Goal: Information Seeking & Learning: Learn about a topic

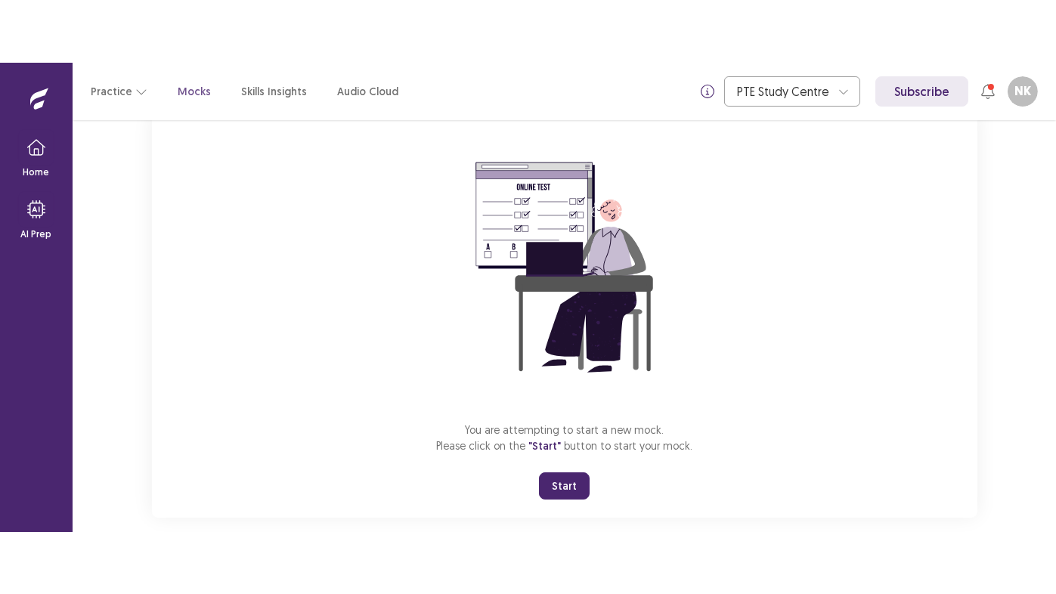
scroll to position [127, 0]
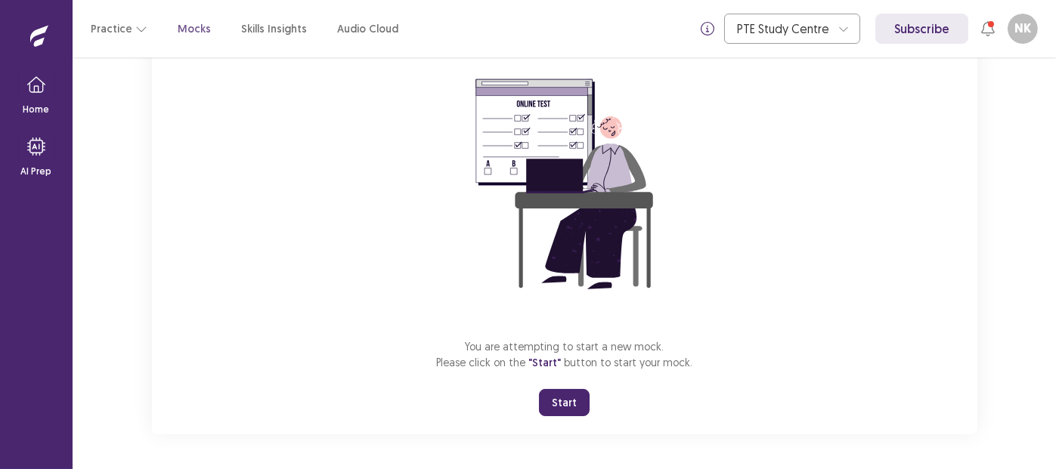
click at [569, 402] on button "Start" at bounding box center [564, 402] width 51 height 27
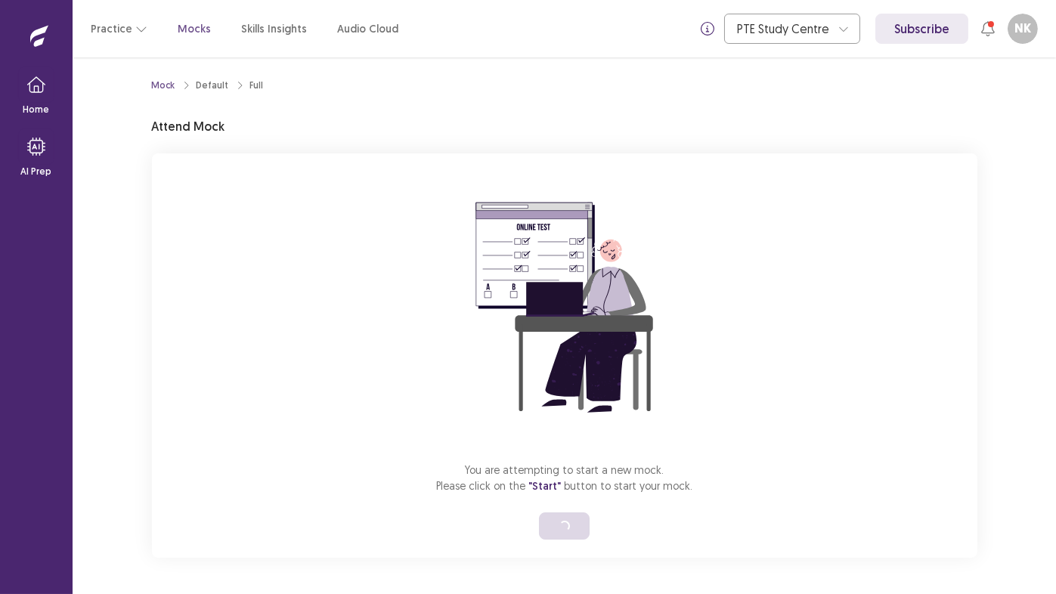
scroll to position [2, 0]
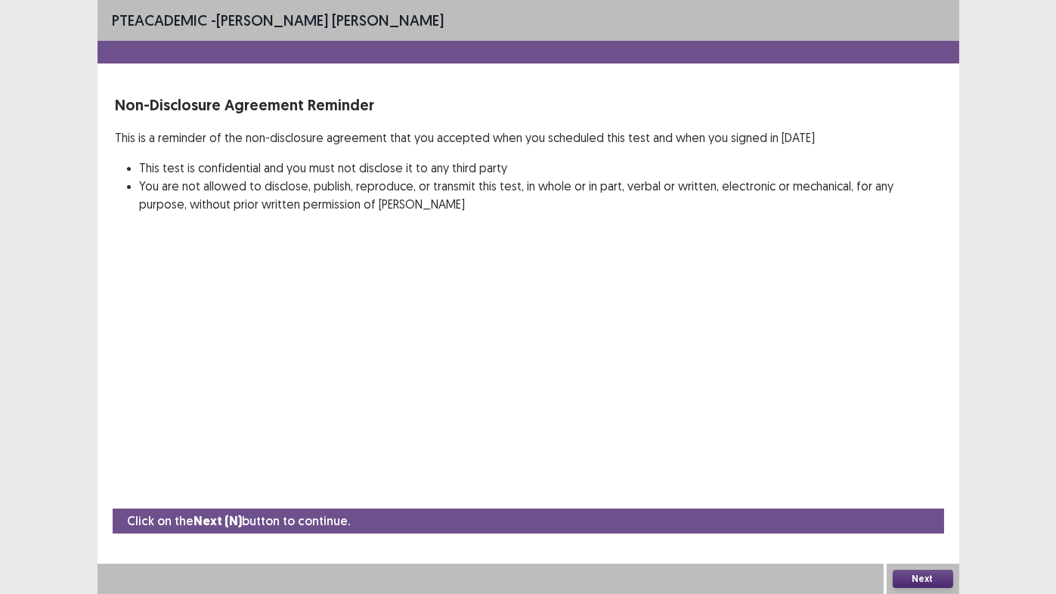
click at [923, 469] on button "Next" at bounding box center [923, 579] width 60 height 18
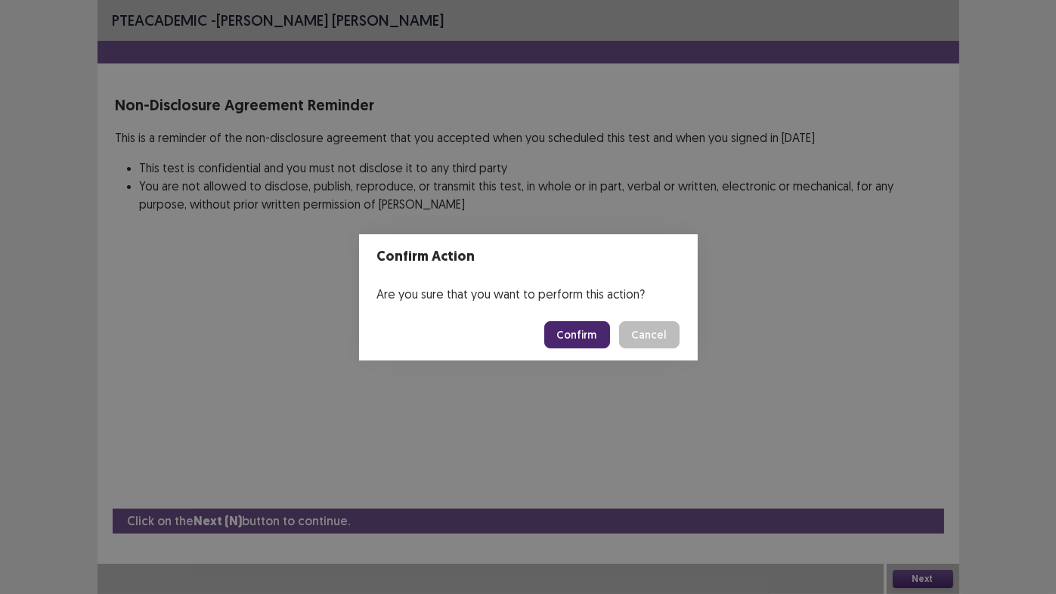
click at [575, 339] on button "Confirm" at bounding box center [577, 334] width 66 height 27
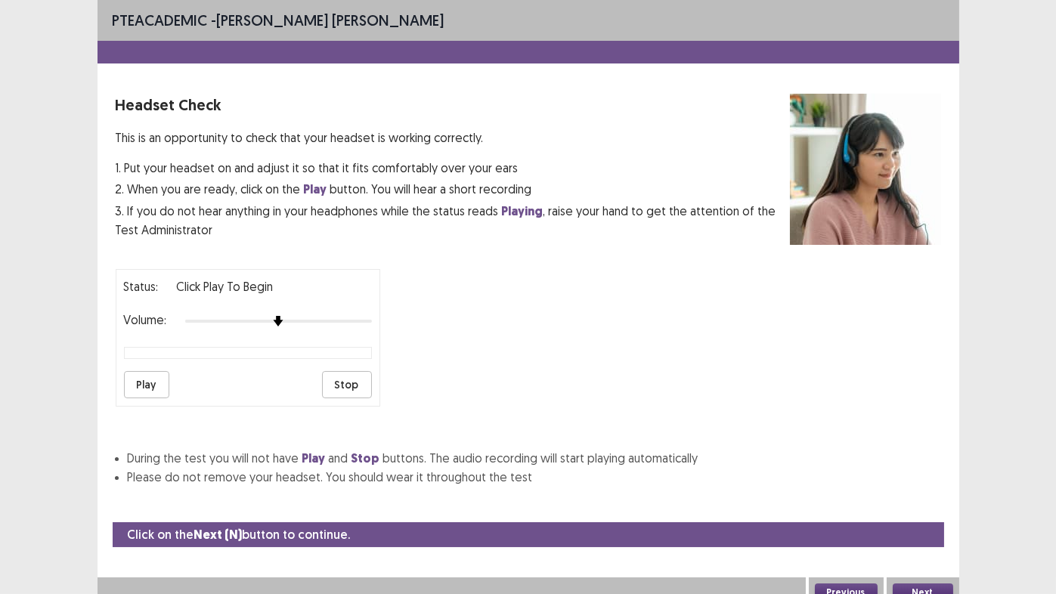
click at [151, 381] on button "Play" at bounding box center [146, 384] width 45 height 27
click at [355, 381] on button "Stop" at bounding box center [347, 384] width 50 height 27
click at [935, 469] on button "Next" at bounding box center [923, 593] width 60 height 18
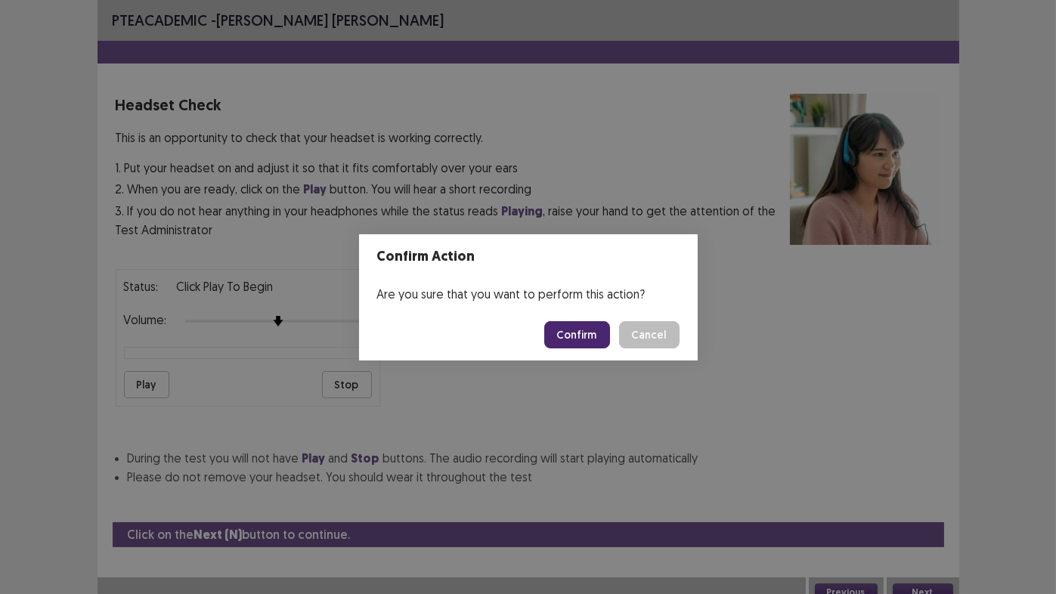
click at [581, 334] on button "Confirm" at bounding box center [577, 334] width 66 height 27
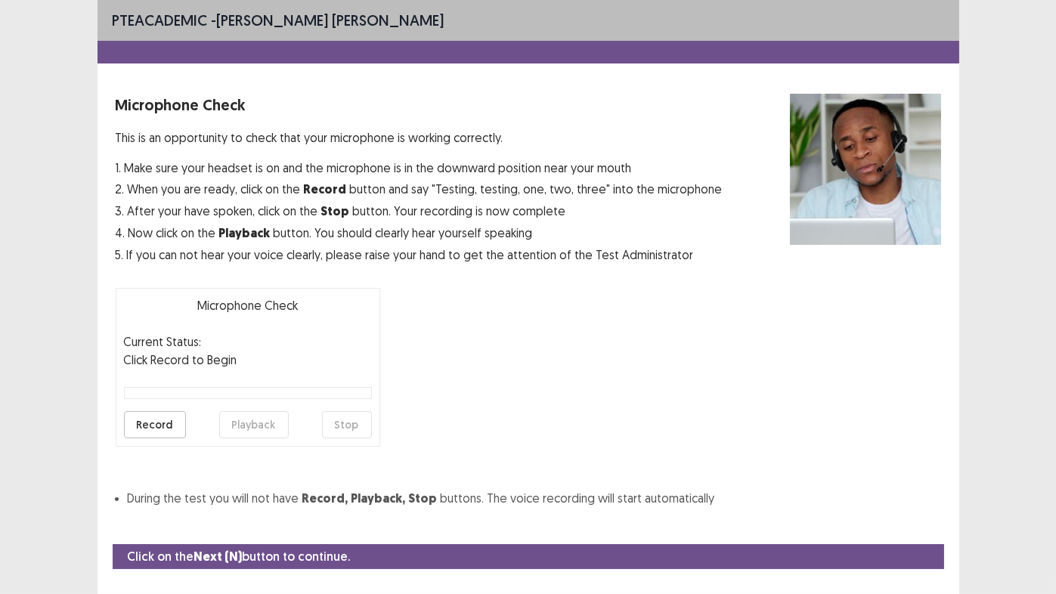
scroll to position [33, 0]
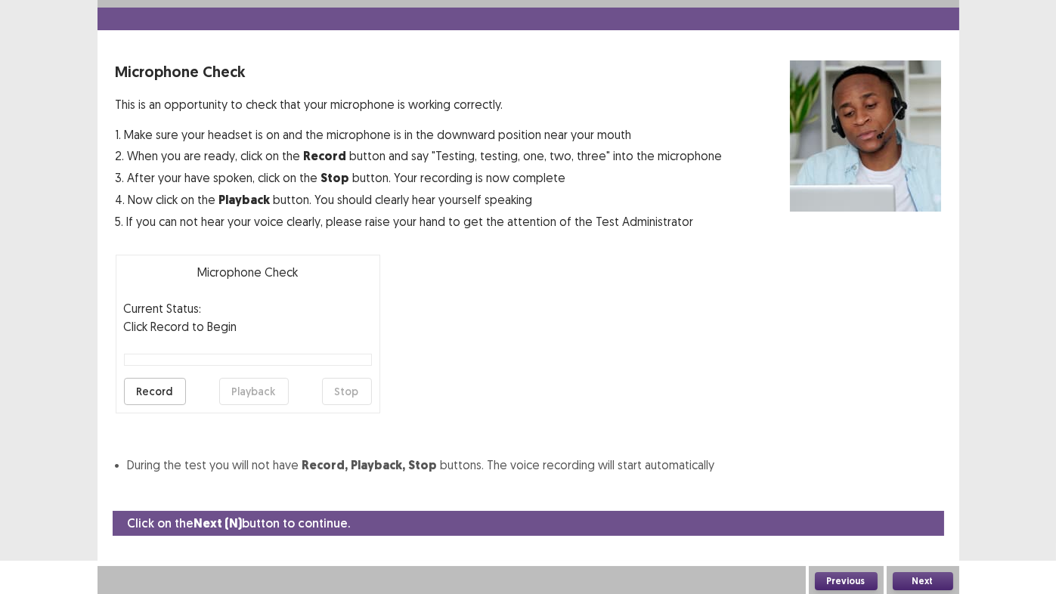
click at [149, 395] on button "Record" at bounding box center [155, 391] width 62 height 27
click at [355, 391] on button "Stop" at bounding box center [347, 391] width 50 height 27
click at [251, 387] on button "Playback" at bounding box center [254, 391] width 70 height 27
click at [939, 469] on button "Next" at bounding box center [923, 581] width 60 height 18
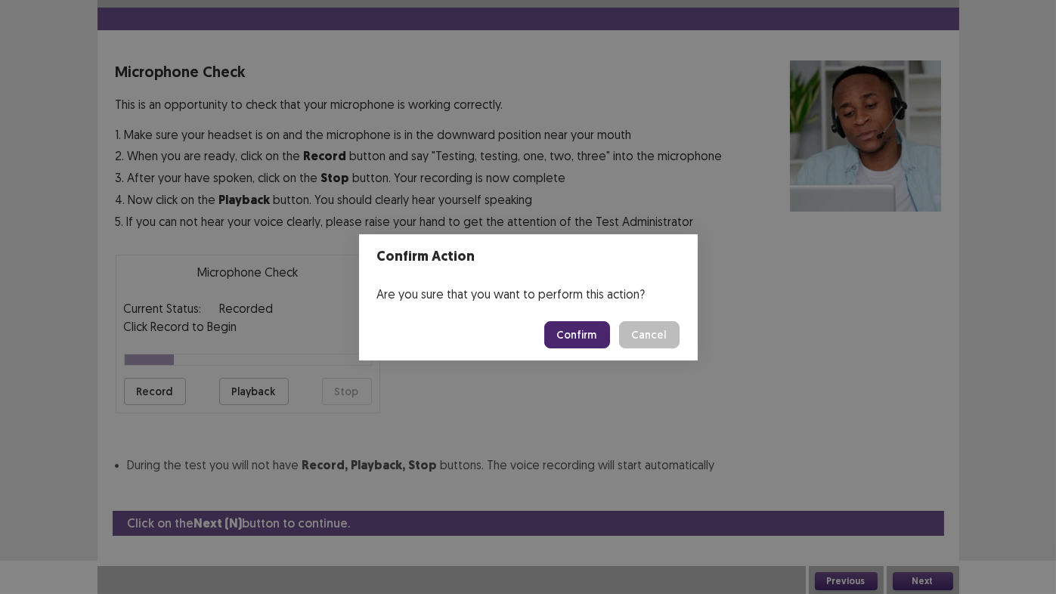
click at [565, 332] on button "Confirm" at bounding box center [577, 334] width 66 height 27
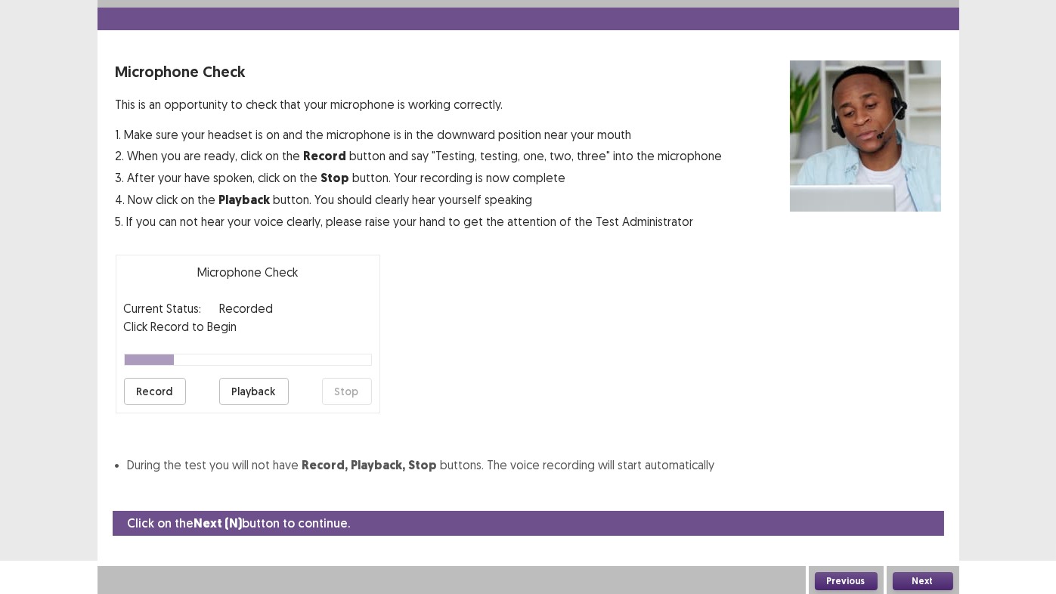
scroll to position [0, 0]
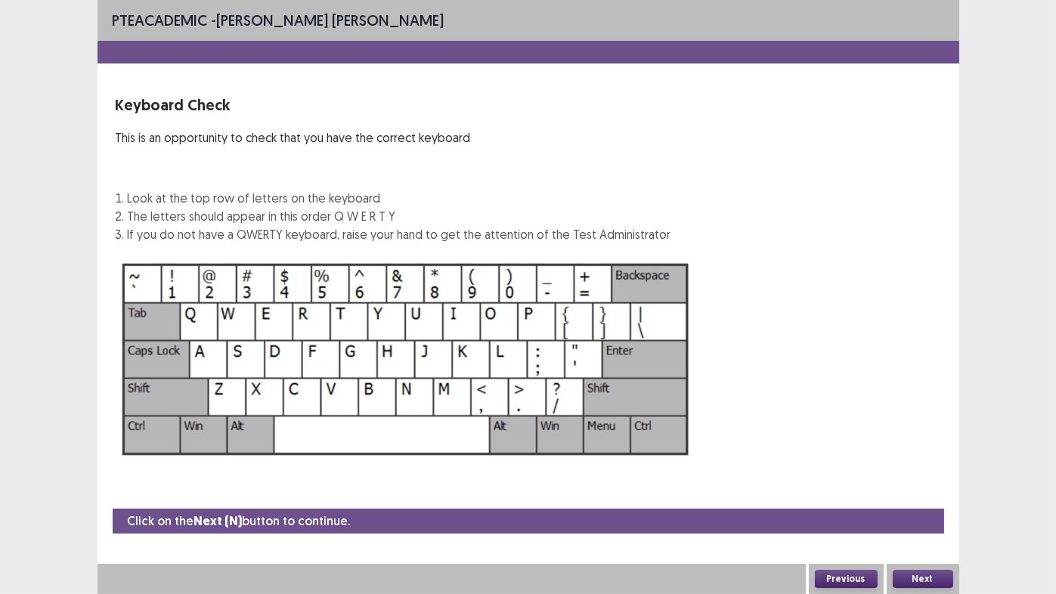
click at [921, 469] on button "Next" at bounding box center [923, 579] width 60 height 18
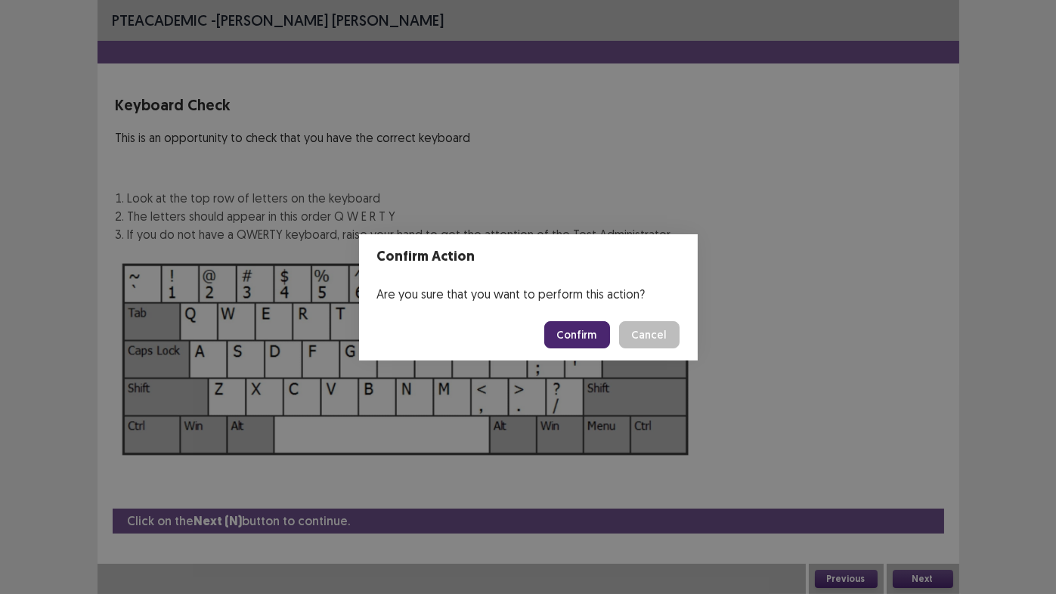
click at [584, 333] on button "Confirm" at bounding box center [577, 334] width 66 height 27
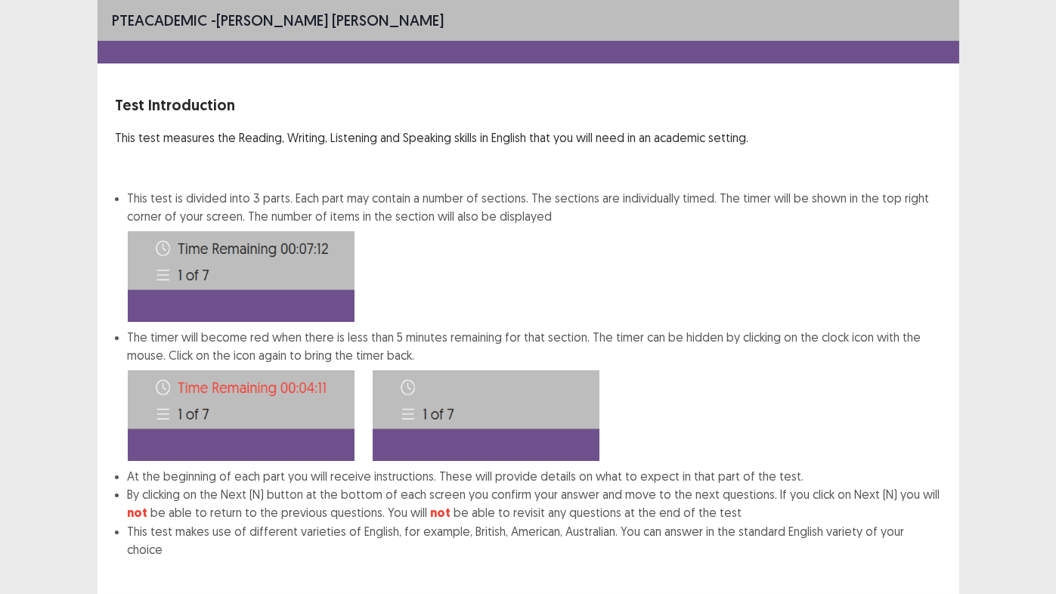
scroll to position [67, 0]
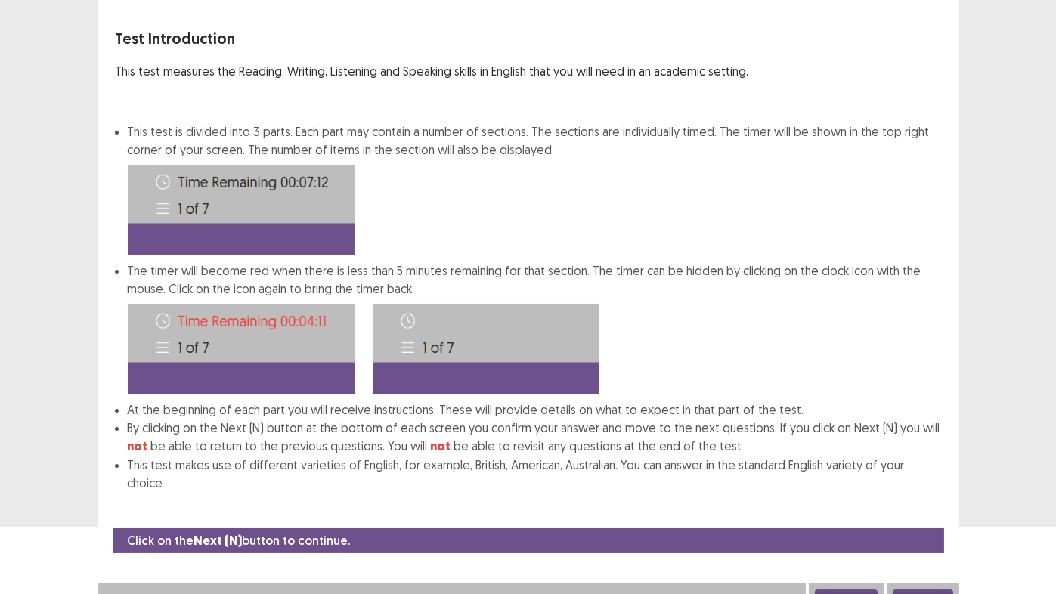
click at [925, 469] on button "Next" at bounding box center [923, 599] width 60 height 18
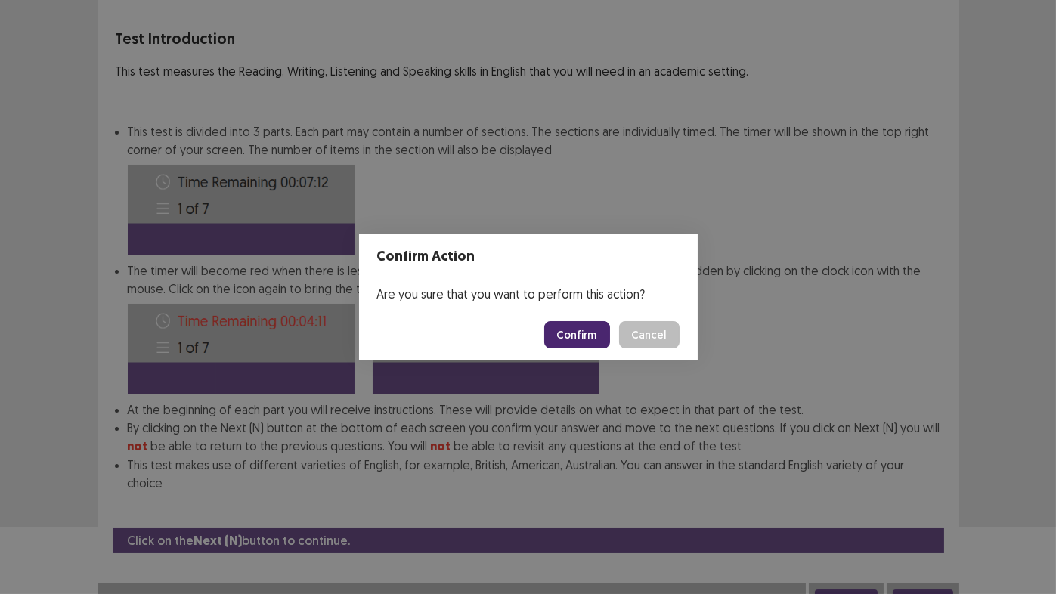
click at [578, 334] on button "Confirm" at bounding box center [577, 334] width 66 height 27
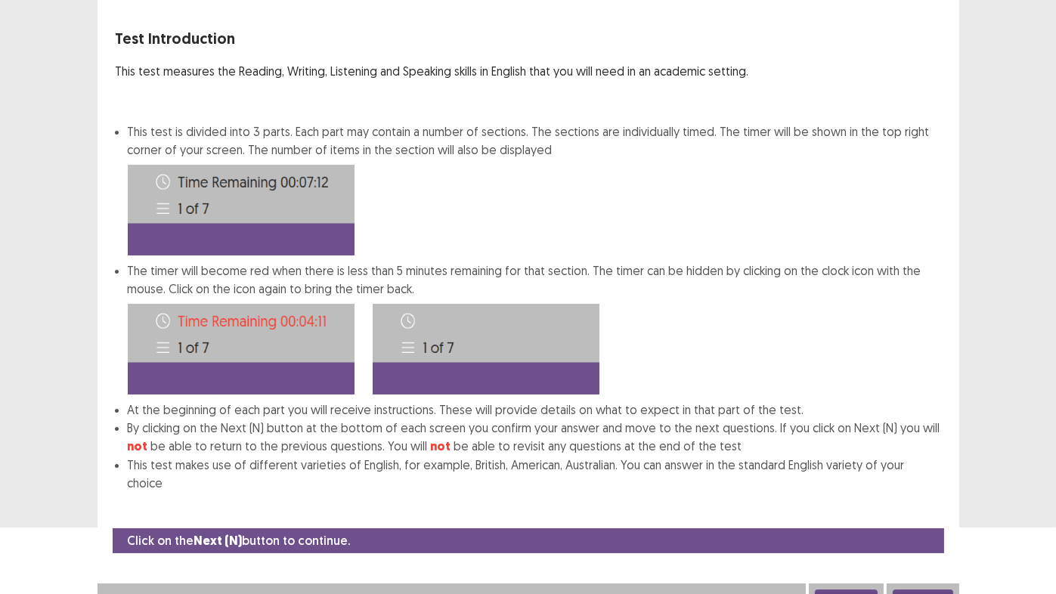
scroll to position [0, 0]
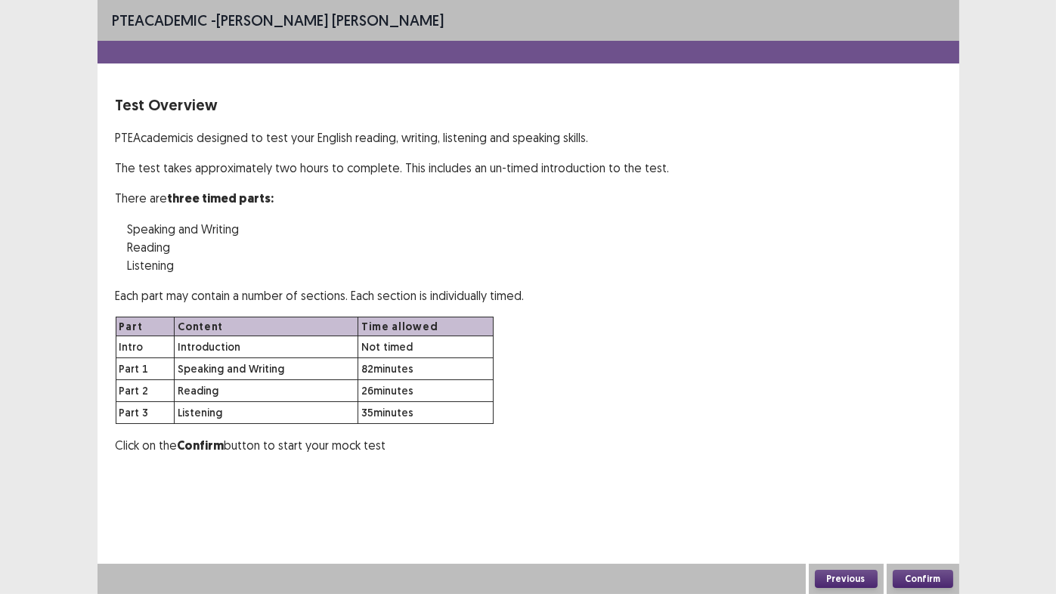
click at [927, 469] on button "Confirm" at bounding box center [923, 579] width 60 height 18
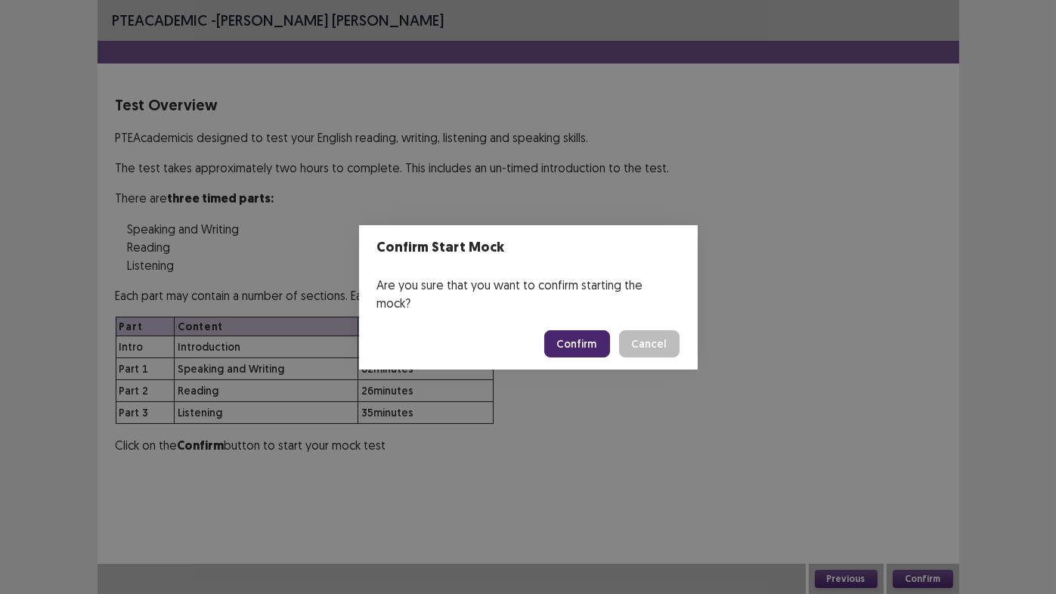
click at [570, 333] on button "Confirm" at bounding box center [577, 343] width 66 height 27
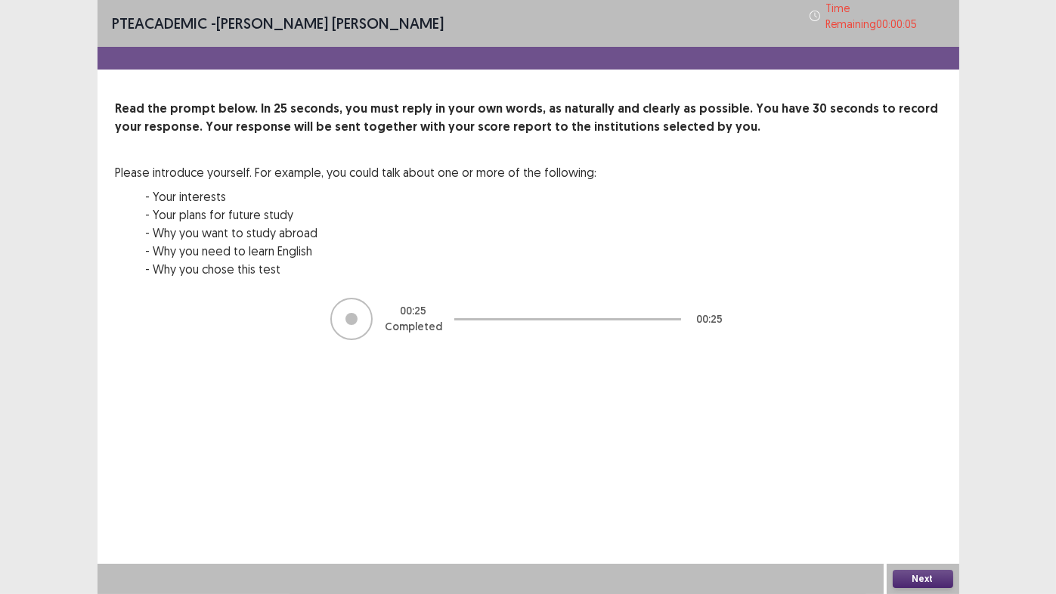
click at [917, 469] on button "Next" at bounding box center [923, 579] width 60 height 18
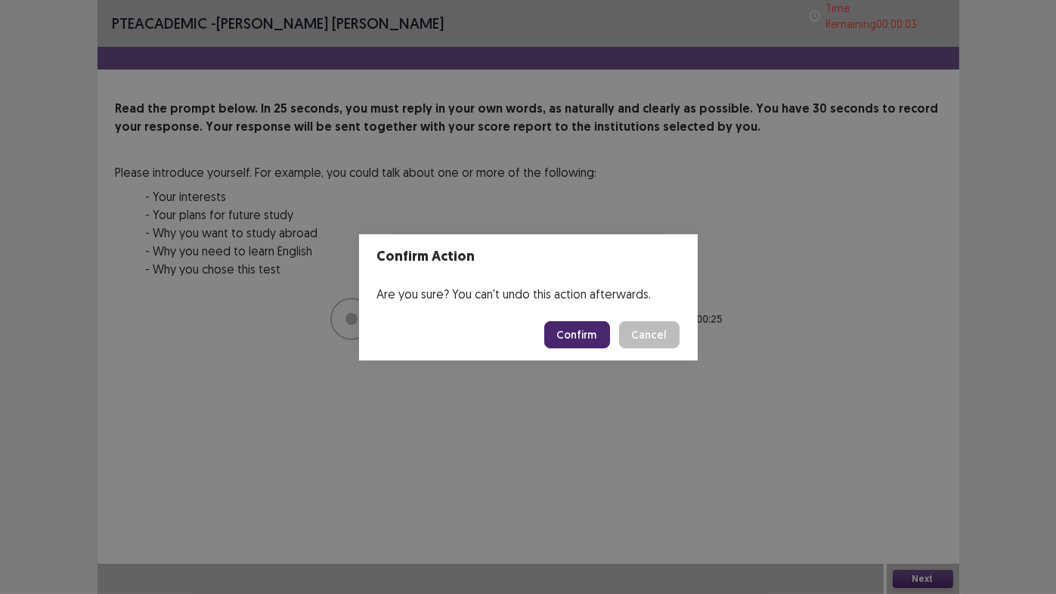
click at [570, 342] on button "Confirm" at bounding box center [577, 334] width 66 height 27
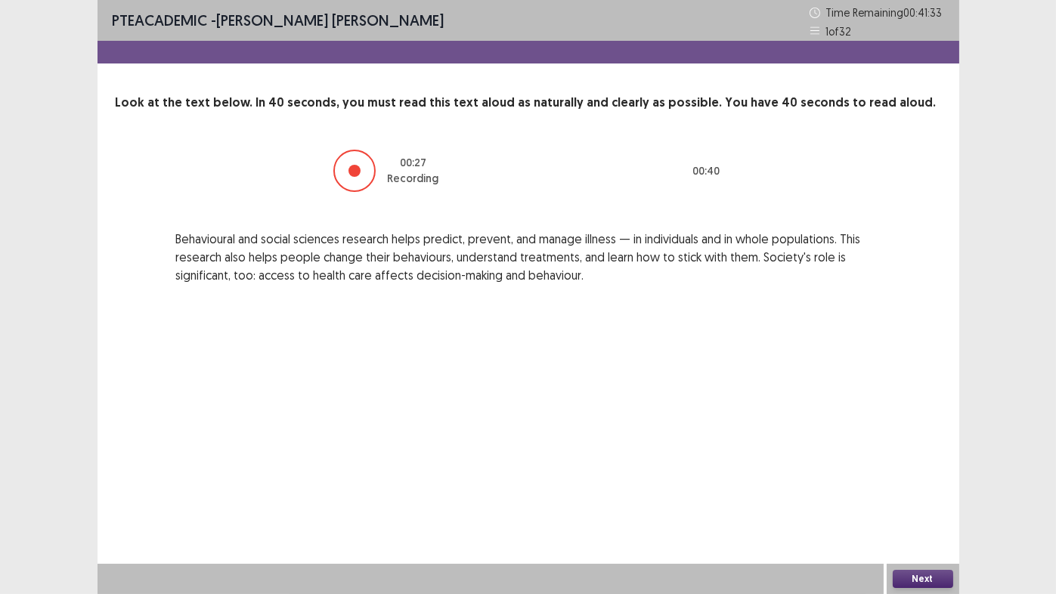
click at [921, 469] on button "Next" at bounding box center [923, 579] width 60 height 18
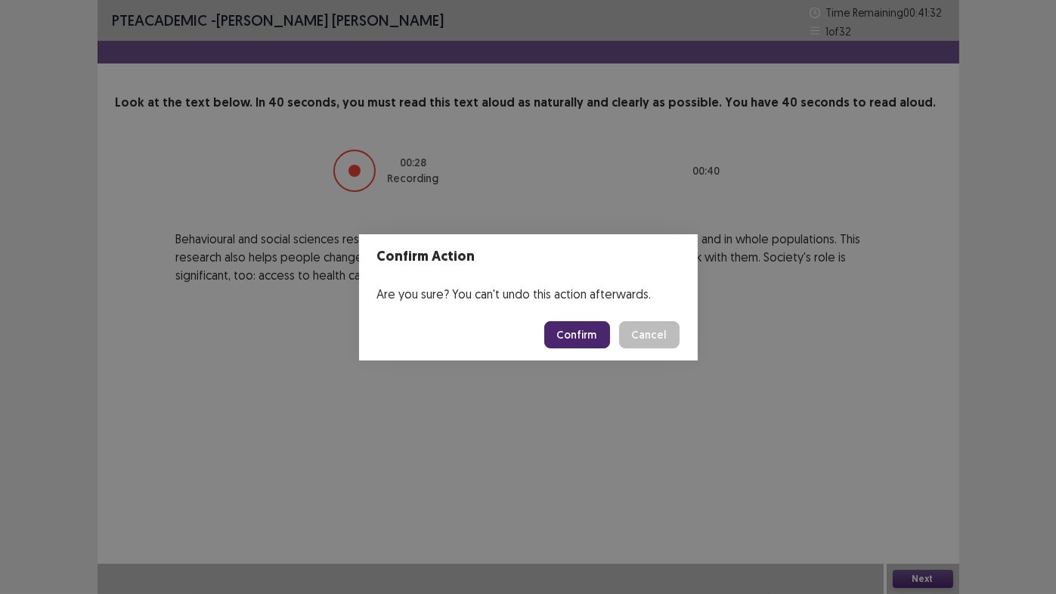
click at [577, 333] on button "Confirm" at bounding box center [577, 334] width 66 height 27
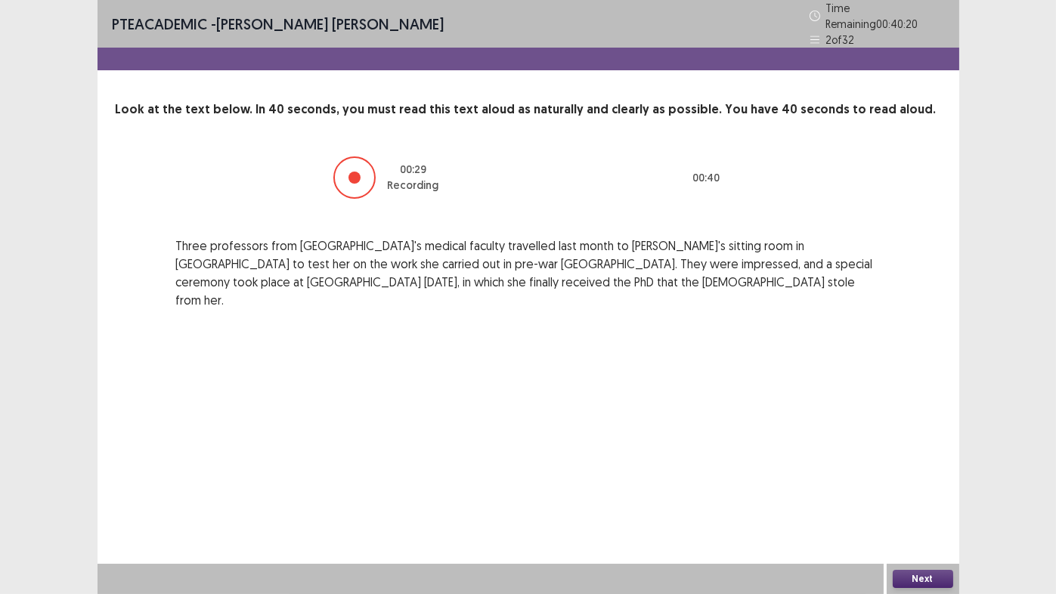
click at [923, 469] on button "Next" at bounding box center [923, 579] width 60 height 18
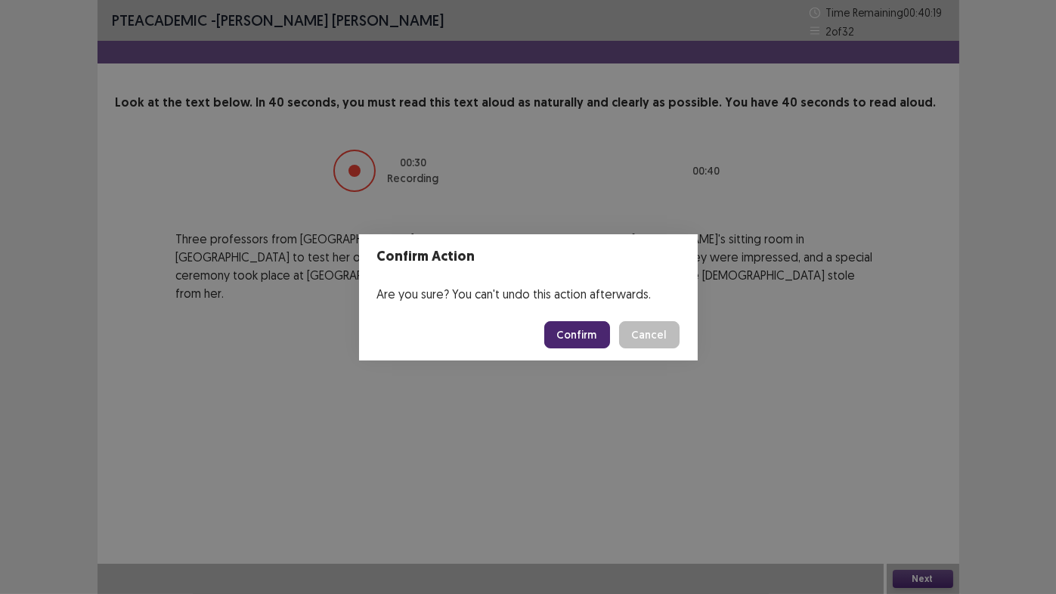
click at [581, 335] on button "Confirm" at bounding box center [577, 334] width 66 height 27
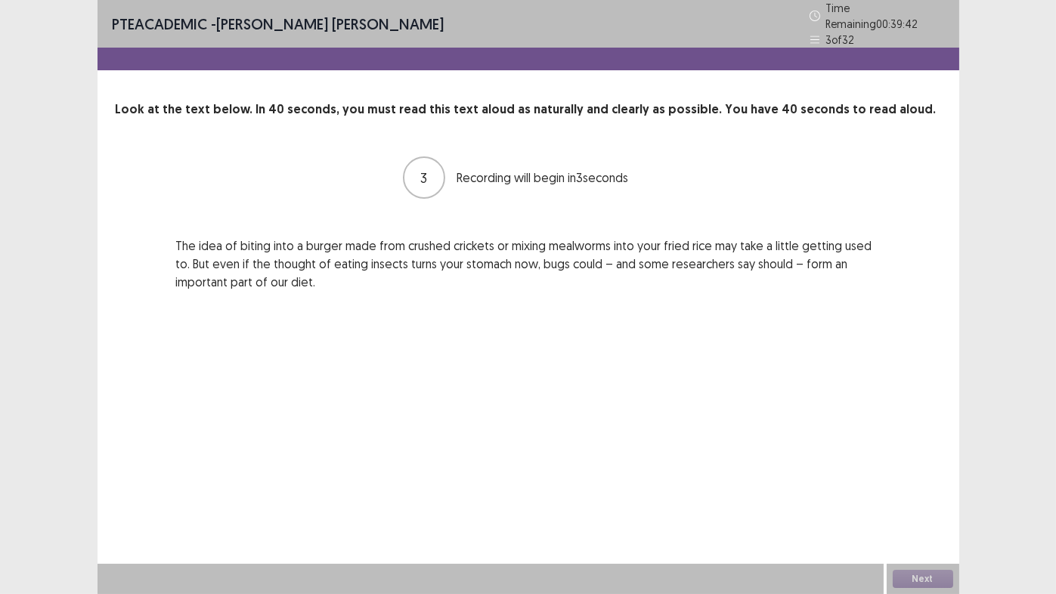
drag, startPoint x: 211, startPoint y: 248, endPoint x: 169, endPoint y: 269, distance: 47.3
click at [169, 269] on div "3 Recording will begin in 3 seconds The idea of biting into a burger made from …" at bounding box center [529, 223] width 826 height 136
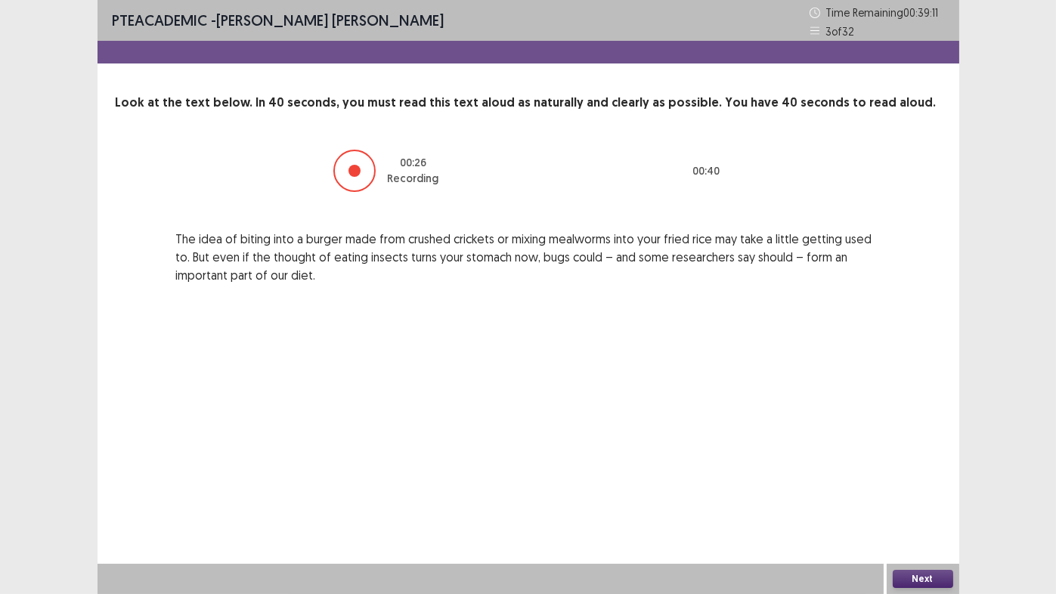
click at [918, 469] on button "Next" at bounding box center [923, 579] width 60 height 18
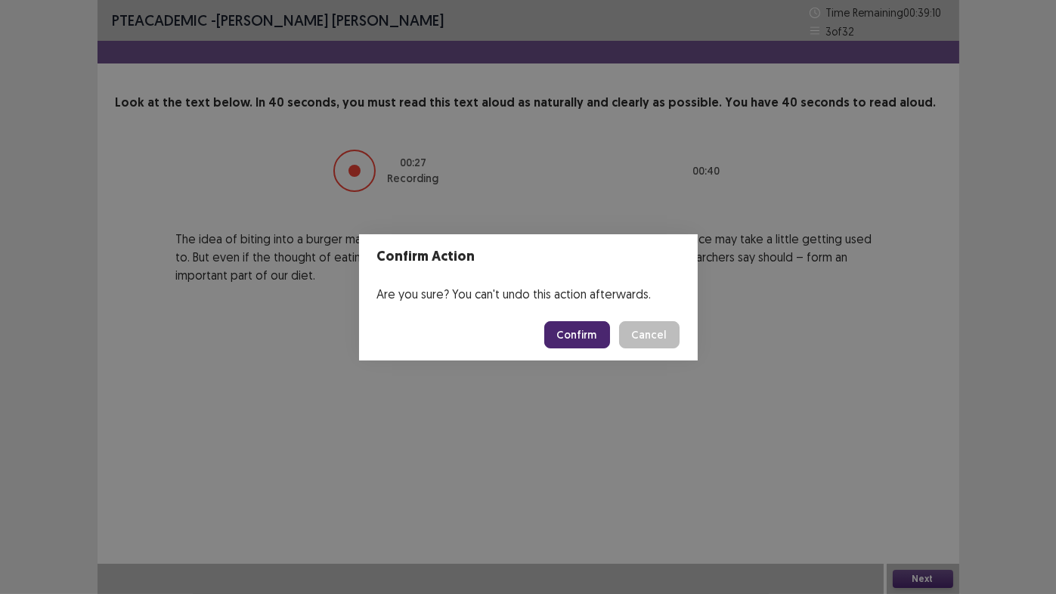
click at [565, 333] on button "Confirm" at bounding box center [577, 334] width 66 height 27
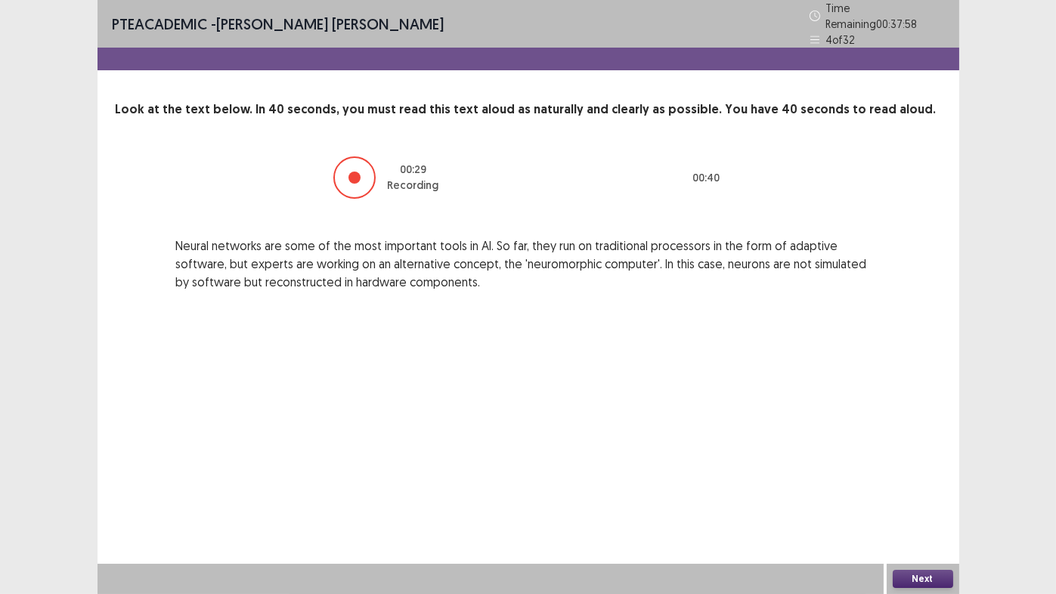
click at [916, 469] on button "Next" at bounding box center [923, 579] width 60 height 18
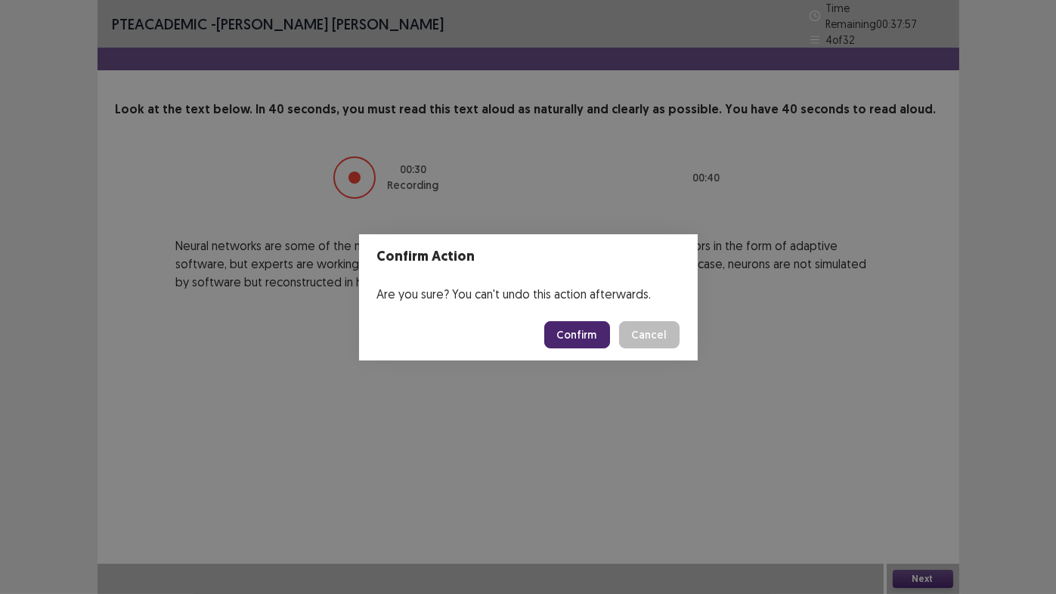
click at [590, 331] on button "Confirm" at bounding box center [577, 334] width 66 height 27
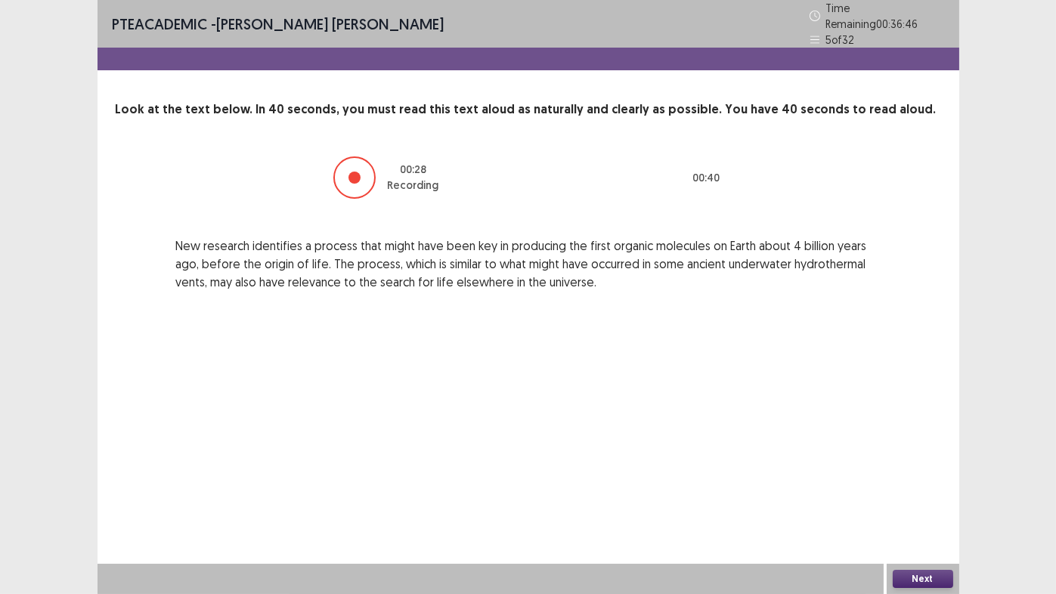
click at [929, 469] on button "Next" at bounding box center [923, 579] width 60 height 18
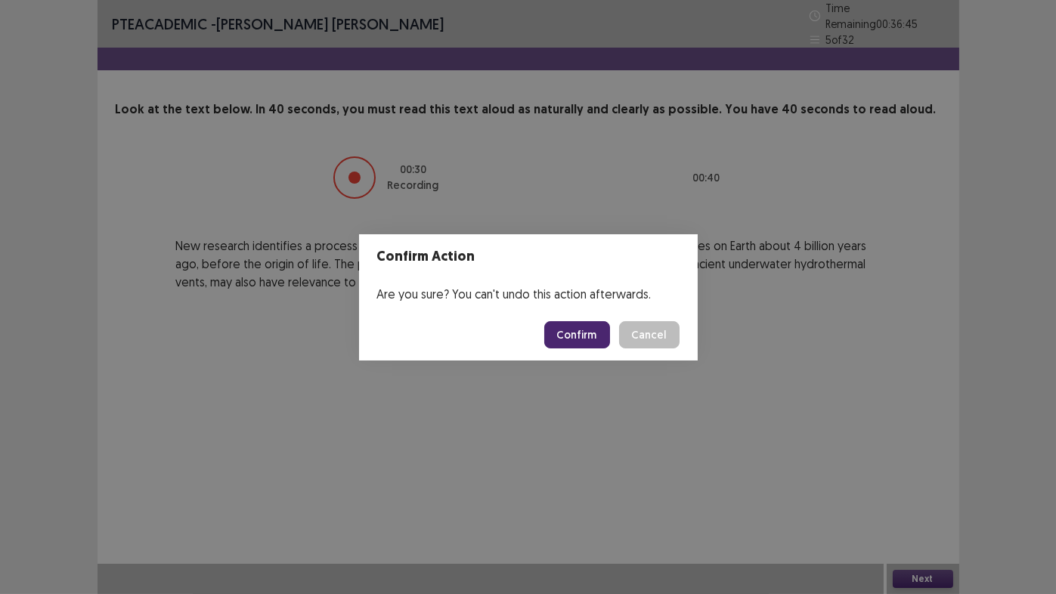
click at [572, 337] on button "Confirm" at bounding box center [577, 334] width 66 height 27
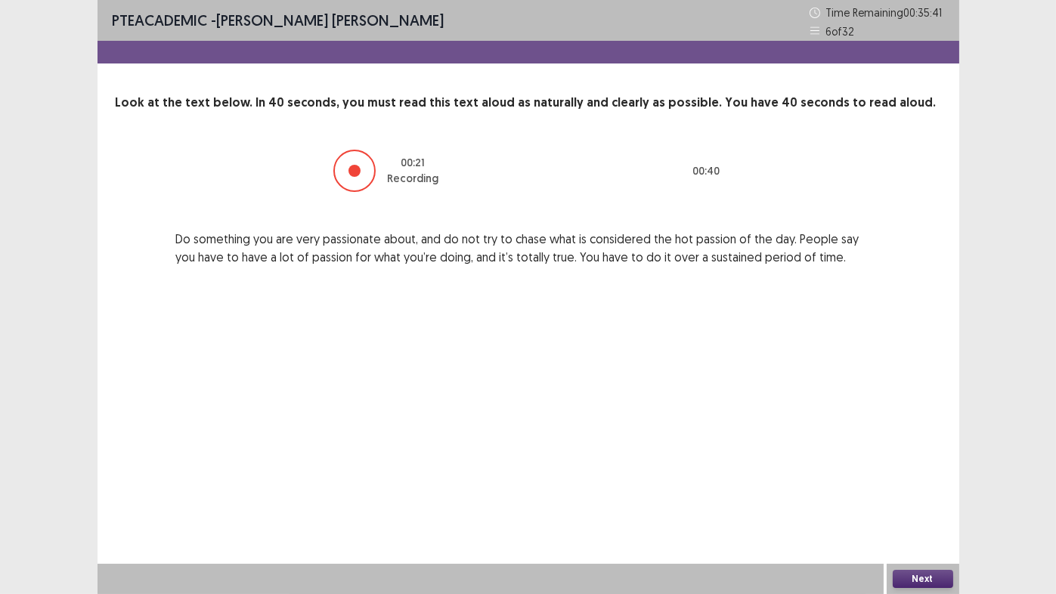
click at [917, 469] on button "Next" at bounding box center [923, 579] width 60 height 18
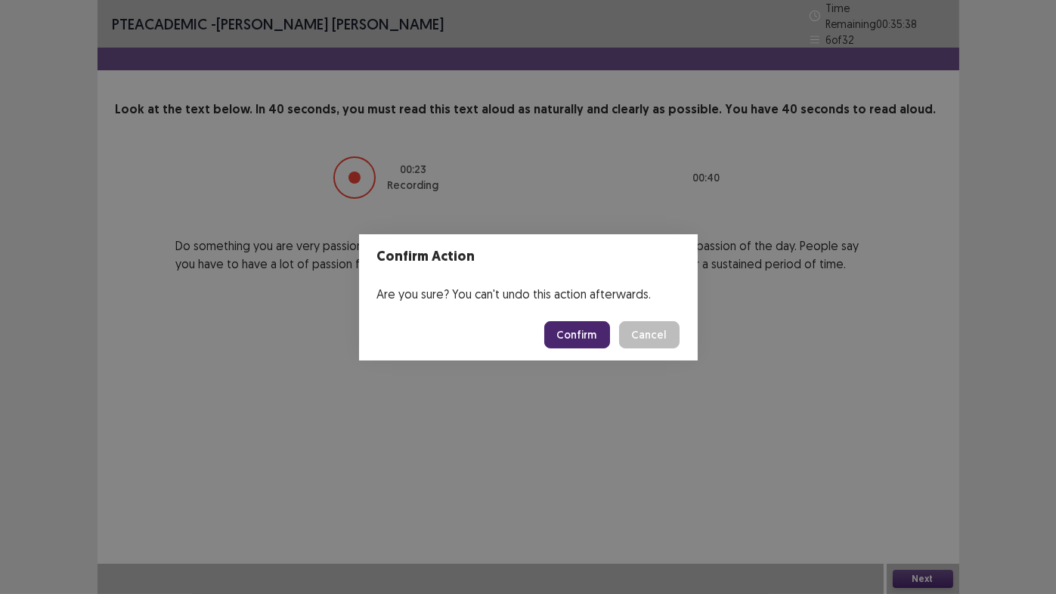
click at [578, 334] on button "Confirm" at bounding box center [577, 334] width 66 height 27
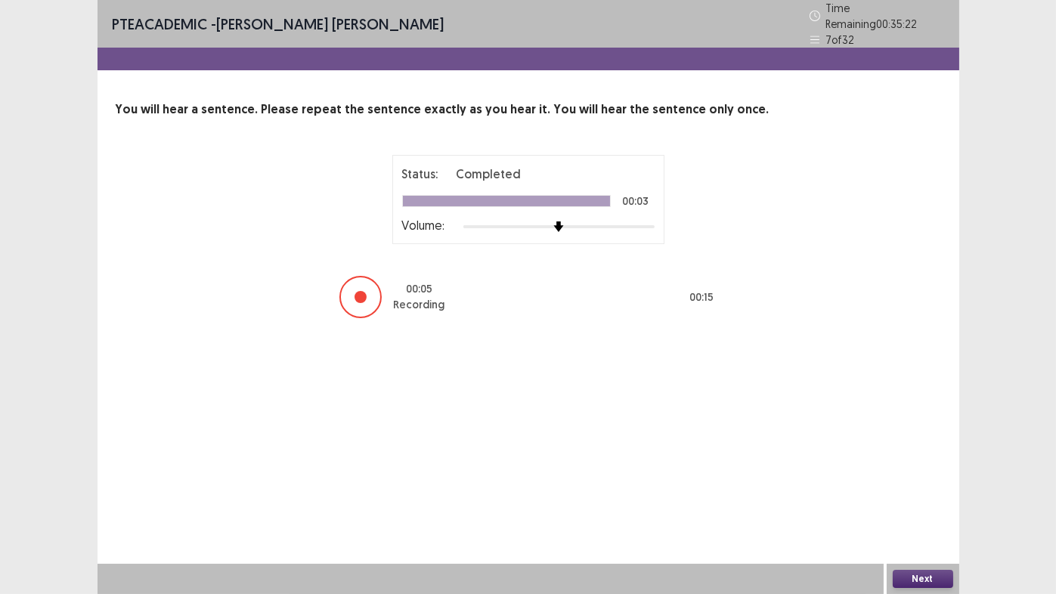
click at [918, 469] on button "Next" at bounding box center [923, 579] width 60 height 18
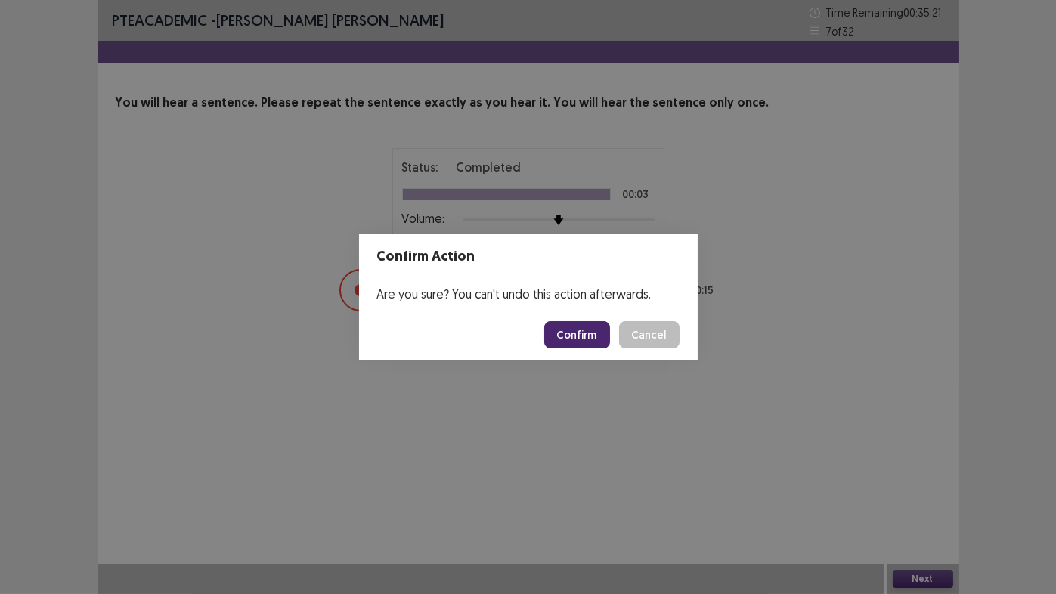
click at [585, 333] on button "Confirm" at bounding box center [577, 334] width 66 height 27
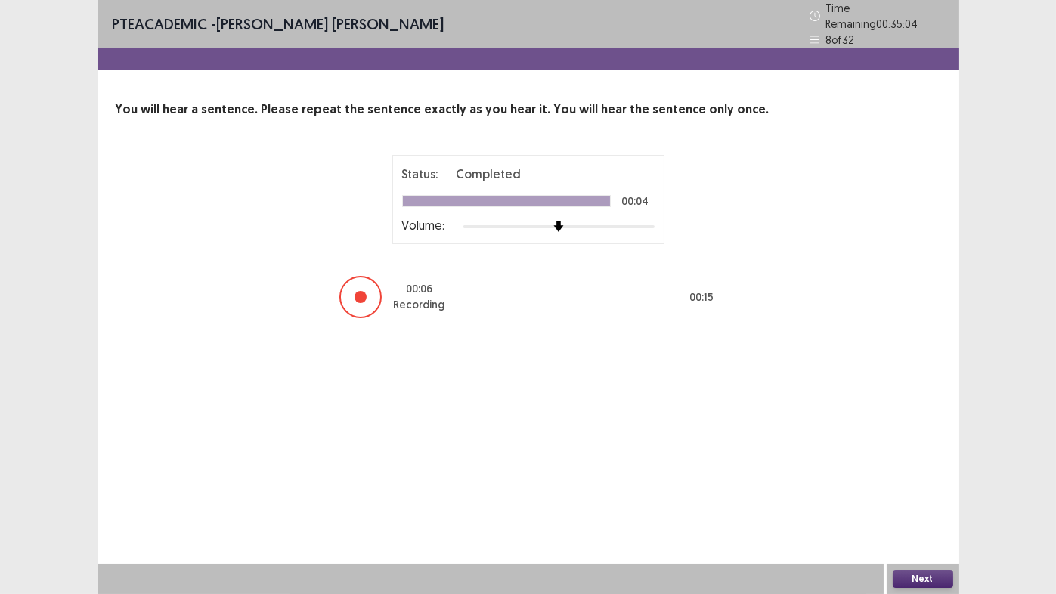
click at [929, 469] on button "Next" at bounding box center [923, 579] width 60 height 18
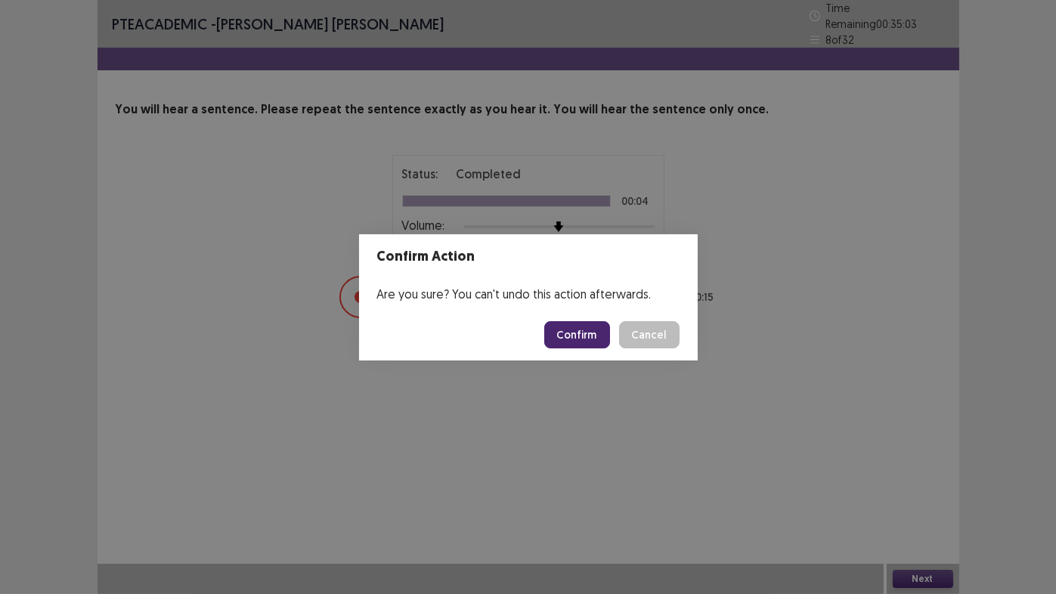
click at [581, 338] on button "Confirm" at bounding box center [577, 334] width 66 height 27
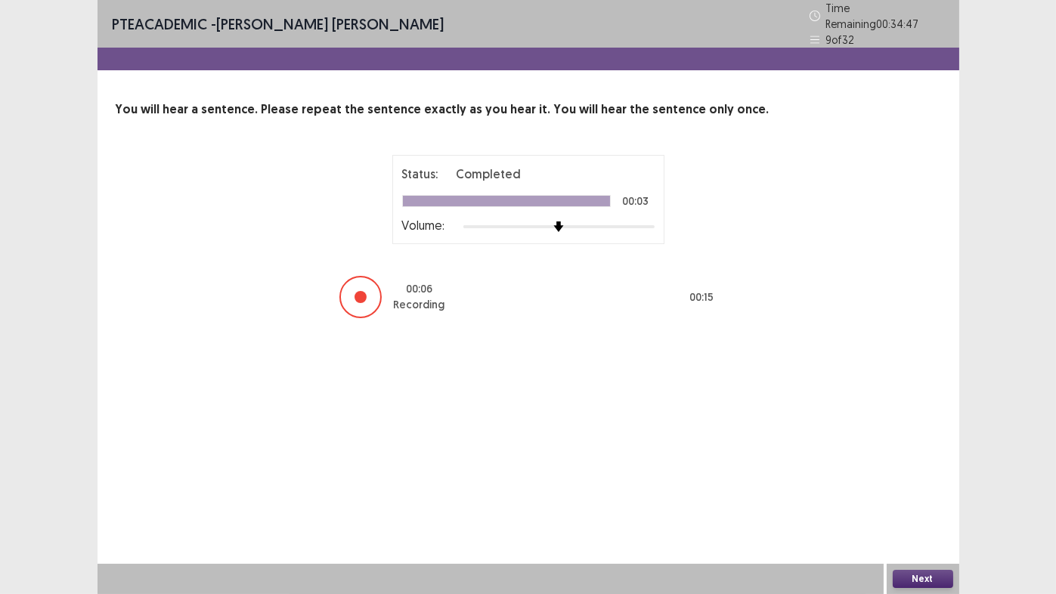
click at [912, 469] on button "Next" at bounding box center [923, 579] width 60 height 18
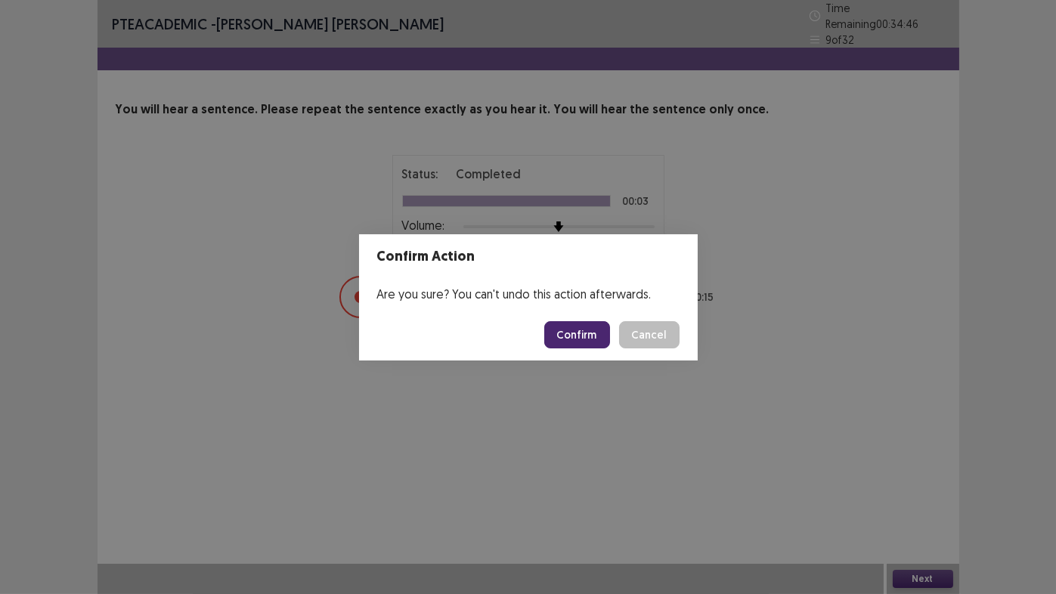
click at [587, 332] on button "Confirm" at bounding box center [577, 334] width 66 height 27
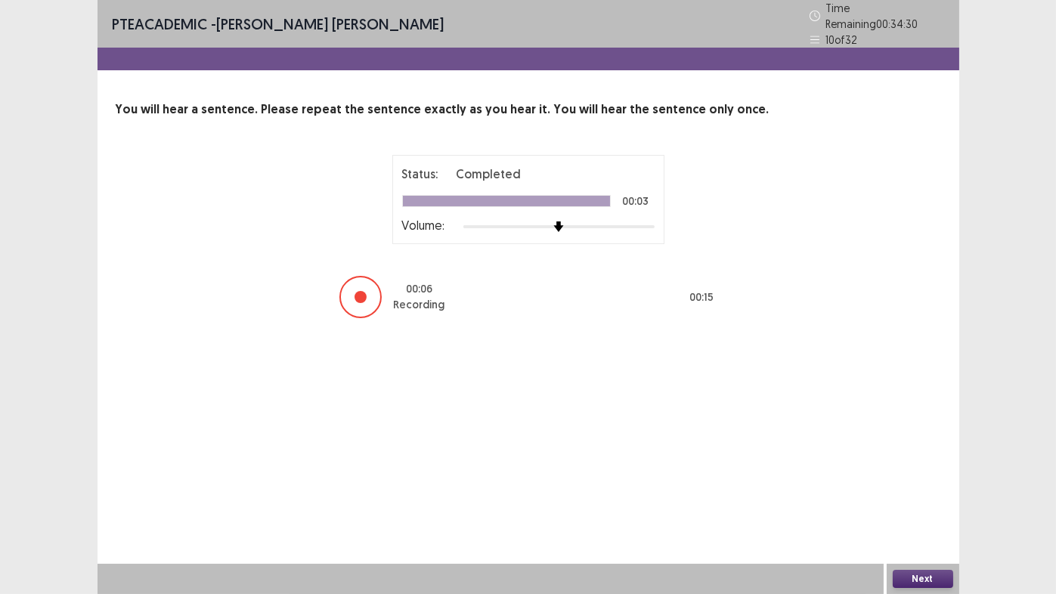
click at [920, 469] on button "Next" at bounding box center [923, 579] width 60 height 18
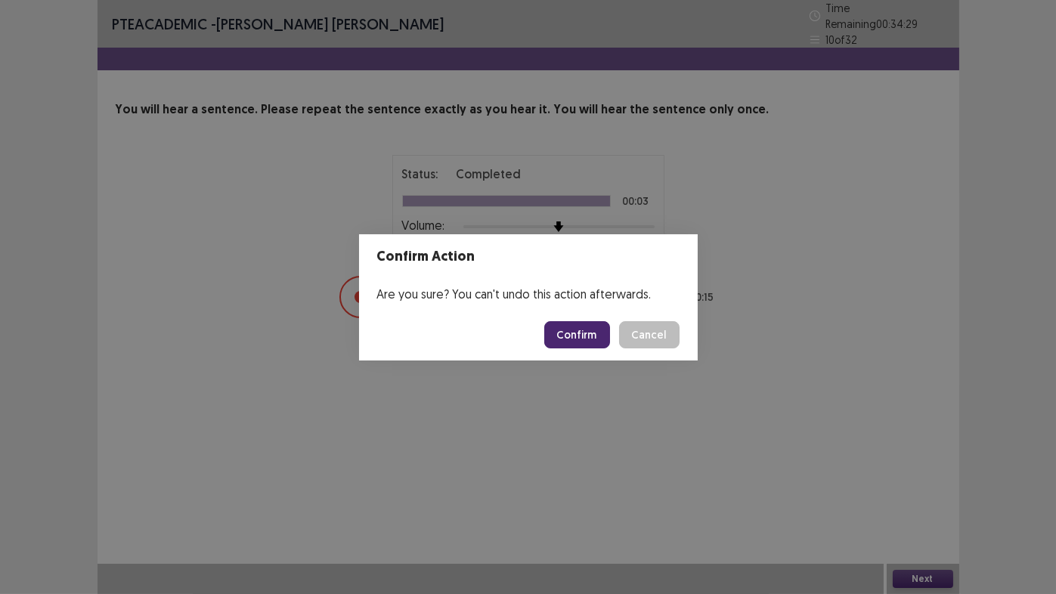
click at [596, 336] on button "Confirm" at bounding box center [577, 334] width 66 height 27
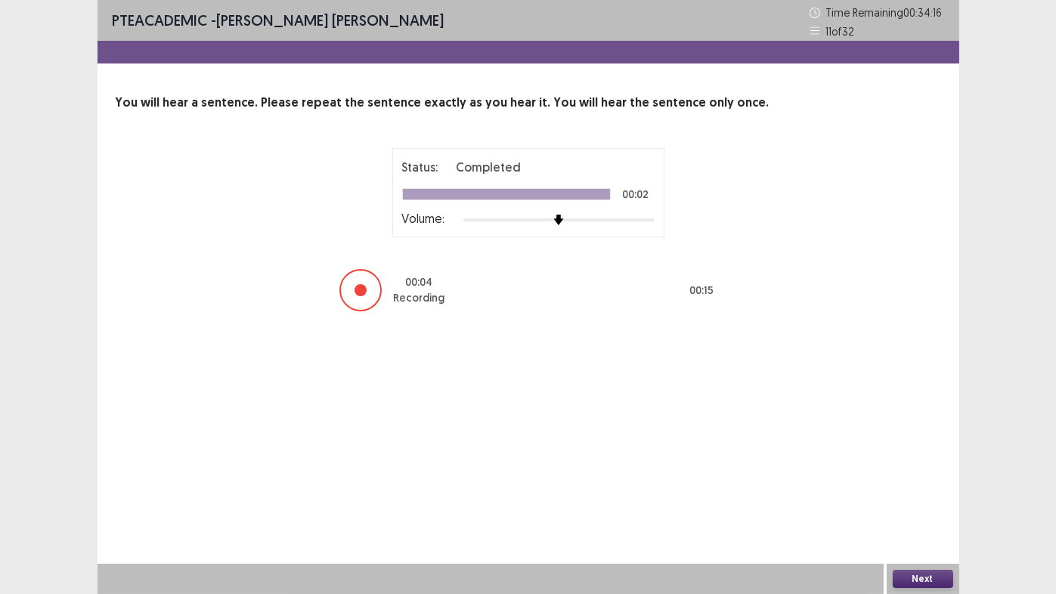
click at [925, 469] on button "Next" at bounding box center [923, 579] width 60 height 18
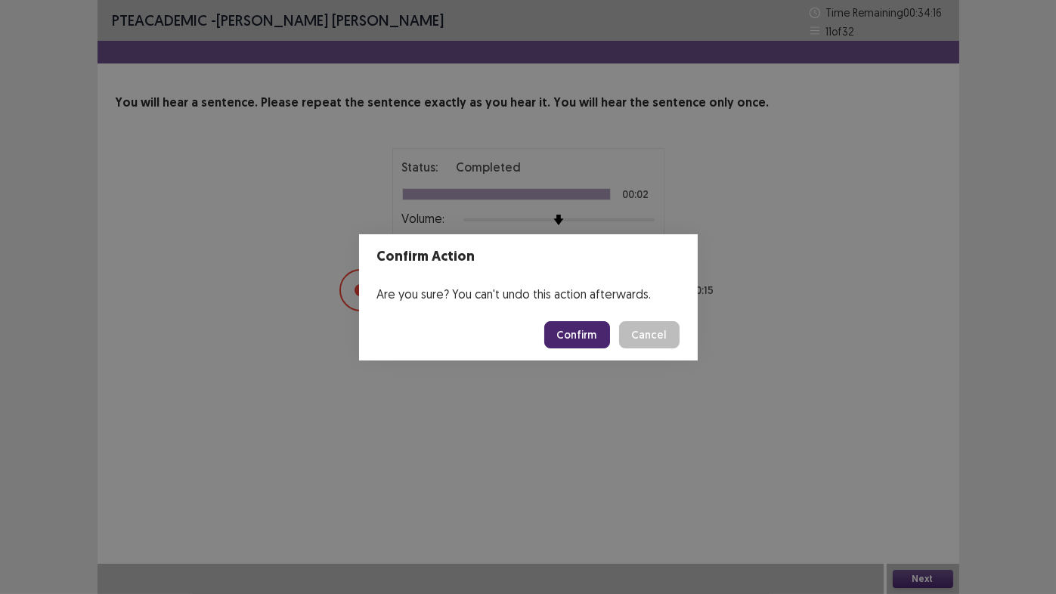
click at [585, 333] on button "Confirm" at bounding box center [577, 334] width 66 height 27
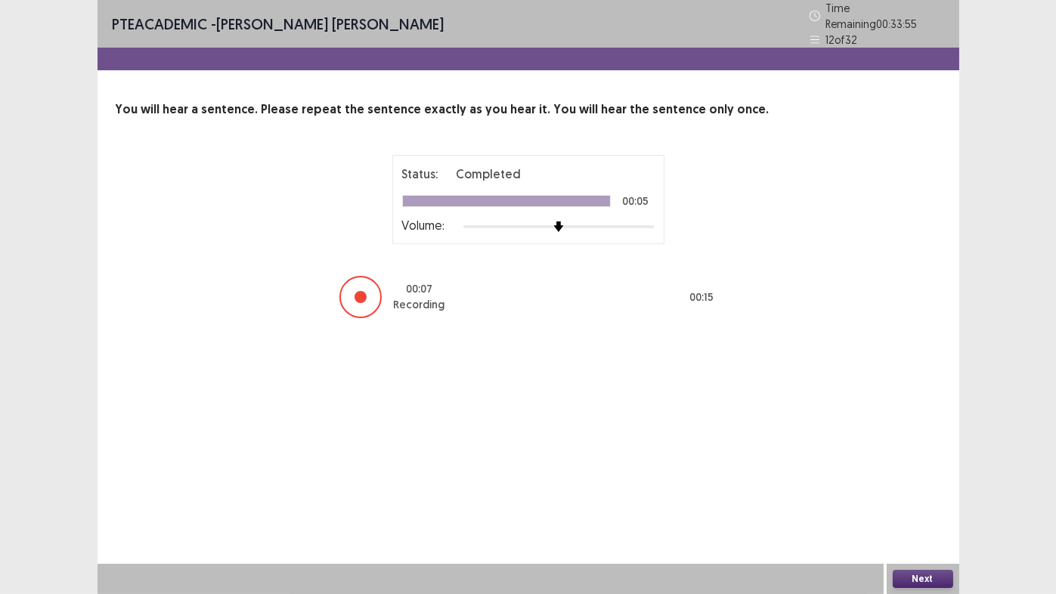
click at [933, 469] on button "Next" at bounding box center [923, 579] width 60 height 18
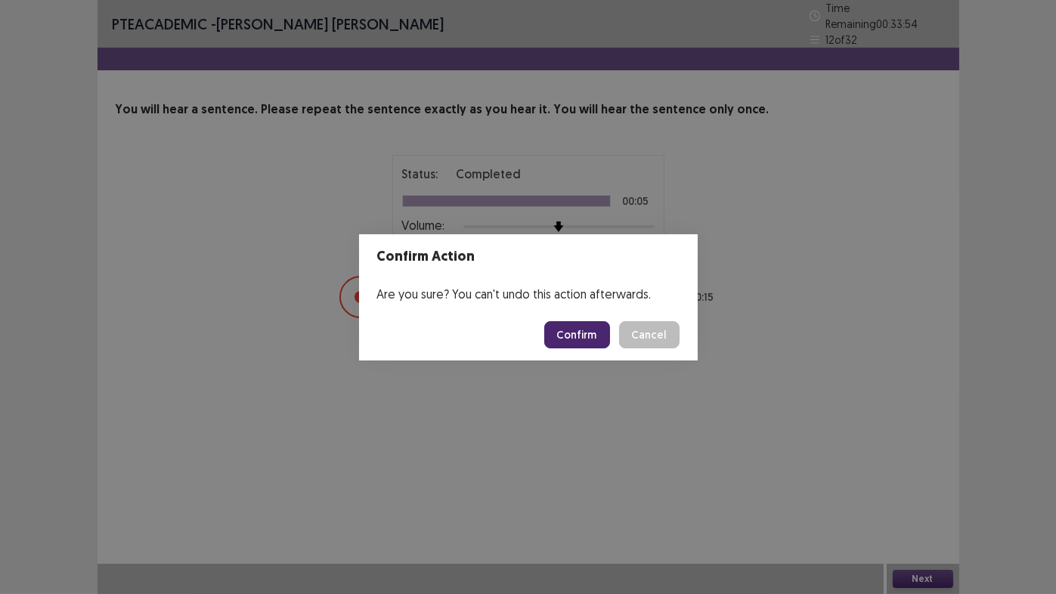
click at [593, 337] on button "Confirm" at bounding box center [577, 334] width 66 height 27
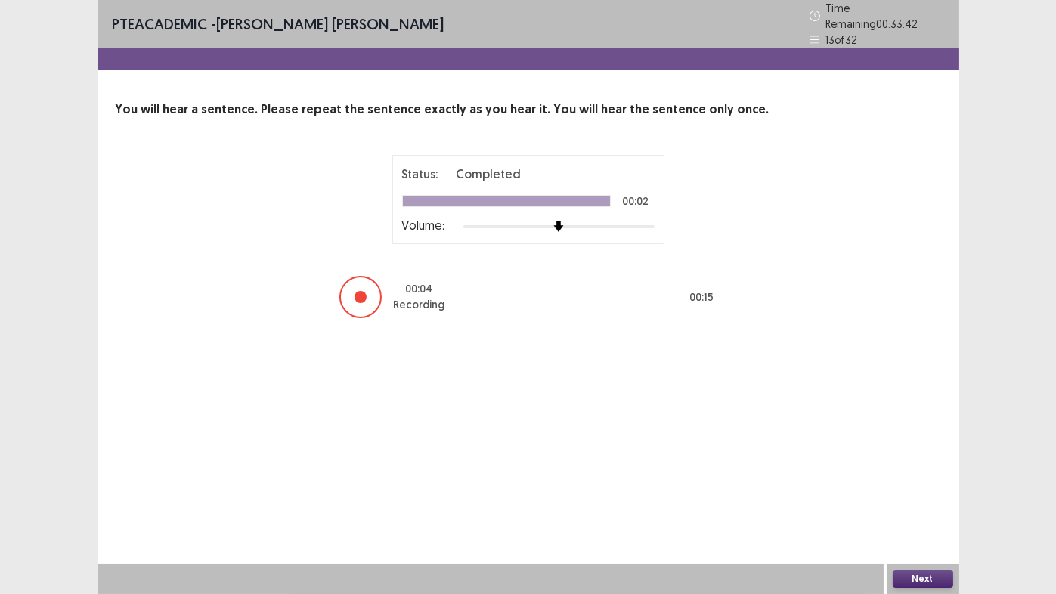
click at [943, 469] on button "Next" at bounding box center [923, 579] width 60 height 18
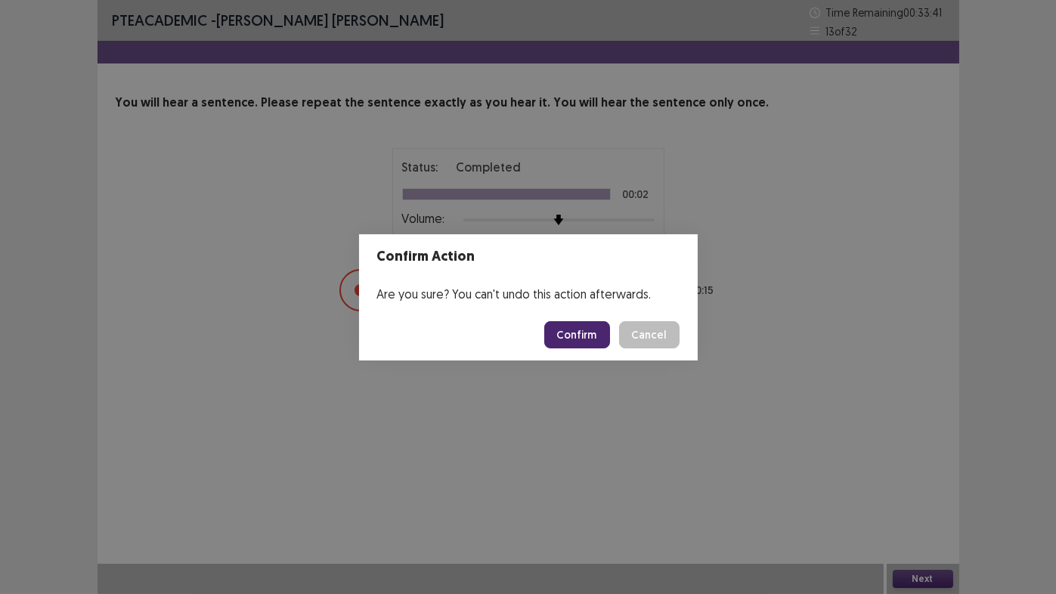
click at [599, 332] on button "Confirm" at bounding box center [577, 334] width 66 height 27
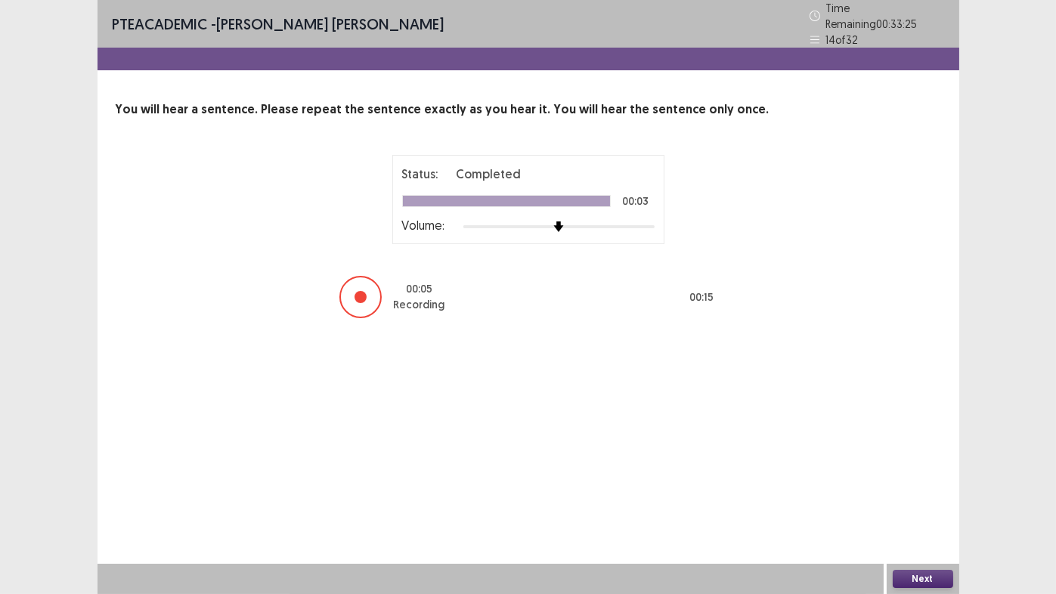
click at [927, 469] on button "Next" at bounding box center [923, 579] width 60 height 18
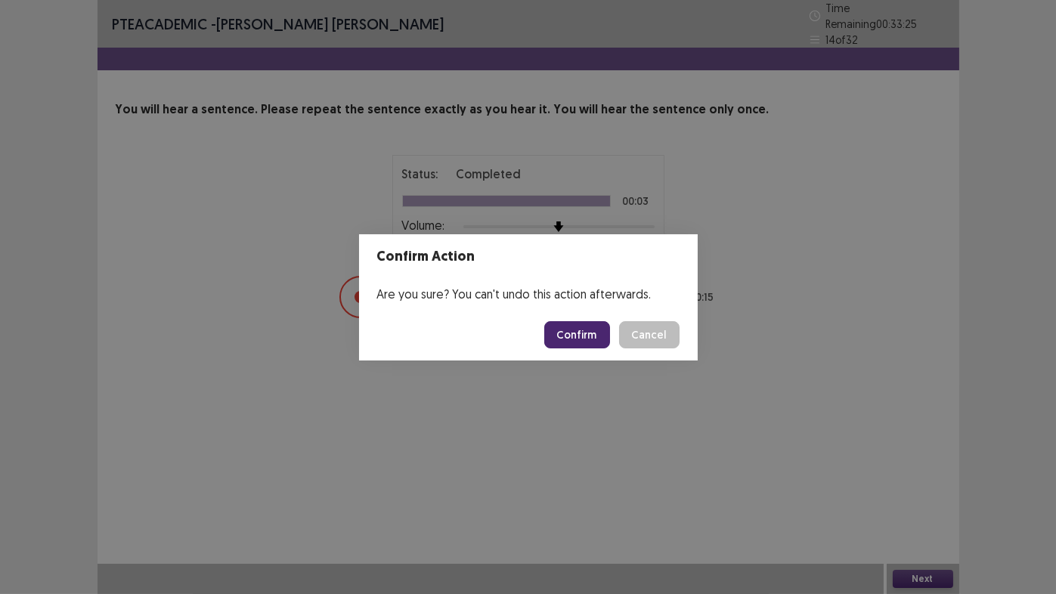
click at [589, 333] on button "Confirm" at bounding box center [577, 334] width 66 height 27
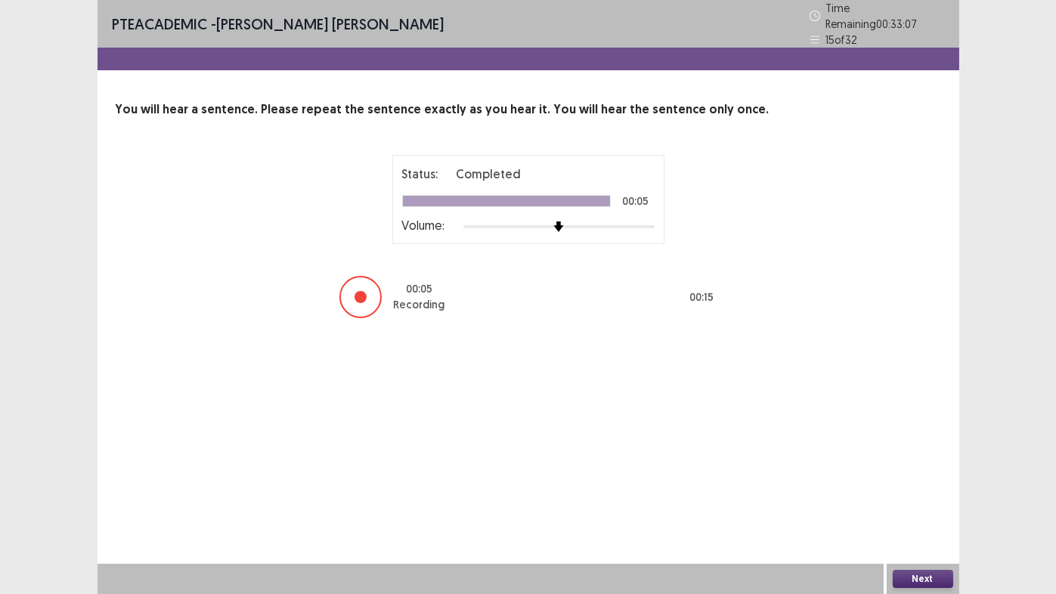
click at [935, 469] on button "Next" at bounding box center [923, 579] width 60 height 18
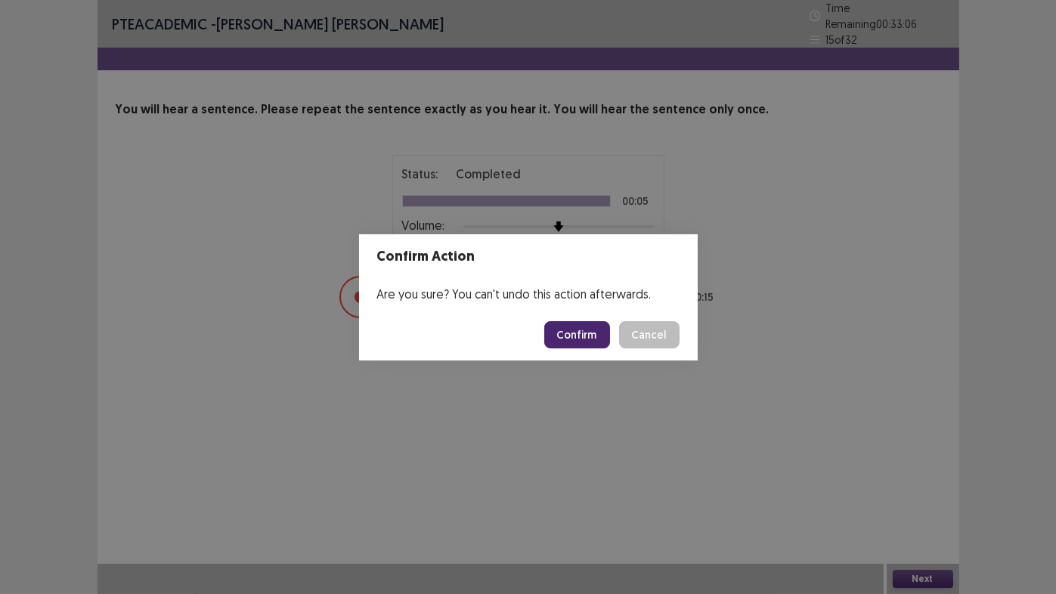
click at [587, 330] on button "Confirm" at bounding box center [577, 334] width 66 height 27
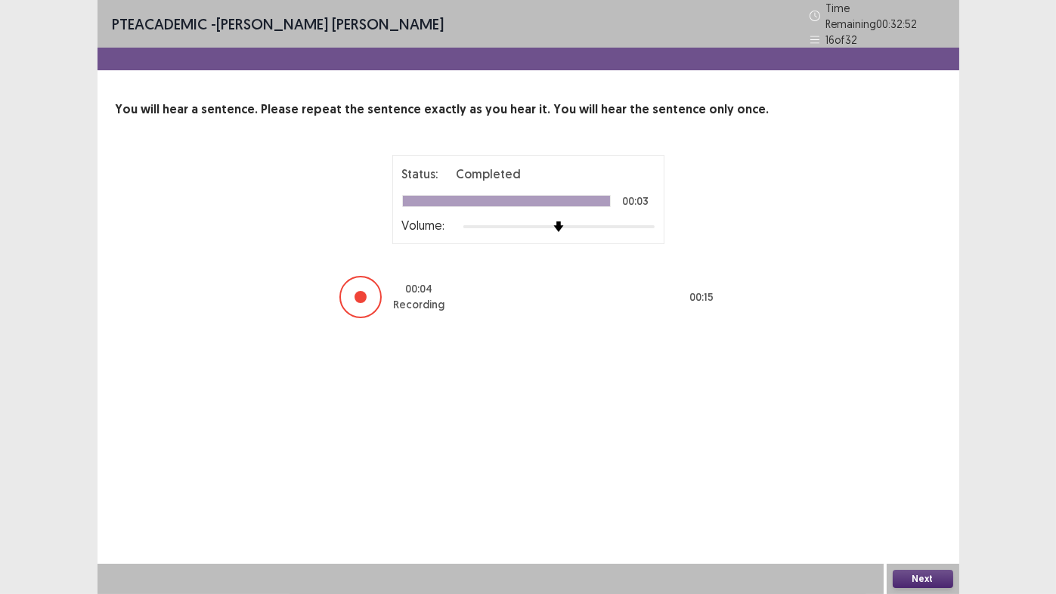
click at [931, 469] on button "Next" at bounding box center [923, 579] width 60 height 18
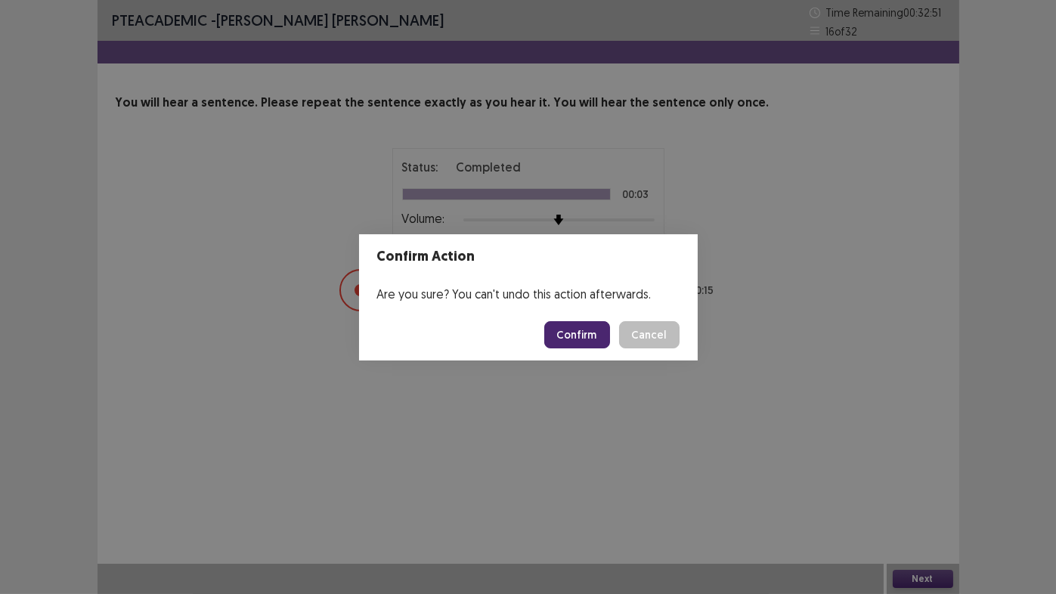
click at [593, 326] on button "Confirm" at bounding box center [577, 334] width 66 height 27
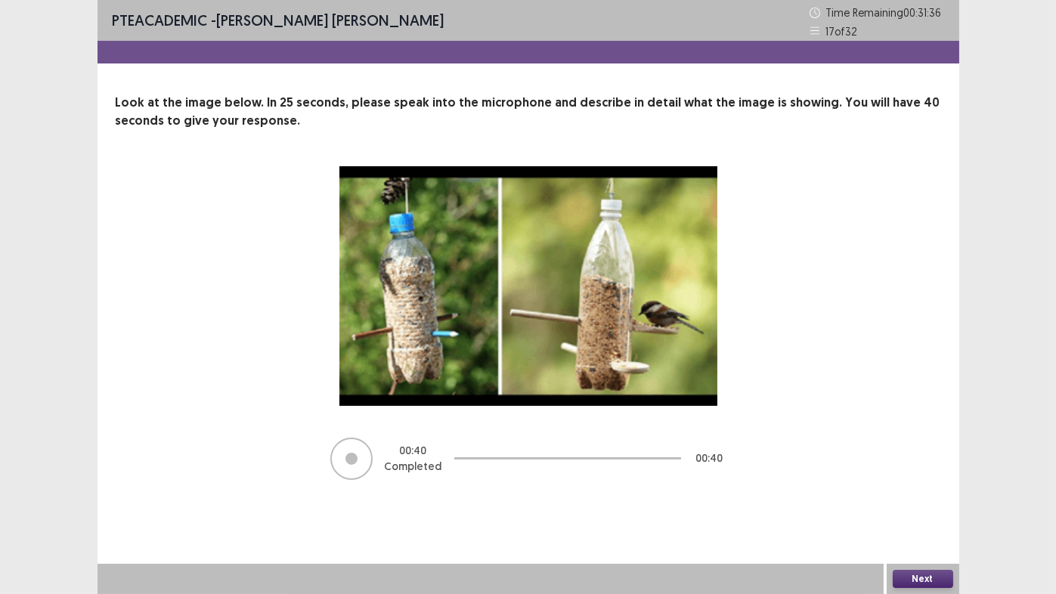
click at [916, 469] on div "Next" at bounding box center [923, 579] width 73 height 30
click at [924, 469] on button "Next" at bounding box center [923, 579] width 60 height 18
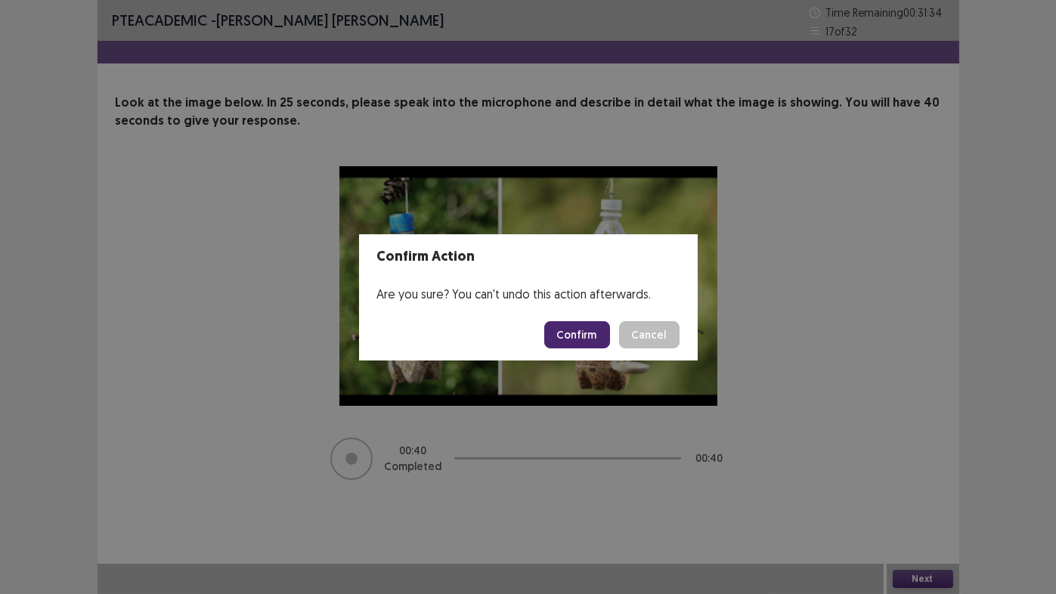
click at [587, 330] on button "Confirm" at bounding box center [577, 334] width 66 height 27
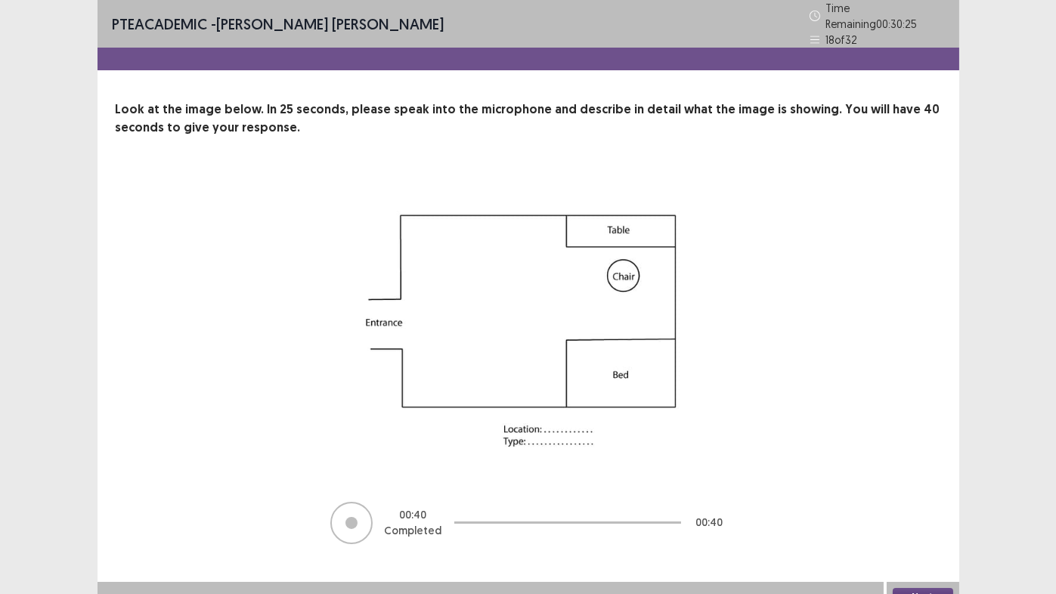
scroll to position [11, 0]
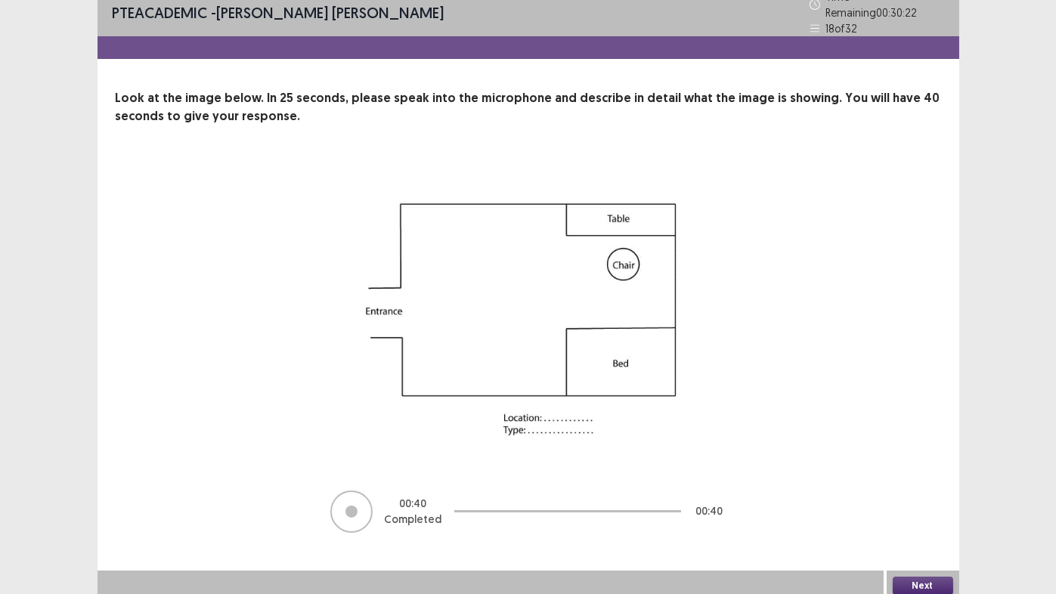
click at [916, 469] on button "Next" at bounding box center [923, 586] width 60 height 18
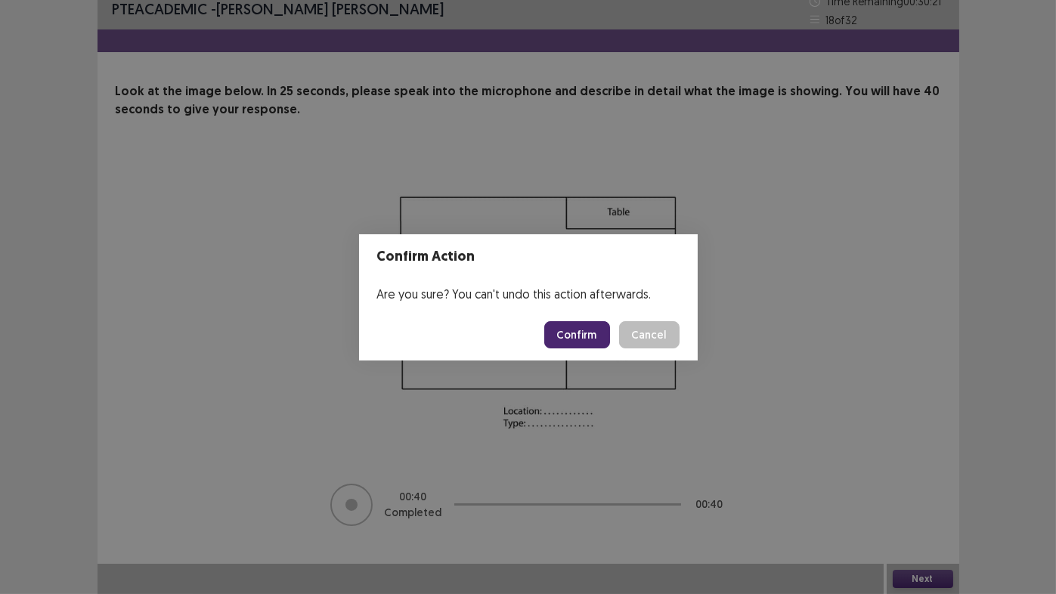
click at [572, 333] on button "Confirm" at bounding box center [577, 334] width 66 height 27
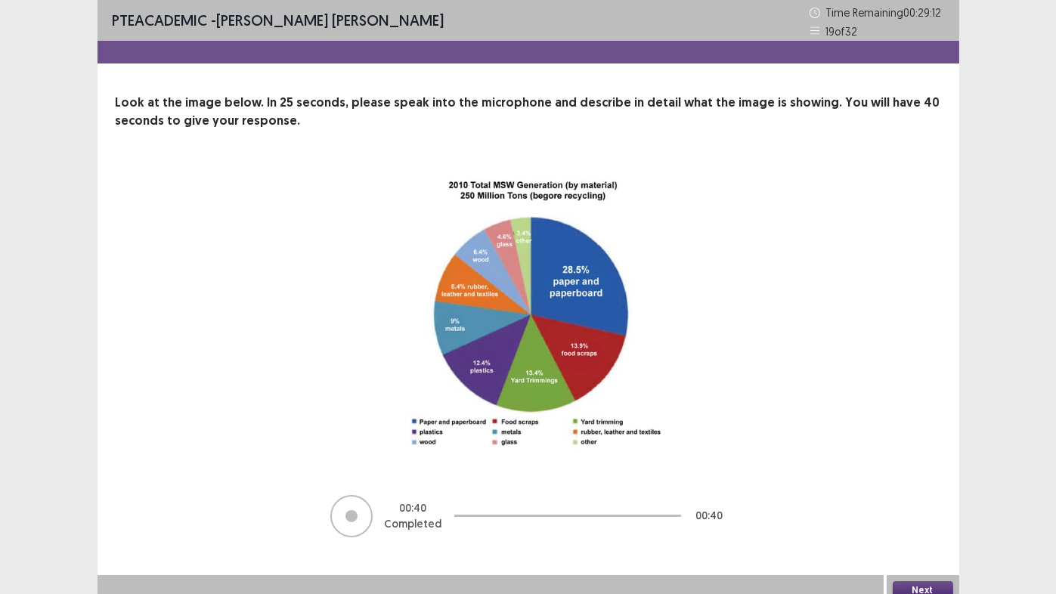
scroll to position [11, 0]
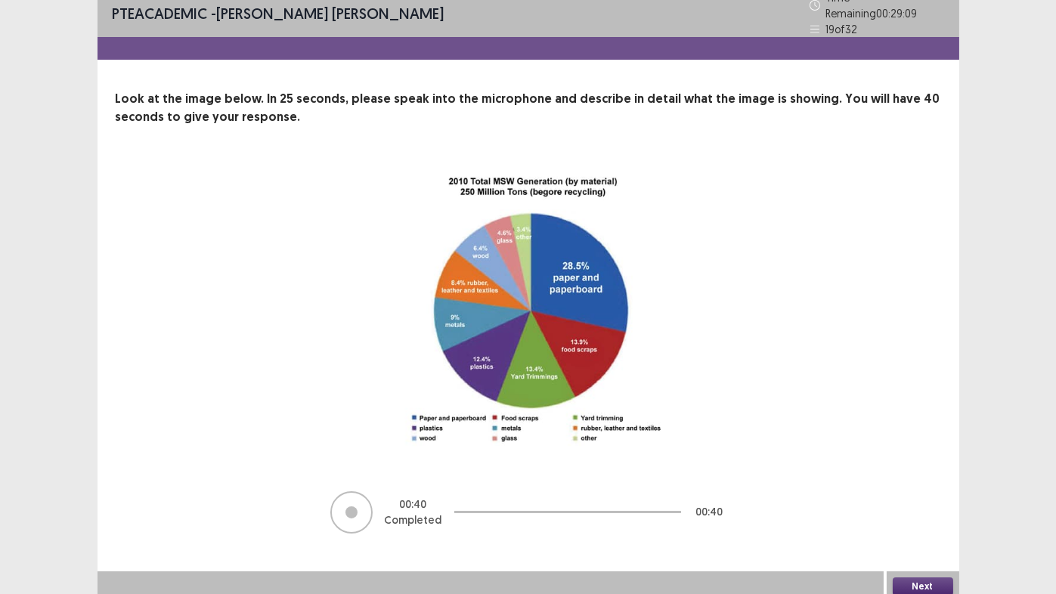
click at [931, 469] on button "Next" at bounding box center [923, 587] width 60 height 18
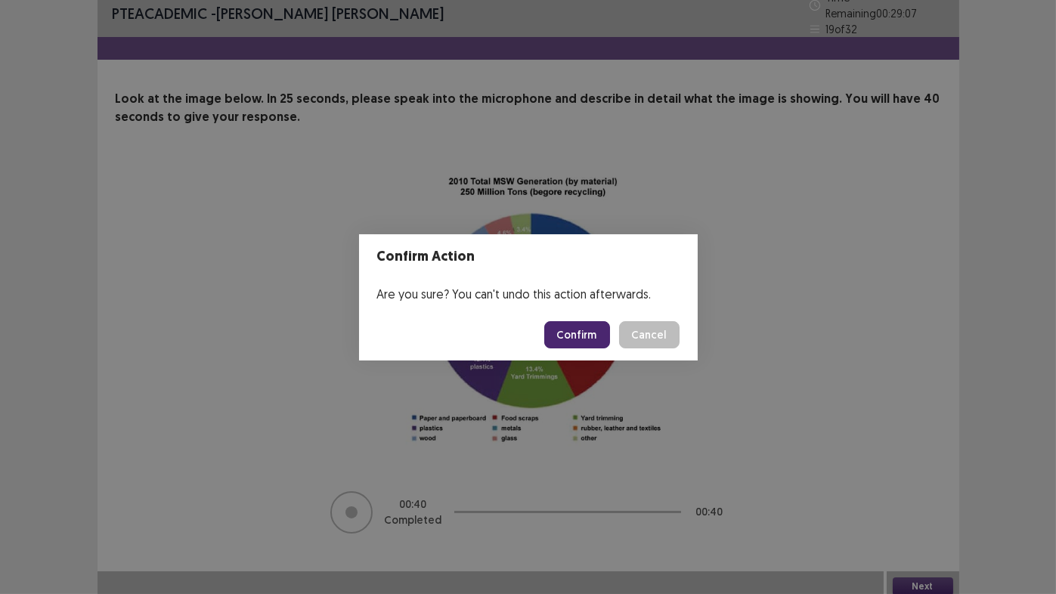
click at [586, 338] on button "Confirm" at bounding box center [577, 334] width 66 height 27
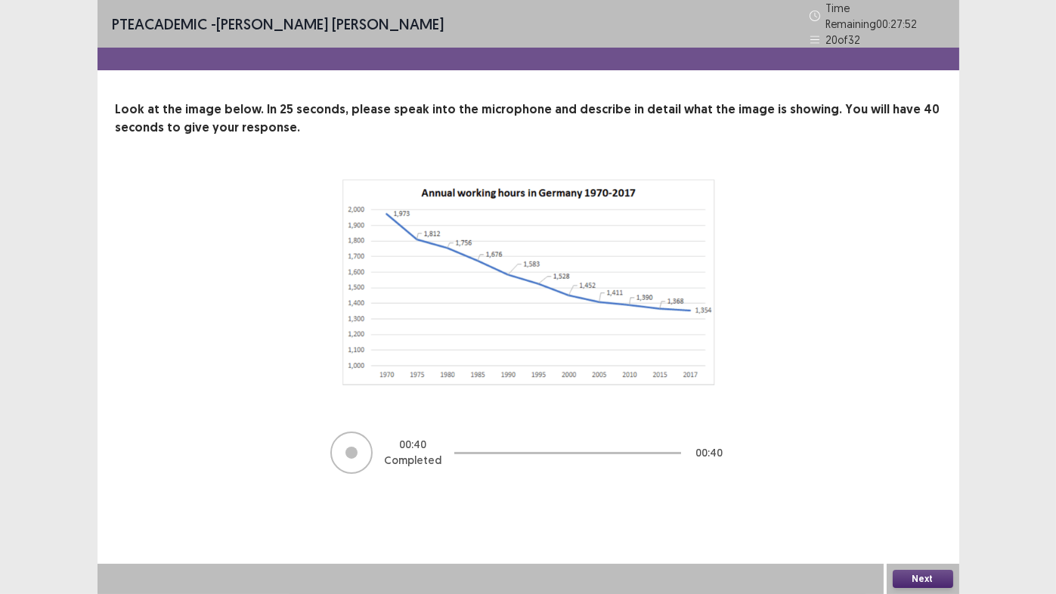
drag, startPoint x: 920, startPoint y: 576, endPoint x: 470, endPoint y: 284, distance: 536.6
click at [470, 284] on img at bounding box center [528, 281] width 378 height 217
click at [932, 469] on button "Next" at bounding box center [923, 579] width 60 height 18
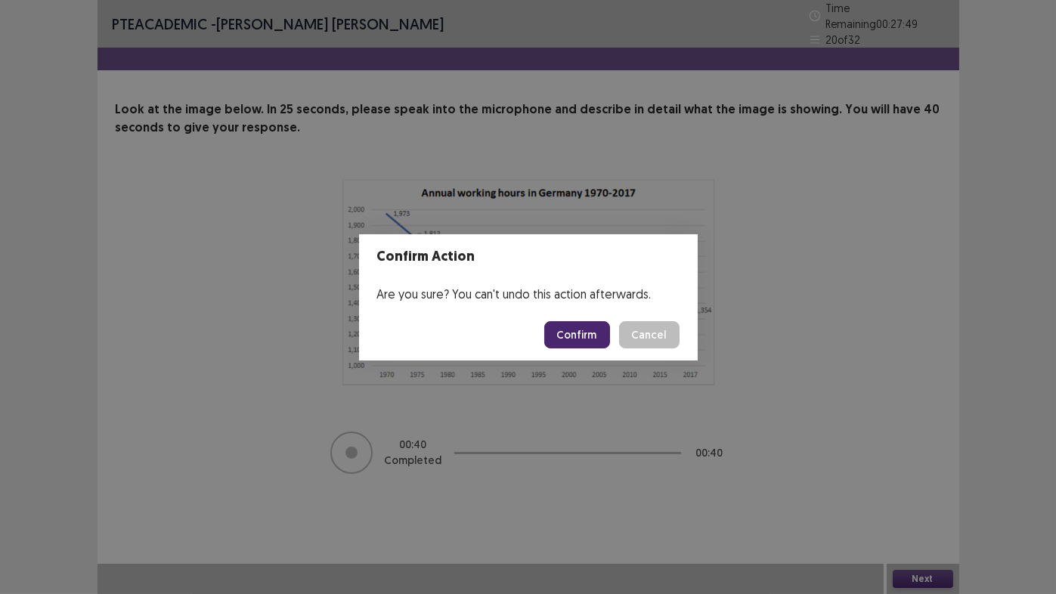
click at [576, 338] on button "Confirm" at bounding box center [577, 334] width 66 height 27
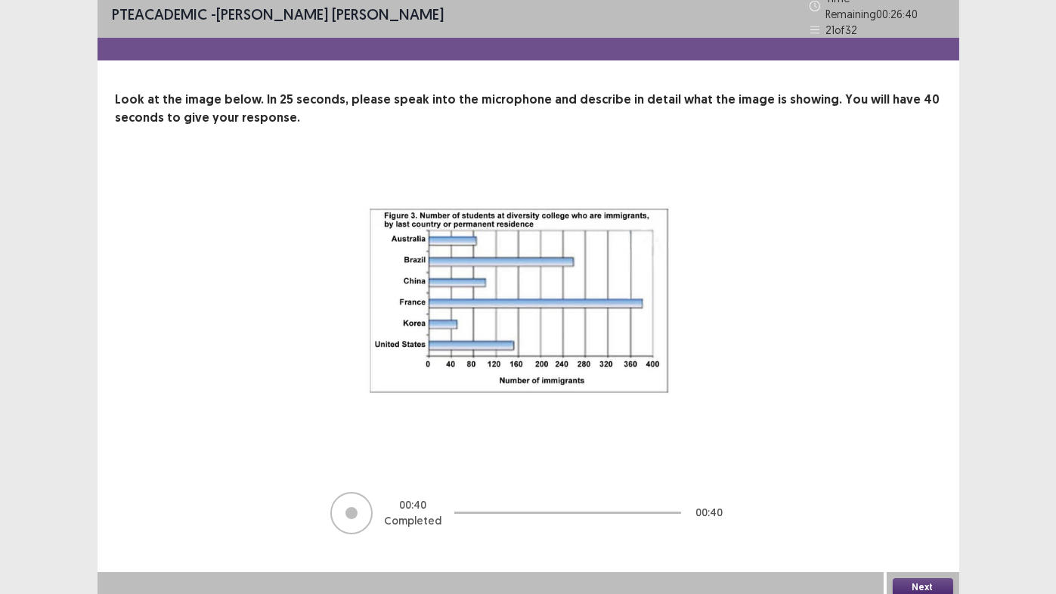
scroll to position [11, 0]
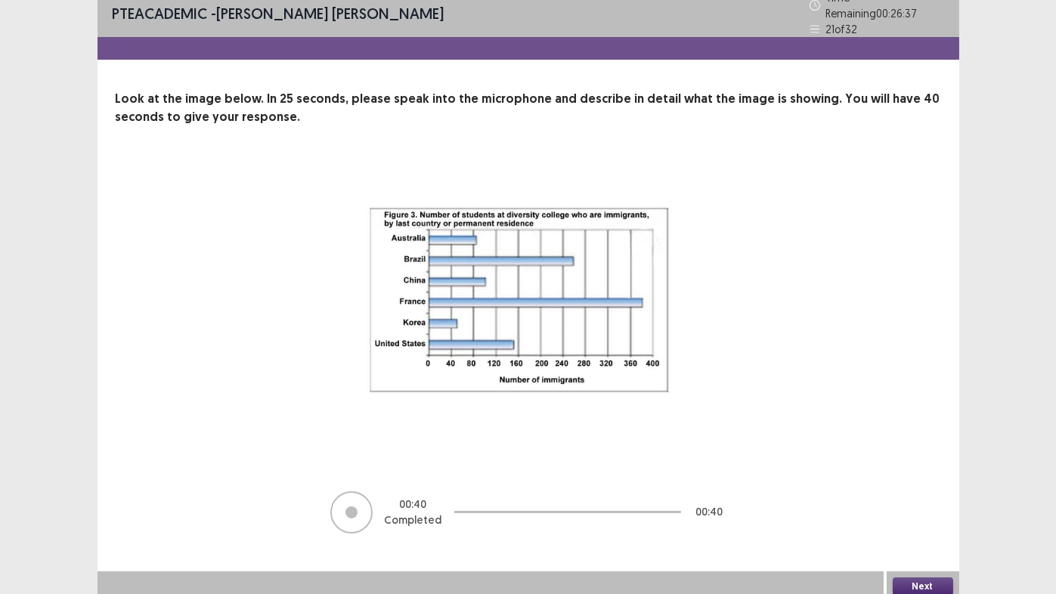
click at [922, 469] on button "Next" at bounding box center [923, 587] width 60 height 18
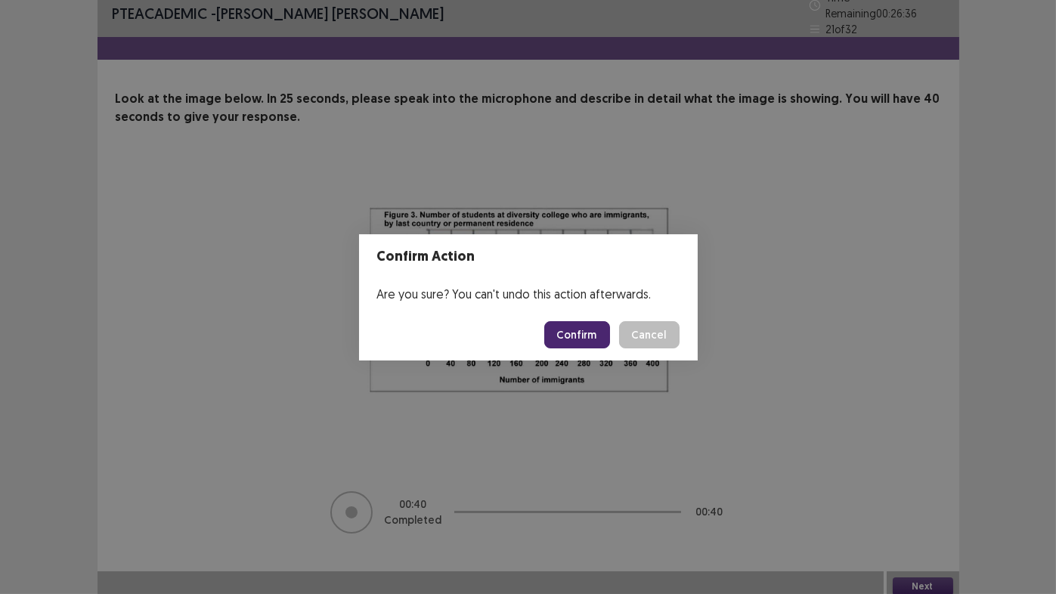
click at [580, 335] on button "Confirm" at bounding box center [577, 334] width 66 height 27
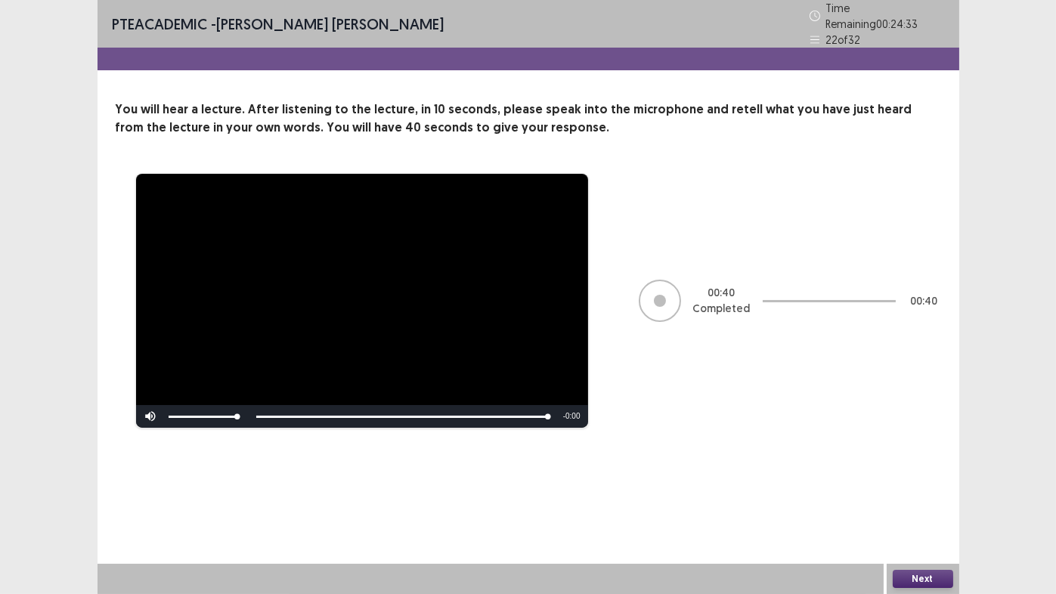
click at [931, 469] on button "Next" at bounding box center [923, 579] width 60 height 18
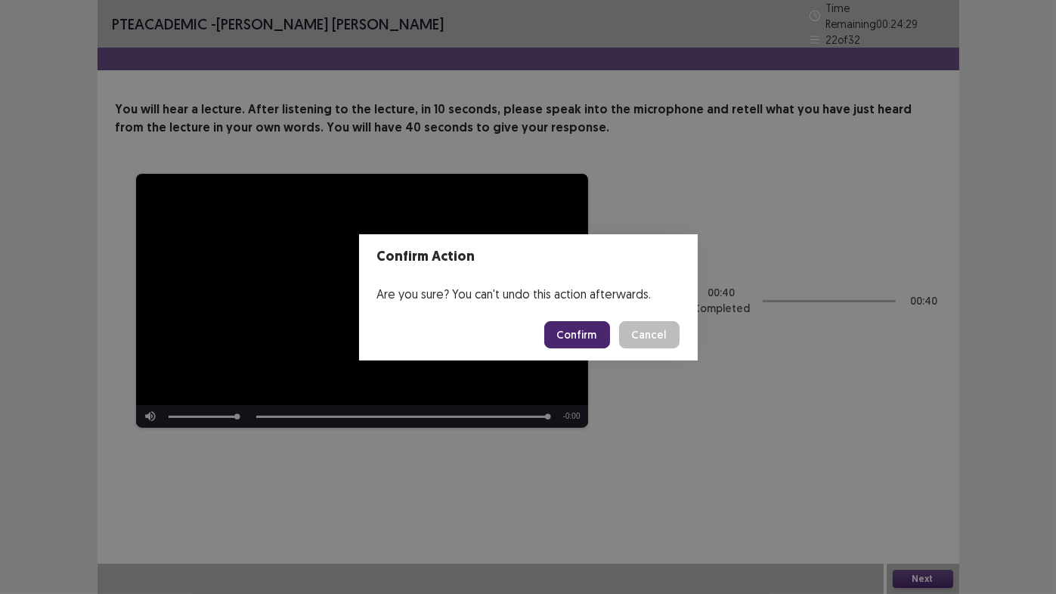
click at [597, 334] on button "Confirm" at bounding box center [577, 334] width 66 height 27
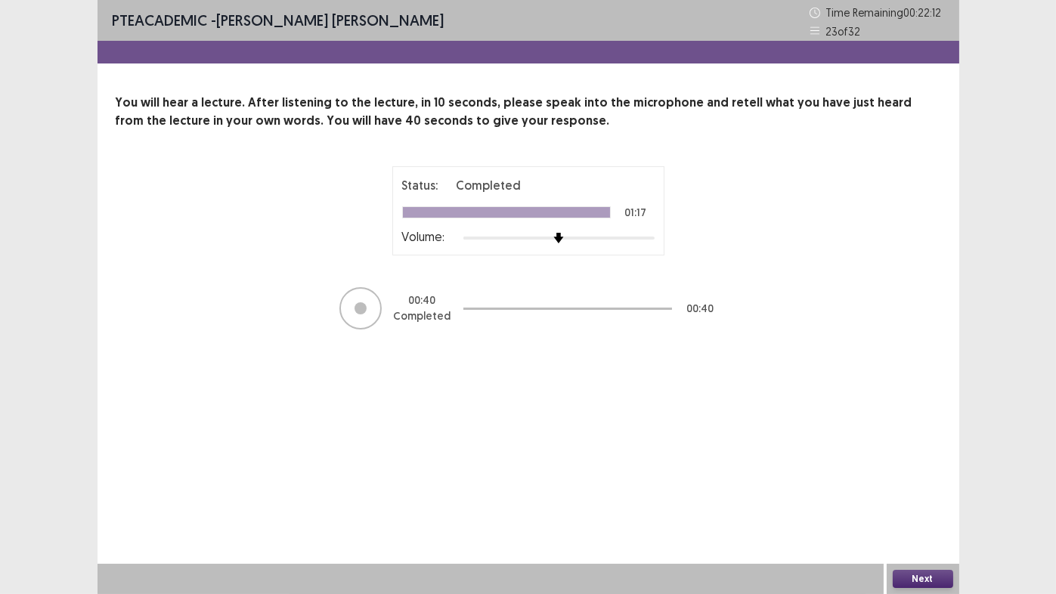
click at [919, 469] on button "Next" at bounding box center [923, 579] width 60 height 18
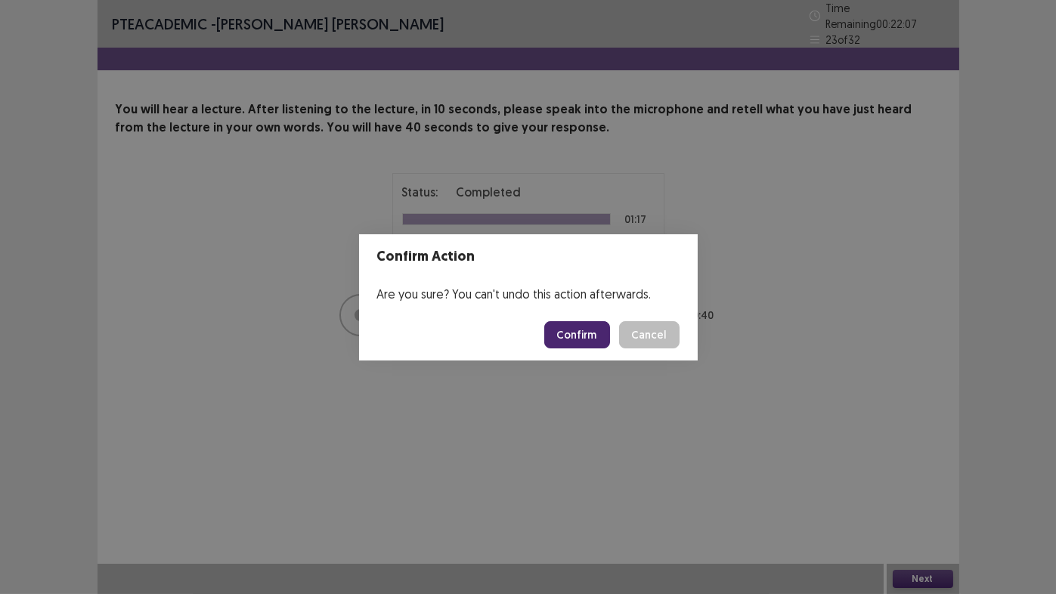
click at [582, 336] on button "Confirm" at bounding box center [577, 334] width 66 height 27
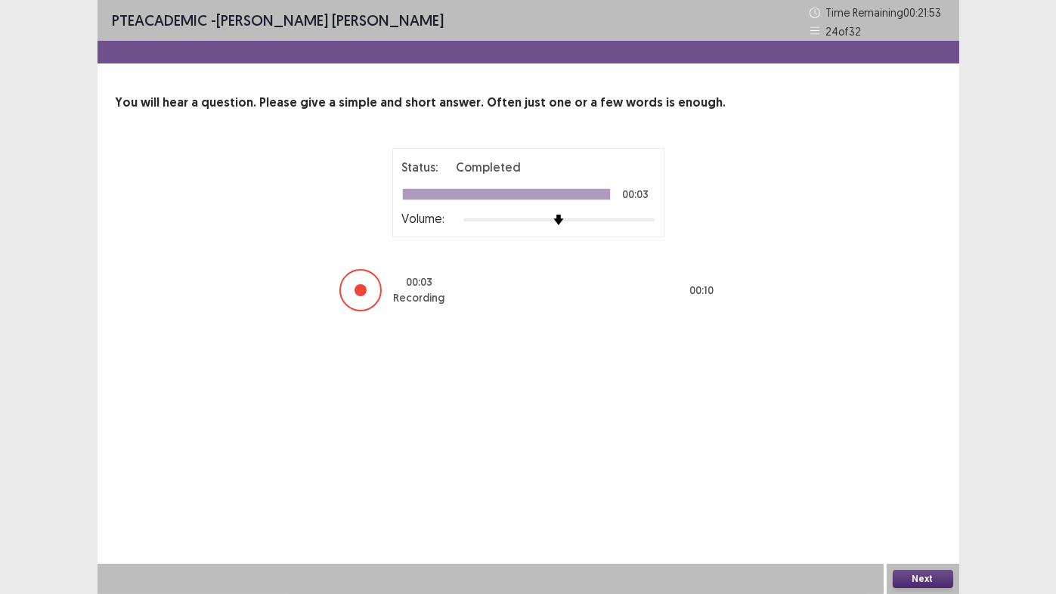
click at [934, 469] on button "Next" at bounding box center [923, 579] width 60 height 18
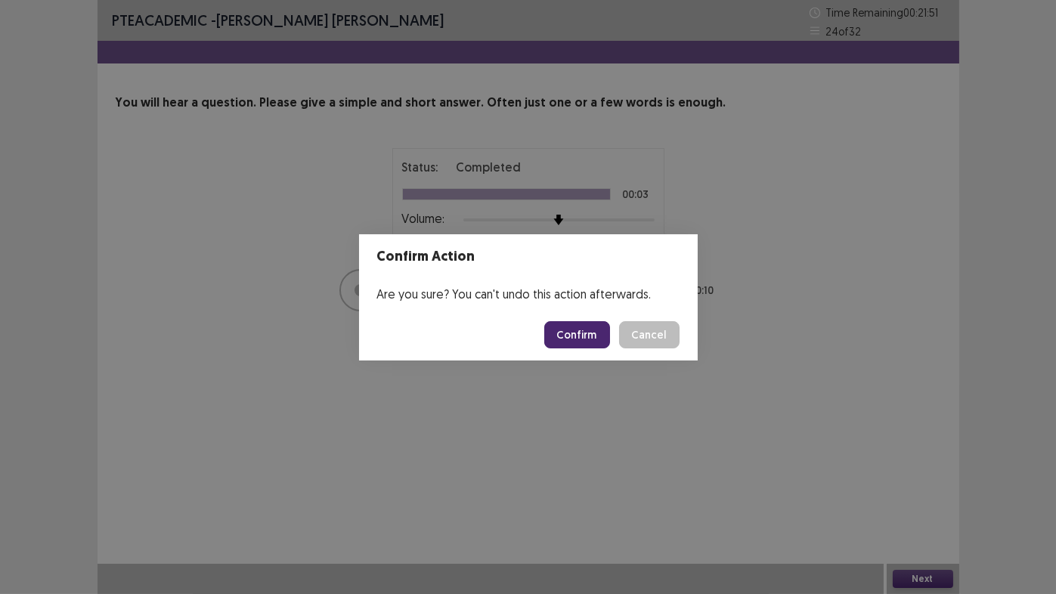
click at [582, 336] on button "Confirm" at bounding box center [577, 334] width 66 height 27
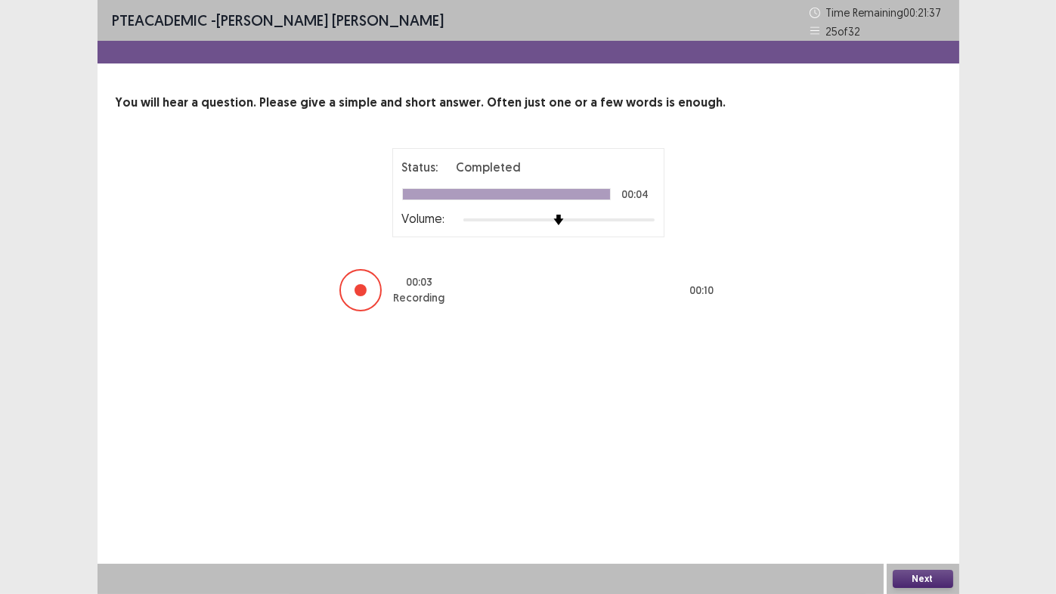
click at [911, 469] on button "Next" at bounding box center [923, 579] width 60 height 18
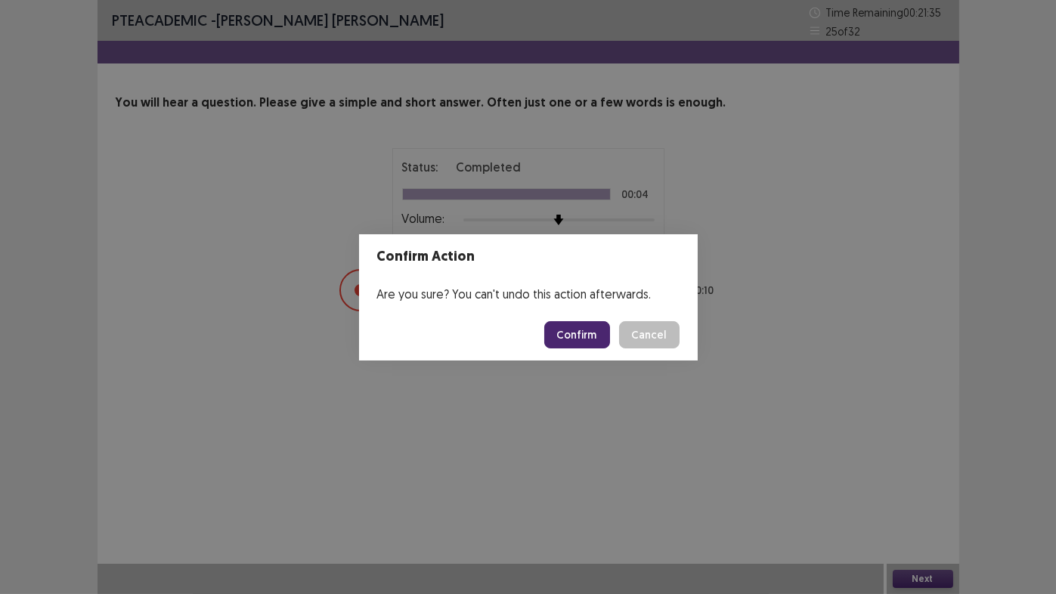
click at [569, 333] on button "Confirm" at bounding box center [577, 334] width 66 height 27
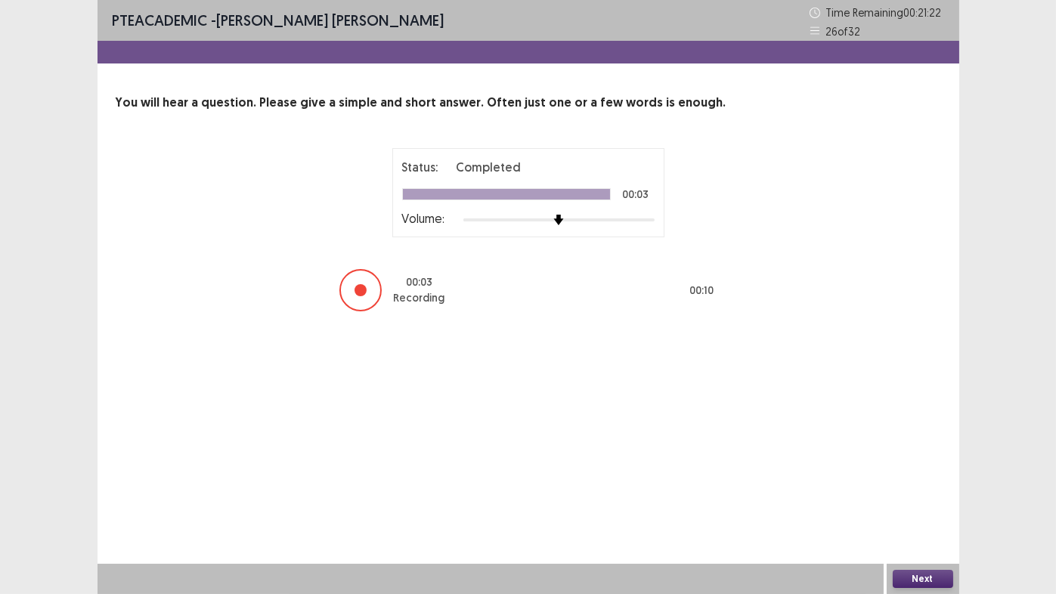
click at [924, 469] on button "Next" at bounding box center [923, 579] width 60 height 18
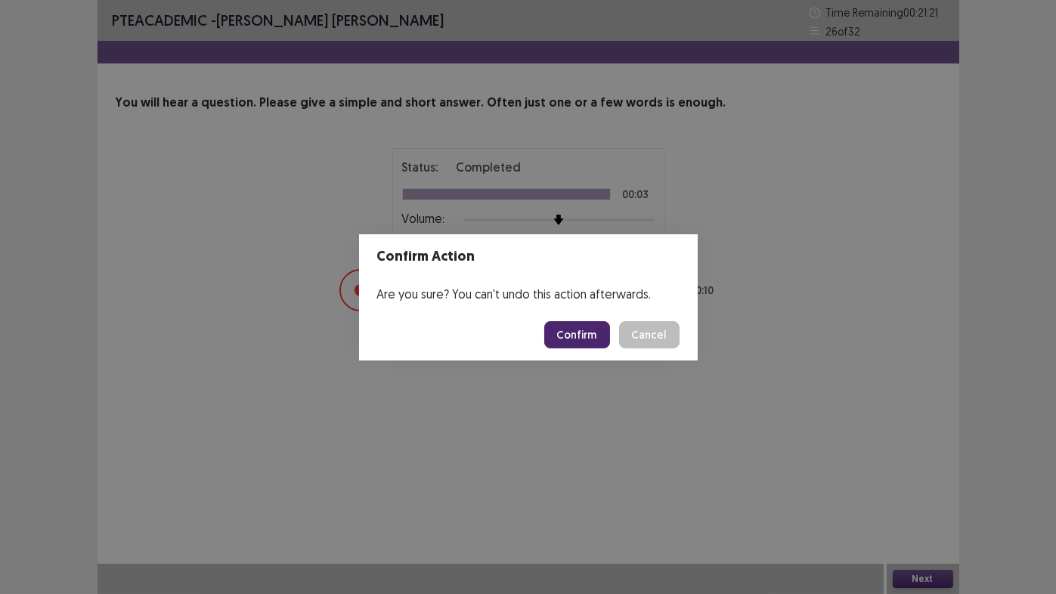
click at [571, 337] on button "Confirm" at bounding box center [577, 334] width 66 height 27
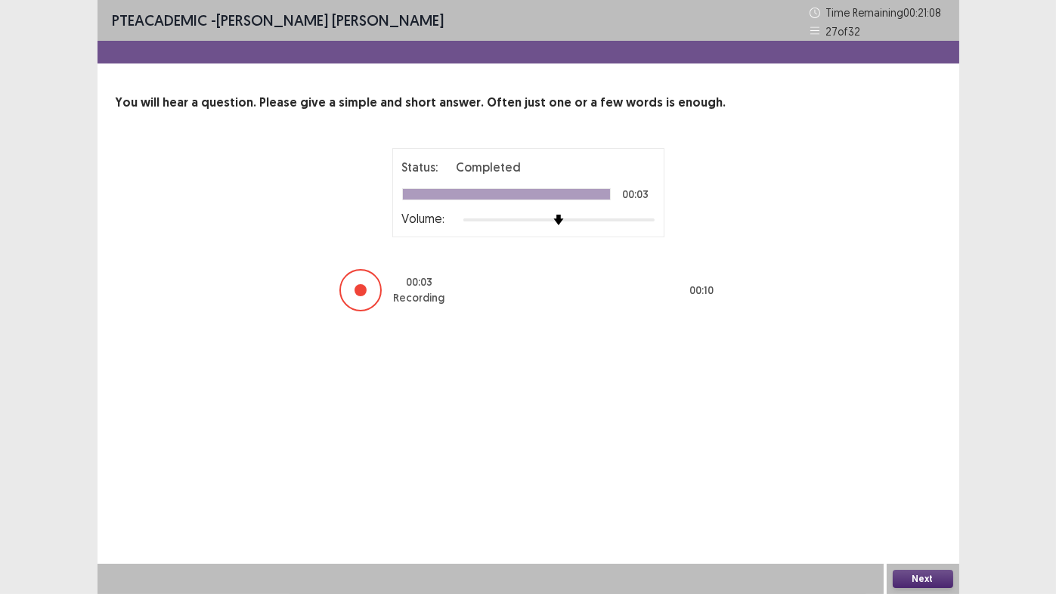
click at [923, 469] on button "Next" at bounding box center [923, 579] width 60 height 18
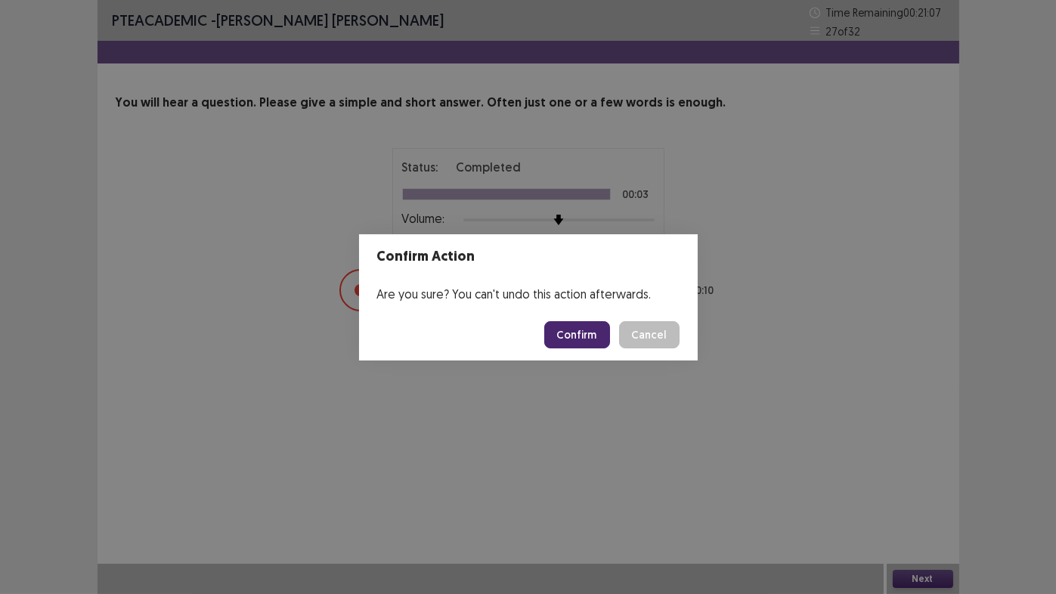
click at [587, 338] on button "Confirm" at bounding box center [577, 334] width 66 height 27
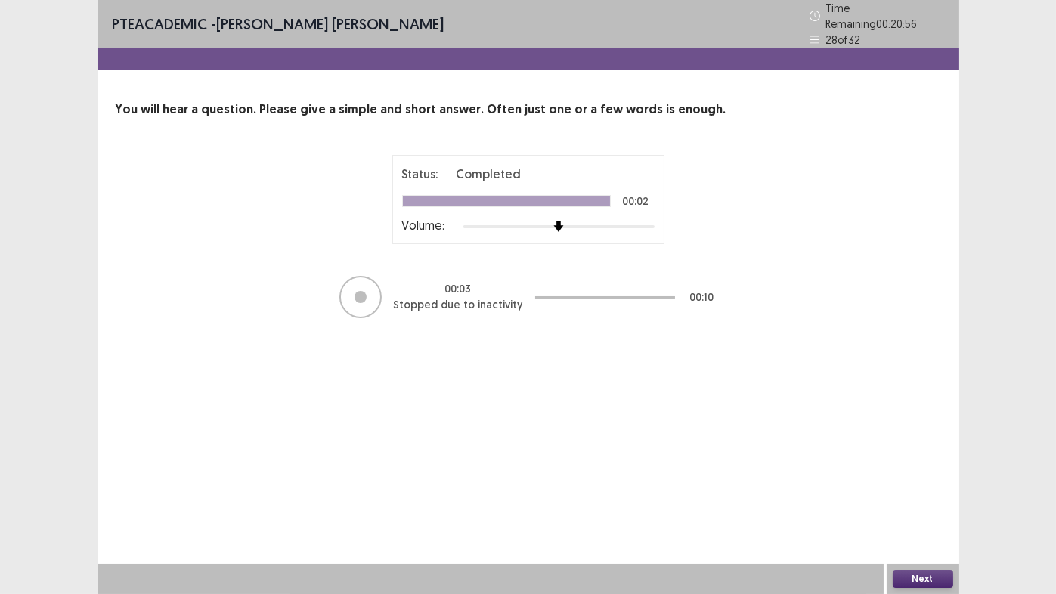
click at [933, 469] on button "Next" at bounding box center [923, 579] width 60 height 18
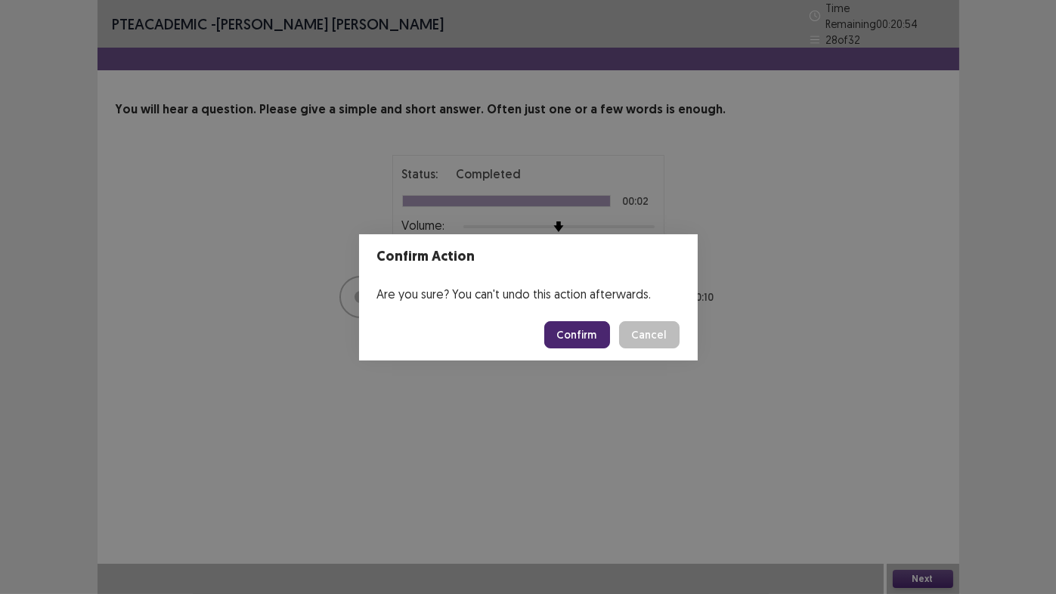
click at [589, 339] on button "Confirm" at bounding box center [577, 334] width 66 height 27
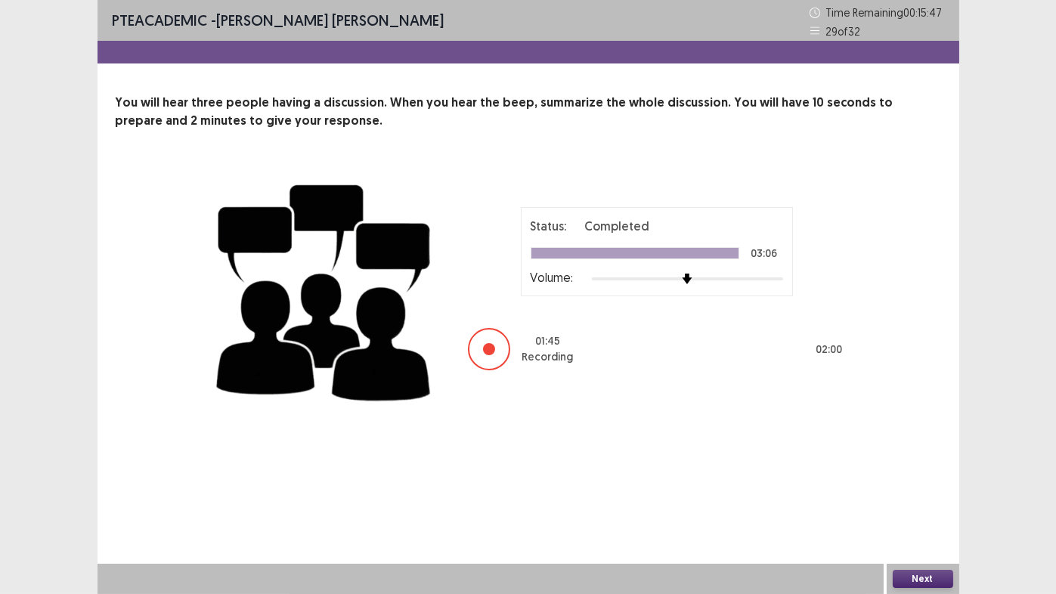
click at [923, 469] on button "Next" at bounding box center [923, 579] width 60 height 18
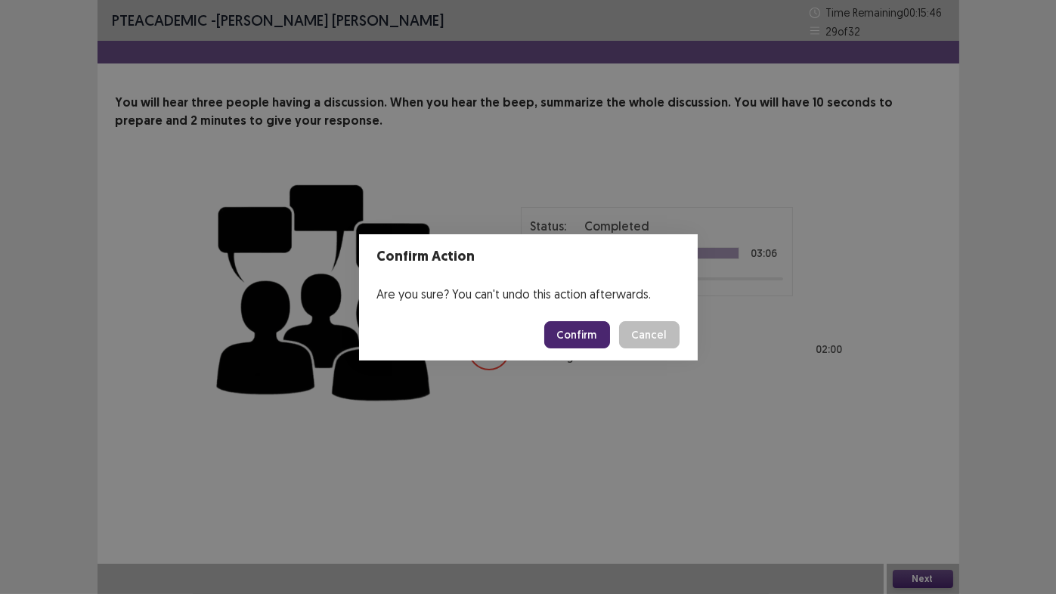
click at [574, 336] on button "Confirm" at bounding box center [577, 334] width 66 height 27
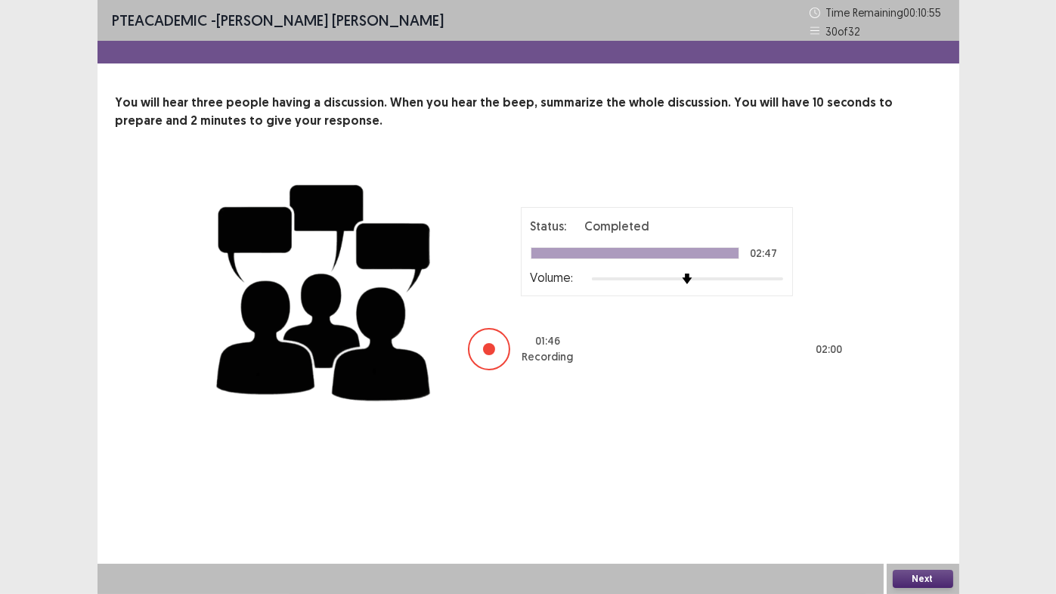
click at [916, 469] on button "Next" at bounding box center [923, 579] width 60 height 18
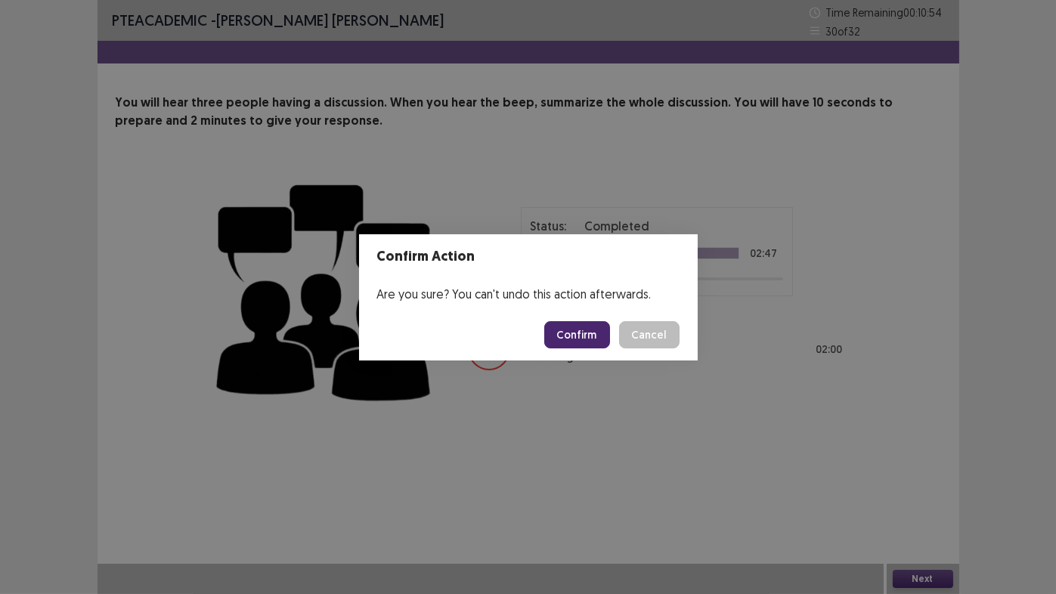
click at [596, 336] on button "Confirm" at bounding box center [577, 334] width 66 height 27
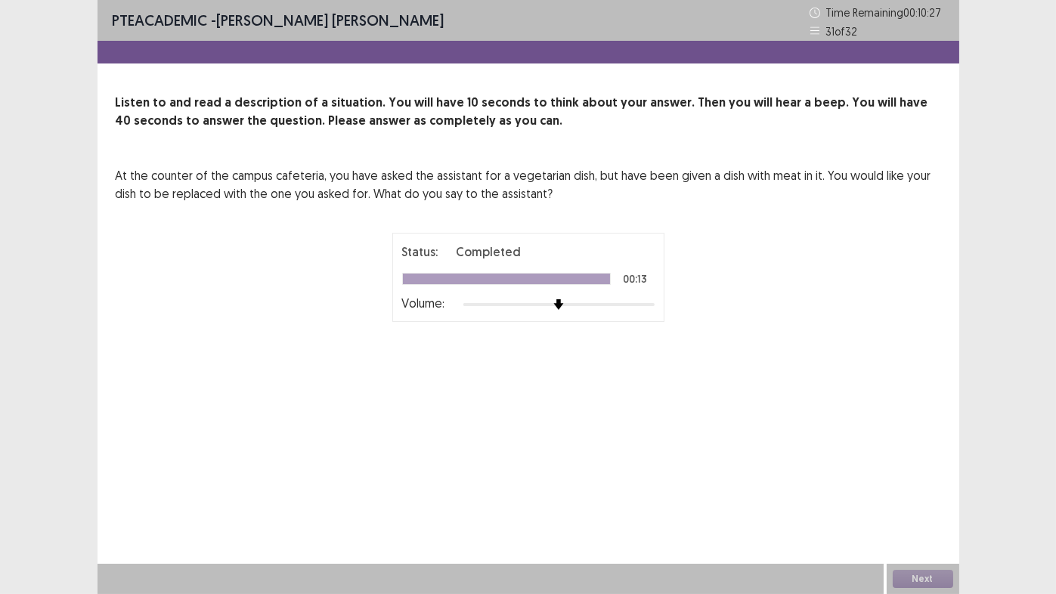
drag, startPoint x: 798, startPoint y: 179, endPoint x: 758, endPoint y: 216, distance: 55.1
click at [758, 216] on div "At the counter of the campus cafeteria, you have asked the assistant for a vege…" at bounding box center [529, 281] width 826 height 231
click at [925, 469] on button "Next" at bounding box center [923, 579] width 60 height 18
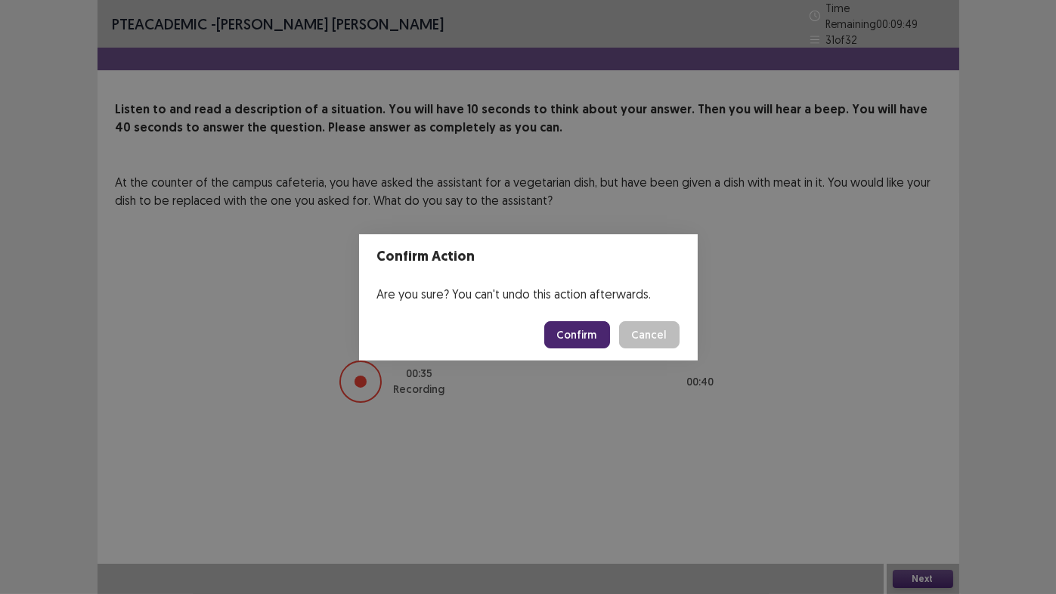
click at [583, 339] on button "Confirm" at bounding box center [577, 334] width 66 height 27
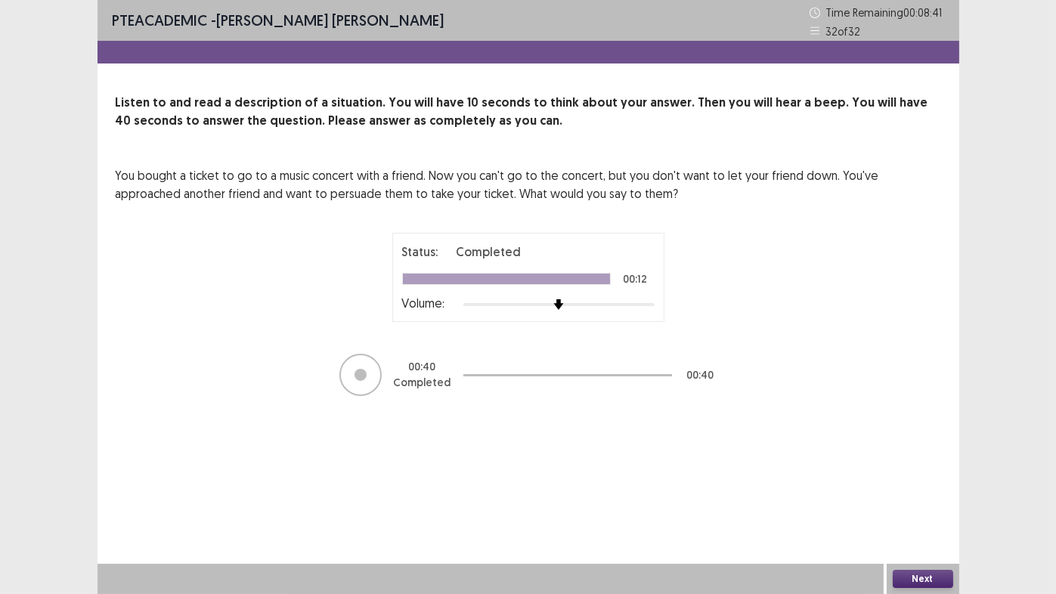
click at [907, 469] on button "Next" at bounding box center [923, 579] width 60 height 18
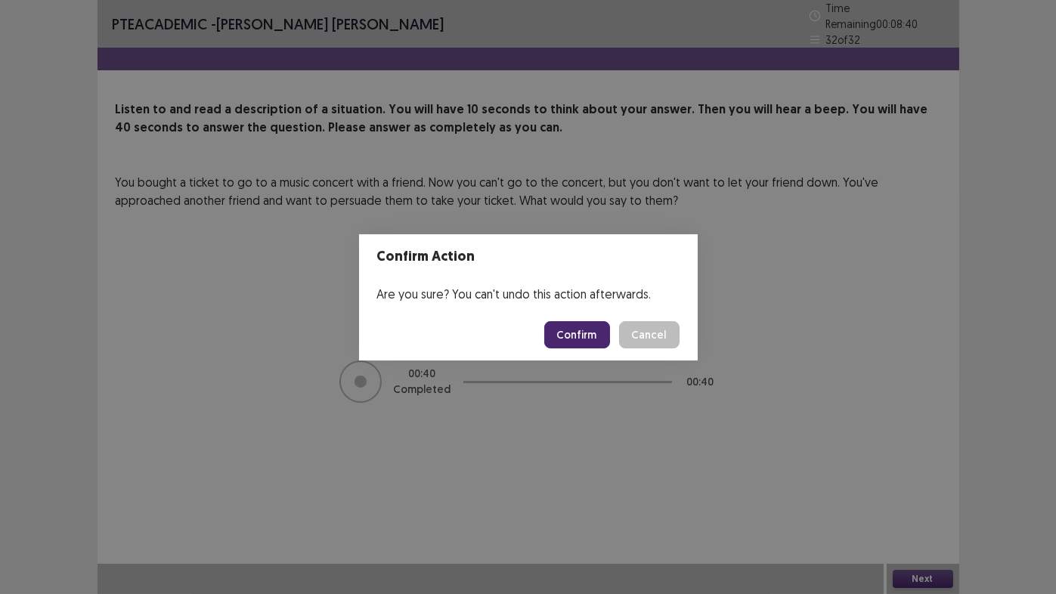
click at [575, 342] on button "Confirm" at bounding box center [577, 334] width 66 height 27
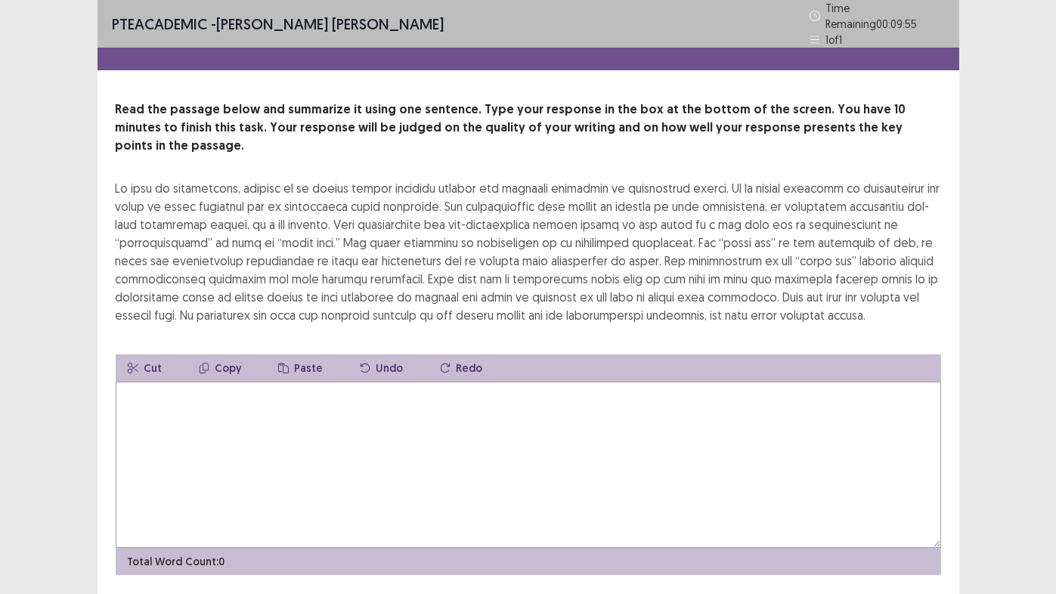
click at [202, 394] on textarea at bounding box center [529, 465] width 826 height 166
click at [199, 399] on textarea "*" at bounding box center [529, 465] width 826 height 166
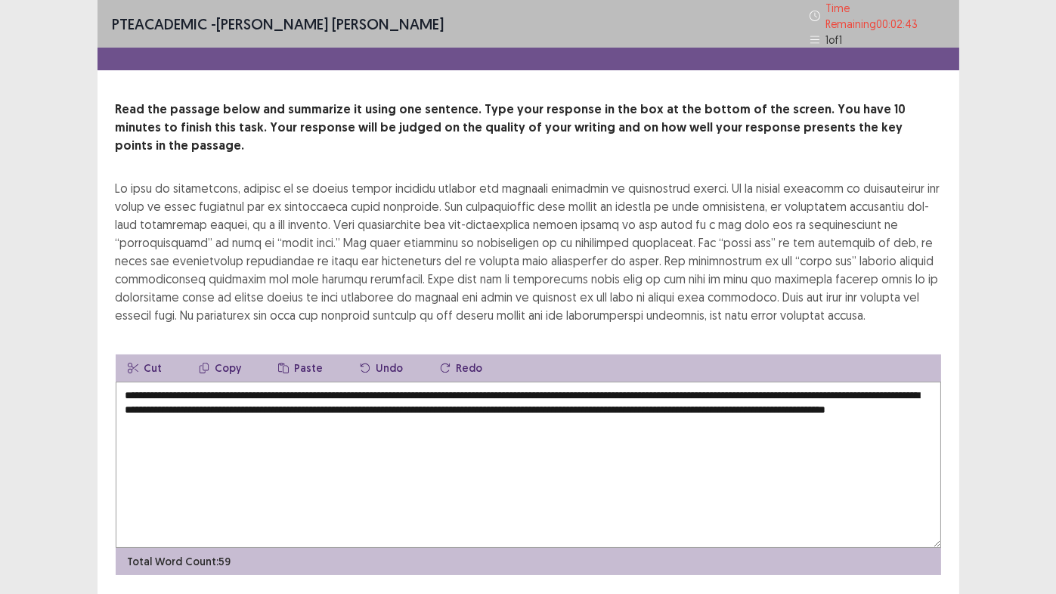
click at [386, 261] on div at bounding box center [529, 251] width 826 height 145
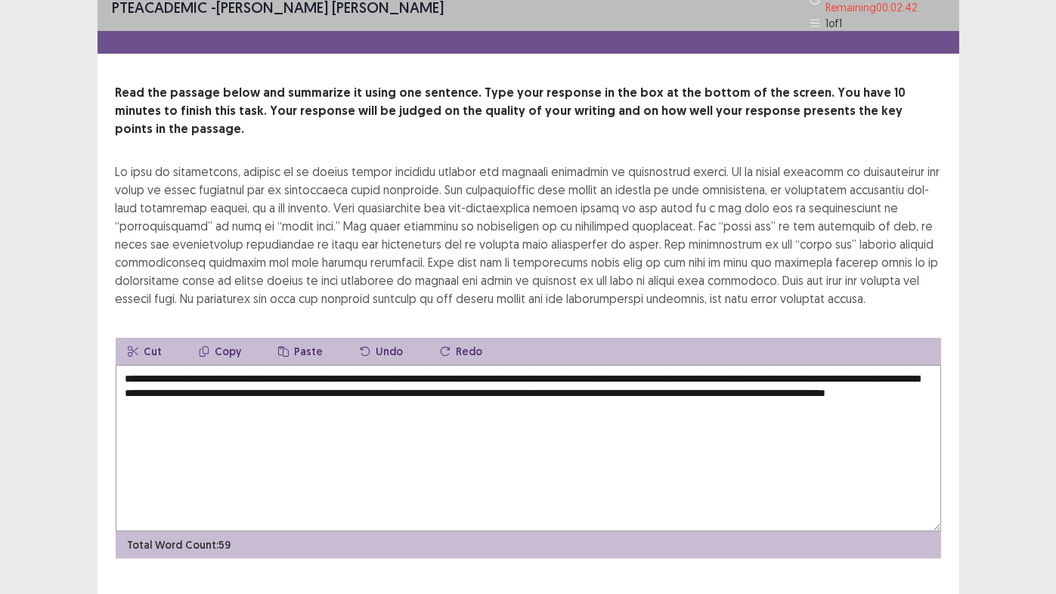
scroll to position [22, 0]
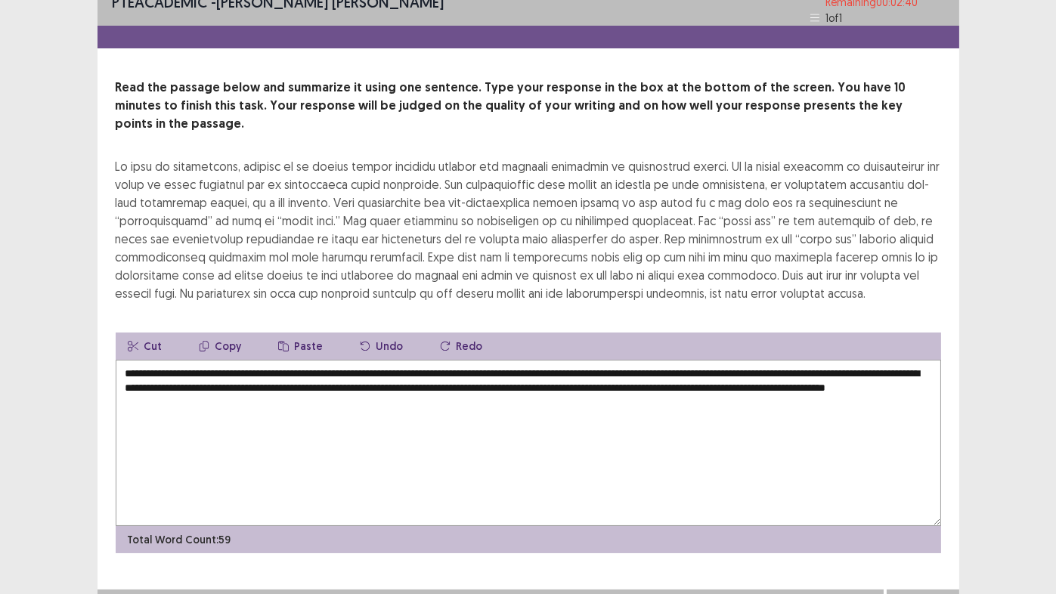
click at [324, 380] on textarea "**********" at bounding box center [529, 443] width 826 height 166
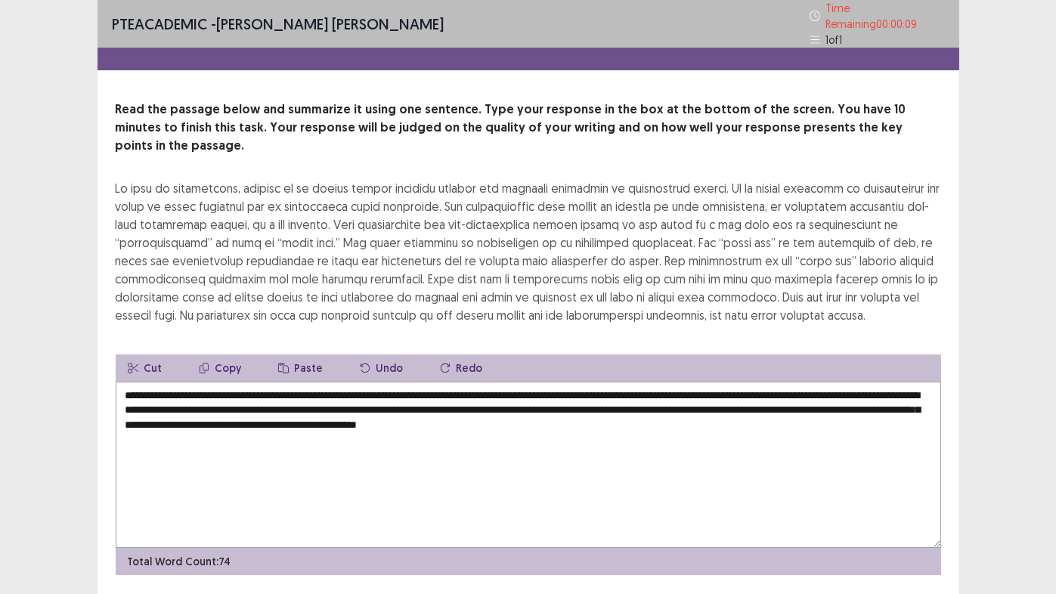
click at [782, 382] on textarea "**********" at bounding box center [529, 465] width 826 height 166
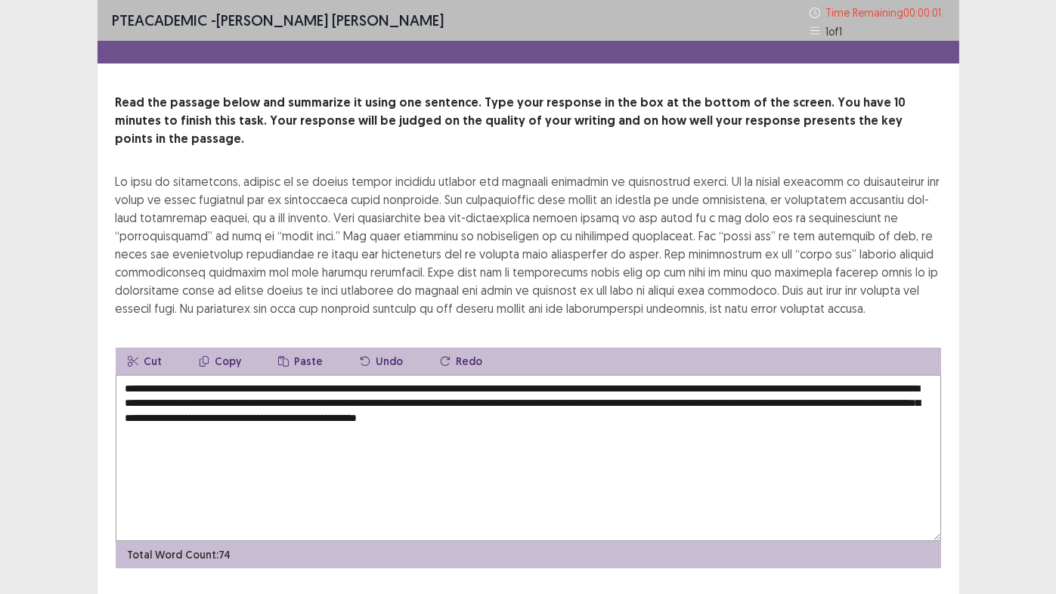
type textarea "**********"
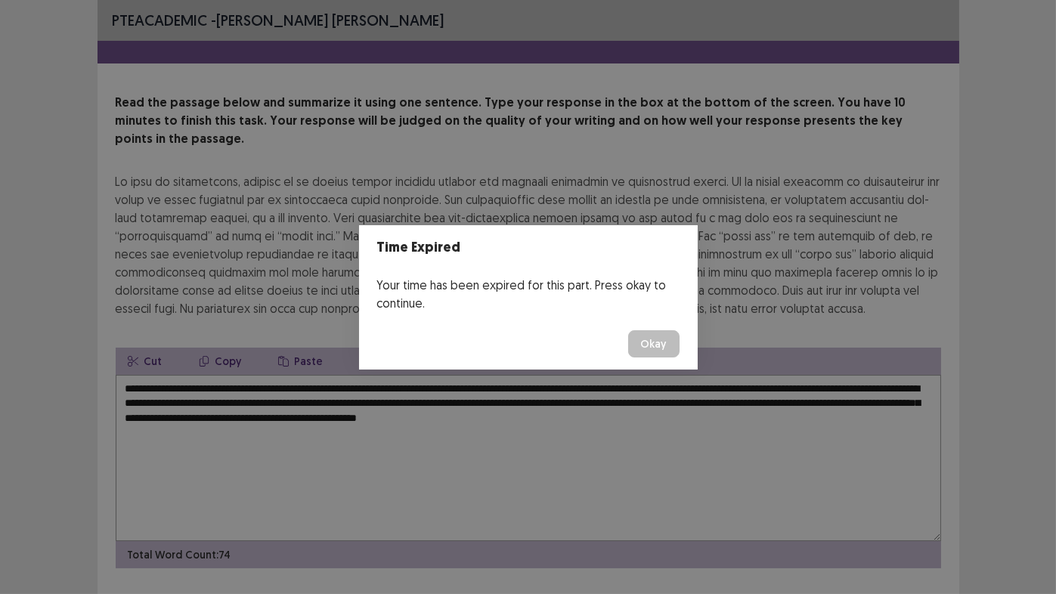
click at [644, 345] on button "Okay" at bounding box center [653, 343] width 51 height 27
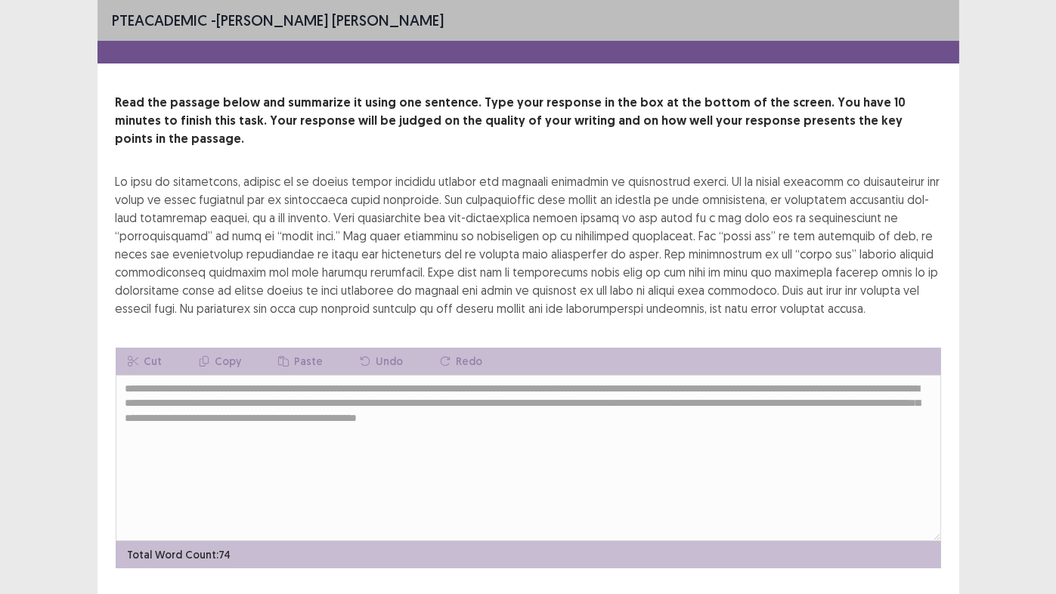
scroll to position [22, 0]
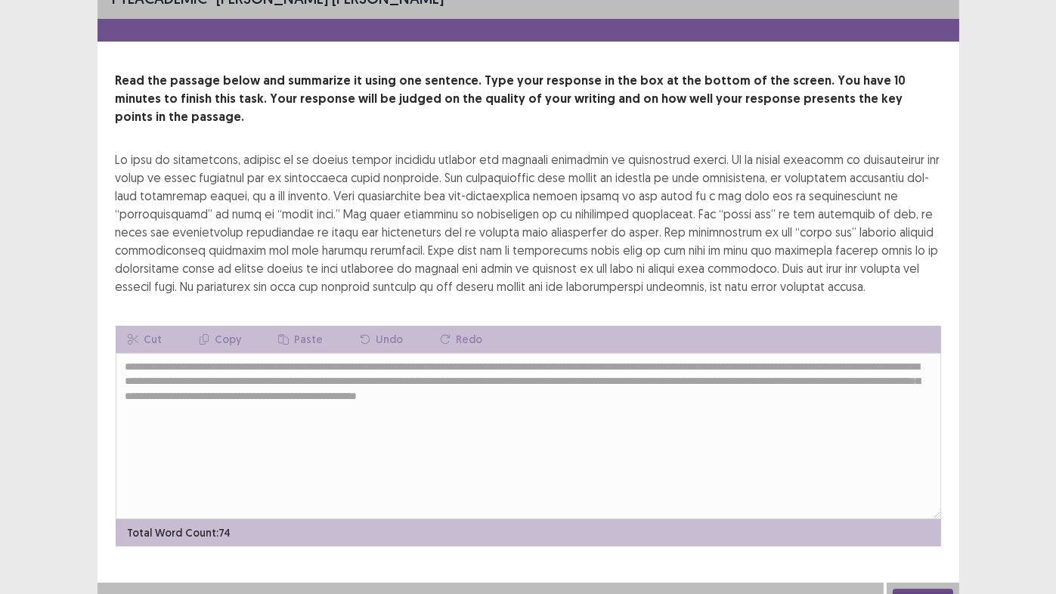
click at [933, 469] on button "Next" at bounding box center [923, 598] width 60 height 18
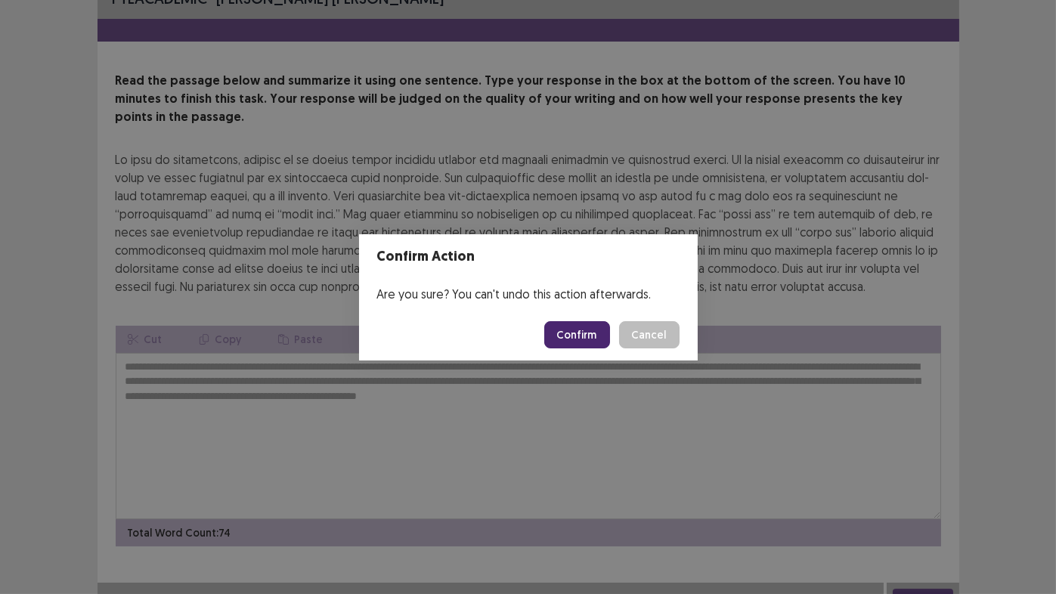
click at [579, 336] on button "Confirm" at bounding box center [577, 334] width 66 height 27
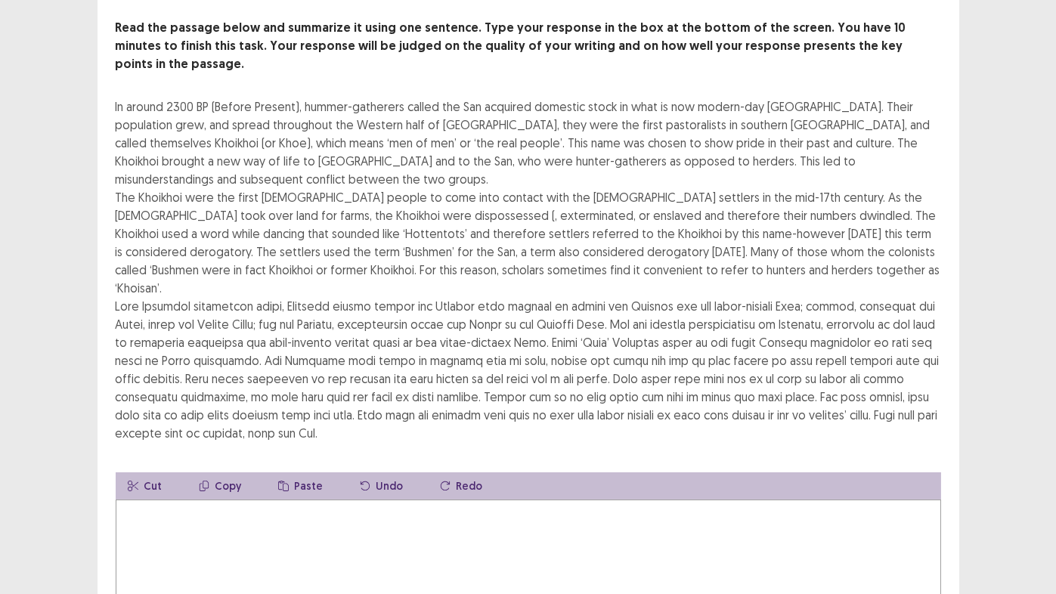
scroll to position [76, 0]
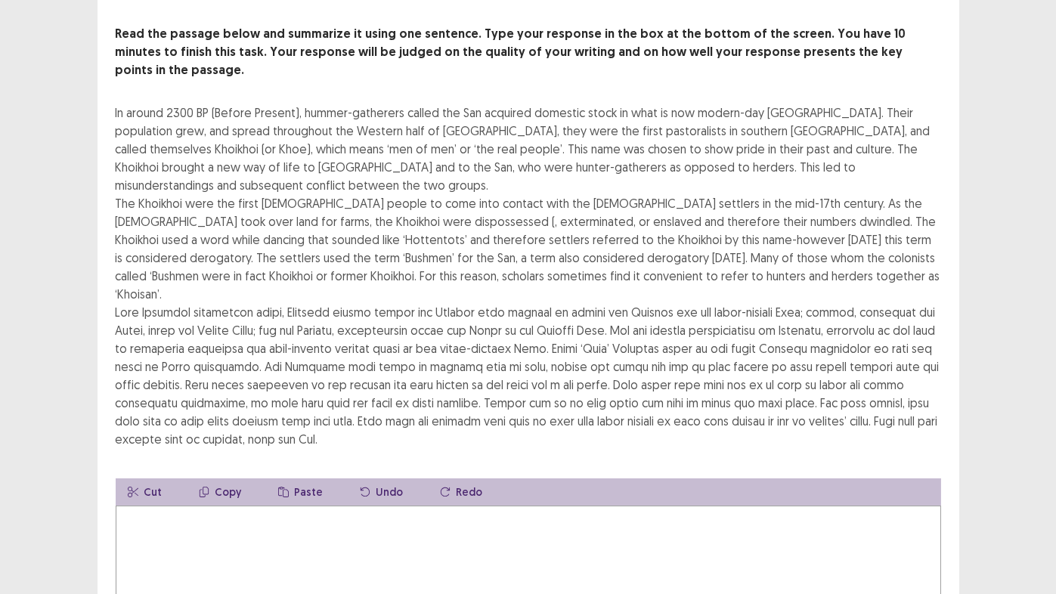
click at [220, 469] on textarea at bounding box center [529, 589] width 826 height 166
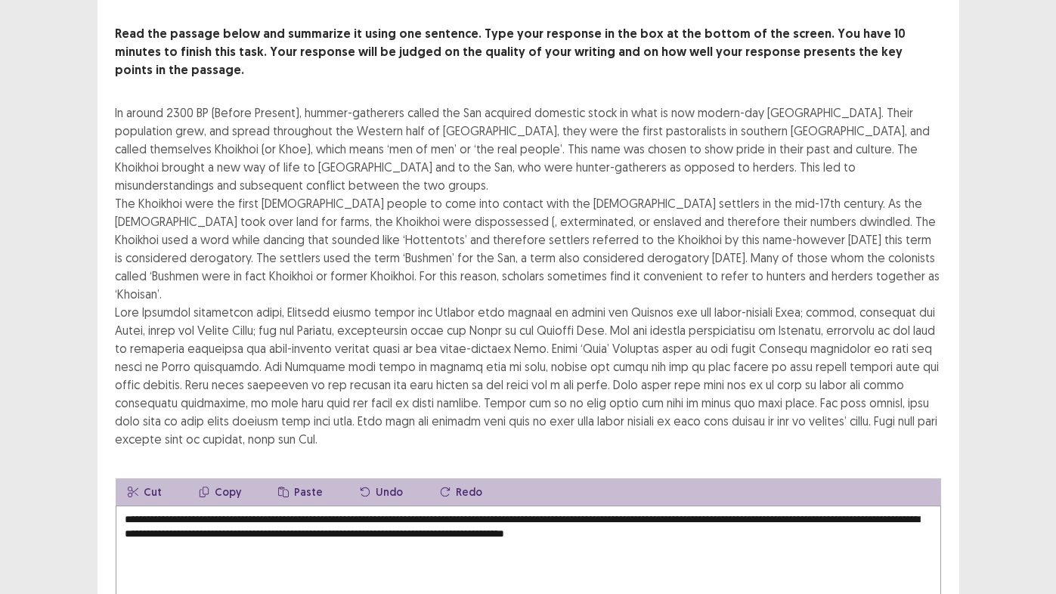
click at [496, 469] on textarea "**********" at bounding box center [529, 589] width 826 height 166
click at [298, 469] on textarea "**********" at bounding box center [529, 589] width 826 height 166
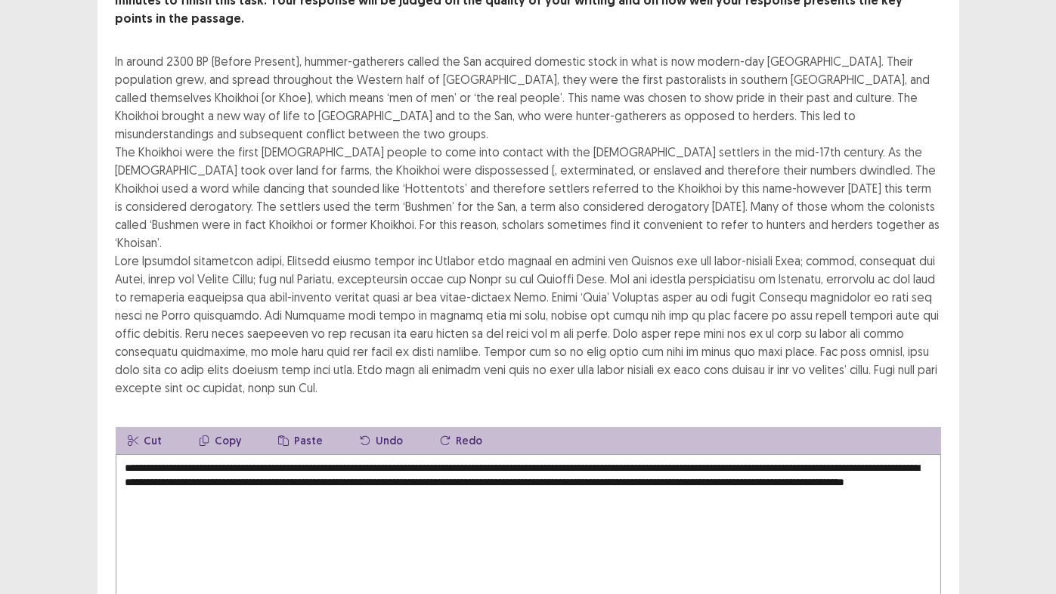
scroll to position [151, 0]
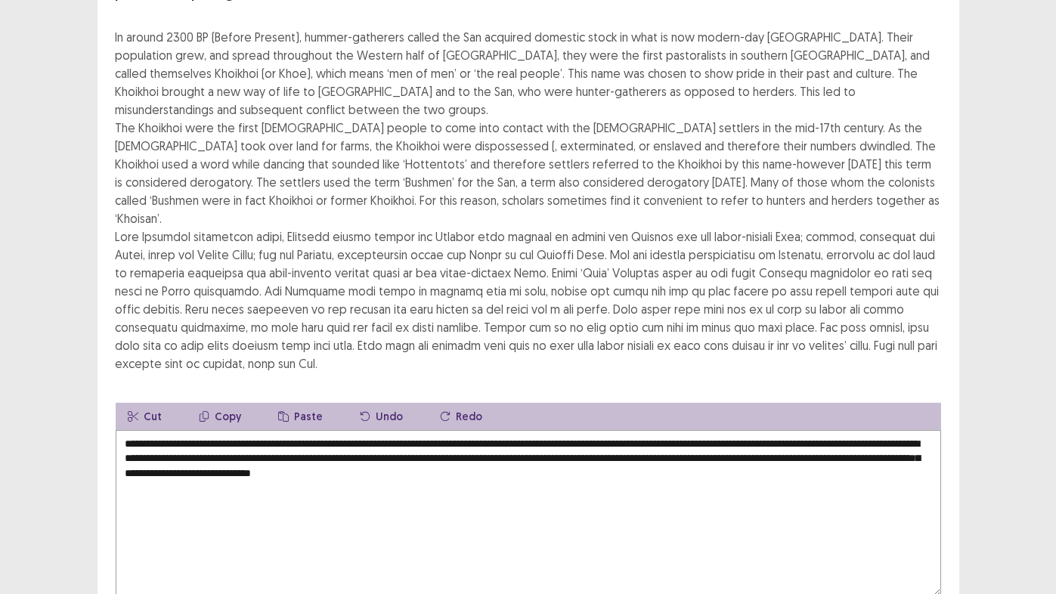
click at [588, 430] on textarea "**********" at bounding box center [529, 513] width 826 height 166
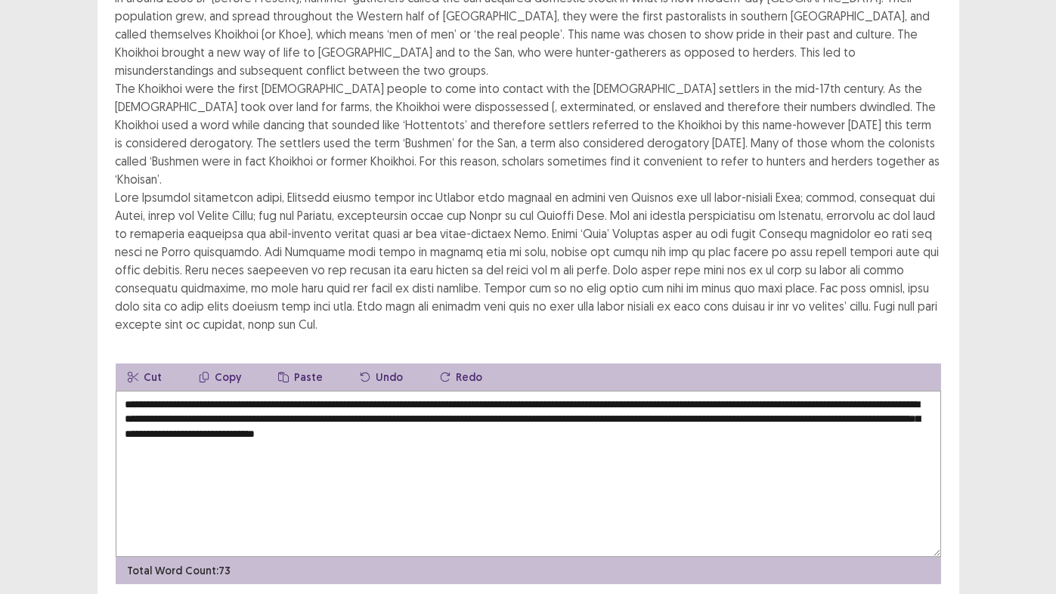
scroll to position [185, 0]
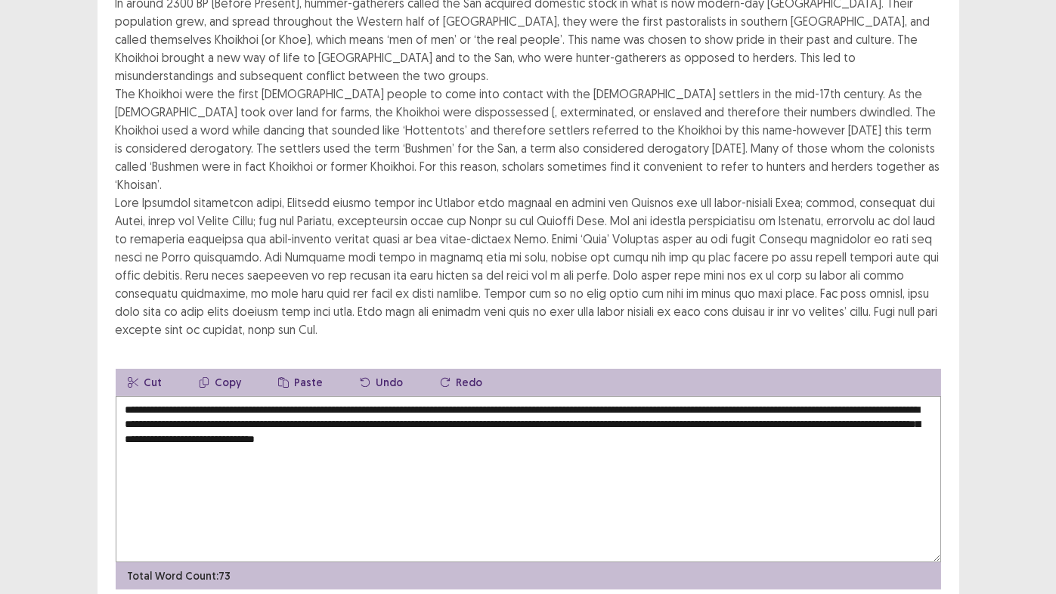
drag, startPoint x: 645, startPoint y: 376, endPoint x: 588, endPoint y: 379, distance: 56.7
click at [588, 396] on textarea "**********" at bounding box center [529, 479] width 826 height 166
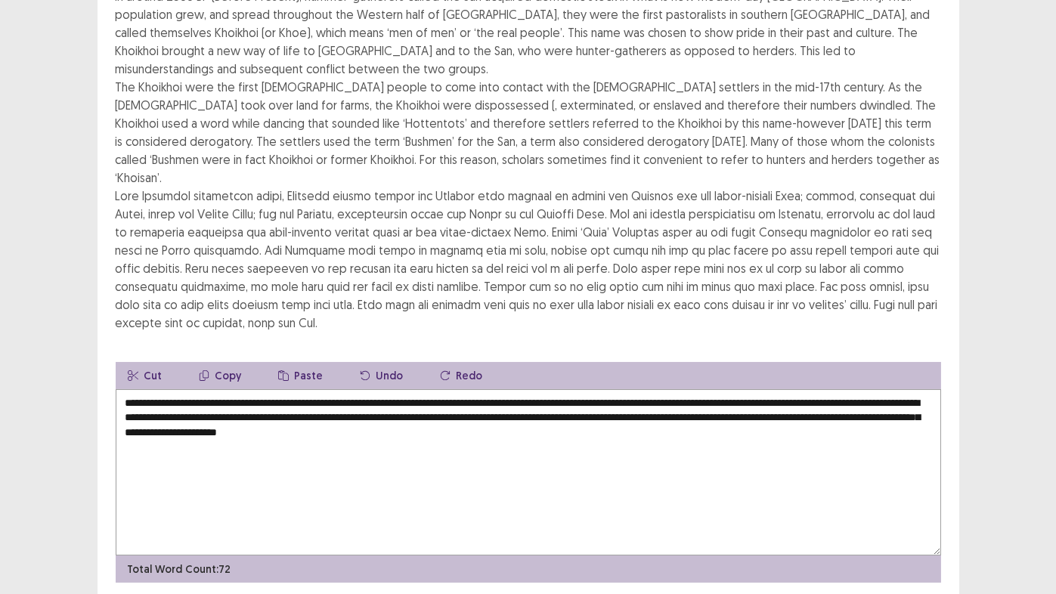
type textarea "**********"
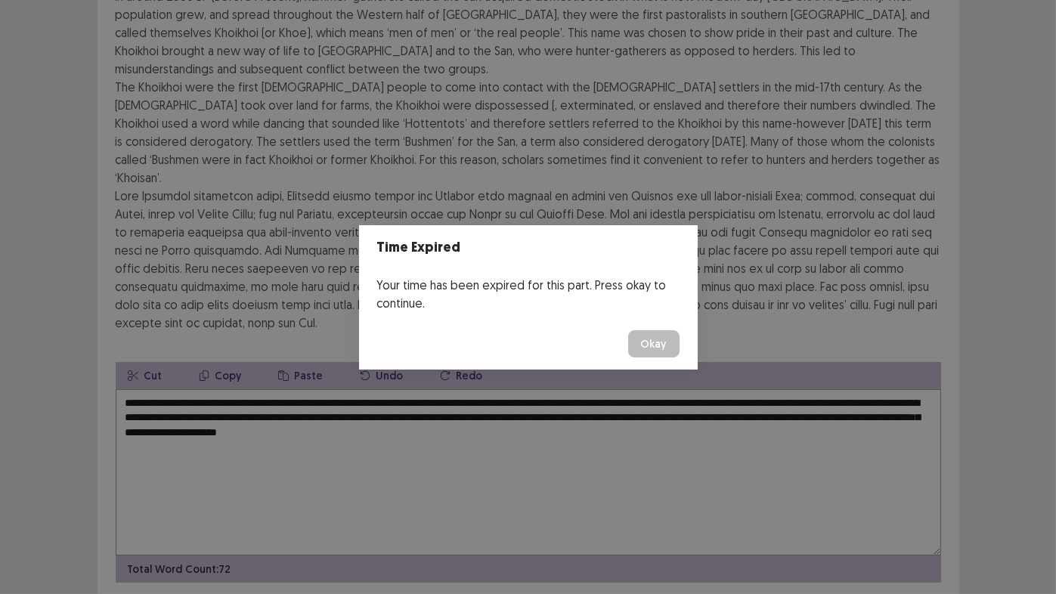
click at [661, 342] on button "Okay" at bounding box center [653, 343] width 51 height 27
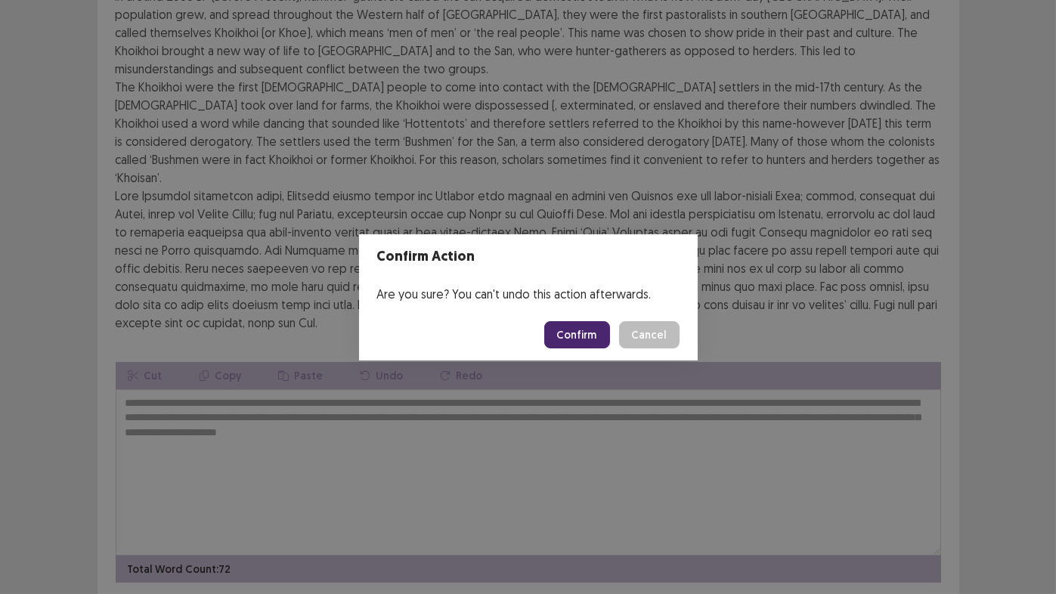
click at [568, 333] on button "Confirm" at bounding box center [577, 334] width 66 height 27
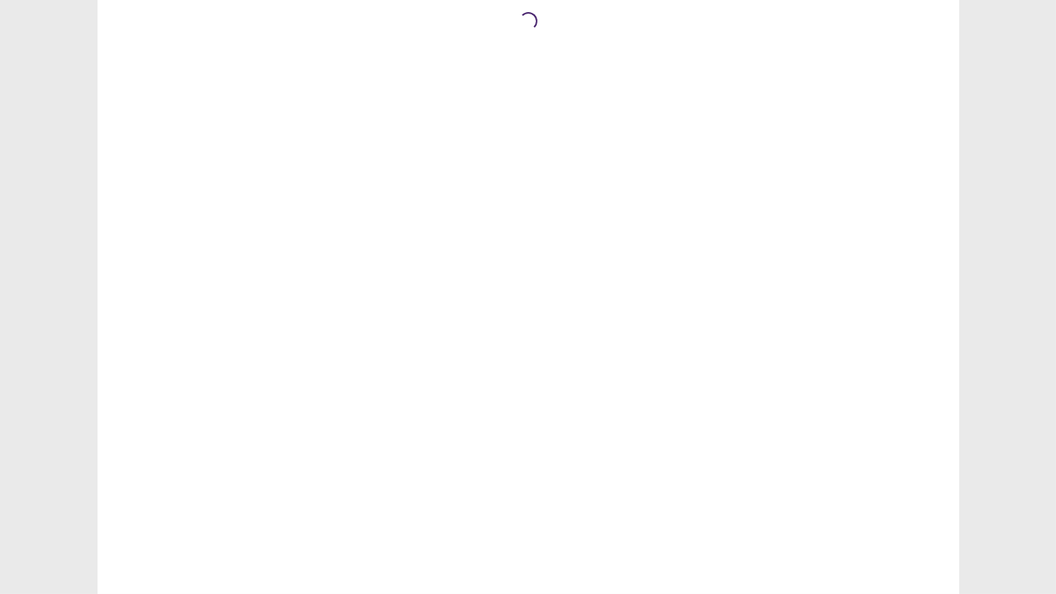
scroll to position [0, 0]
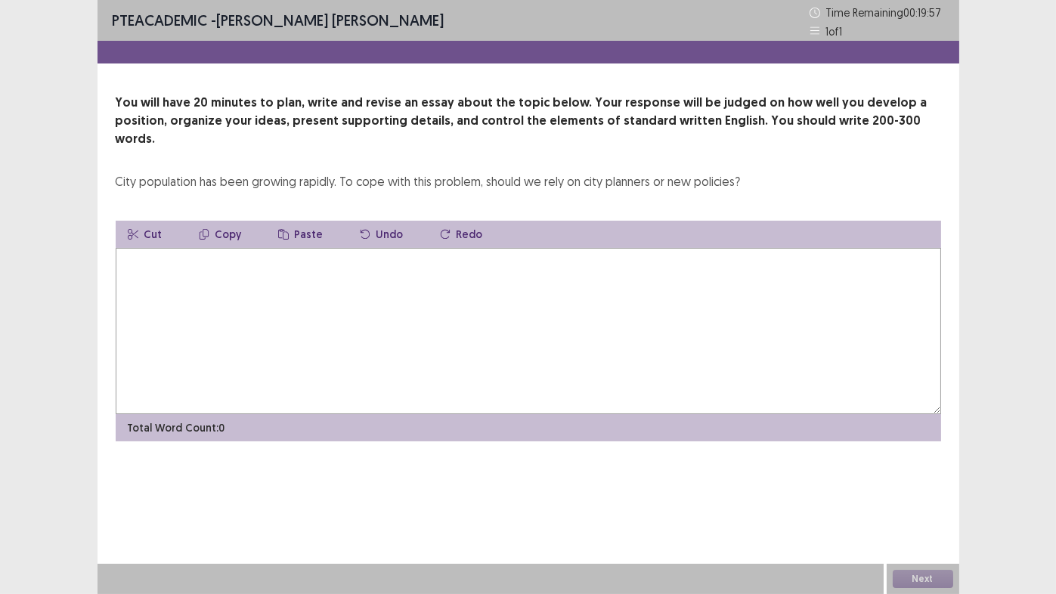
click at [189, 248] on textarea at bounding box center [529, 331] width 826 height 166
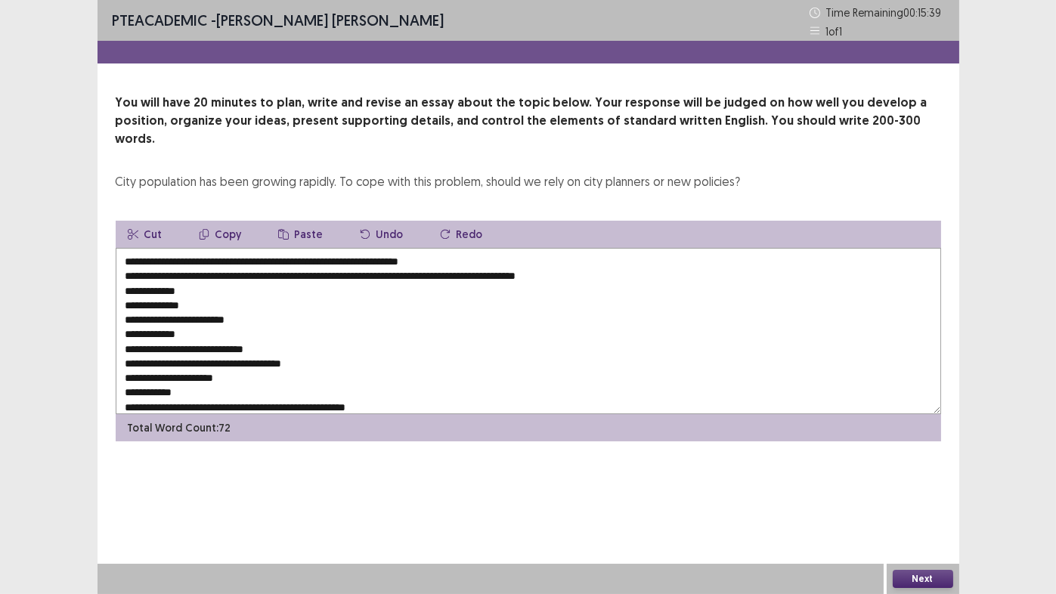
click at [254, 248] on textarea "**********" at bounding box center [529, 331] width 826 height 166
click at [311, 256] on textarea "**********" at bounding box center [529, 331] width 826 height 166
click at [314, 248] on textarea "**********" at bounding box center [529, 331] width 826 height 166
click at [335, 257] on textarea "**********" at bounding box center [529, 331] width 826 height 166
click at [576, 257] on textarea "**********" at bounding box center [529, 331] width 826 height 166
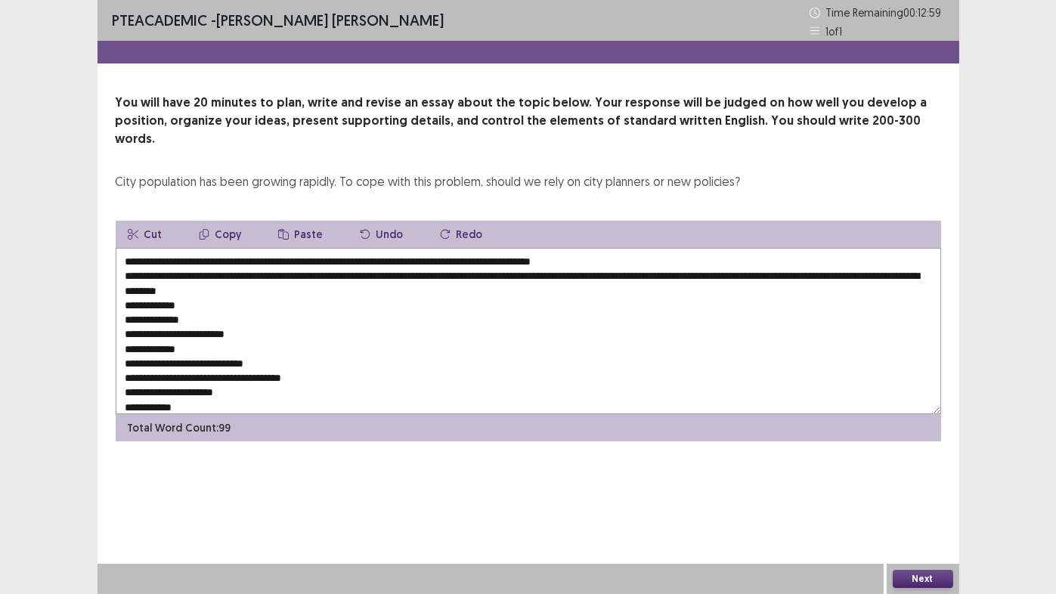
drag, startPoint x: 195, startPoint y: 286, endPoint x: 126, endPoint y: 288, distance: 68.8
click at [126, 288] on textarea "**********" at bounding box center [529, 331] width 826 height 166
click at [163, 286] on textarea "**********" at bounding box center [529, 331] width 826 height 166
click at [218, 279] on textarea "**********" at bounding box center [529, 331] width 826 height 166
click at [217, 282] on textarea "**********" at bounding box center [529, 331] width 826 height 166
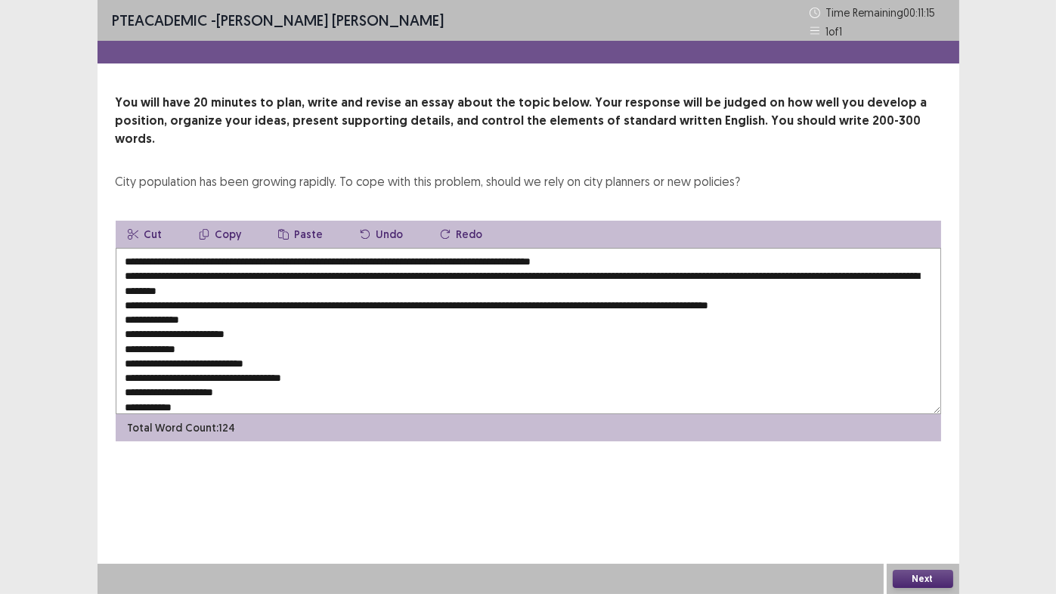
click at [201, 302] on textarea "**********" at bounding box center [529, 331] width 826 height 166
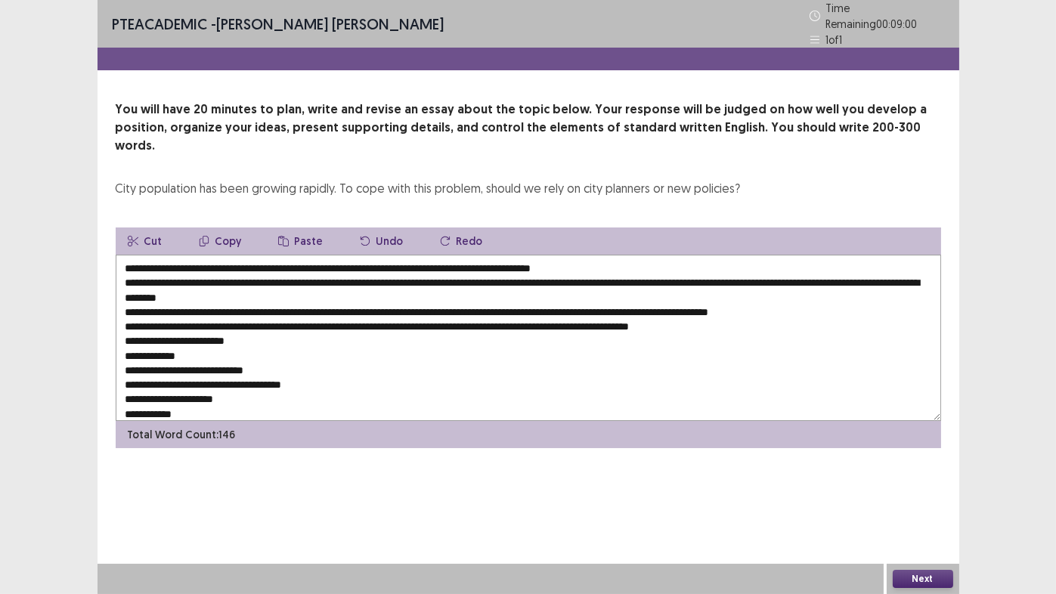
click at [720, 303] on textarea "**********" at bounding box center [529, 338] width 826 height 166
click at [756, 301] on textarea "**********" at bounding box center [529, 338] width 826 height 166
click at [777, 302] on textarea "**********" at bounding box center [529, 338] width 826 height 166
click at [864, 307] on textarea "**********" at bounding box center [529, 338] width 826 height 166
click at [260, 317] on textarea "**********" at bounding box center [529, 338] width 826 height 166
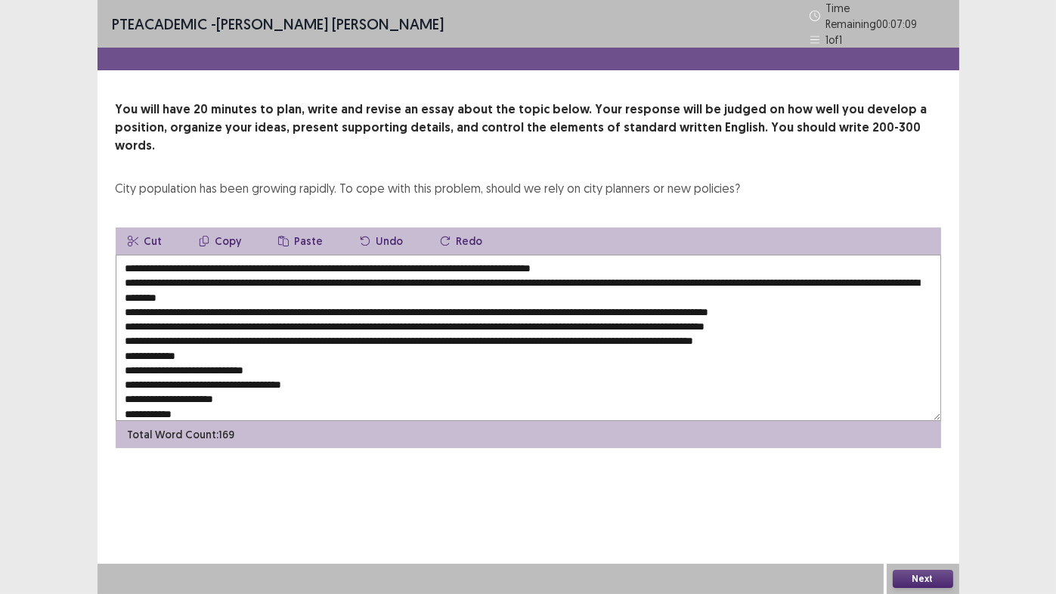
click at [197, 329] on textarea at bounding box center [529, 338] width 826 height 166
click at [176, 345] on textarea at bounding box center [529, 338] width 826 height 166
drag, startPoint x: 192, startPoint y: 299, endPoint x: 531, endPoint y: 300, distance: 339.4
click at [531, 300] on textarea at bounding box center [529, 338] width 826 height 166
click at [172, 345] on textarea at bounding box center [529, 338] width 826 height 166
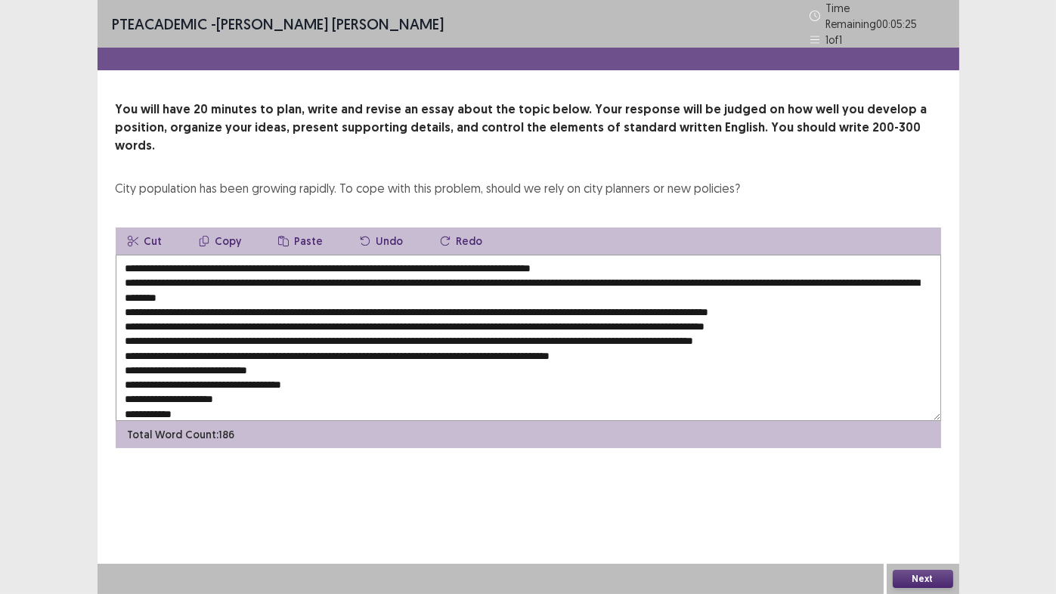
paste textarea "**********"
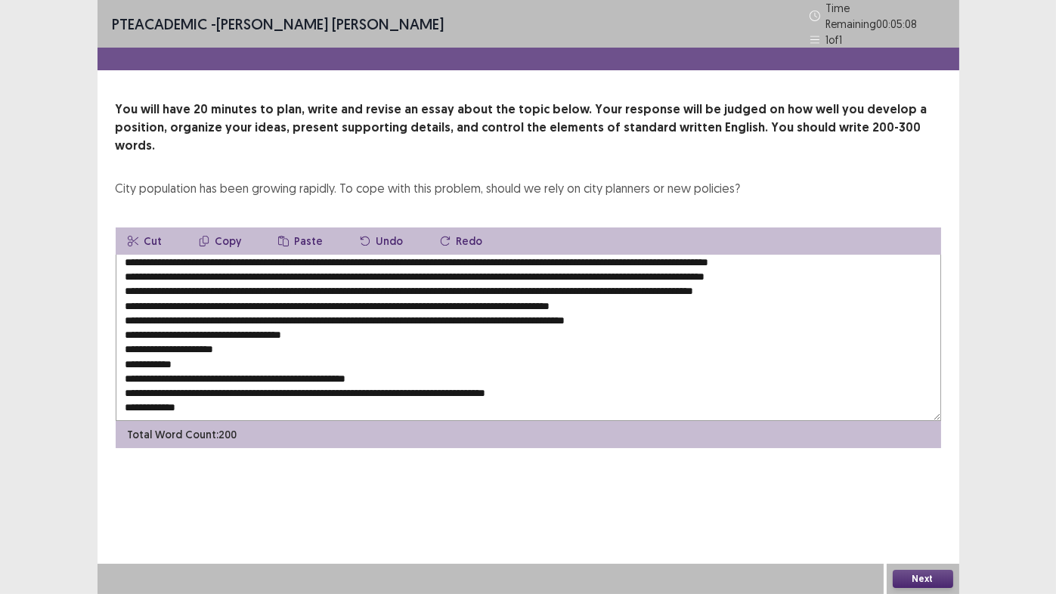
scroll to position [50, 0]
click at [344, 312] on textarea at bounding box center [529, 338] width 826 height 166
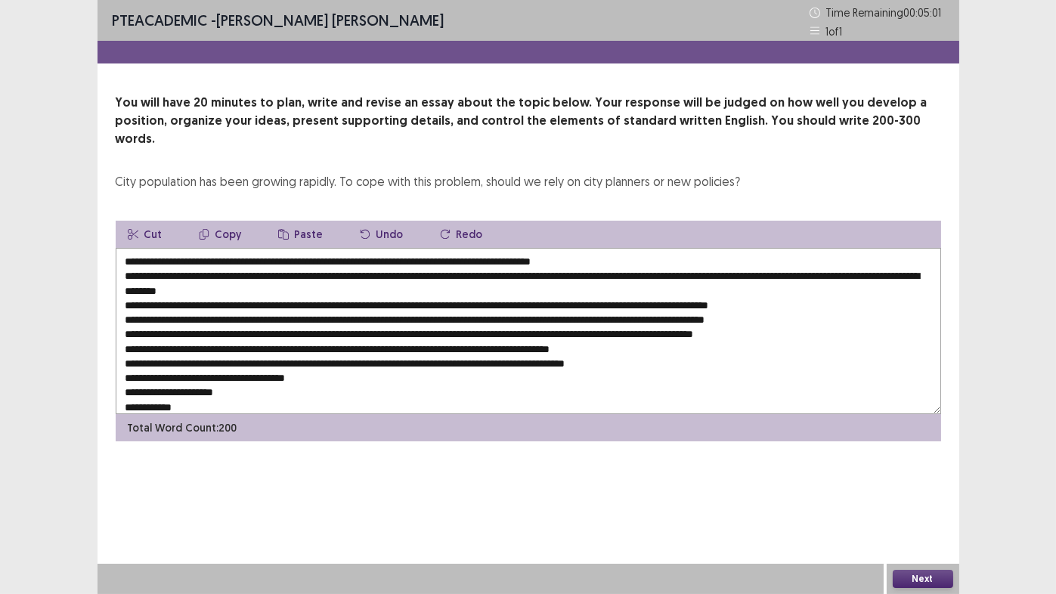
scroll to position [0, 0]
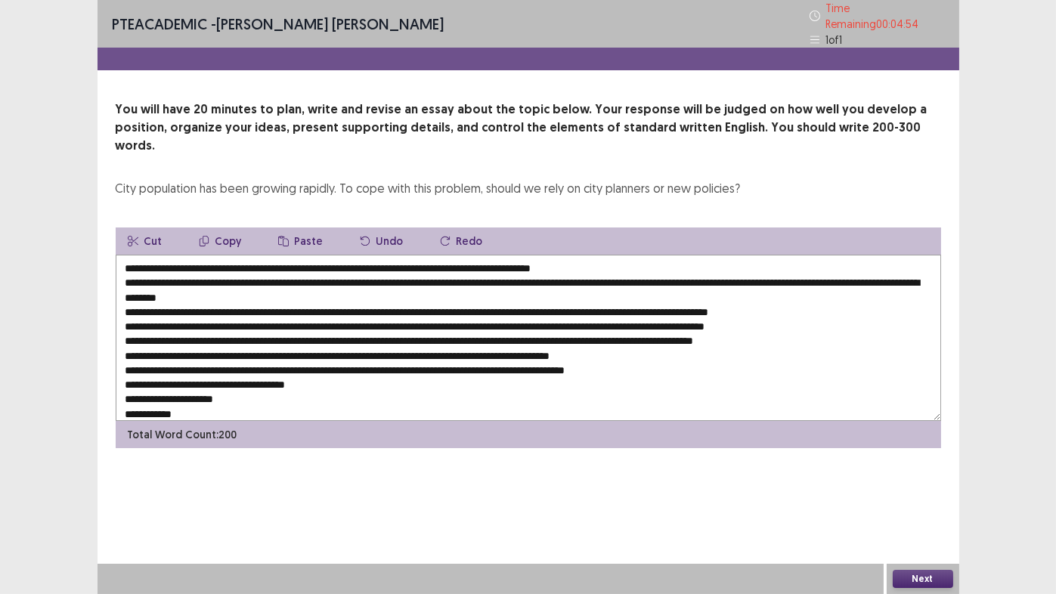
click at [481, 287] on textarea at bounding box center [529, 338] width 826 height 166
drag, startPoint x: 419, startPoint y: 286, endPoint x: 814, endPoint y: 286, distance: 395.4
click at [814, 286] on textarea at bounding box center [529, 338] width 826 height 166
click at [346, 359] on textarea at bounding box center [529, 338] width 826 height 166
paste textarea "**********"
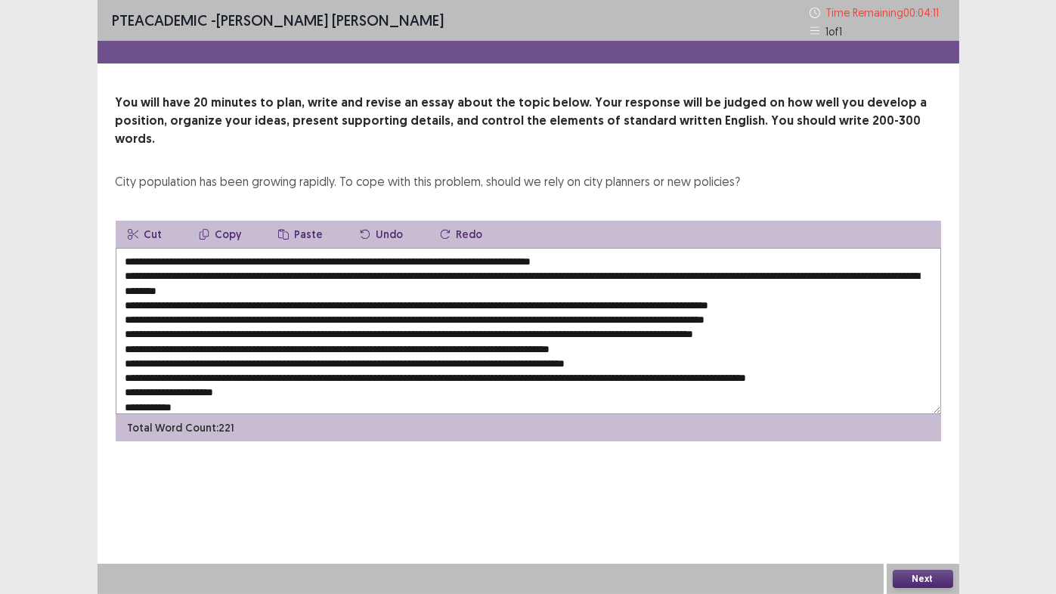
click at [246, 376] on textarea at bounding box center [529, 331] width 826 height 166
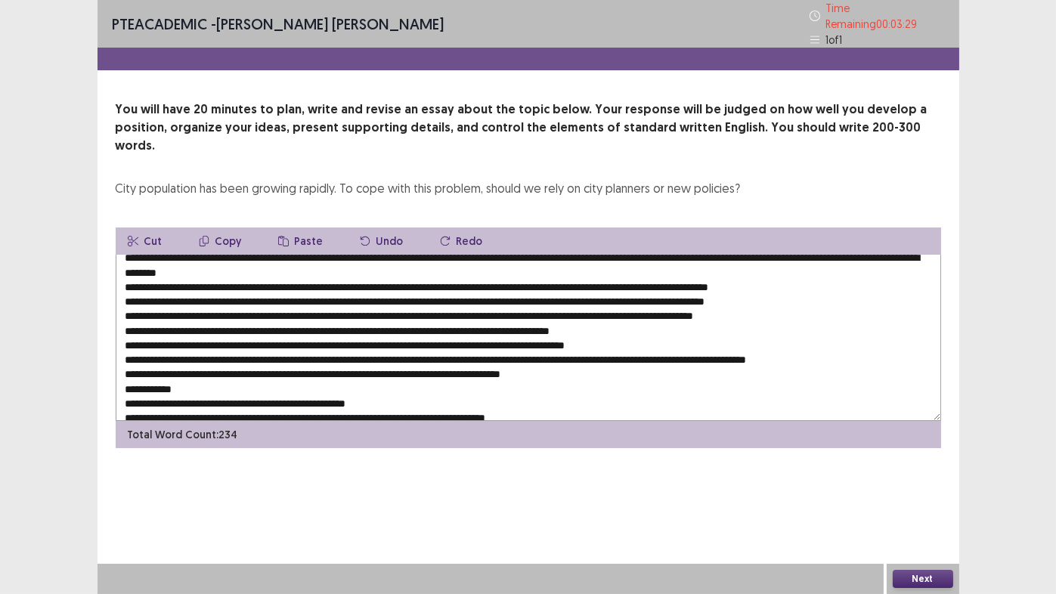
scroll to position [50, 0]
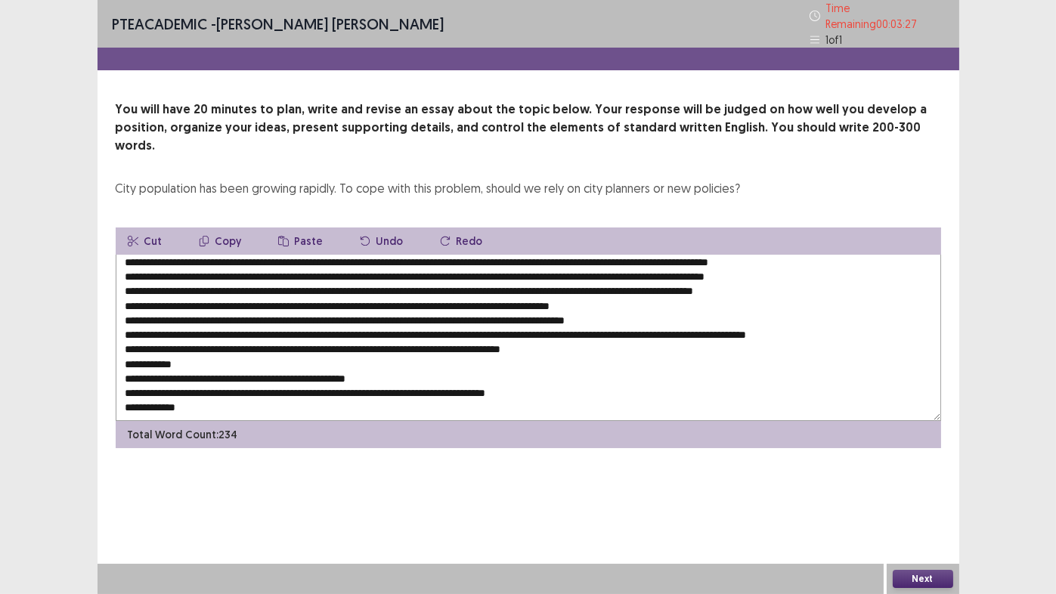
click at [203, 341] on textarea at bounding box center [529, 338] width 826 height 166
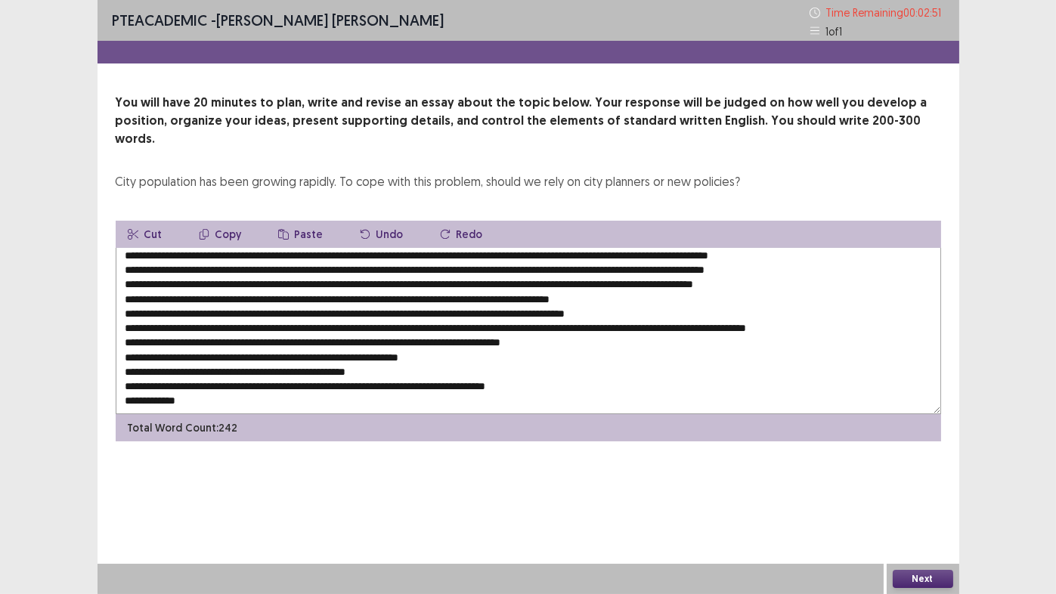
click at [188, 353] on textarea at bounding box center [529, 331] width 826 height 166
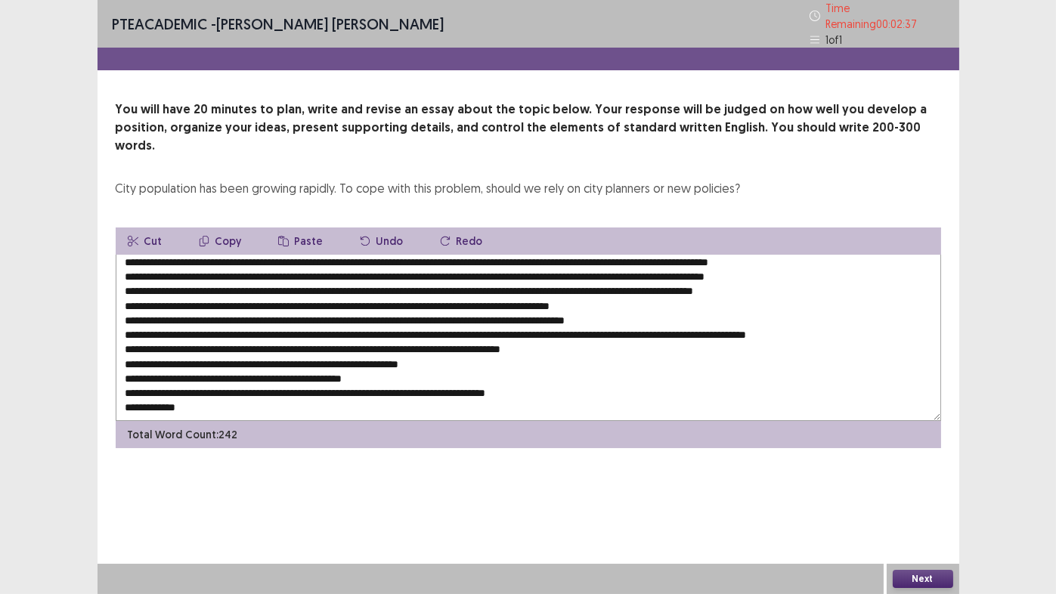
click at [182, 353] on textarea at bounding box center [529, 338] width 826 height 166
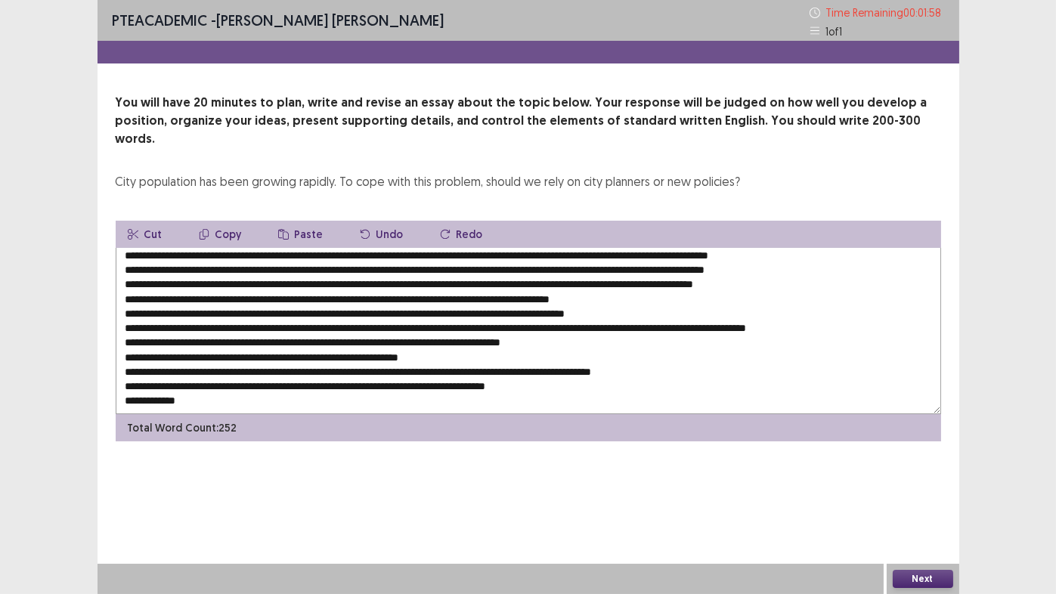
click at [298, 367] on textarea at bounding box center [529, 331] width 826 height 166
click at [461, 363] on textarea at bounding box center [529, 331] width 826 height 166
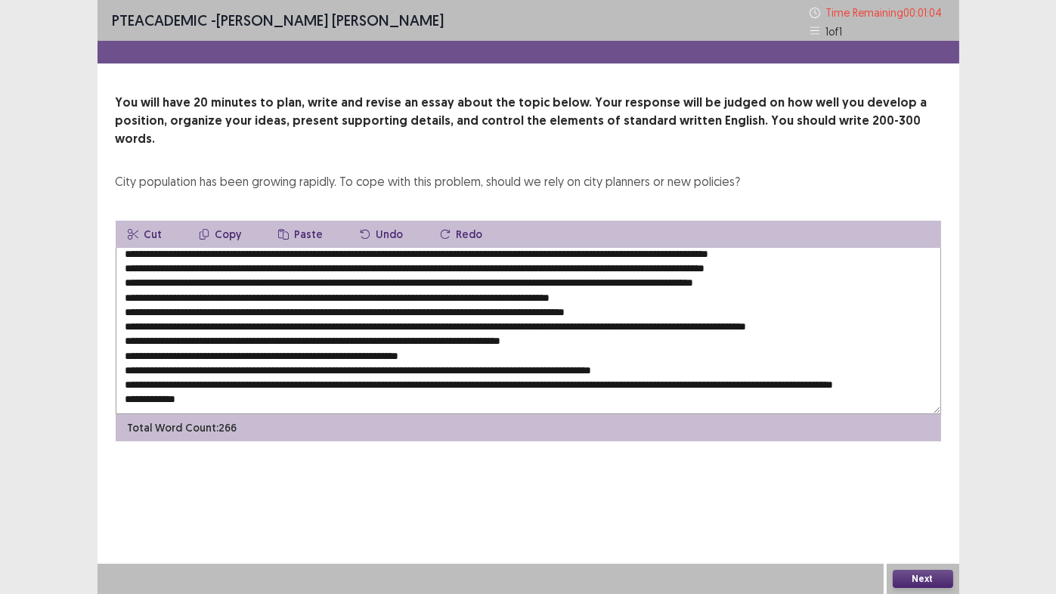
click at [209, 384] on textarea at bounding box center [529, 331] width 826 height 166
type textarea "**********"
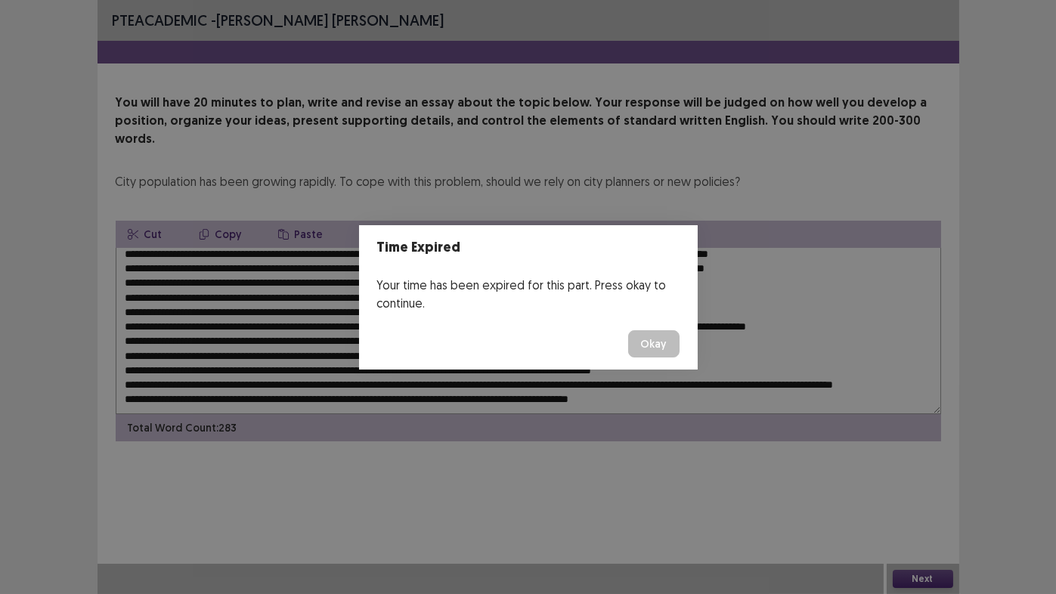
click at [657, 345] on button "Okay" at bounding box center [653, 343] width 51 height 27
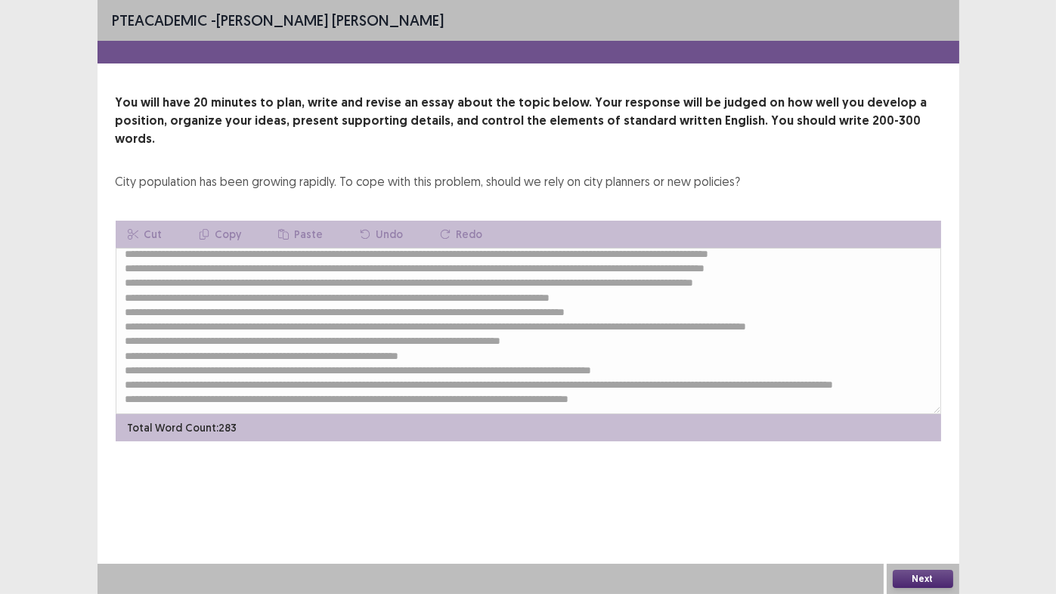
click at [931, 469] on button "Next" at bounding box center [923, 579] width 60 height 18
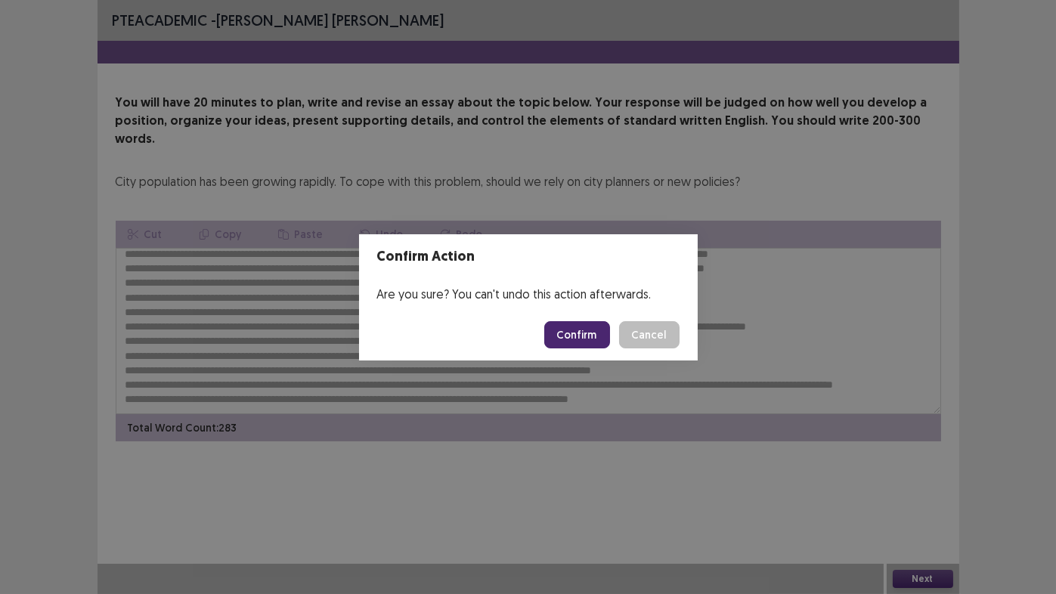
click at [576, 336] on button "Confirm" at bounding box center [577, 334] width 66 height 27
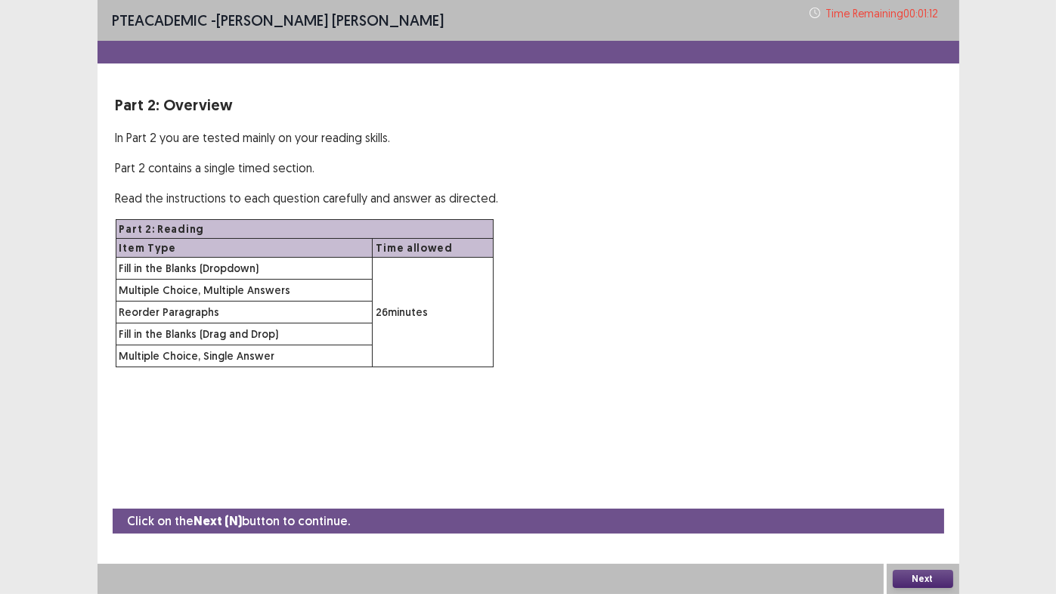
click at [925, 469] on button "Next" at bounding box center [923, 579] width 60 height 18
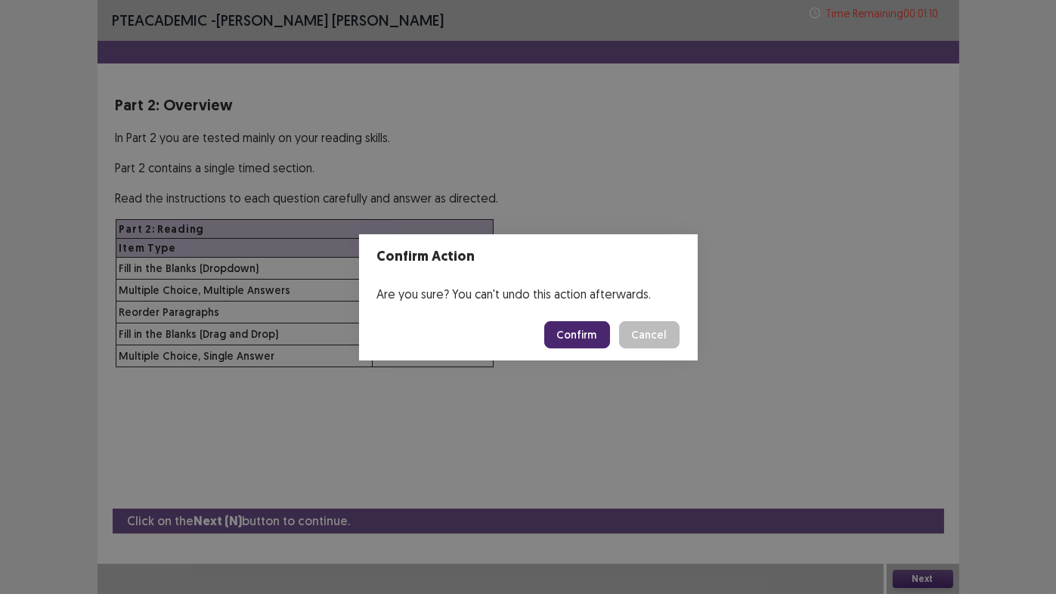
click at [578, 337] on button "Confirm" at bounding box center [577, 334] width 66 height 27
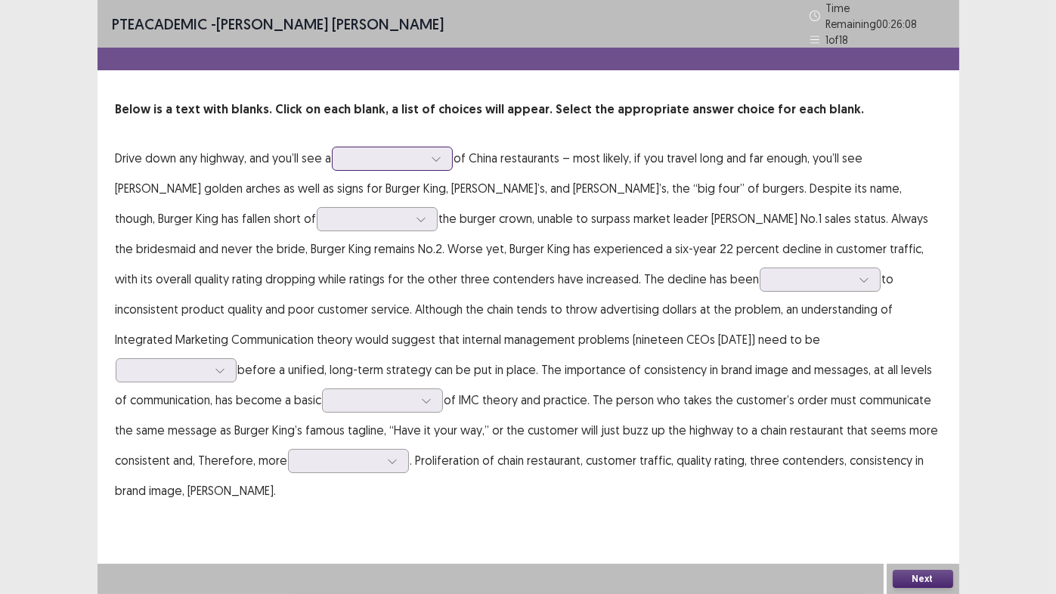
click at [373, 151] on div at bounding box center [384, 158] width 79 height 14
drag, startPoint x: 308, startPoint y: 162, endPoint x: 361, endPoint y: 149, distance: 53.7
click at [361, 151] on div at bounding box center [384, 158] width 79 height 14
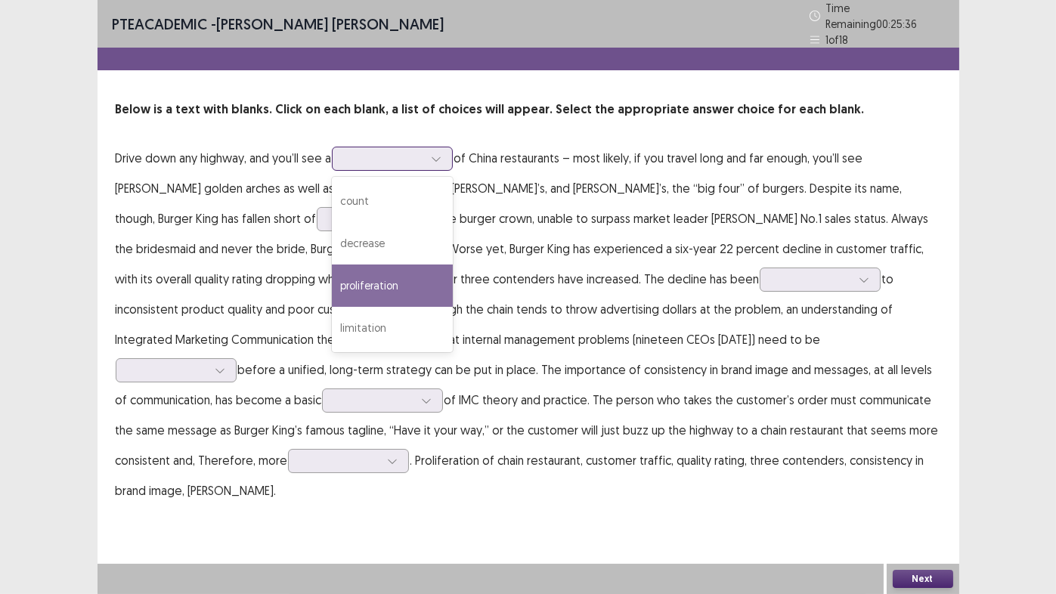
click at [382, 274] on div "proliferation" at bounding box center [392, 286] width 121 height 42
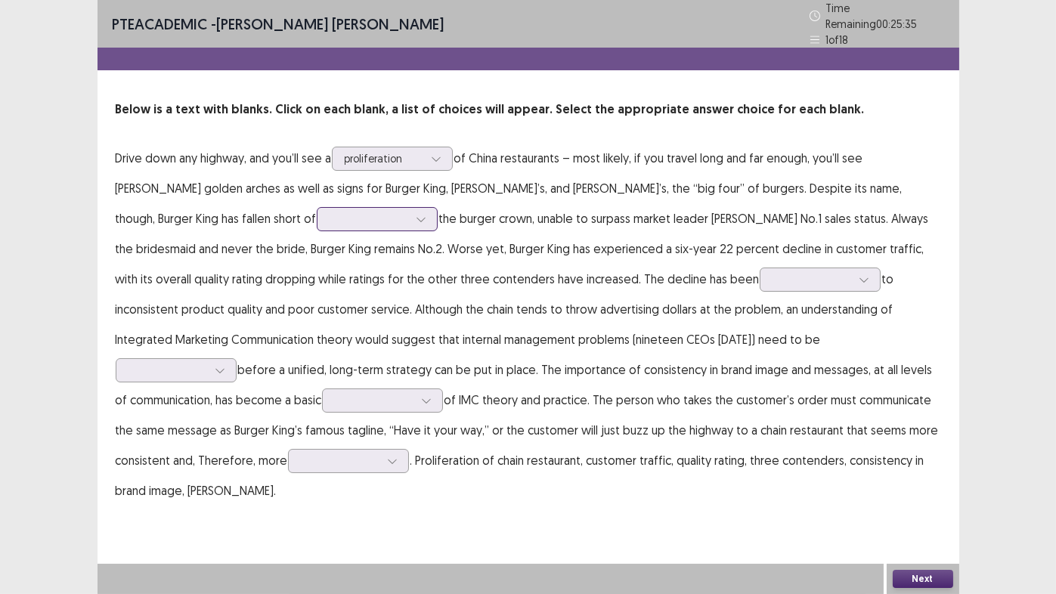
click at [330, 212] on div at bounding box center [369, 219] width 79 height 14
click at [878, 185] on p "Drive down any highway, and you’ll see a proliferation of China restaurants – m…" at bounding box center [529, 324] width 826 height 363
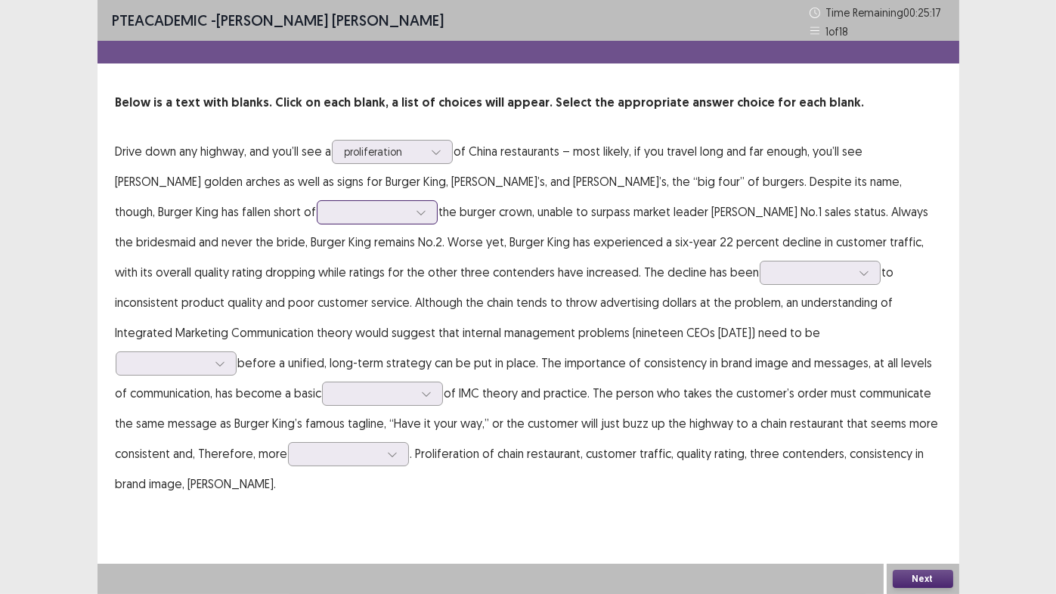
click at [330, 212] on div at bounding box center [369, 212] width 79 height 14
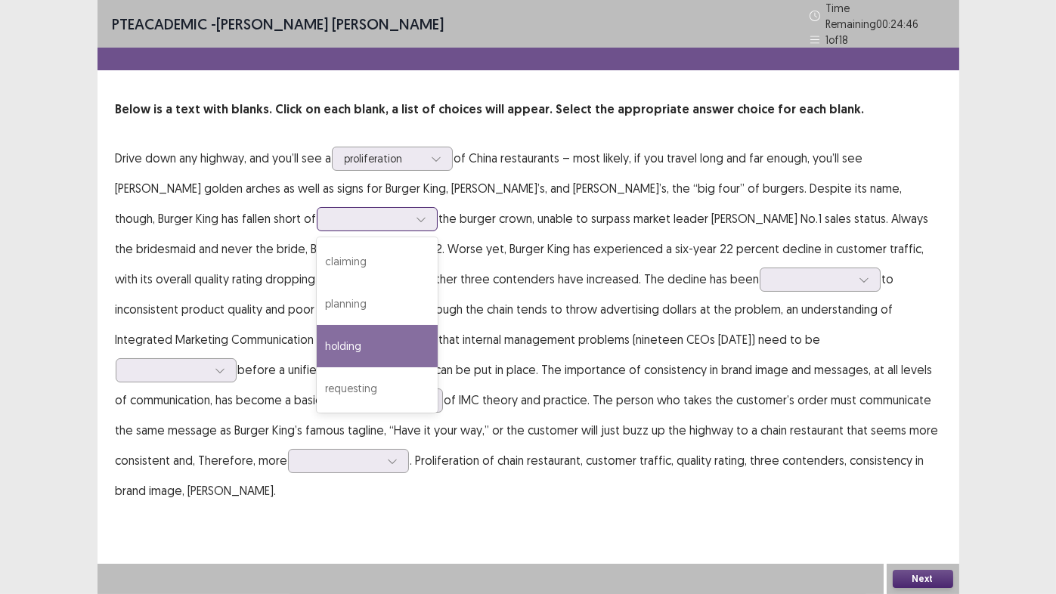
click at [317, 342] on div "holding" at bounding box center [377, 346] width 121 height 42
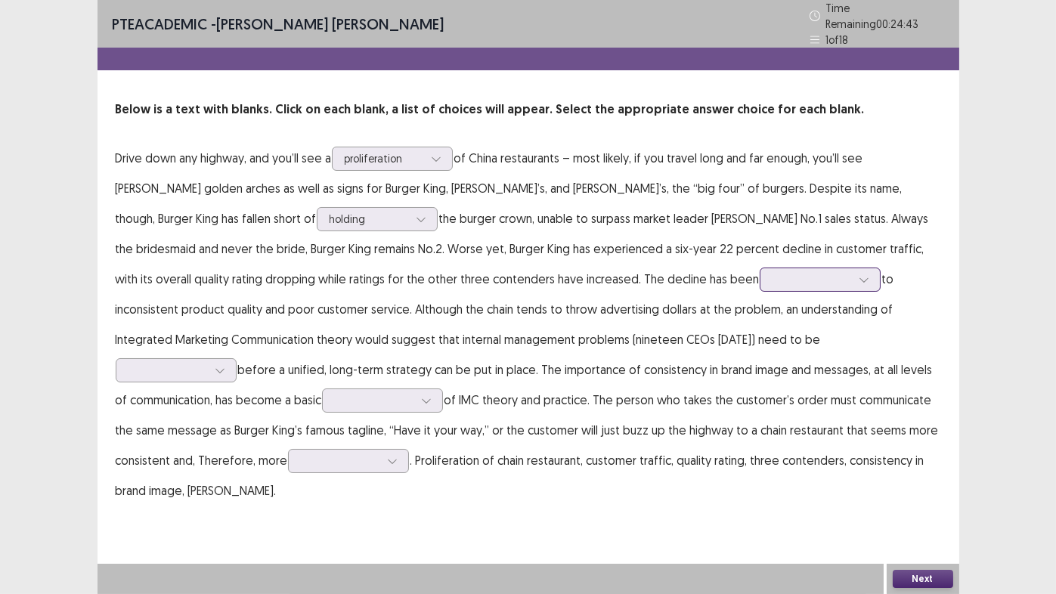
click at [773, 278] on div at bounding box center [812, 279] width 79 height 14
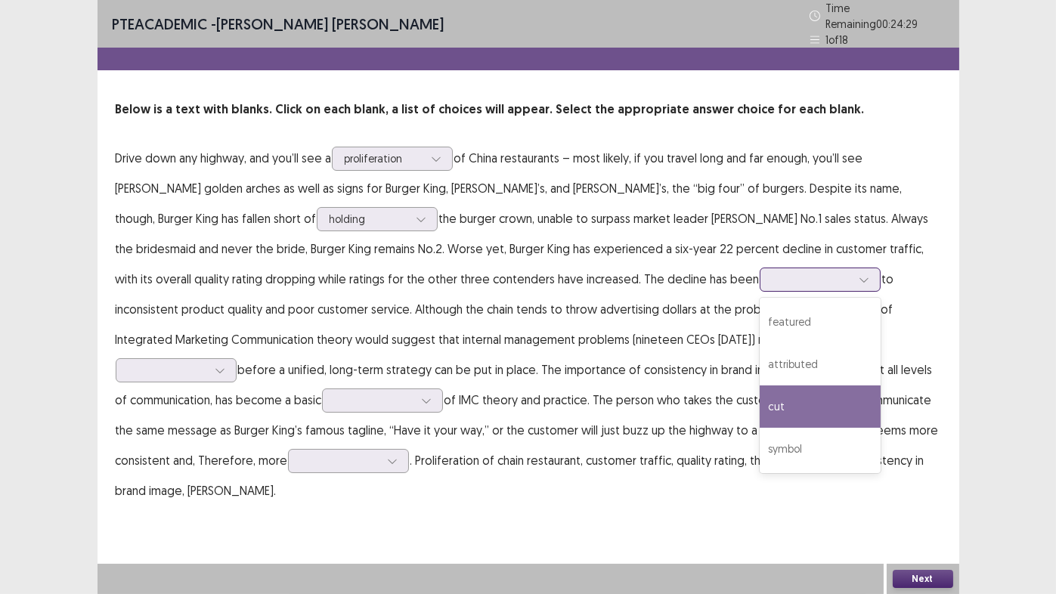
click at [760, 399] on div "cut" at bounding box center [820, 407] width 121 height 42
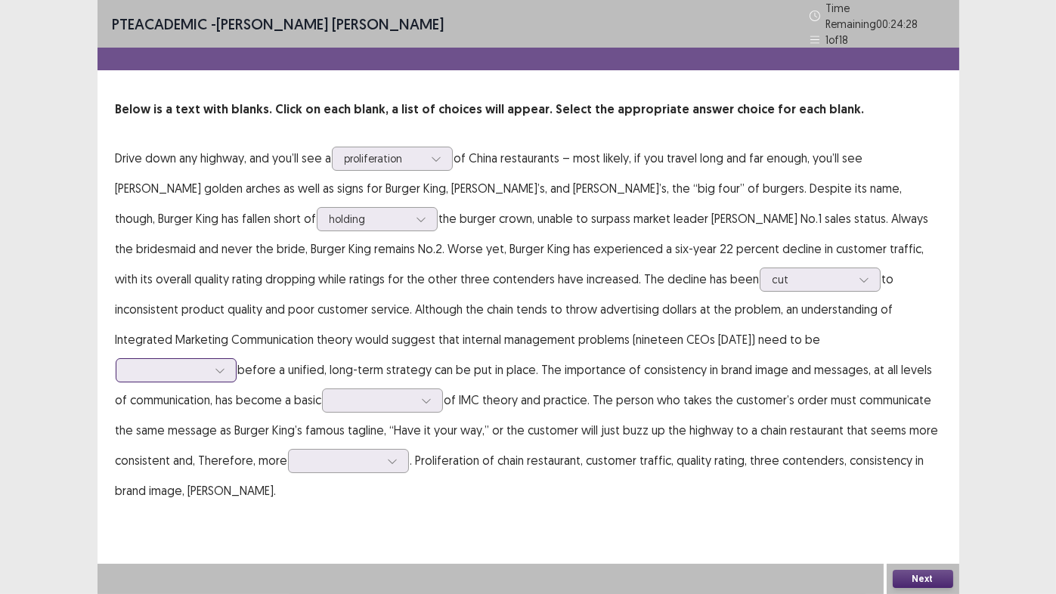
click at [207, 363] on div at bounding box center [168, 370] width 79 height 14
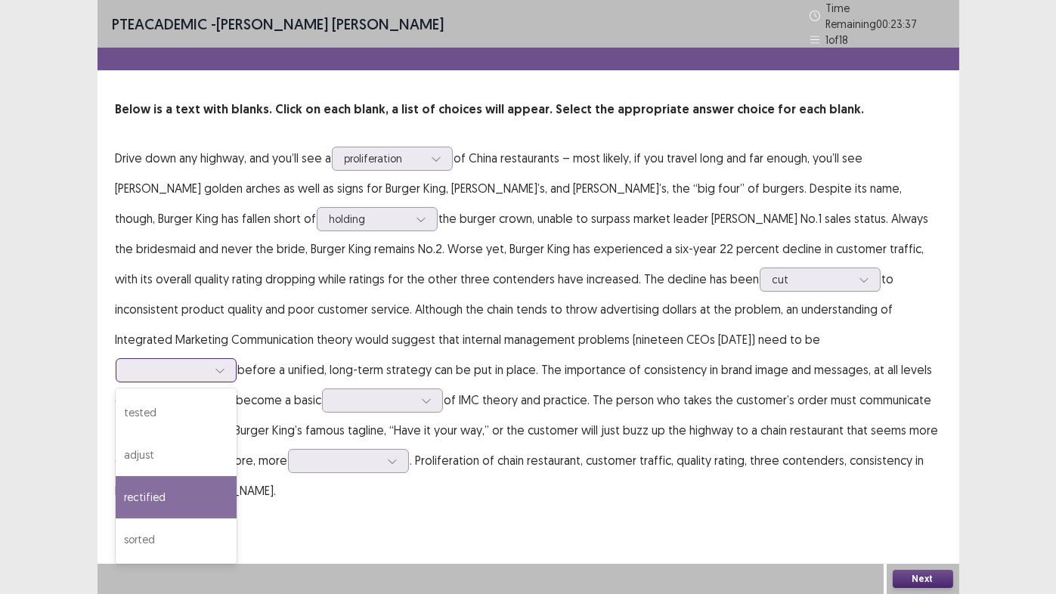
click at [237, 469] on div "rectified" at bounding box center [176, 497] width 121 height 42
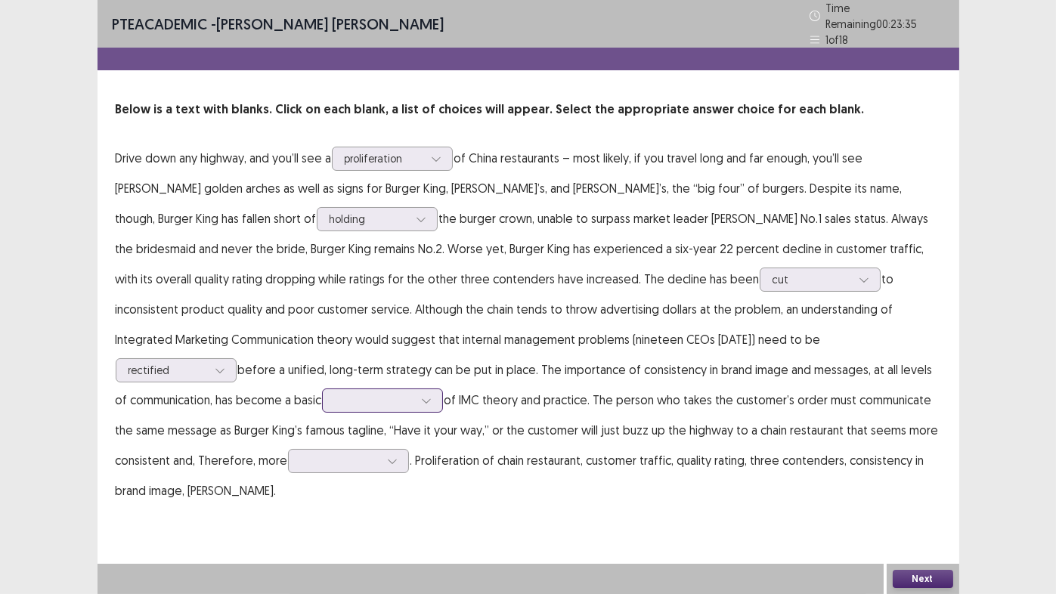
click at [414, 393] on div at bounding box center [374, 400] width 79 height 14
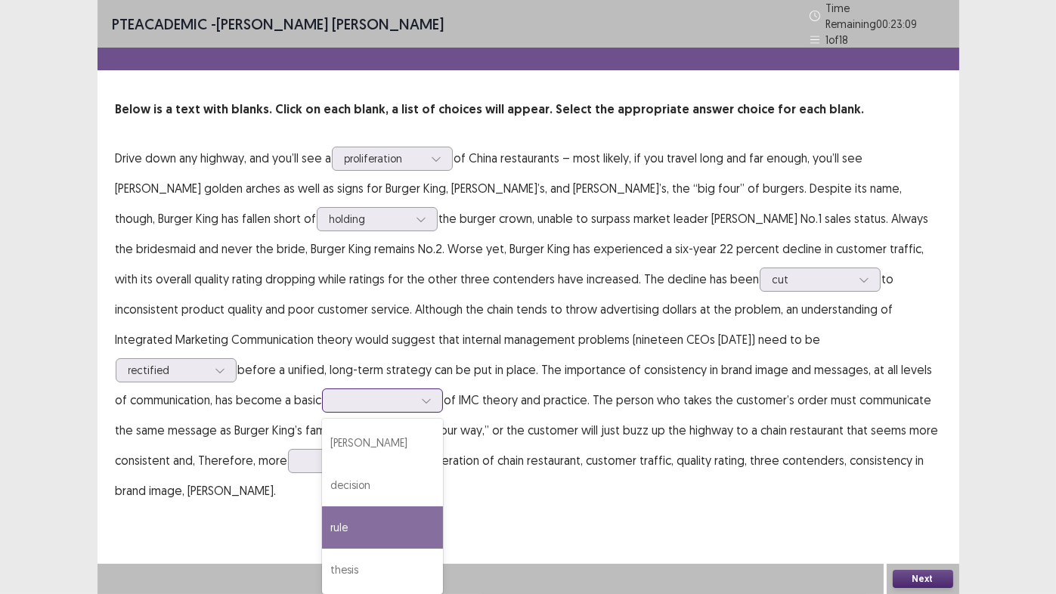
click at [443, 469] on div "rule" at bounding box center [382, 528] width 121 height 42
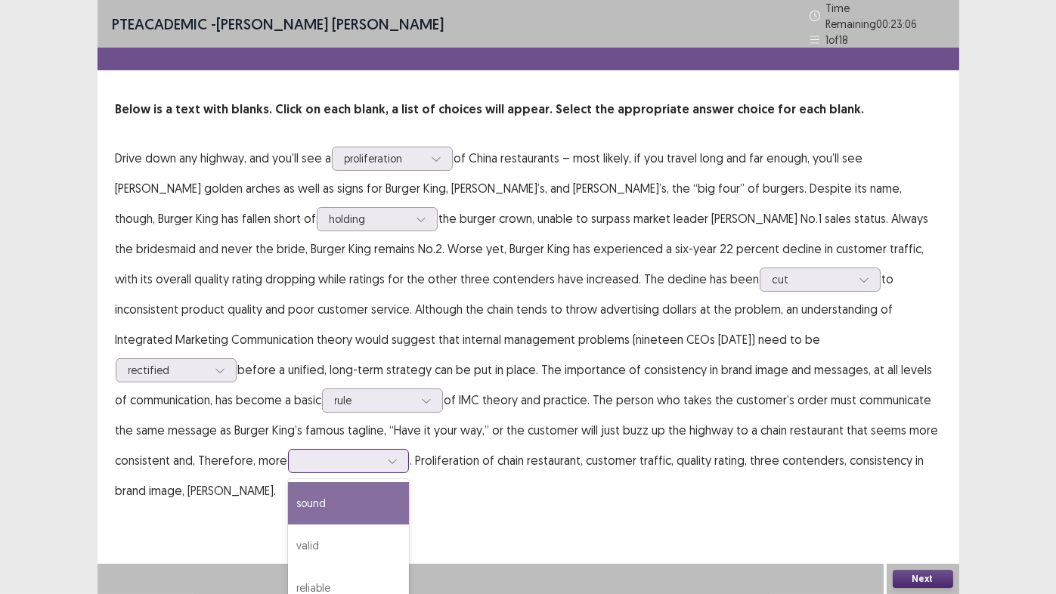
click at [380, 454] on div at bounding box center [340, 461] width 79 height 14
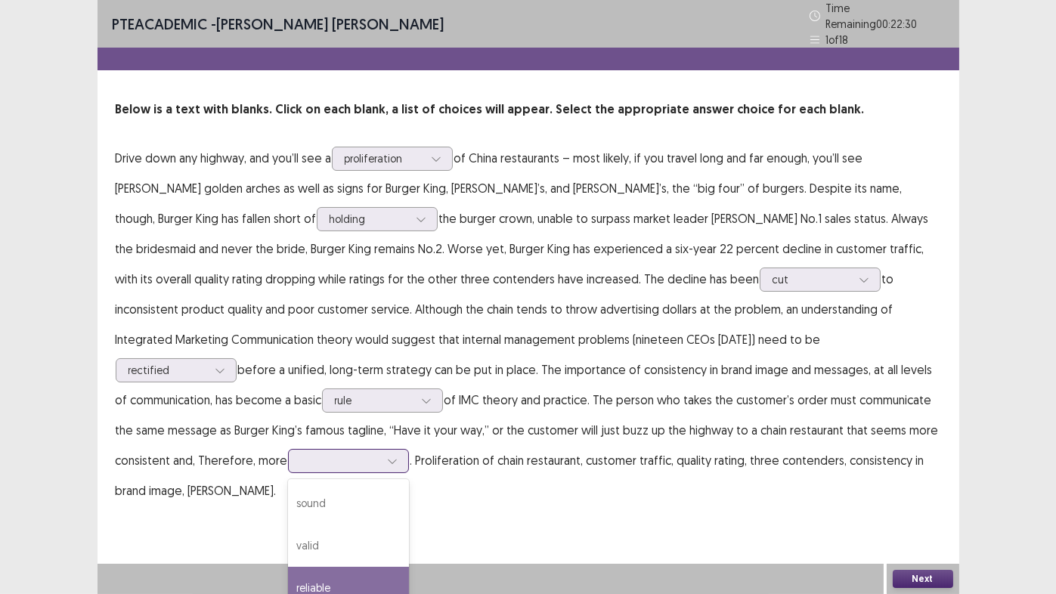
scroll to position [29, 0]
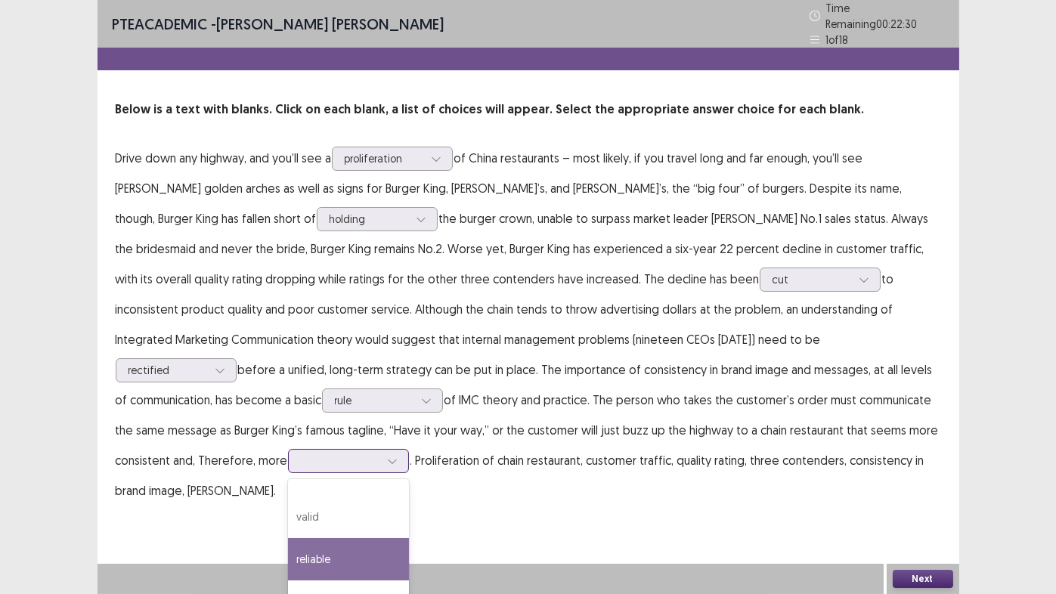
click at [409, 469] on div "reliable" at bounding box center [348, 559] width 121 height 42
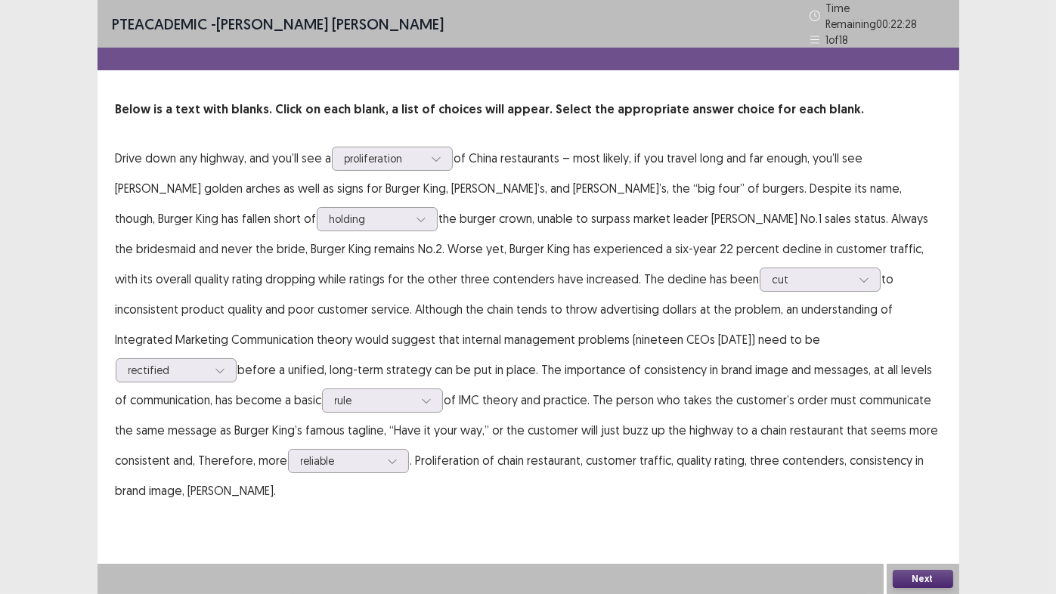
click at [916, 469] on button "Next" at bounding box center [923, 579] width 60 height 18
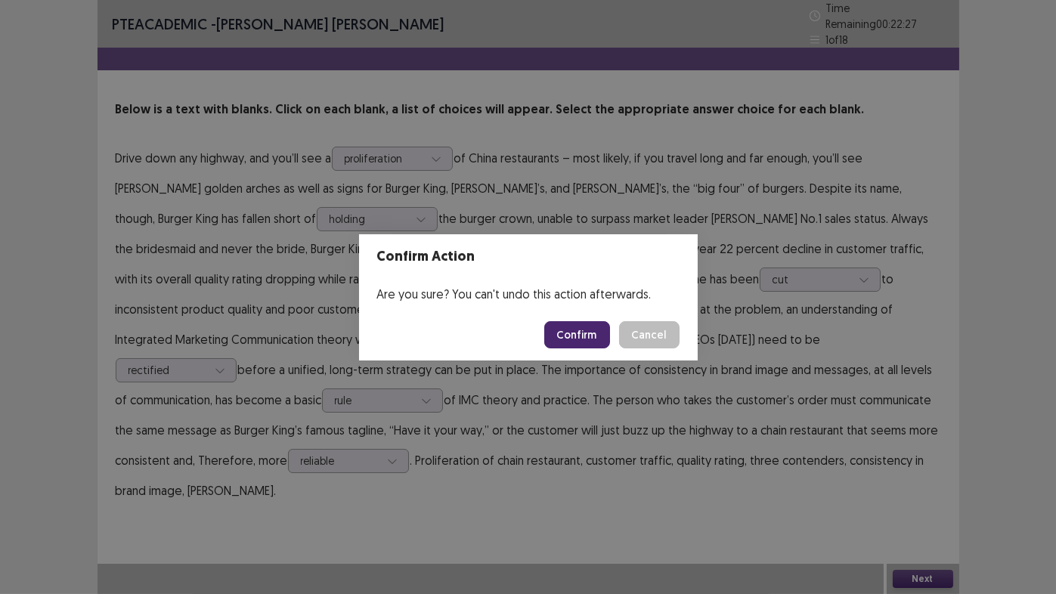
click at [575, 335] on button "Confirm" at bounding box center [577, 334] width 66 height 27
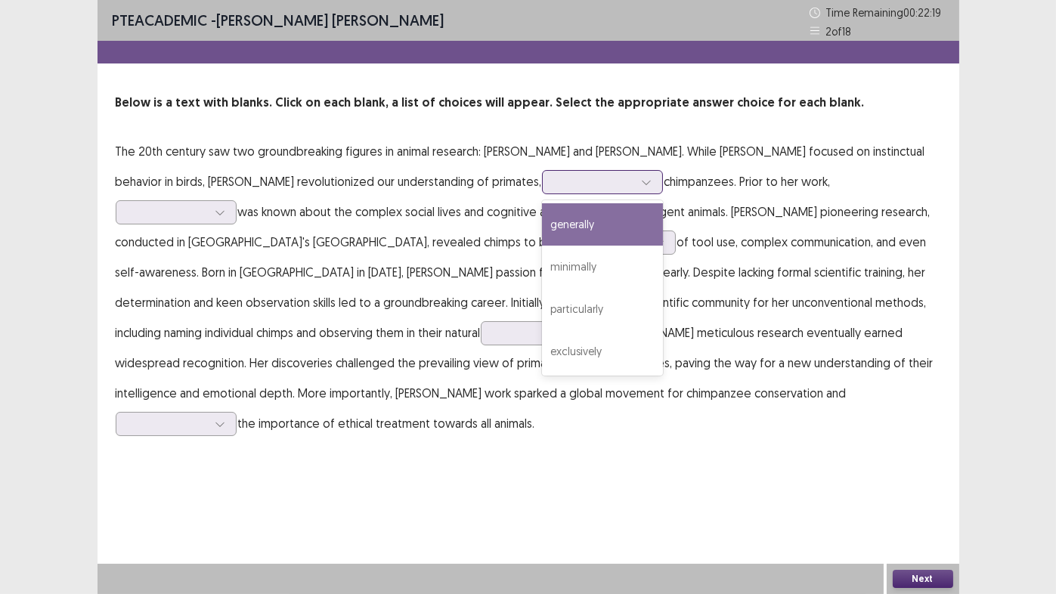
click at [555, 185] on div at bounding box center [594, 182] width 79 height 14
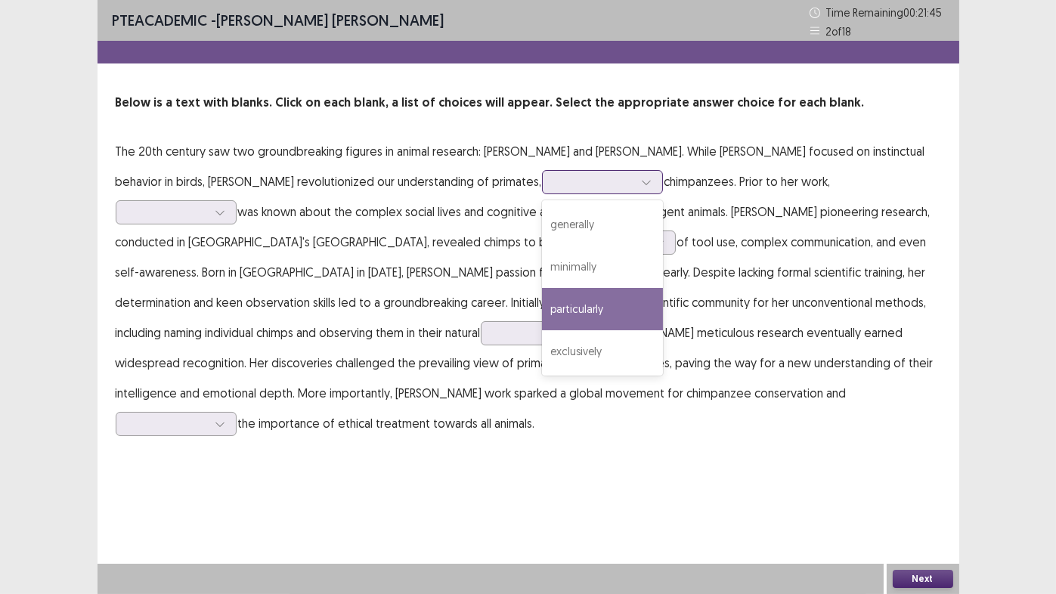
click at [542, 314] on div "particularly" at bounding box center [602, 309] width 121 height 42
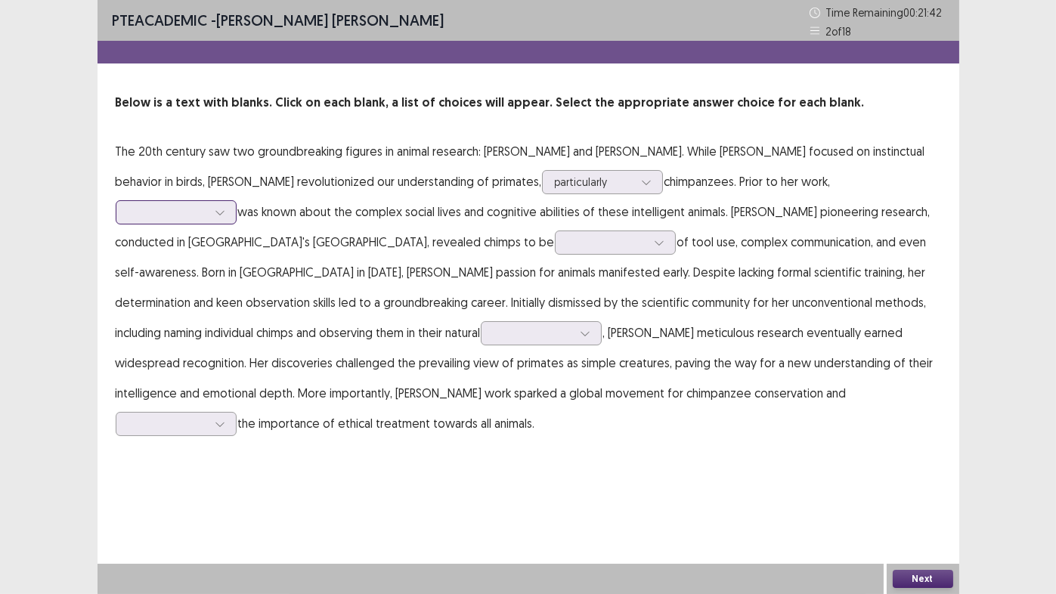
click at [207, 205] on div at bounding box center [168, 212] width 79 height 14
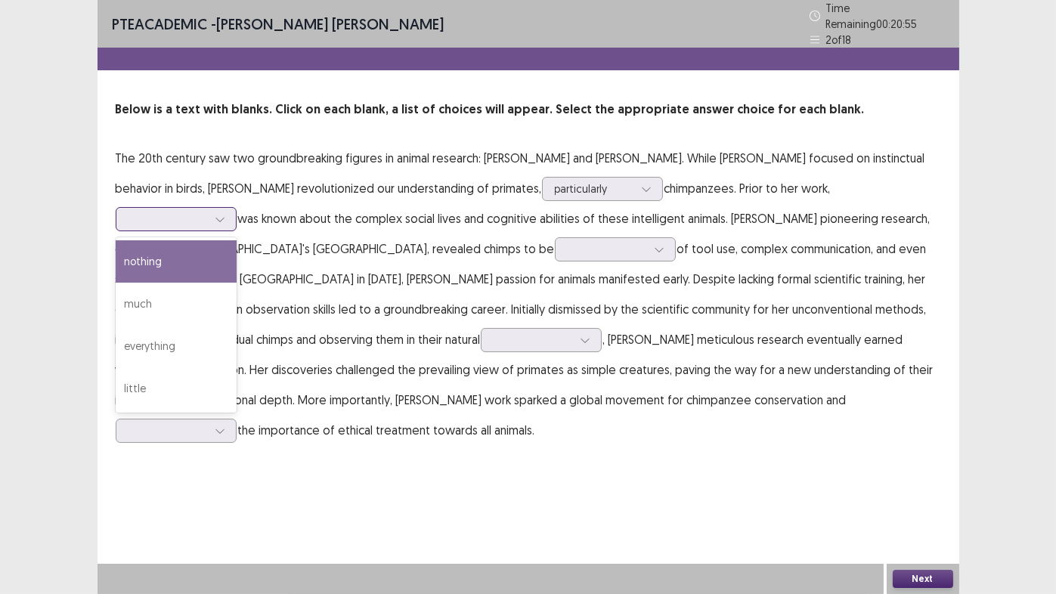
click at [237, 240] on div "nothing" at bounding box center [176, 261] width 121 height 42
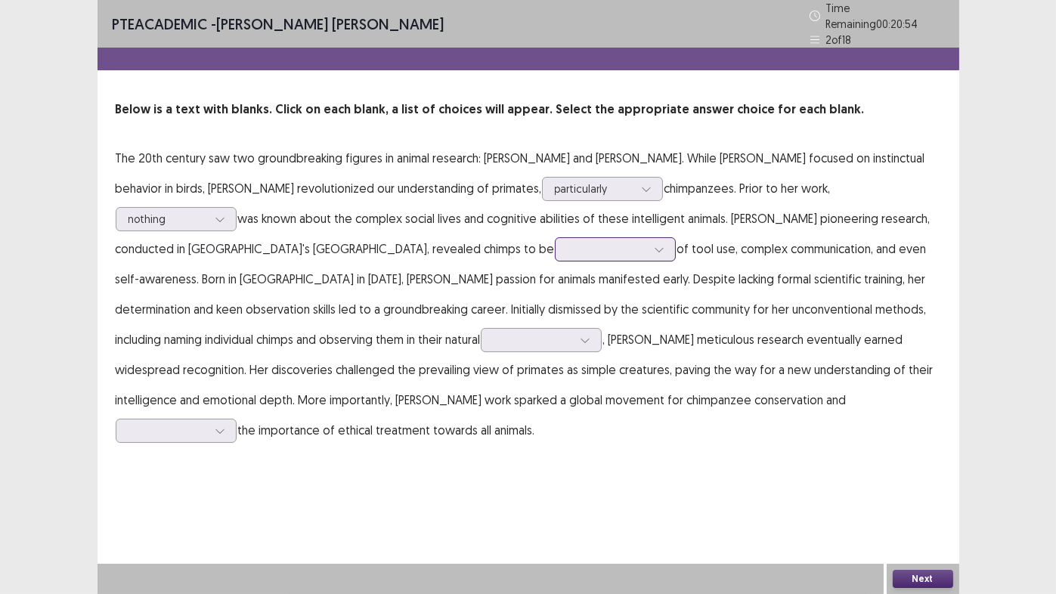
click at [568, 243] on div at bounding box center [607, 249] width 79 height 14
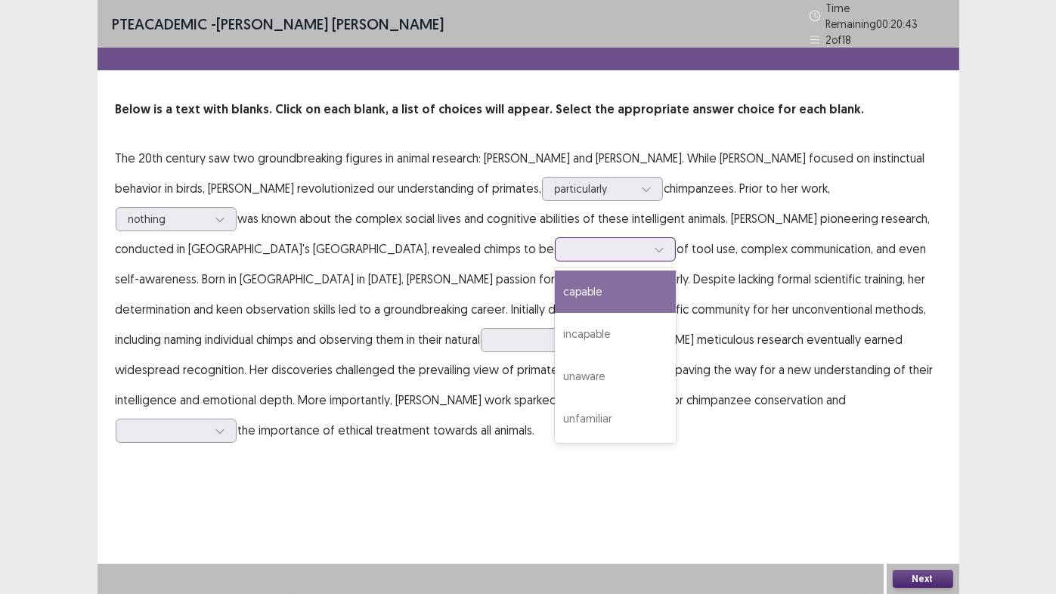
click at [555, 287] on div "capable" at bounding box center [615, 292] width 121 height 42
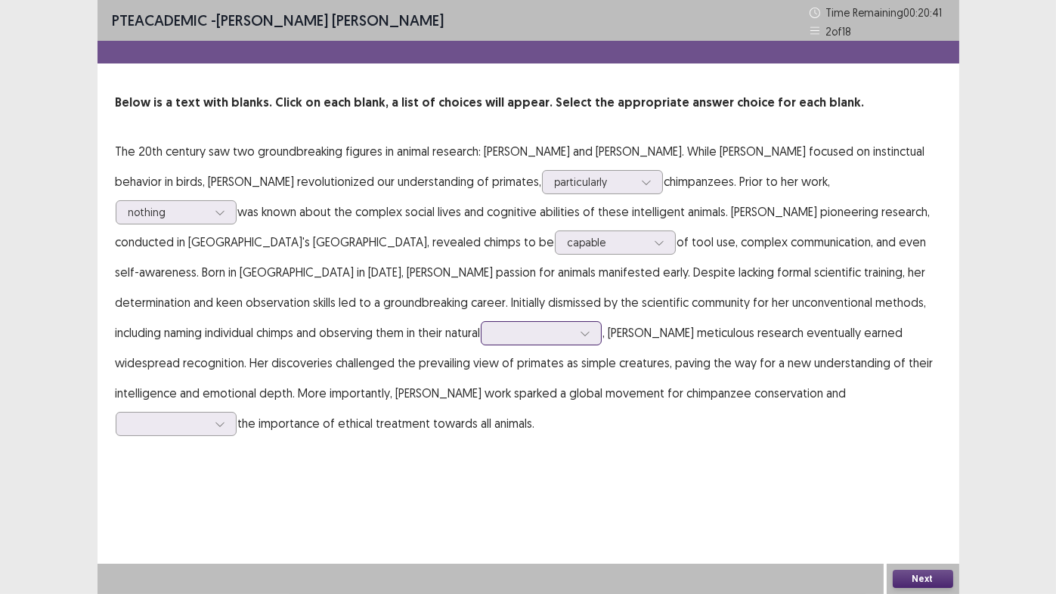
click at [494, 337] on div at bounding box center [533, 333] width 79 height 14
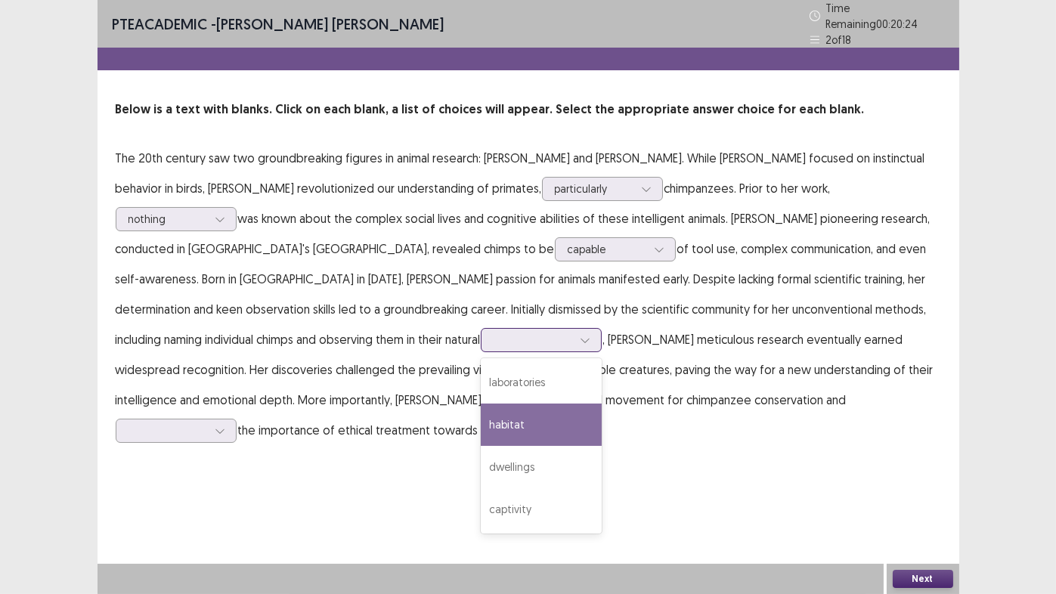
click at [481, 415] on div "habitat" at bounding box center [541, 425] width 121 height 42
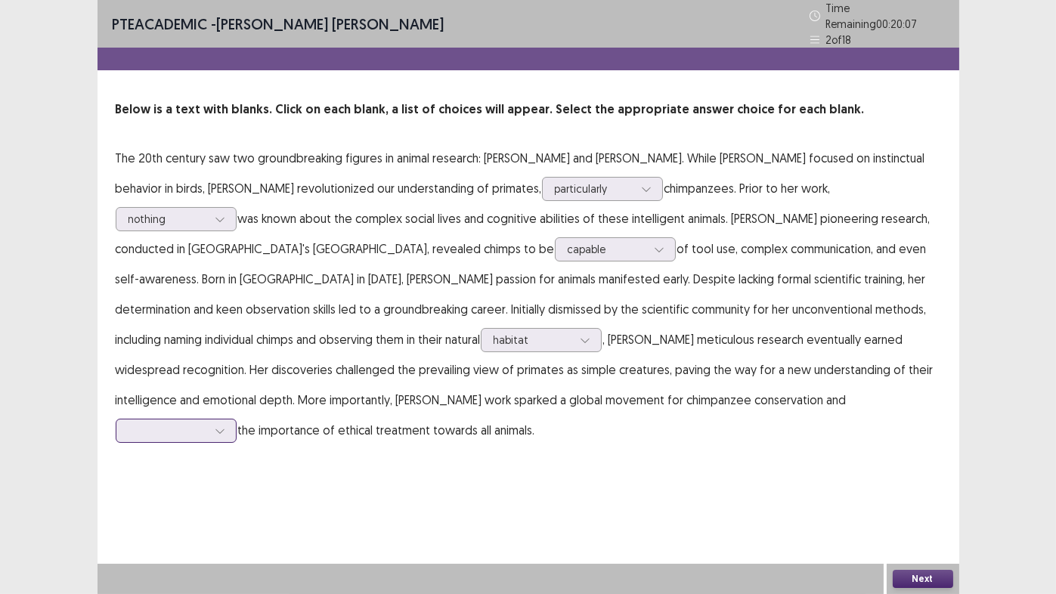
click at [207, 423] on div at bounding box center [168, 430] width 79 height 14
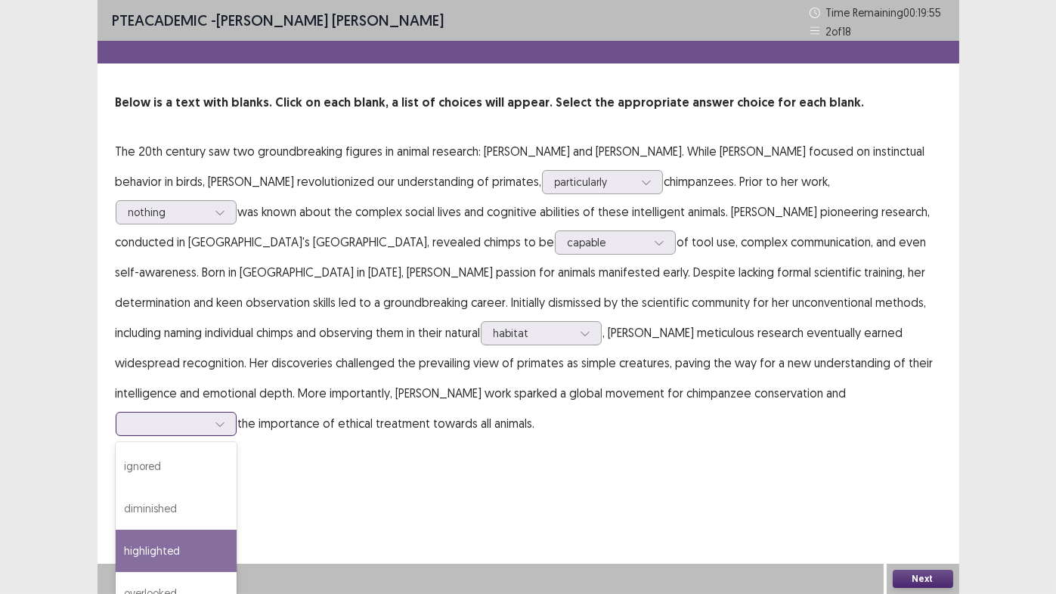
click at [237, 469] on div "highlighted" at bounding box center [176, 551] width 121 height 42
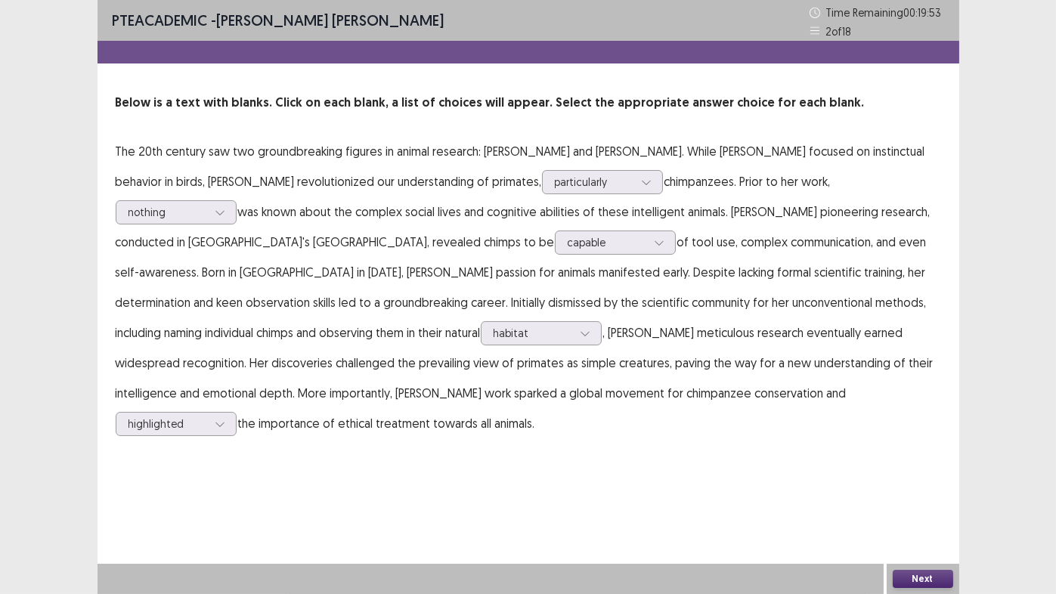
click at [923, 469] on button "Next" at bounding box center [923, 579] width 60 height 18
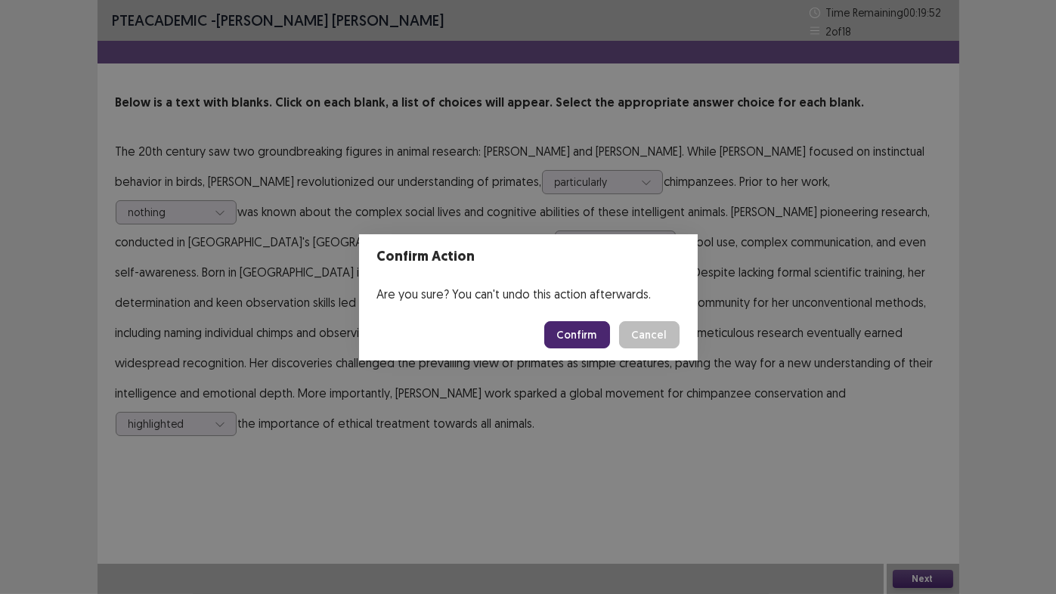
click at [578, 328] on button "Confirm" at bounding box center [577, 334] width 66 height 27
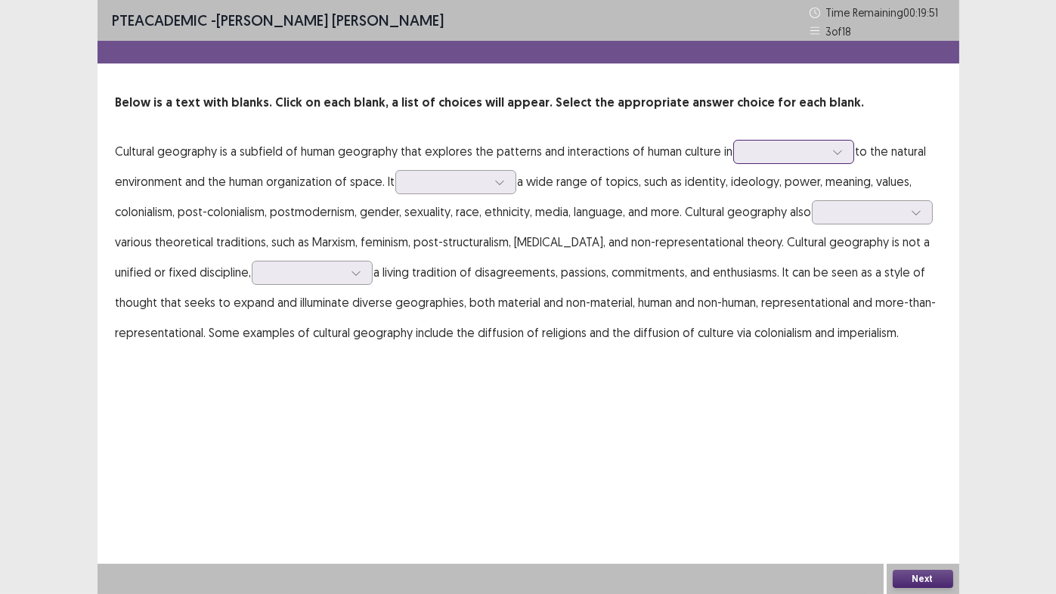
click at [764, 151] on div at bounding box center [785, 151] width 79 height 14
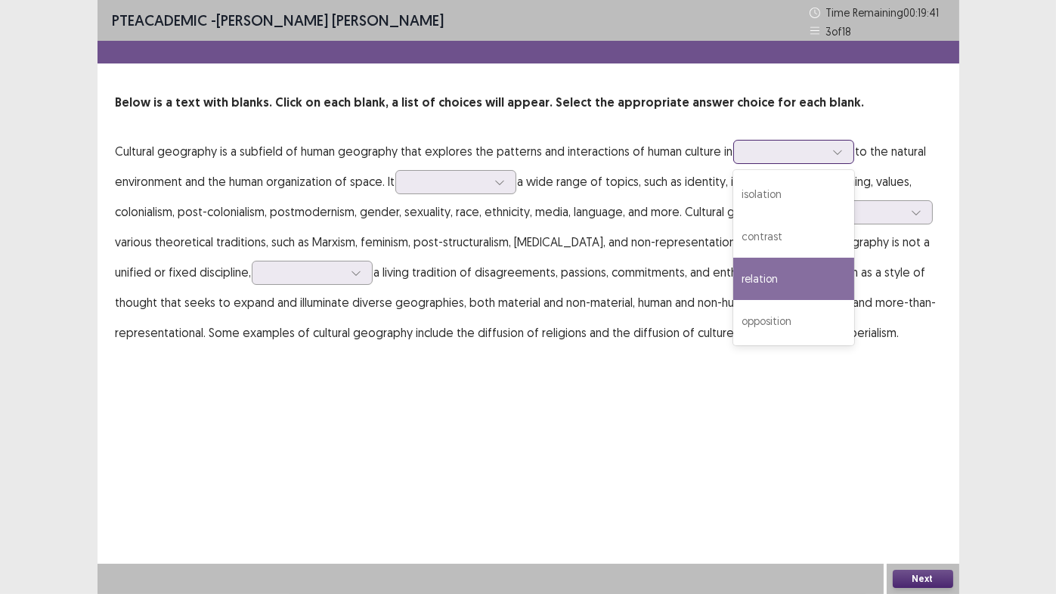
click at [749, 286] on div "relation" at bounding box center [793, 279] width 121 height 42
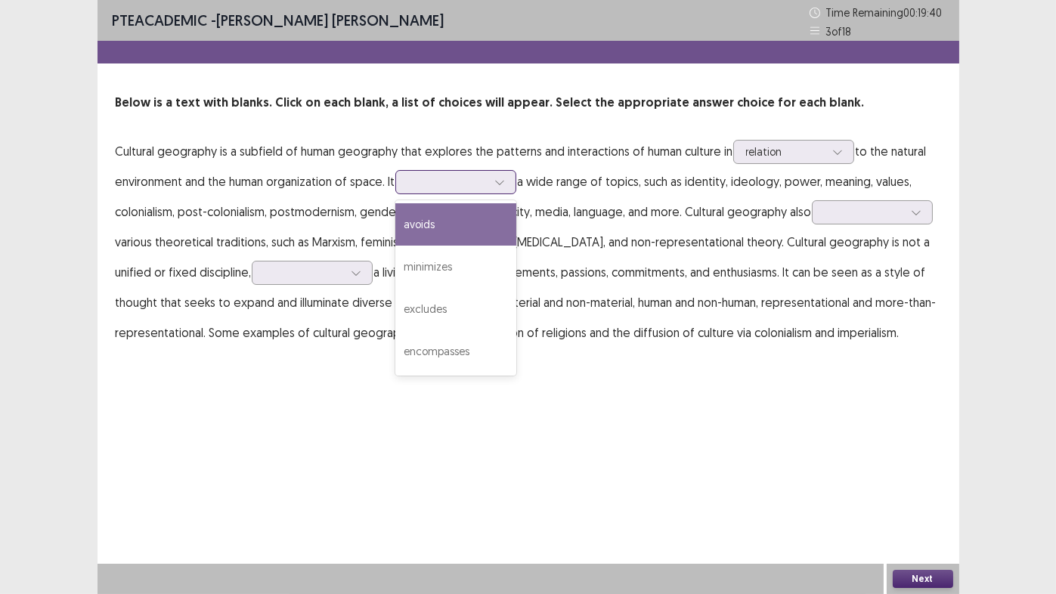
click at [423, 181] on div at bounding box center [447, 182] width 79 height 14
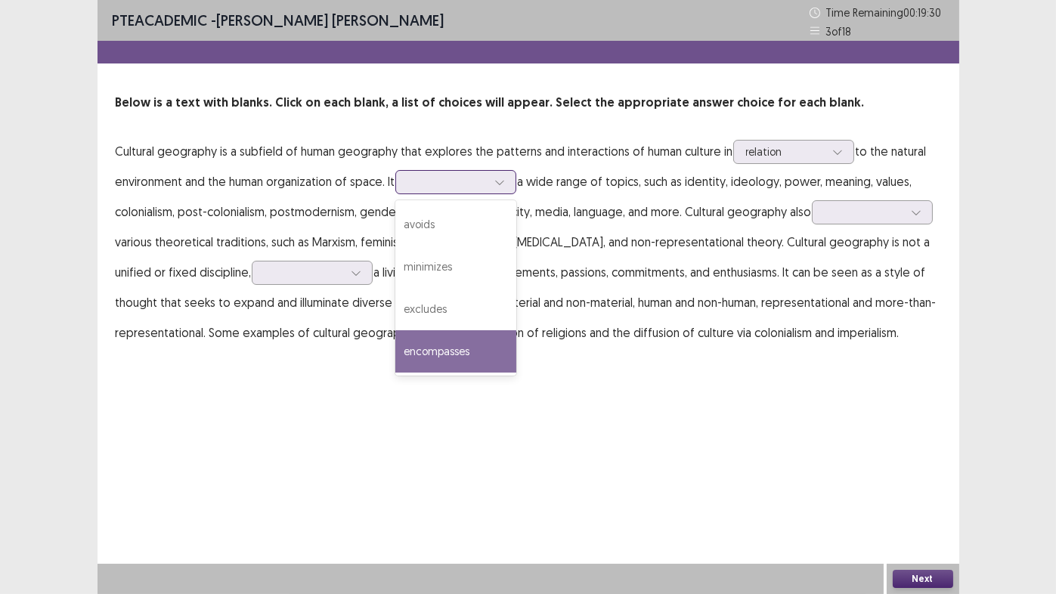
click at [437, 350] on div "encompasses" at bounding box center [455, 351] width 121 height 42
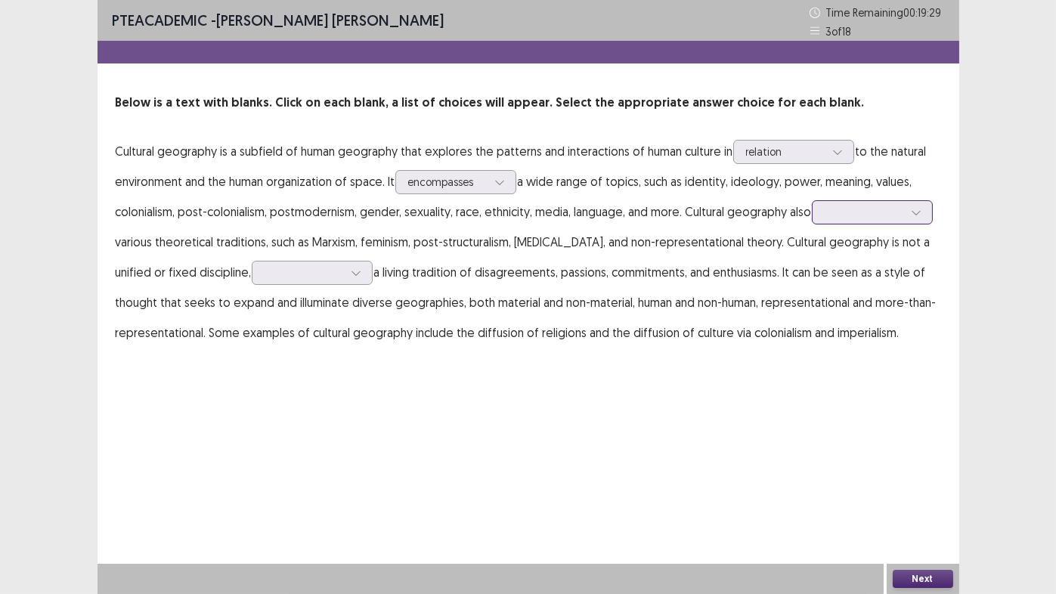
click at [873, 213] on div at bounding box center [864, 212] width 79 height 14
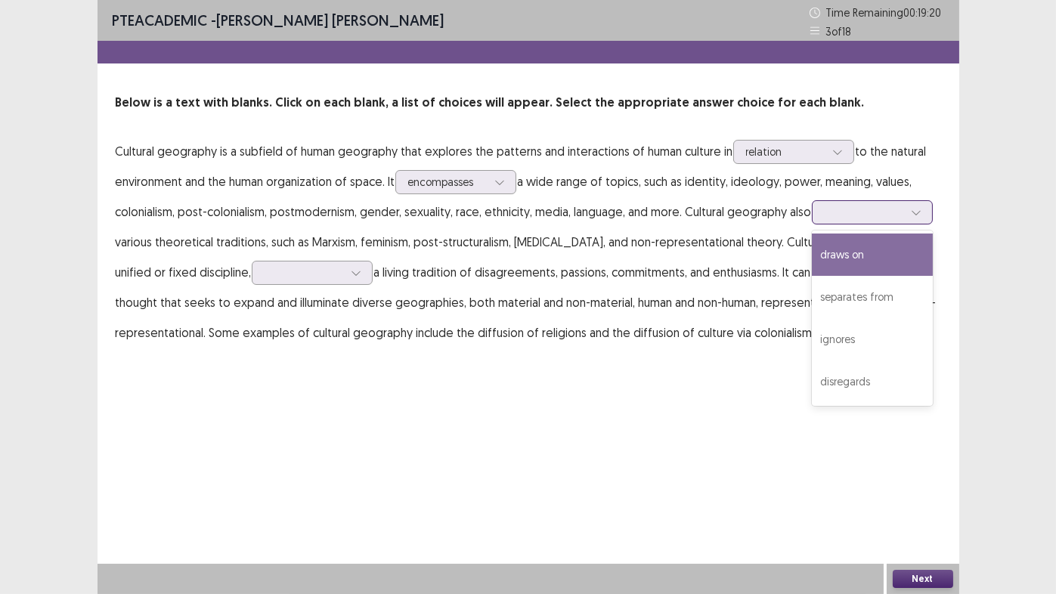
click at [856, 262] on div "draws on" at bounding box center [872, 255] width 121 height 42
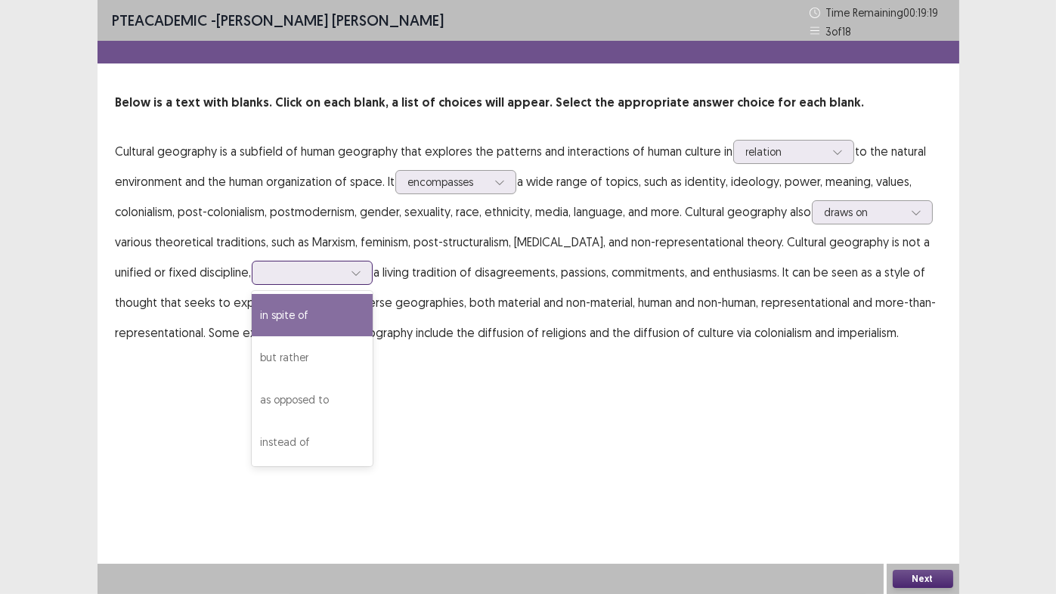
click at [278, 274] on div at bounding box center [304, 272] width 79 height 14
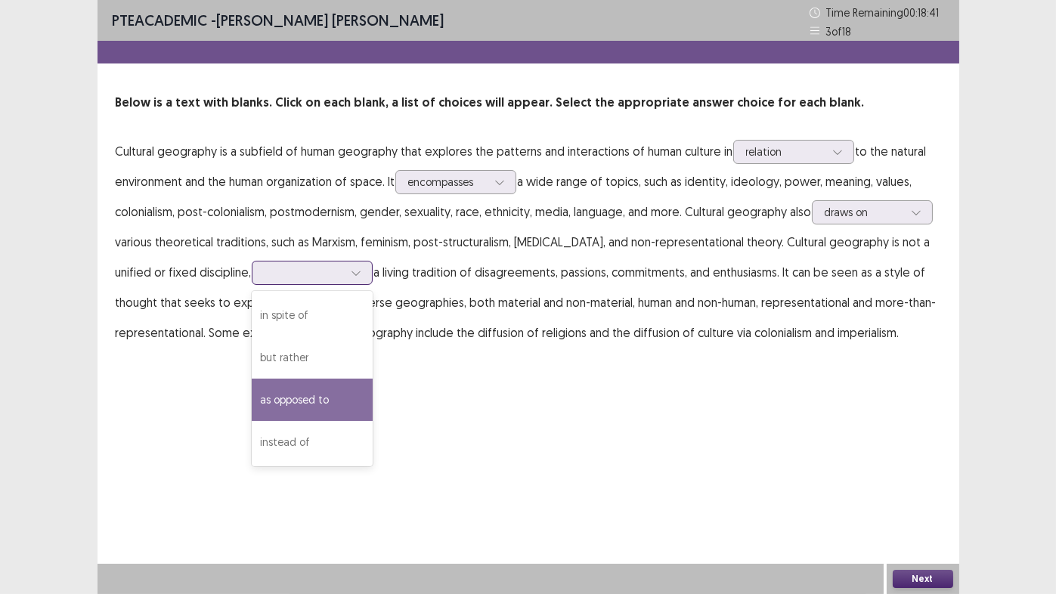
click at [314, 409] on div "as opposed to" at bounding box center [312, 400] width 121 height 42
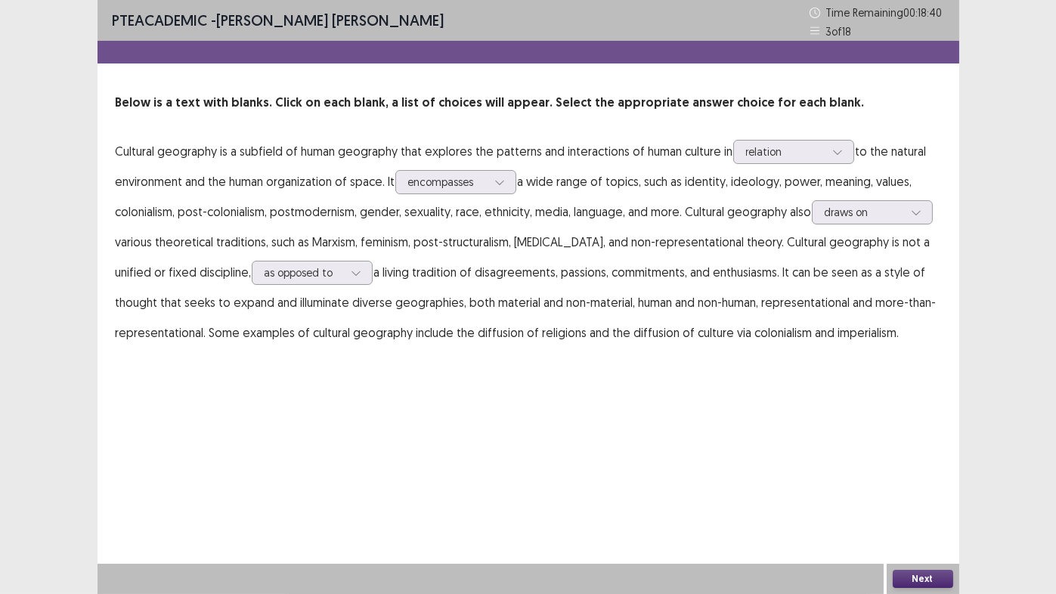
click at [925, 469] on button "Next" at bounding box center [923, 579] width 60 height 18
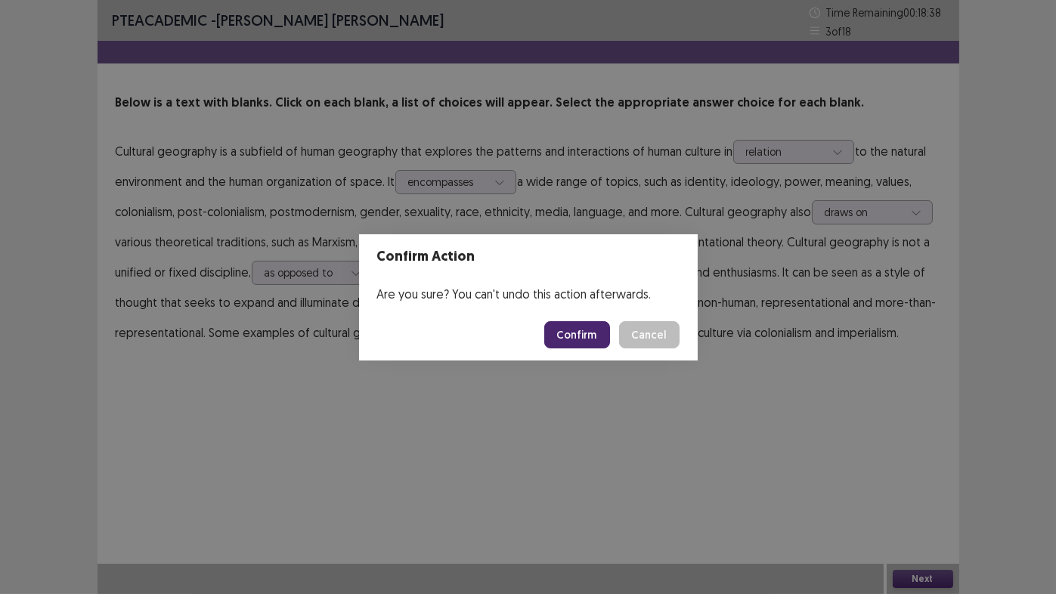
click at [567, 340] on button "Confirm" at bounding box center [577, 334] width 66 height 27
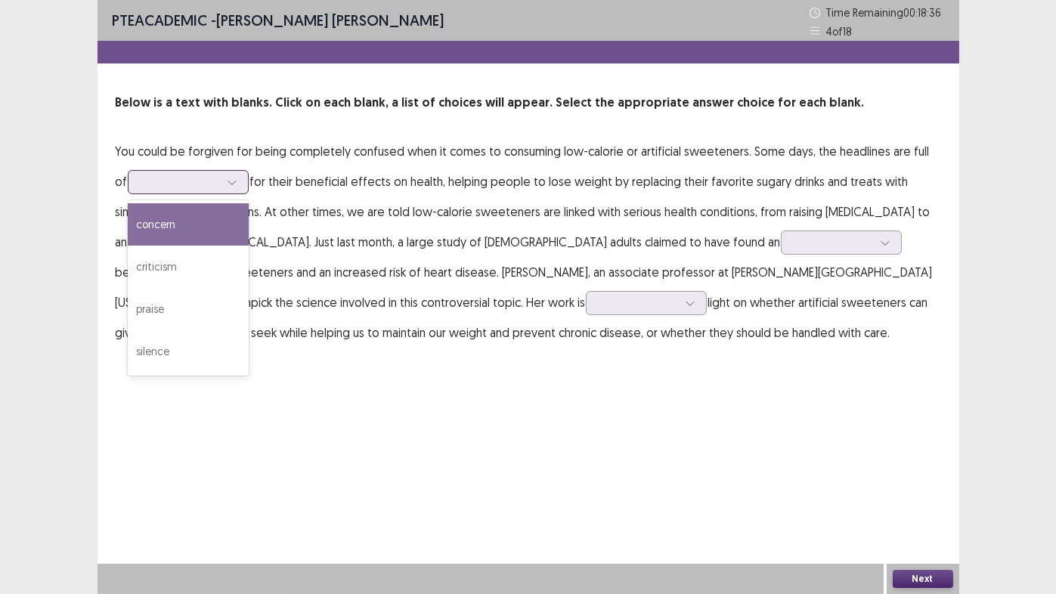
click at [183, 184] on div at bounding box center [180, 182] width 79 height 14
click at [167, 231] on div "concern" at bounding box center [188, 224] width 121 height 42
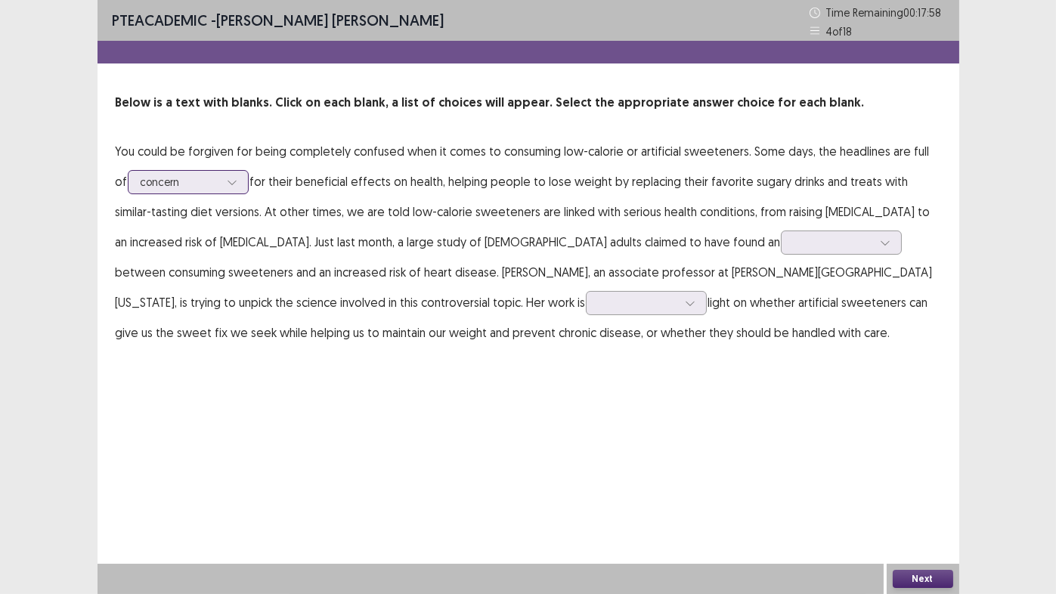
click at [221, 179] on div at bounding box center [232, 182] width 23 height 23
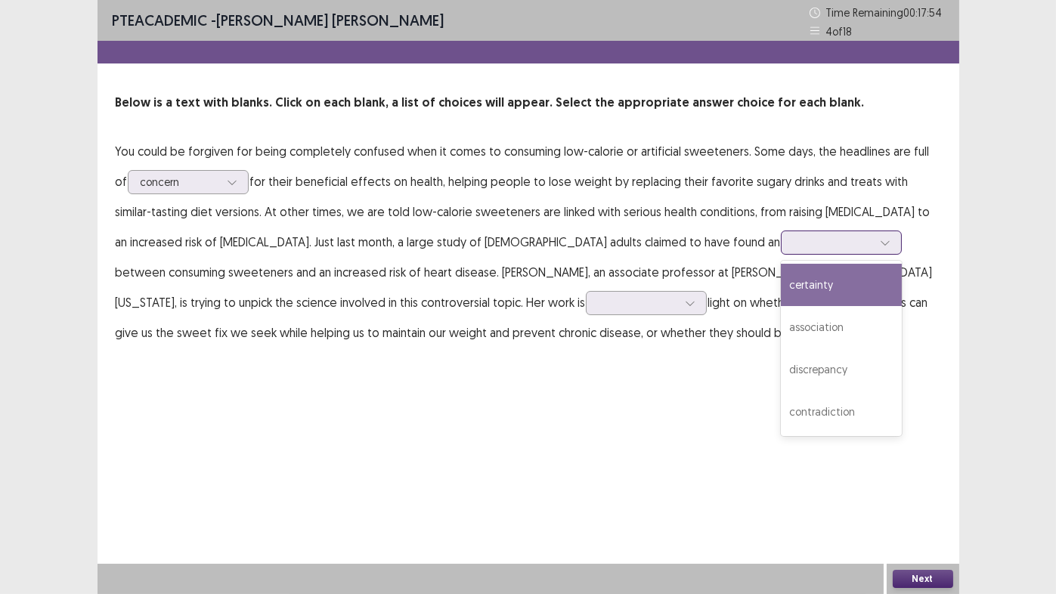
click at [794, 242] on div at bounding box center [833, 242] width 79 height 14
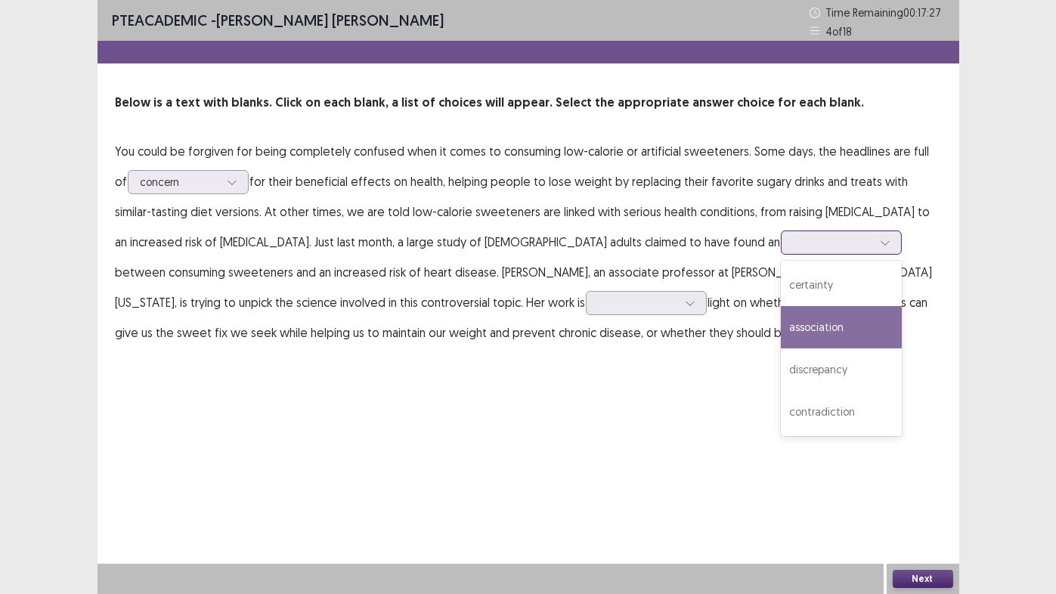
click at [781, 320] on div "association" at bounding box center [841, 327] width 121 height 42
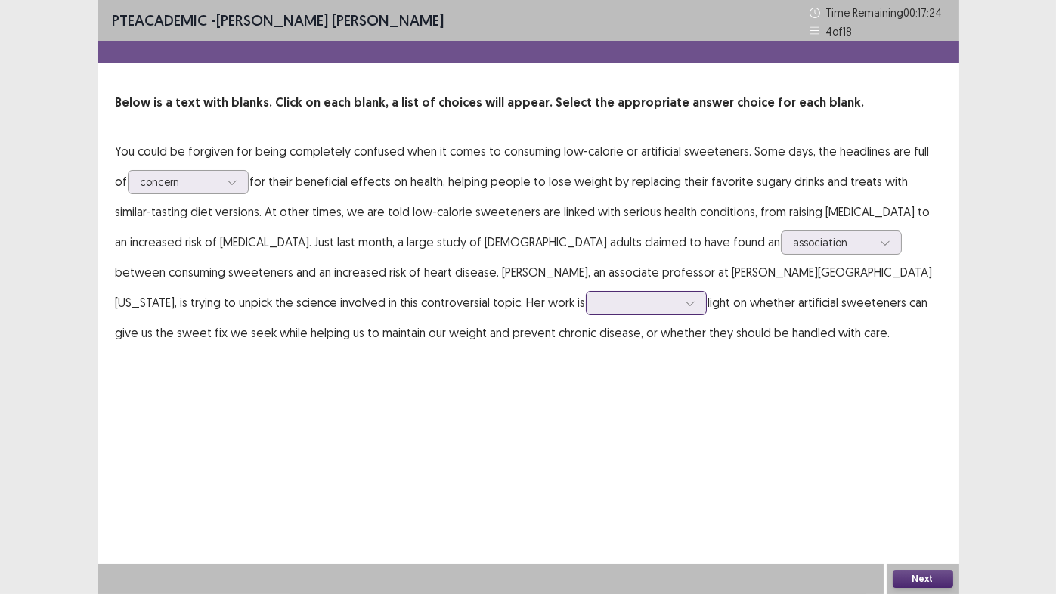
click at [599, 304] on div at bounding box center [638, 303] width 79 height 14
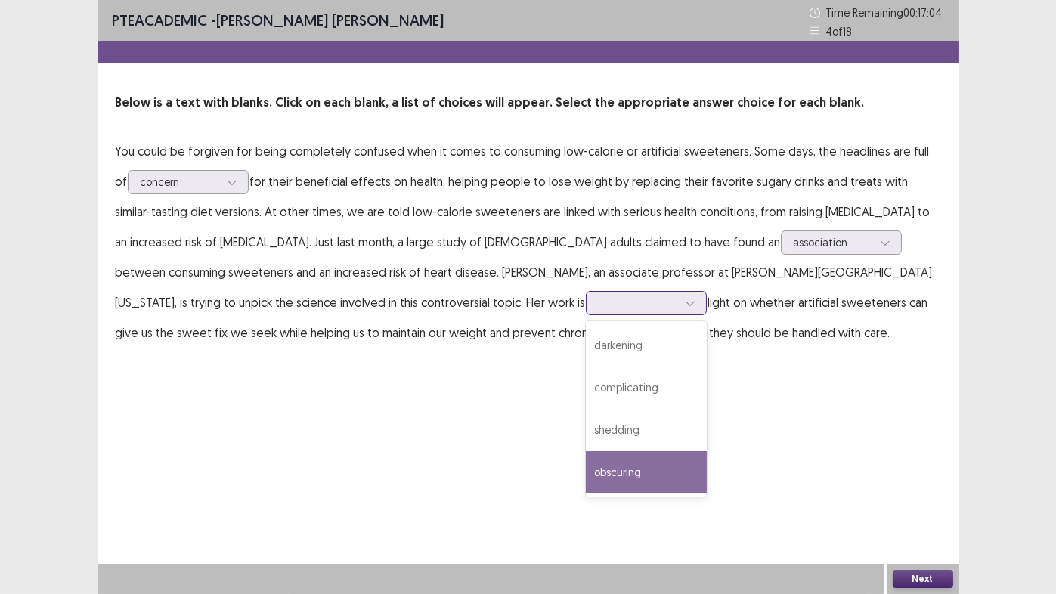
click at [586, 469] on div "obscuring" at bounding box center [646, 472] width 121 height 42
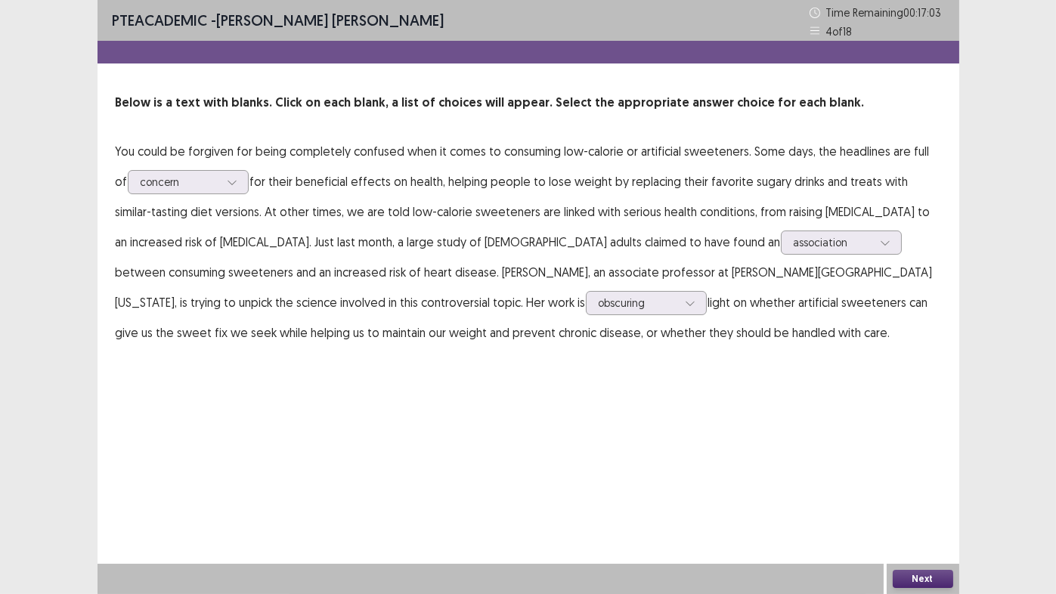
click at [935, 469] on button "Next" at bounding box center [923, 579] width 60 height 18
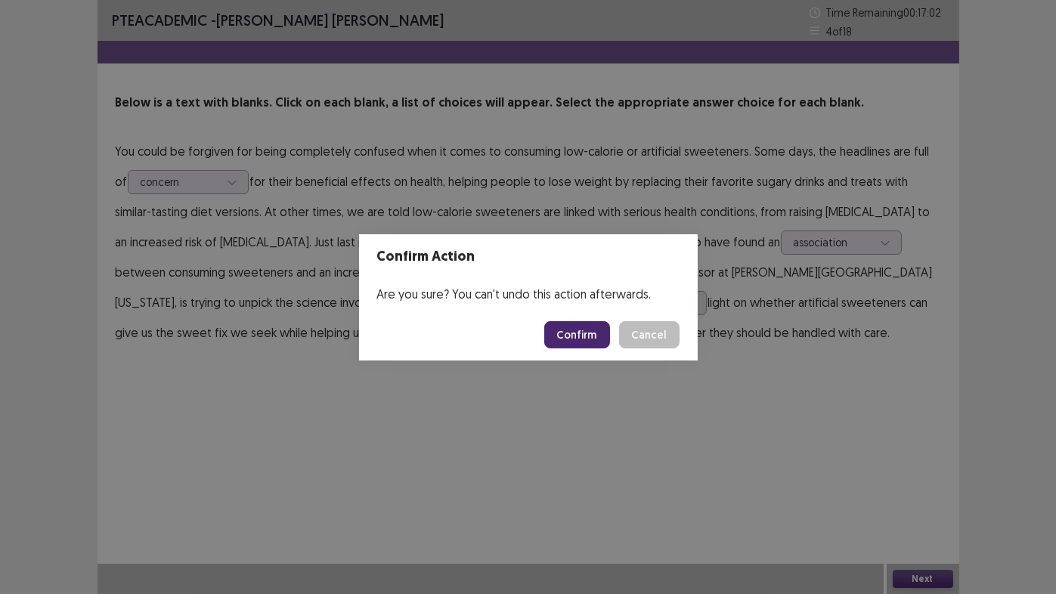
click at [575, 342] on button "Confirm" at bounding box center [577, 334] width 66 height 27
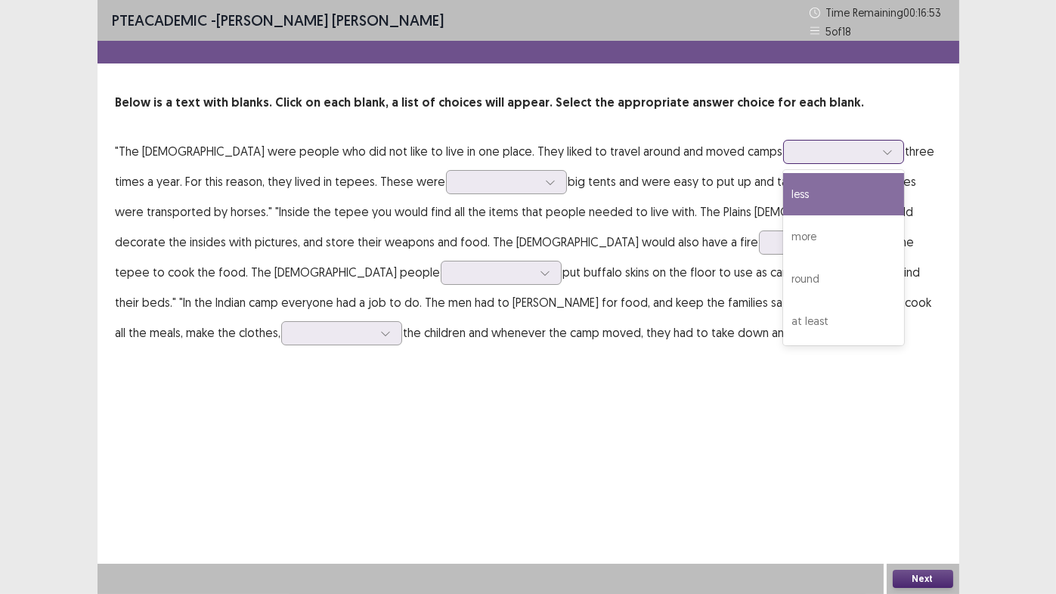
click at [804, 155] on div at bounding box center [835, 151] width 79 height 14
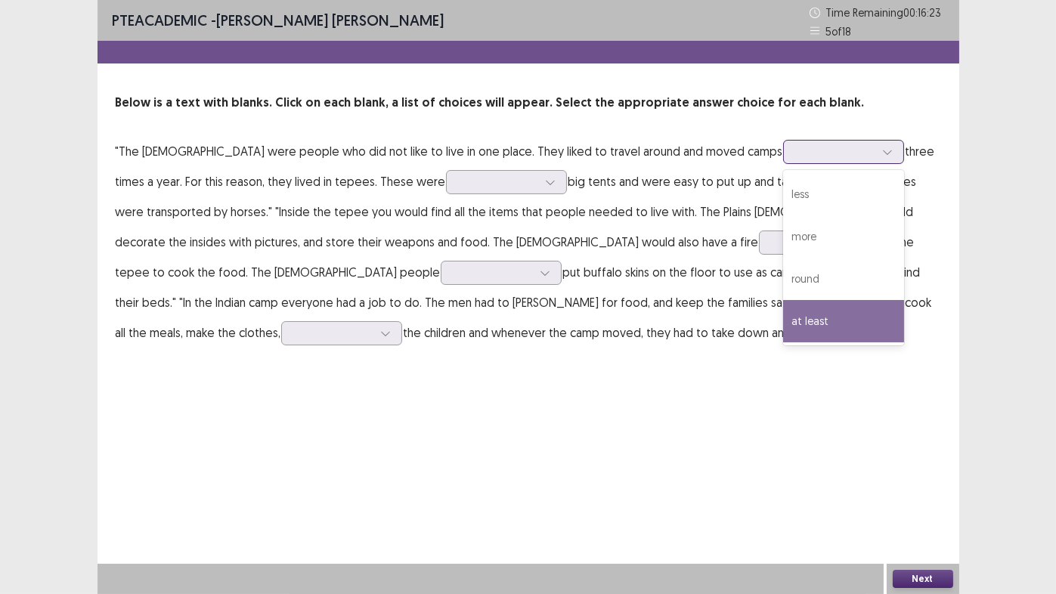
click at [785, 316] on div "at least" at bounding box center [843, 321] width 121 height 42
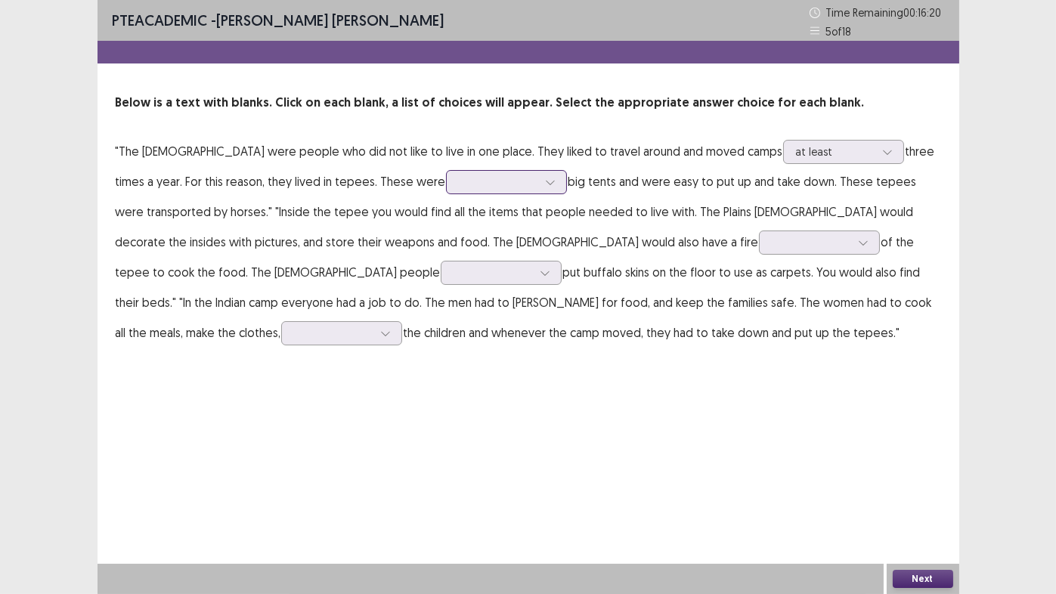
click at [459, 181] on div at bounding box center [498, 182] width 79 height 14
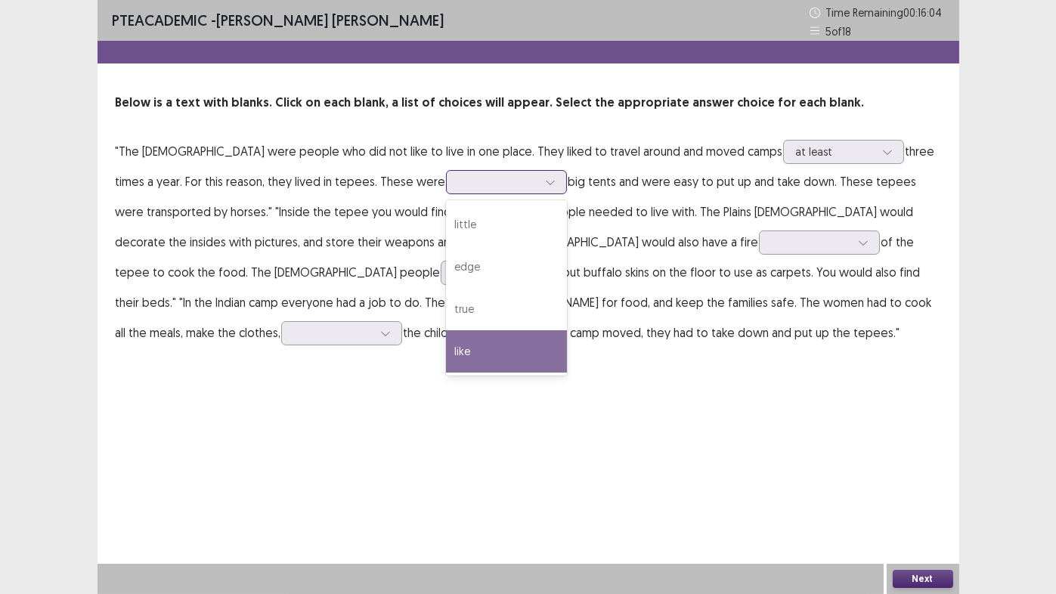
click at [446, 351] on div "like" at bounding box center [506, 351] width 121 height 42
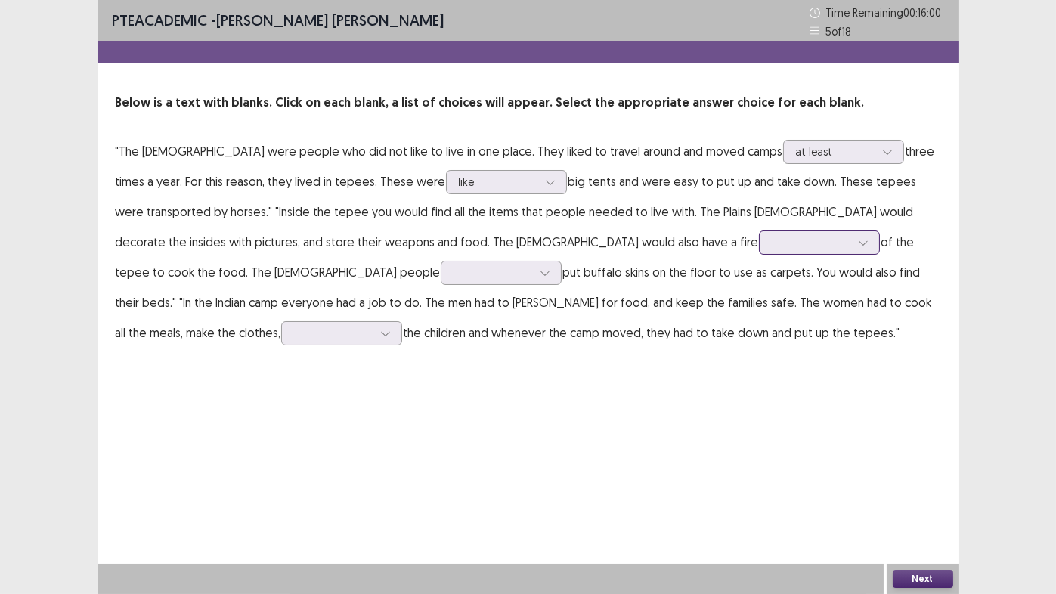
click at [772, 240] on div at bounding box center [811, 242] width 79 height 14
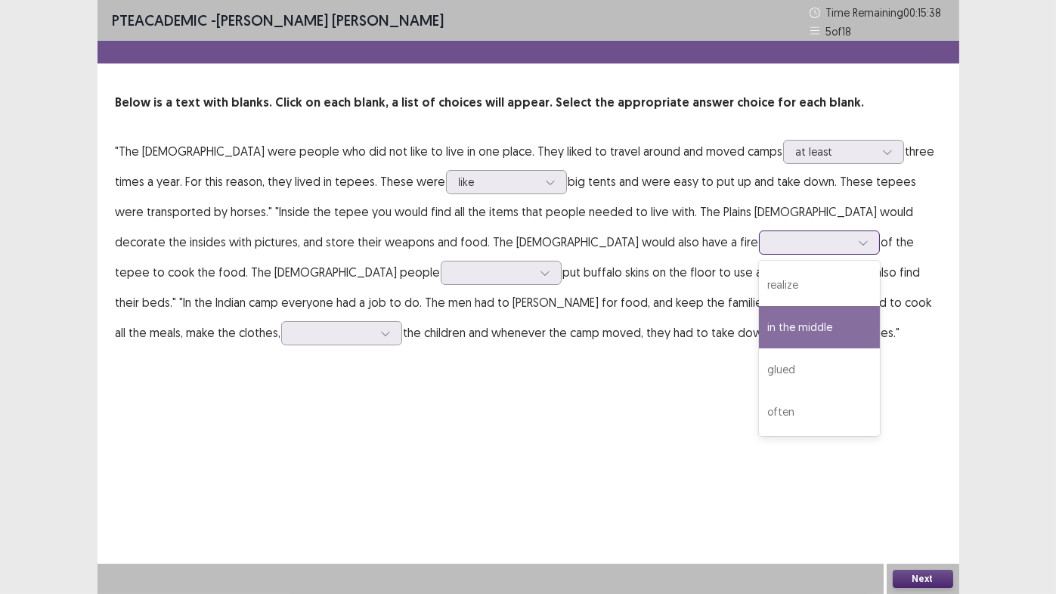
click at [759, 323] on div "in the middle" at bounding box center [819, 327] width 121 height 42
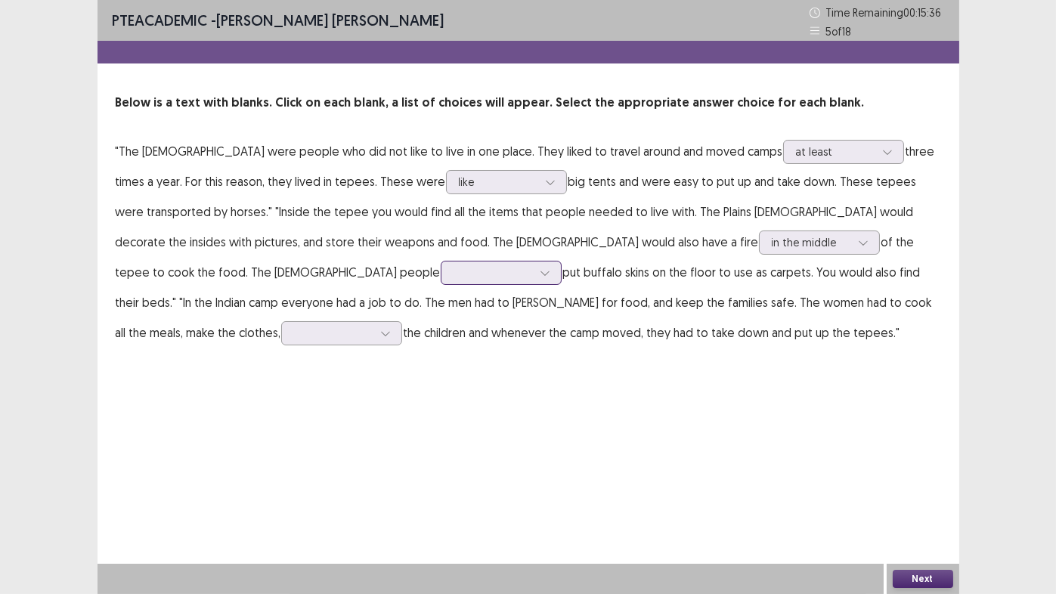
click at [454, 275] on div at bounding box center [493, 272] width 79 height 14
click at [441, 321] on div "used to" at bounding box center [501, 315] width 121 height 42
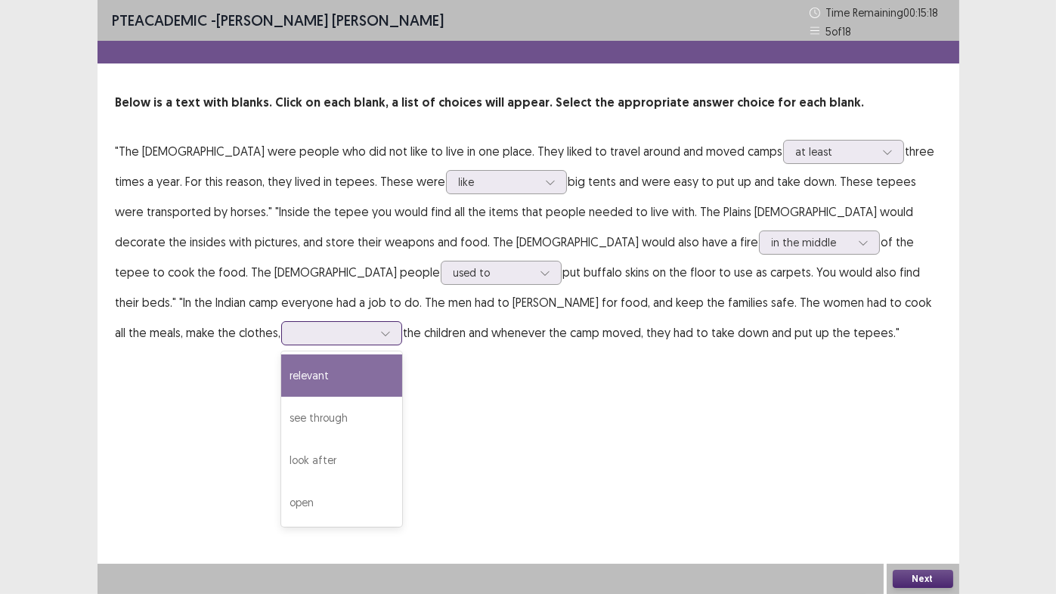
click at [373, 326] on div at bounding box center [333, 333] width 79 height 14
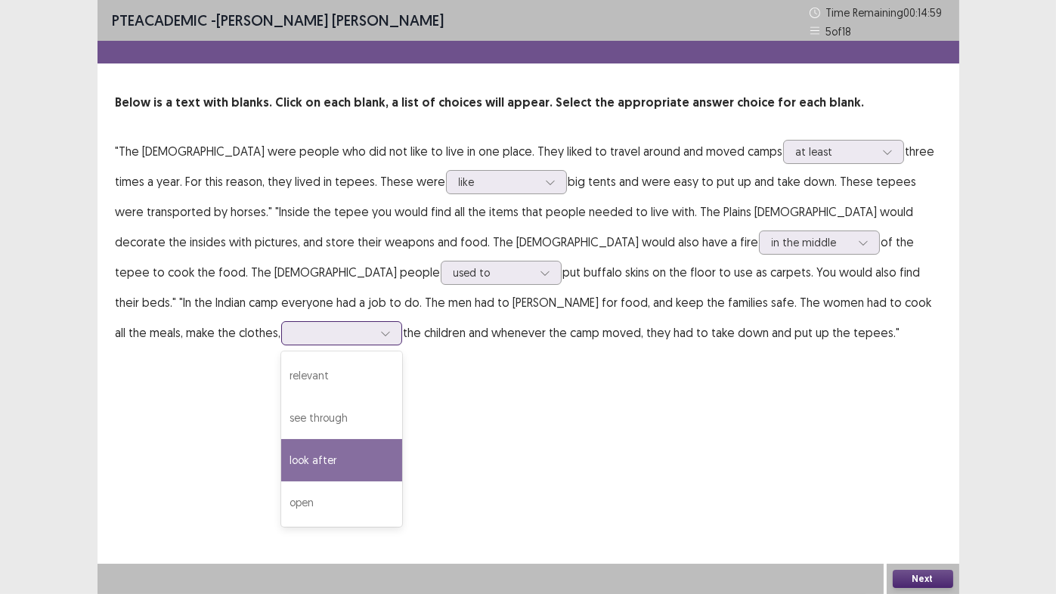
click at [402, 439] on div "look after" at bounding box center [341, 460] width 121 height 42
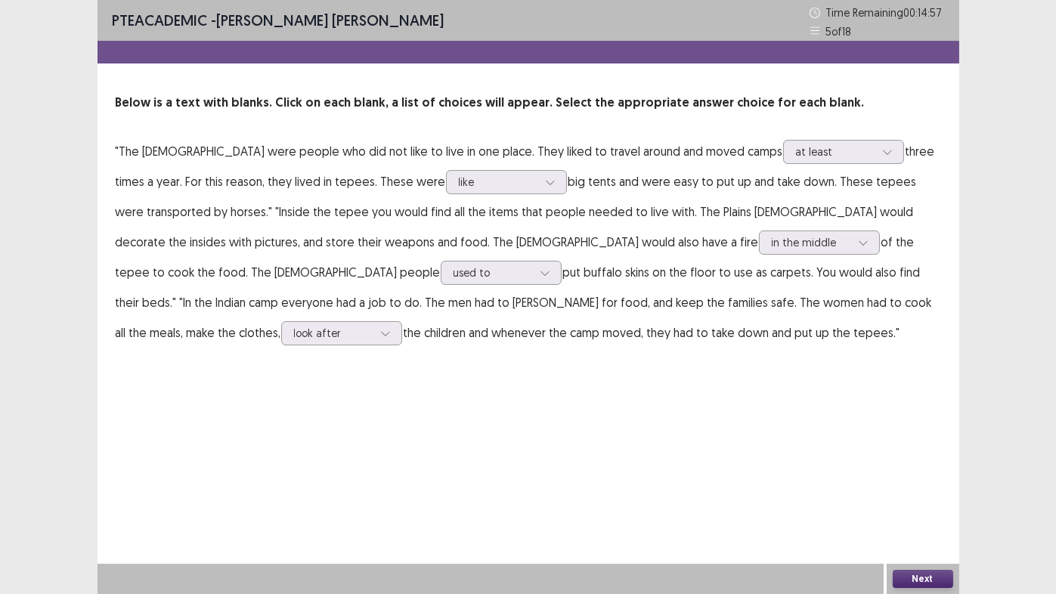
click at [919, 469] on button "Next" at bounding box center [923, 579] width 60 height 18
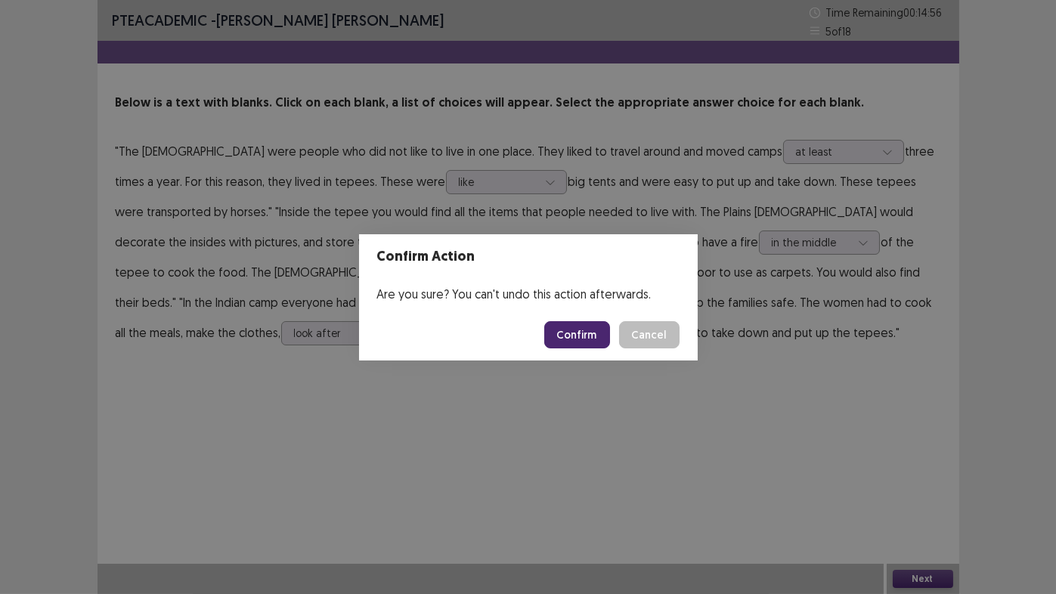
click at [575, 337] on button "Confirm" at bounding box center [577, 334] width 66 height 27
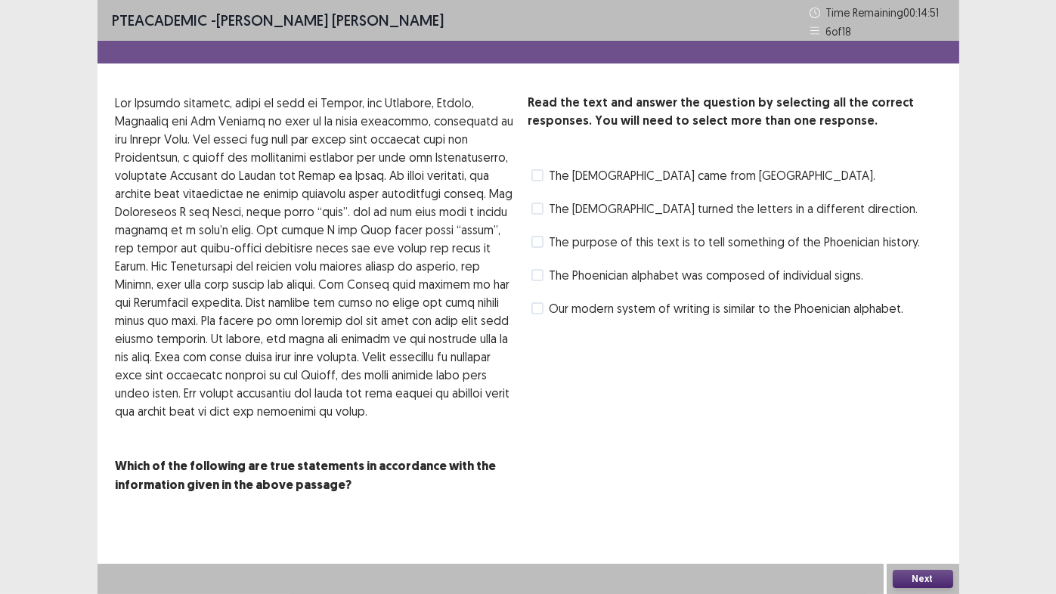
click at [540, 239] on span at bounding box center [537, 242] width 12 height 12
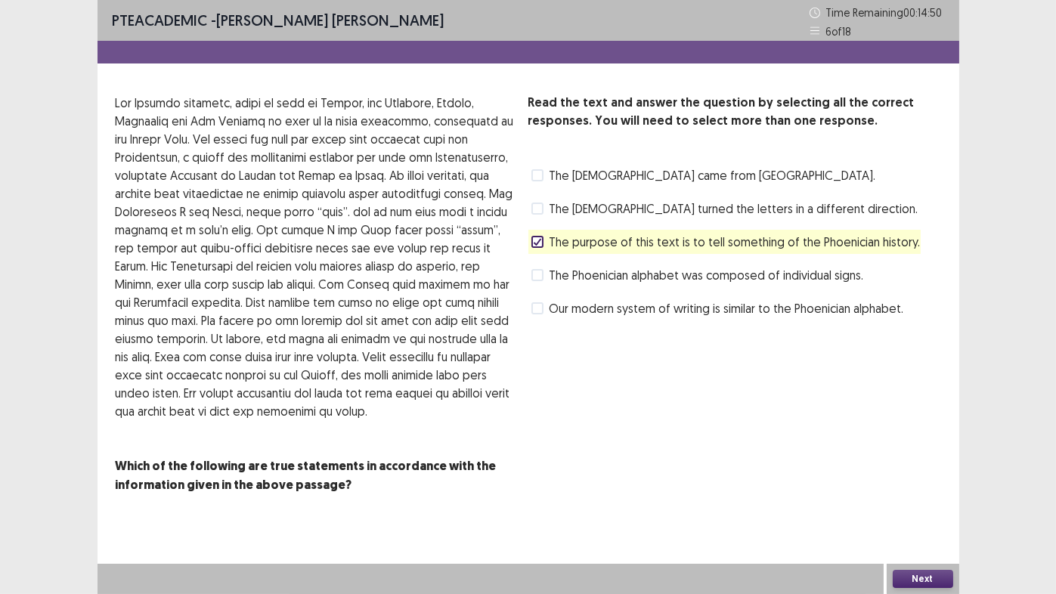
click at [907, 469] on button "Next" at bounding box center [923, 579] width 60 height 18
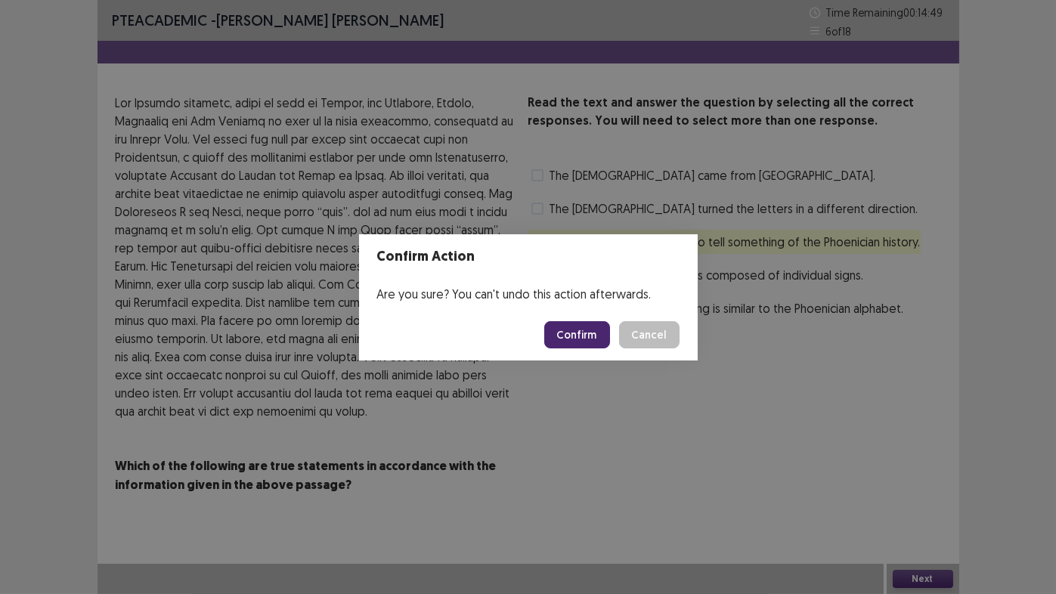
click at [559, 334] on button "Confirm" at bounding box center [577, 334] width 66 height 27
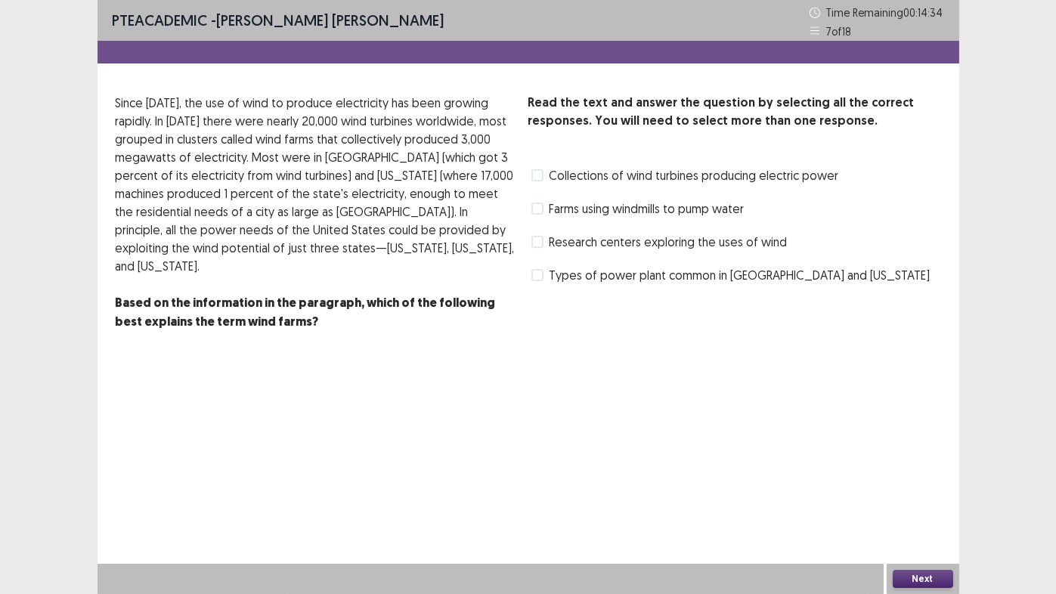
click at [534, 277] on span at bounding box center [537, 275] width 12 height 12
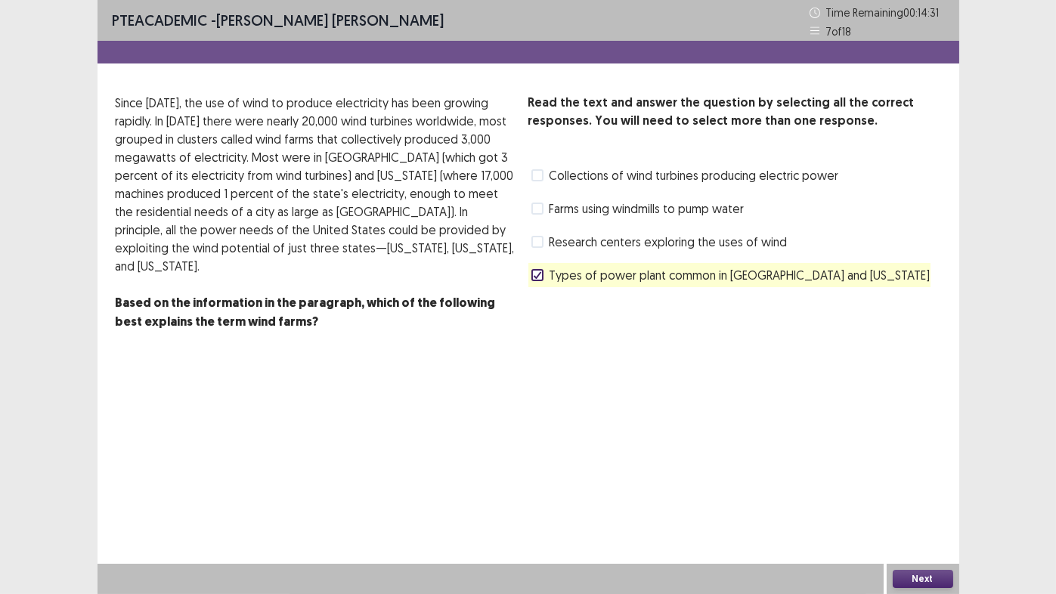
click at [925, 469] on button "Next" at bounding box center [923, 579] width 60 height 18
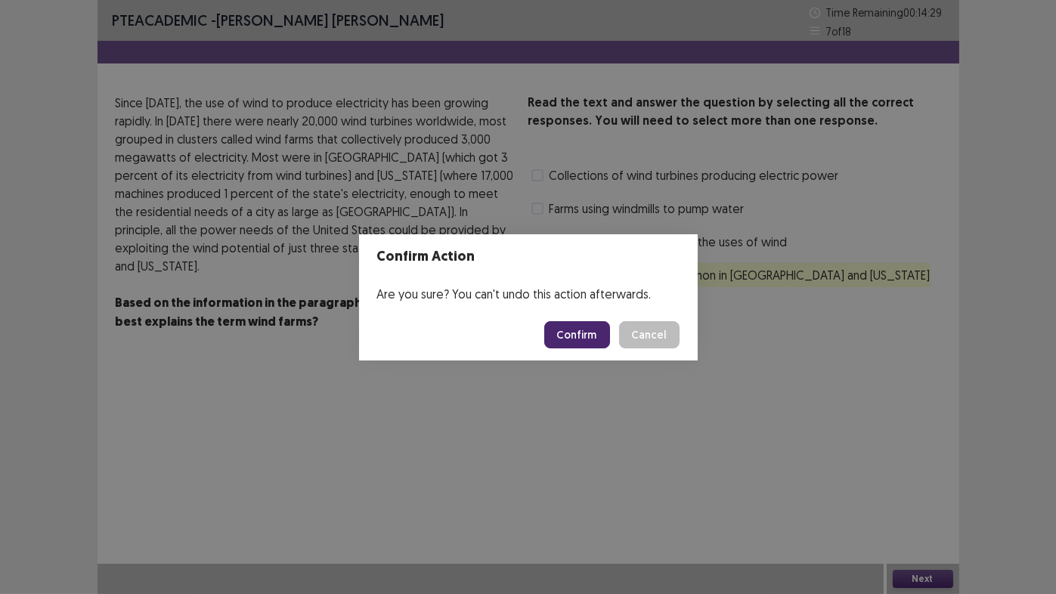
click at [569, 333] on button "Confirm" at bounding box center [577, 334] width 66 height 27
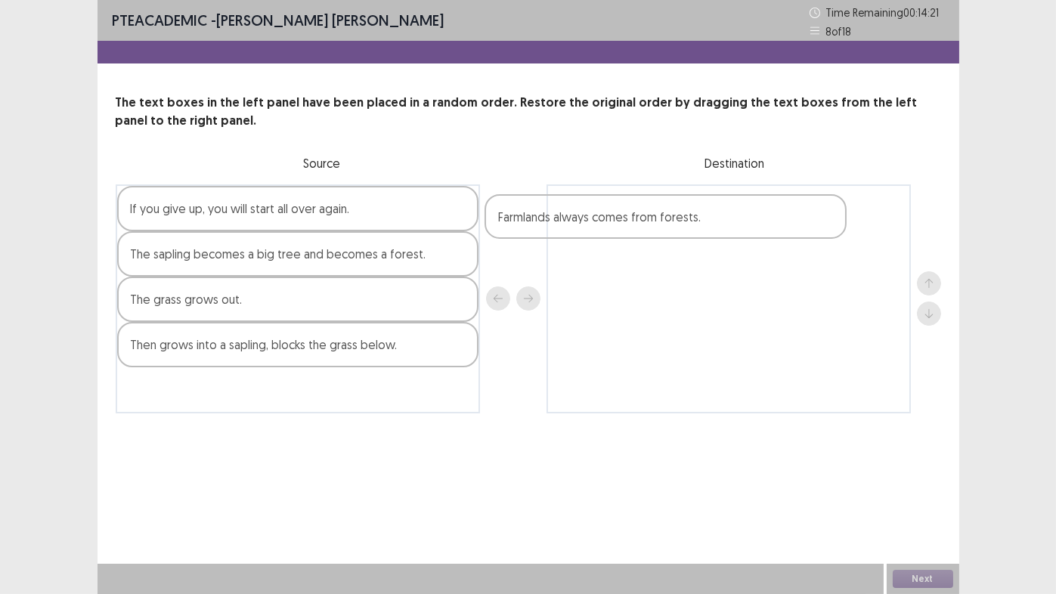
drag, startPoint x: 189, startPoint y: 218, endPoint x: 756, endPoint y: 243, distance: 567.6
click at [807, 239] on div "Farmlands always comes from forests. If you give up, you will start all over ag…" at bounding box center [529, 298] width 826 height 229
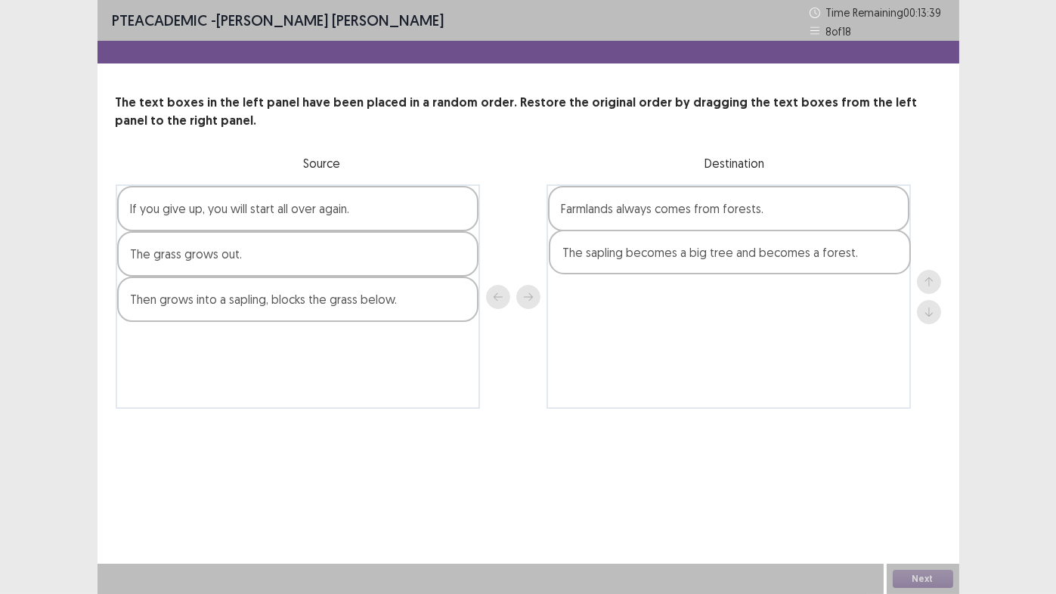
drag, startPoint x: 237, startPoint y: 262, endPoint x: 674, endPoint y: 262, distance: 436.2
click at [674, 262] on div "If you give up, you will start all over again. The sapling becomes a big tree a…" at bounding box center [529, 296] width 826 height 225
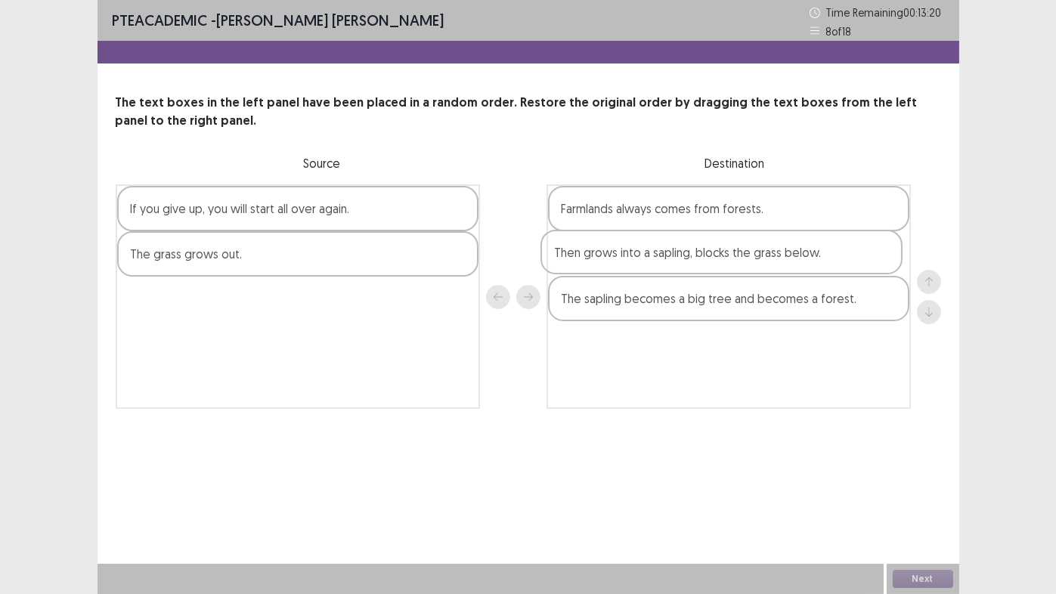
drag, startPoint x: 171, startPoint y: 308, endPoint x: 599, endPoint y: 263, distance: 430.3
click at [599, 263] on div "If you give up, you will start all over again. The grass grows out. Then grows …" at bounding box center [529, 296] width 826 height 225
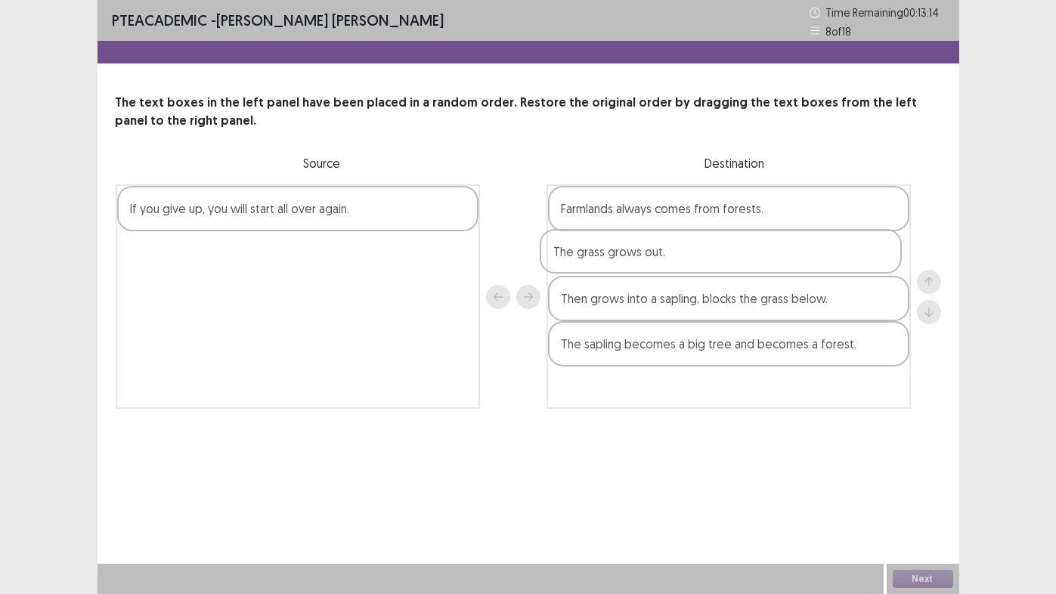
drag, startPoint x: 181, startPoint y: 262, endPoint x: 605, endPoint y: 263, distance: 423.4
click at [607, 263] on div "If you give up, you will start all over again. The grass grows out. Farmlands a…" at bounding box center [529, 296] width 826 height 225
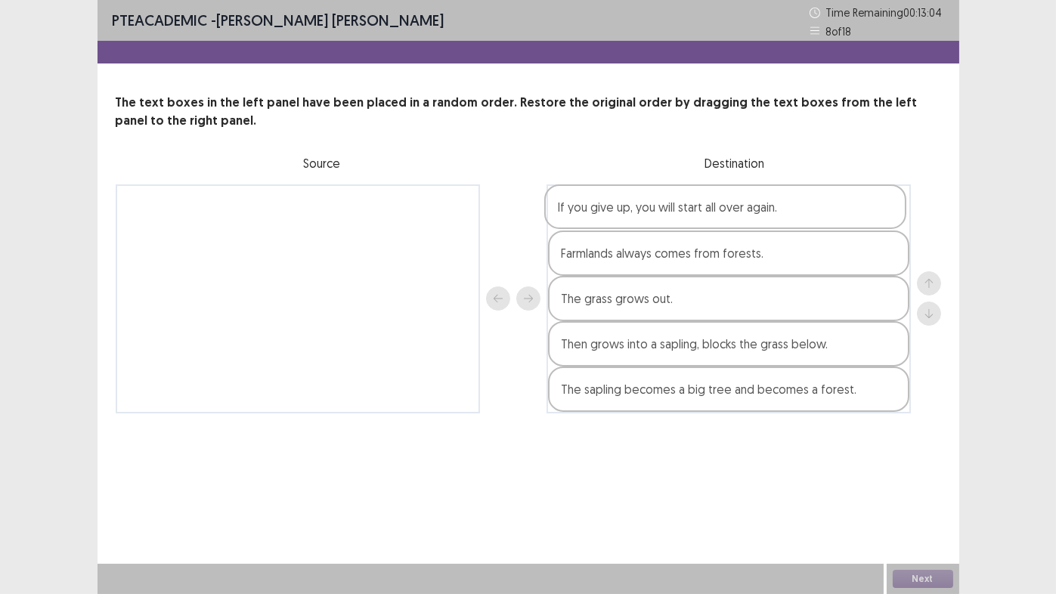
drag, startPoint x: 180, startPoint y: 217, endPoint x: 612, endPoint y: 217, distance: 432.4
click at [612, 217] on div "If you give up, you will start all over again. Farmlands always comes from fore…" at bounding box center [529, 298] width 826 height 229
click at [923, 469] on button "Next" at bounding box center [923, 579] width 60 height 18
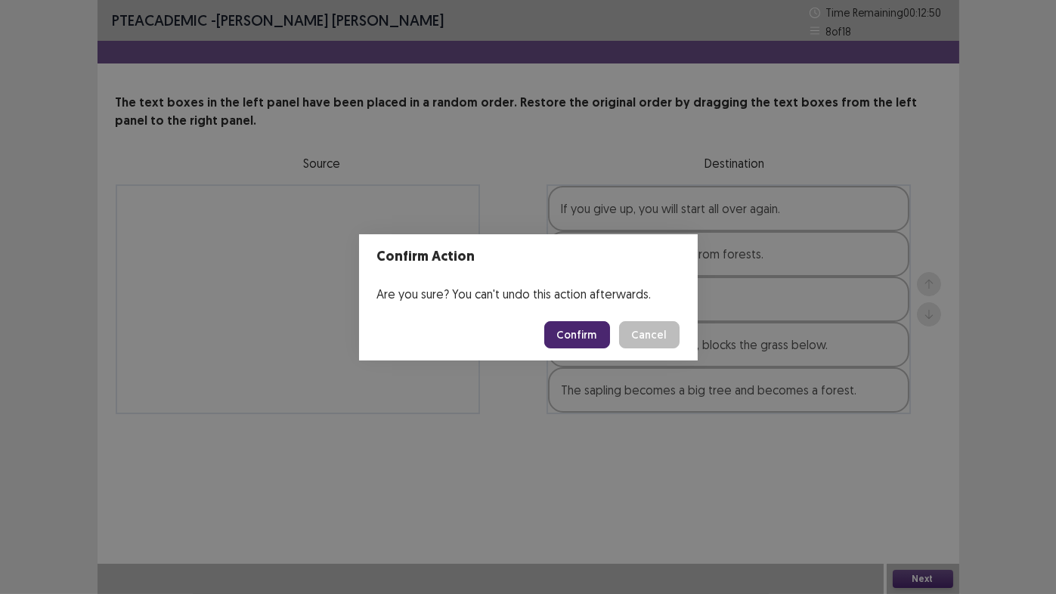
click at [569, 333] on button "Confirm" at bounding box center [577, 334] width 66 height 27
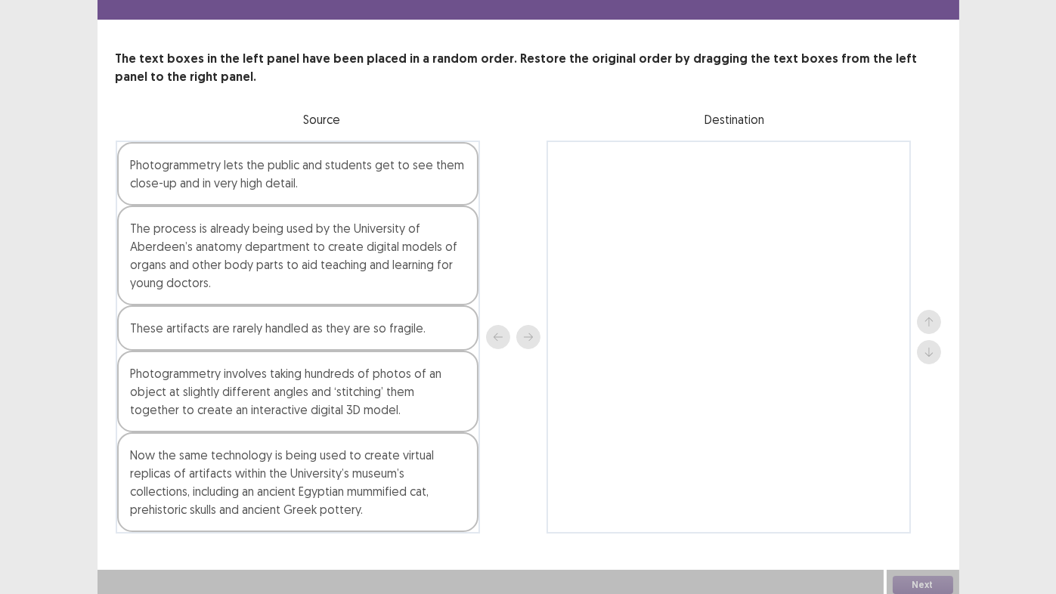
scroll to position [45, 0]
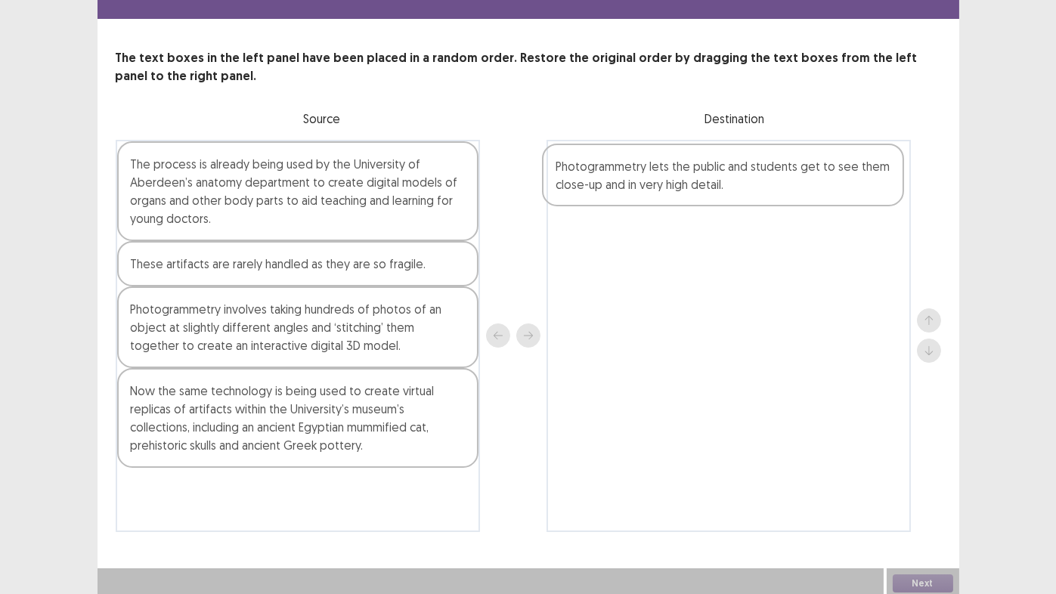
drag, startPoint x: 219, startPoint y: 191, endPoint x: 694, endPoint y: 192, distance: 474.8
click at [694, 192] on div "Photogrammetry lets the public and students get to see them close-up and in ver…" at bounding box center [529, 336] width 826 height 392
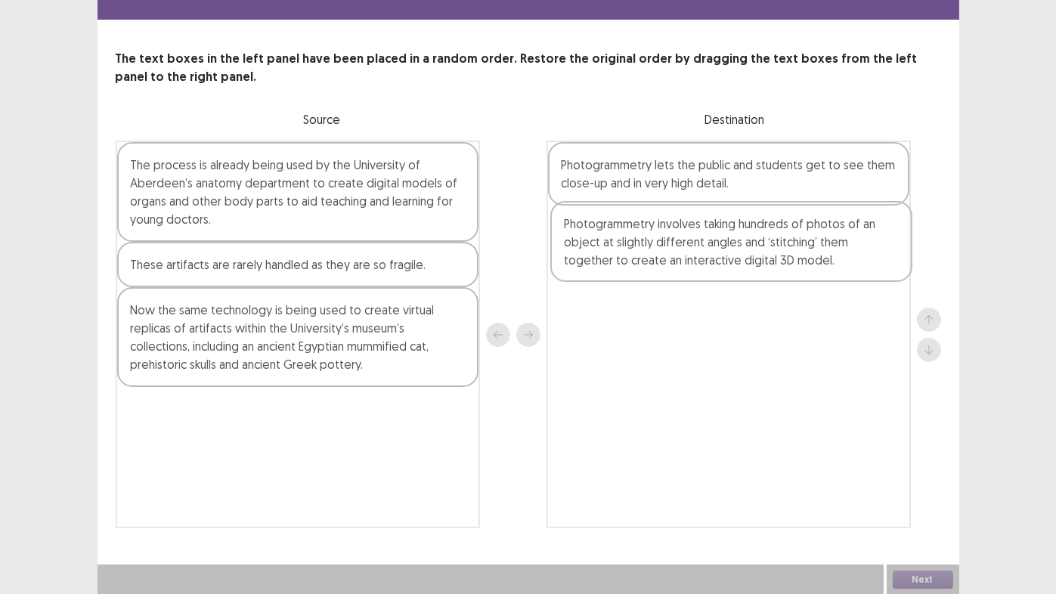
drag, startPoint x: 173, startPoint y: 324, endPoint x: 611, endPoint y: 242, distance: 445.4
click at [611, 242] on div "The process is already being used by the University of Aberdeen’s anatomy depar…" at bounding box center [529, 335] width 826 height 388
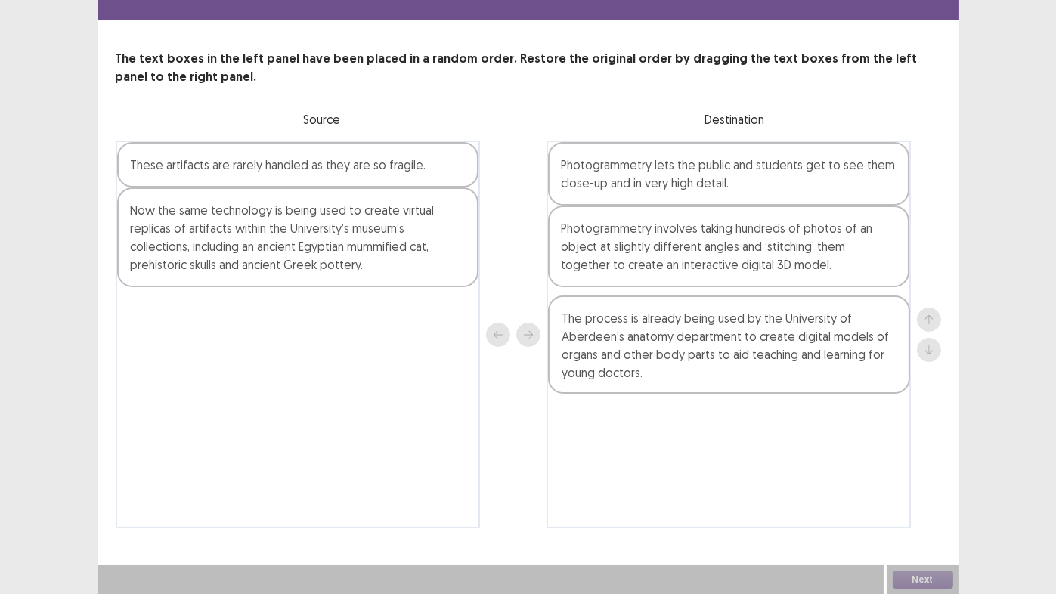
drag, startPoint x: 253, startPoint y: 178, endPoint x: 691, endPoint y: 331, distance: 463.9
click at [691, 333] on div "The process is already being used by the University of Aberdeen’s anatomy depar…" at bounding box center [529, 335] width 826 height 388
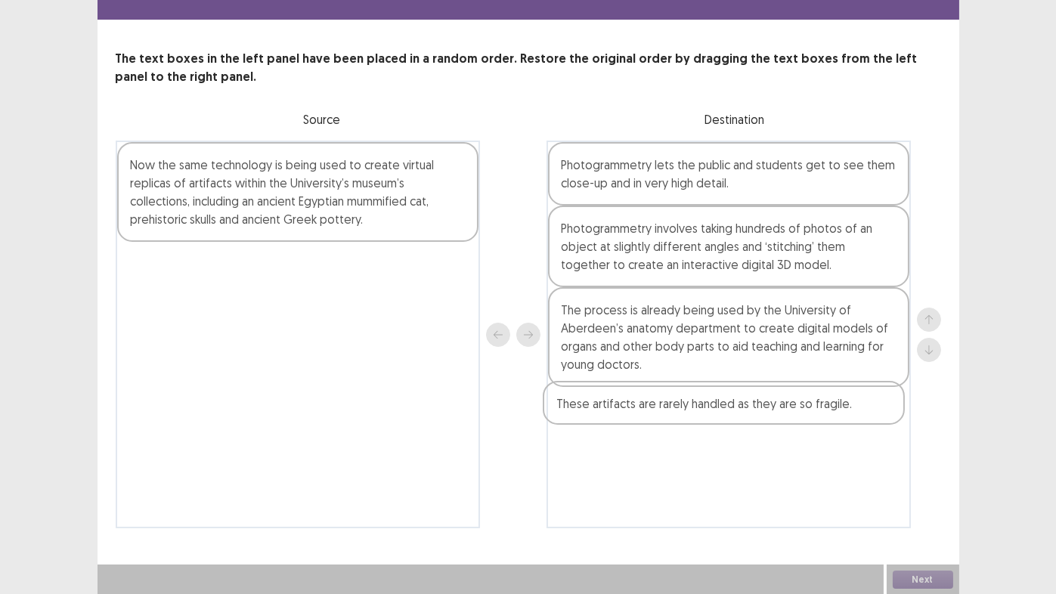
drag, startPoint x: 241, startPoint y: 172, endPoint x: 672, endPoint y: 413, distance: 493.4
click at [672, 413] on div "These artifacts are rarely handled as they are so fragile. Now the same technol…" at bounding box center [529, 335] width 826 height 388
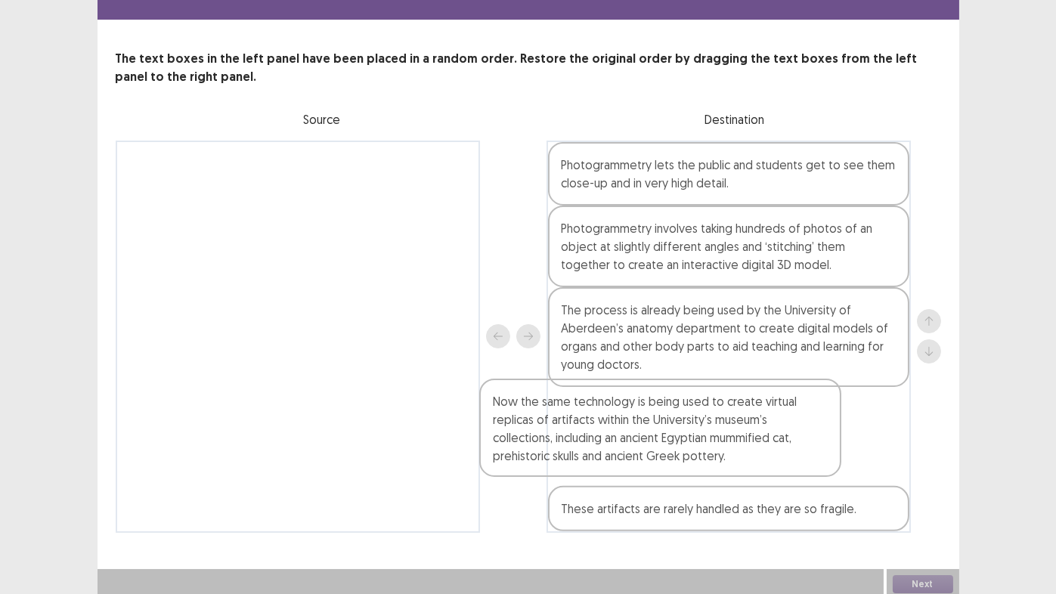
scroll to position [45, 0]
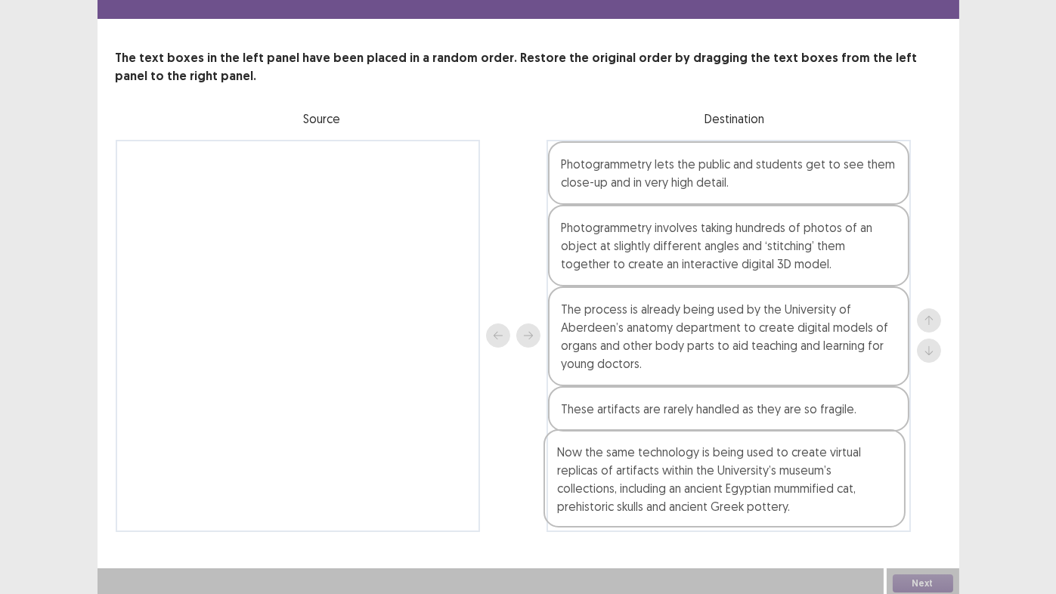
drag, startPoint x: 219, startPoint y: 188, endPoint x: 834, endPoint y: 593, distance: 735.8
click at [792, 469] on div "PTE academic - [PERSON_NAME] [PERSON_NAME] Time Remaining 00 : 12 : 03 9 of 18 …" at bounding box center [529, 276] width 862 height 643
click at [927, 469] on button "Next" at bounding box center [923, 584] width 60 height 18
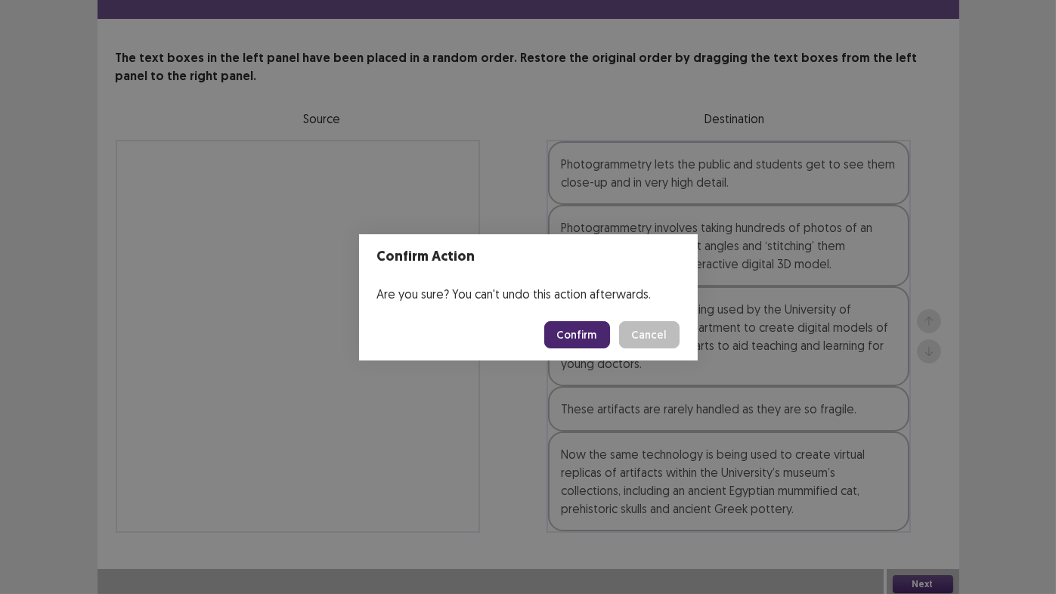
click at [580, 331] on button "Confirm" at bounding box center [577, 334] width 66 height 27
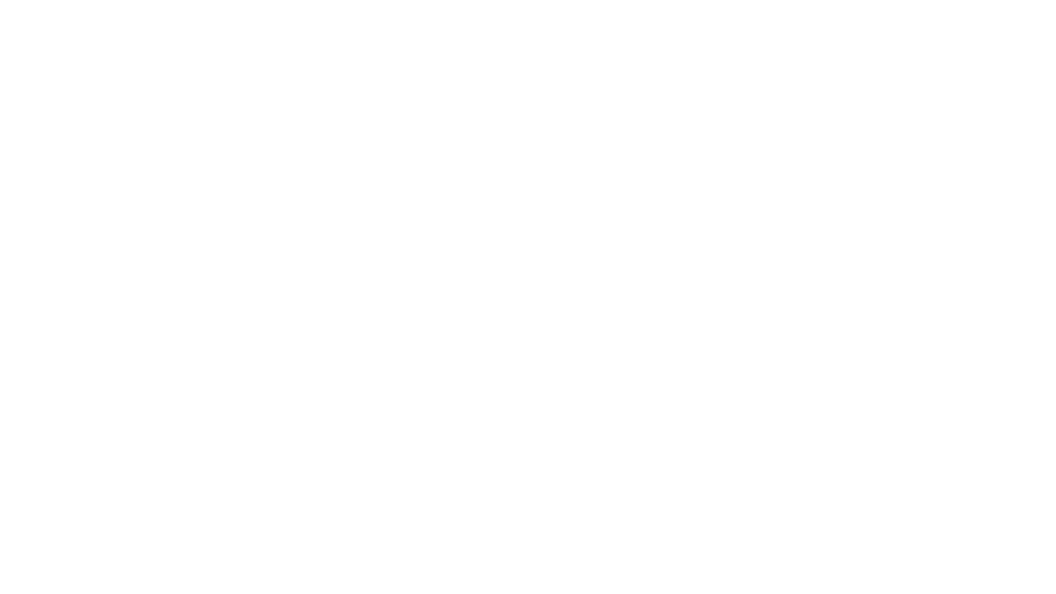
scroll to position [0, 0]
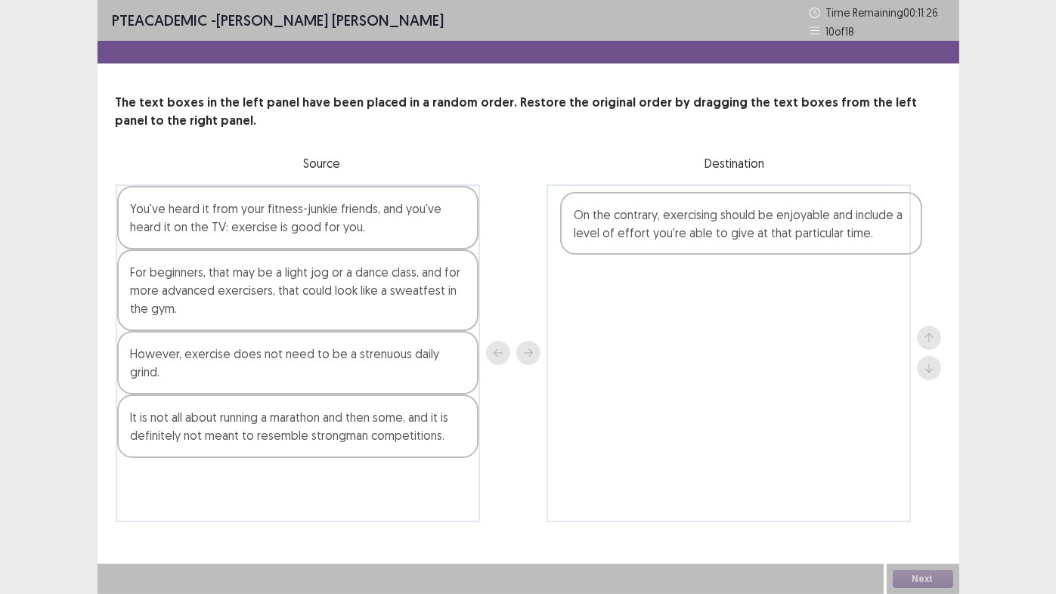
drag, startPoint x: 187, startPoint y: 419, endPoint x: 633, endPoint y: 237, distance: 481.5
click at [635, 237] on div "You've heard it from your fitness-junkie friends, and you've heard it on the TV…" at bounding box center [529, 353] width 826 height 338
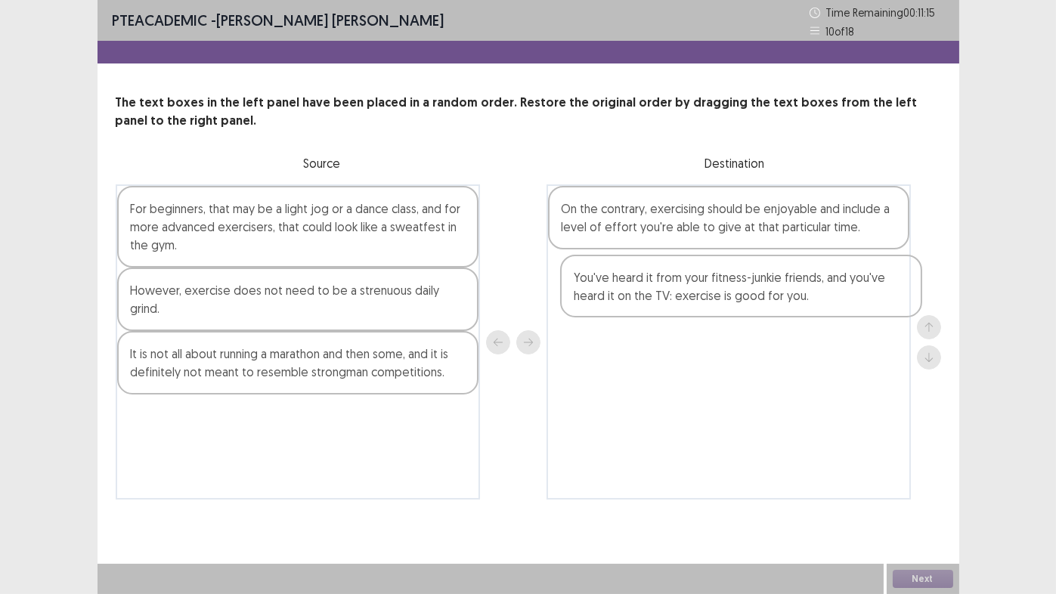
drag, startPoint x: 281, startPoint y: 227, endPoint x: 725, endPoint y: 295, distance: 449.0
click at [731, 296] on div "You've heard it from your fitness-junkie friends, and you've heard it on the TV…" at bounding box center [529, 341] width 826 height 315
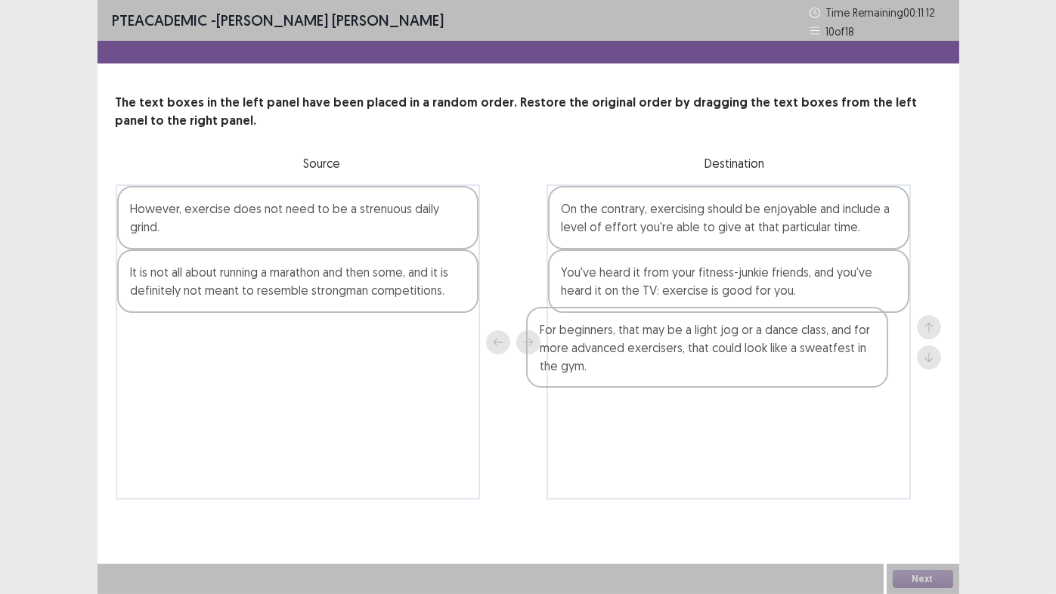
drag, startPoint x: 209, startPoint y: 224, endPoint x: 512, endPoint y: 327, distance: 319.4
click at [621, 345] on div "For beginners, that may be a light jog or a dance class, and for more advanced …" at bounding box center [529, 341] width 826 height 315
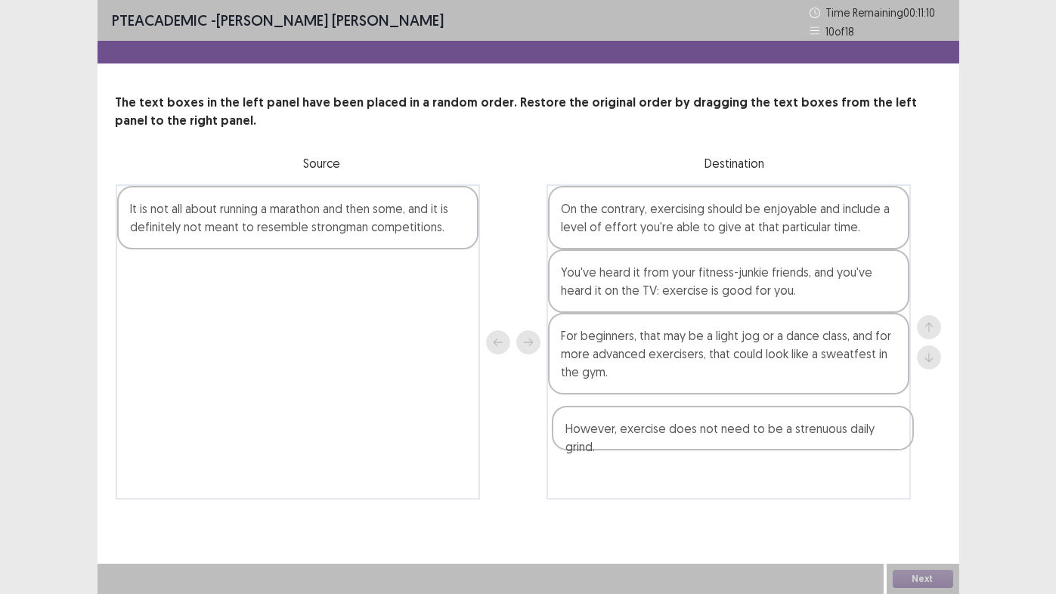
drag, startPoint x: 270, startPoint y: 212, endPoint x: 697, endPoint y: 433, distance: 481.2
click at [708, 435] on div "However, exercise does not need to be a strenuous daily grind. It is not all ab…" at bounding box center [529, 341] width 826 height 315
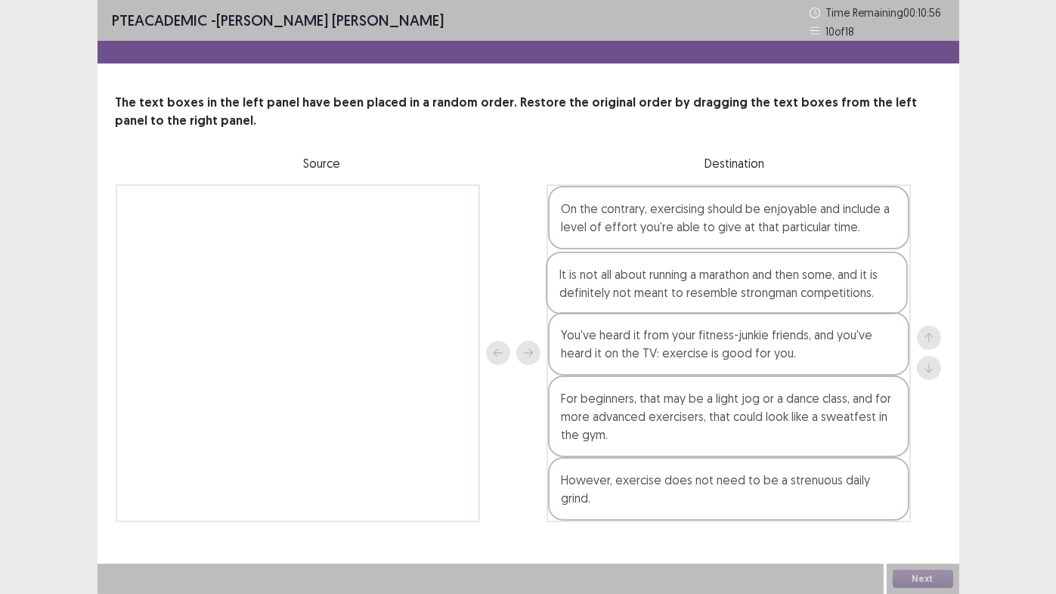
drag, startPoint x: 159, startPoint y: 218, endPoint x: 592, endPoint y: 286, distance: 438.4
click at [592, 286] on div "It is not all about running a marathon and then some, and it is definitely not …" at bounding box center [529, 353] width 826 height 338
click at [921, 469] on button "Next" at bounding box center [923, 579] width 60 height 18
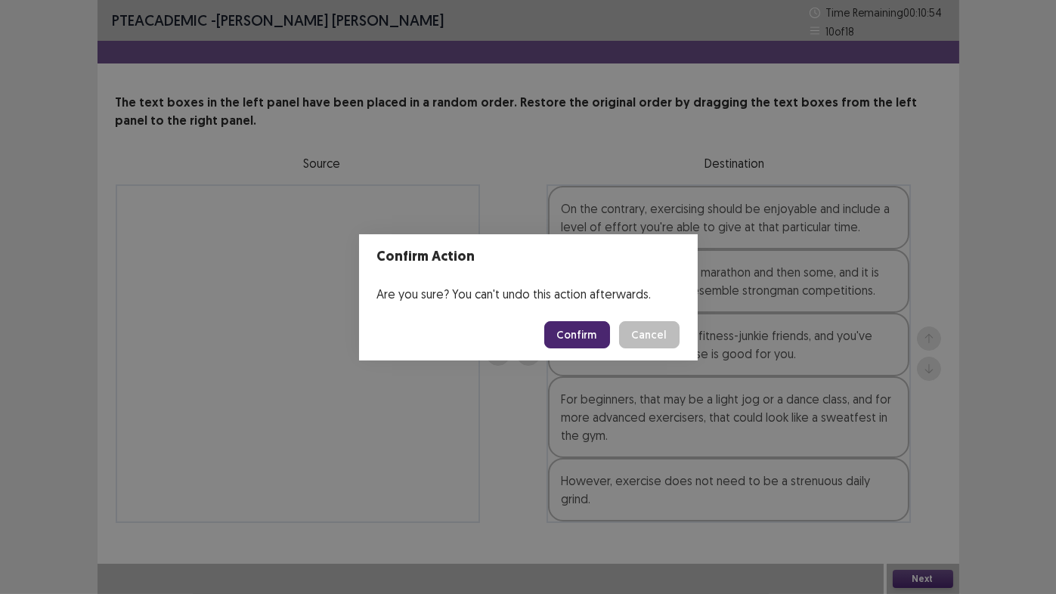
click at [574, 336] on button "Confirm" at bounding box center [577, 334] width 66 height 27
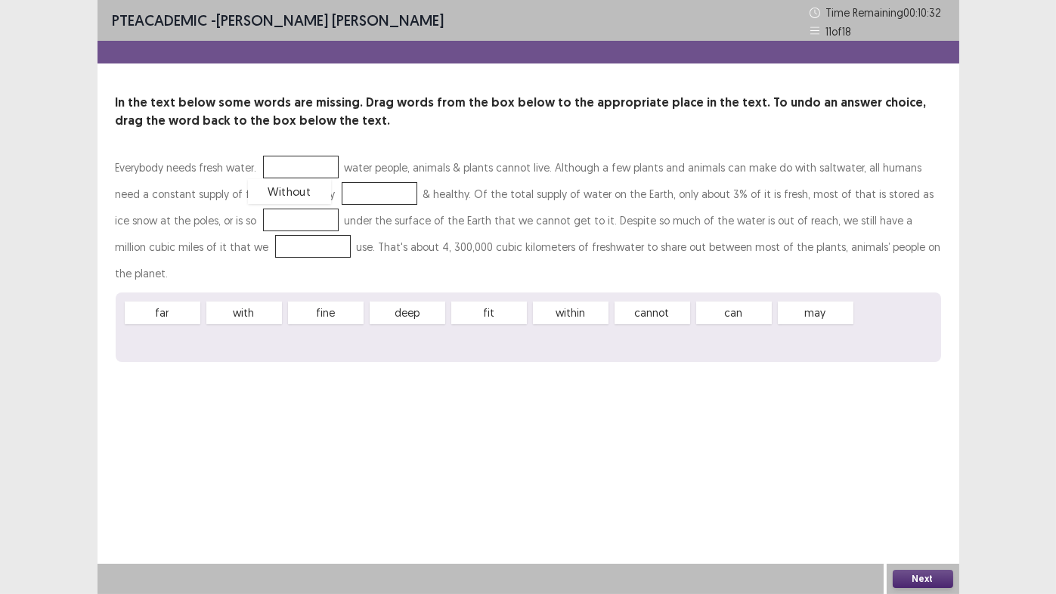
drag, startPoint x: 173, startPoint y: 322, endPoint x: 300, endPoint y: 172, distance: 196.9
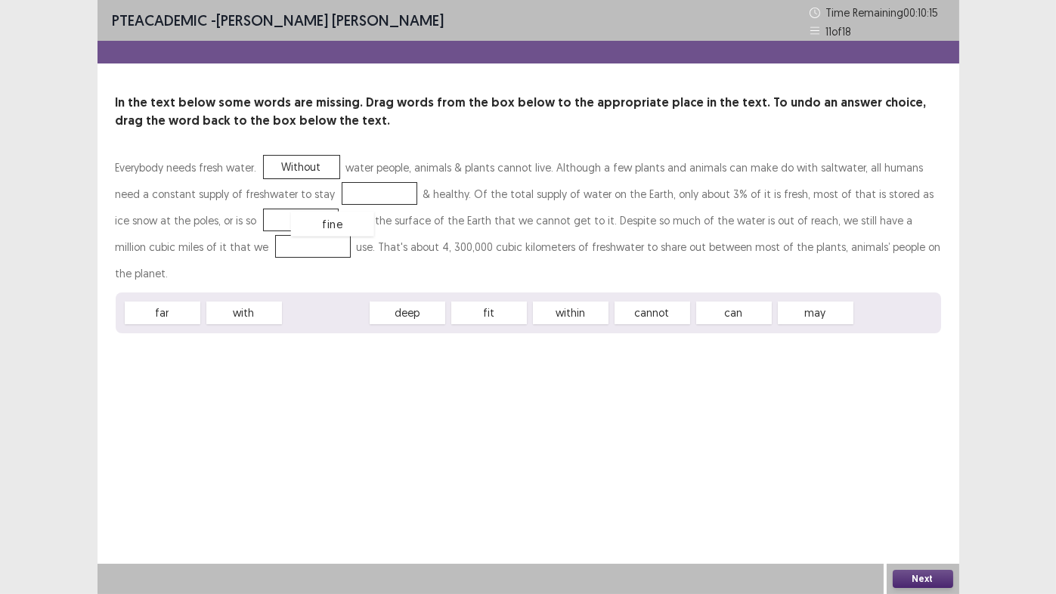
drag, startPoint x: 324, startPoint y: 291, endPoint x: 331, endPoint y: 202, distance: 89.5
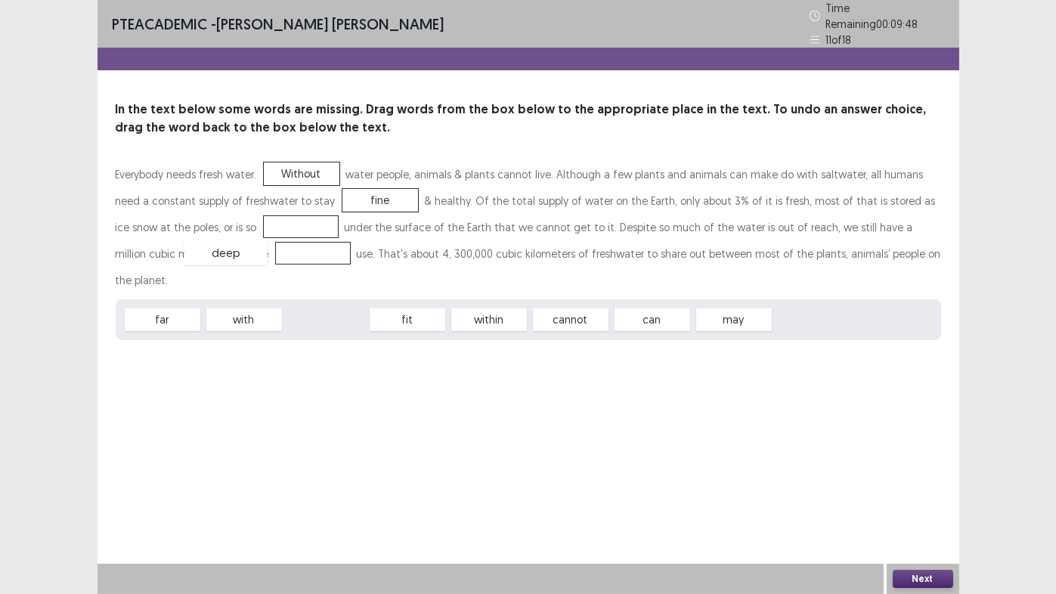
drag, startPoint x: 333, startPoint y: 287, endPoint x: 233, endPoint y: 219, distance: 120.4
drag, startPoint x: 233, startPoint y: 219, endPoint x: 159, endPoint y: 336, distance: 138.6
click at [159, 336] on div "PTE academic - [PERSON_NAME] [PERSON_NAME] Time Remaining 00 : 09 : 47 11 of 18…" at bounding box center [529, 185] width 862 height 370
drag, startPoint x: 572, startPoint y: 290, endPoint x: 231, endPoint y: 271, distance: 341.5
click at [178, 253] on div "Everybody needs fresh water. Without water people, animals & plants cannot live…" at bounding box center [529, 250] width 826 height 179
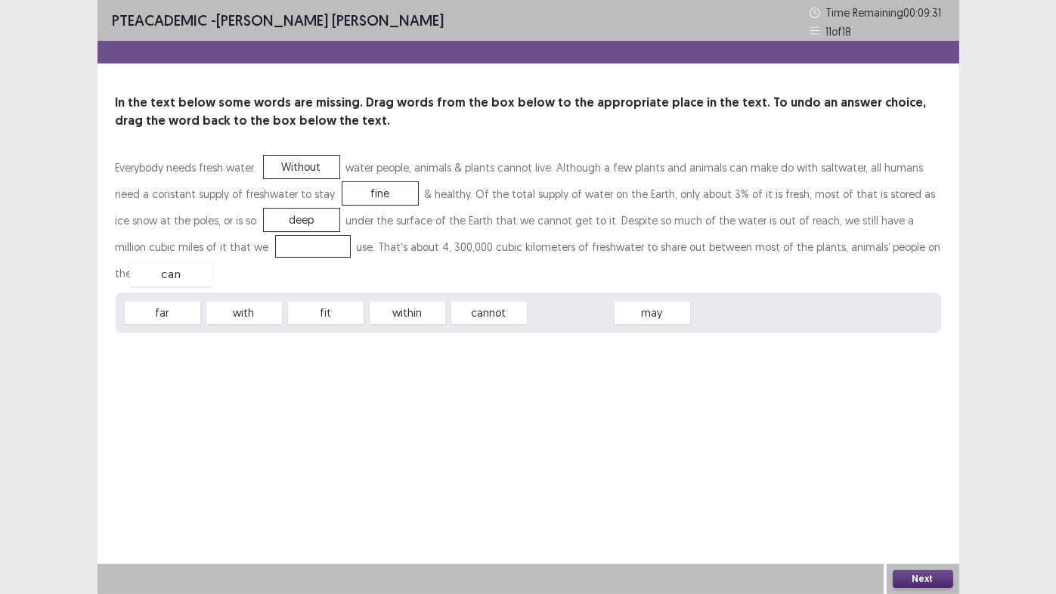
drag, startPoint x: 564, startPoint y: 290, endPoint x: 164, endPoint y: 251, distance: 401.9
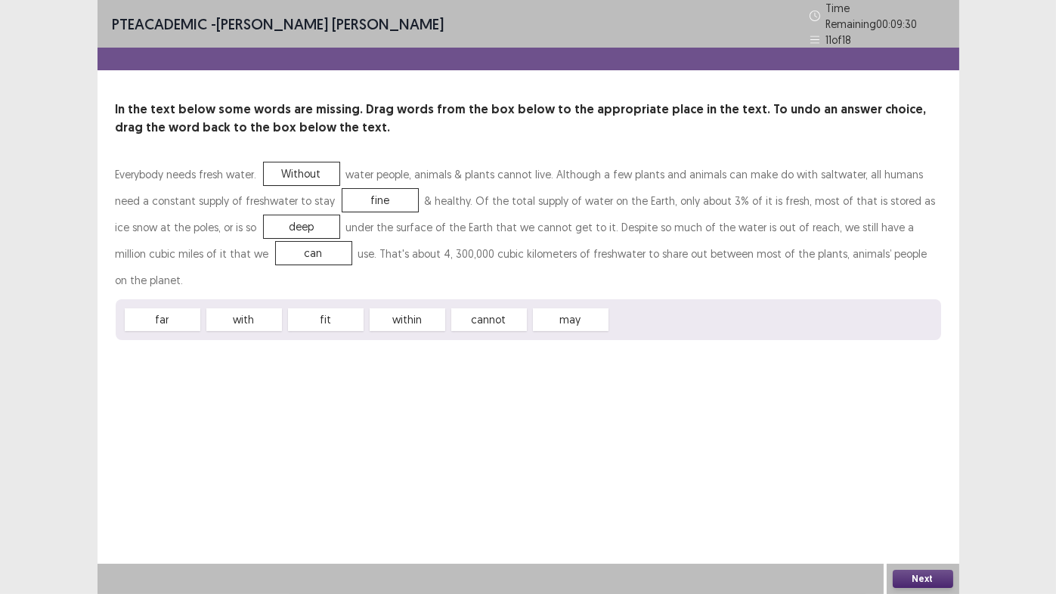
click at [929, 469] on button "Next" at bounding box center [923, 579] width 60 height 18
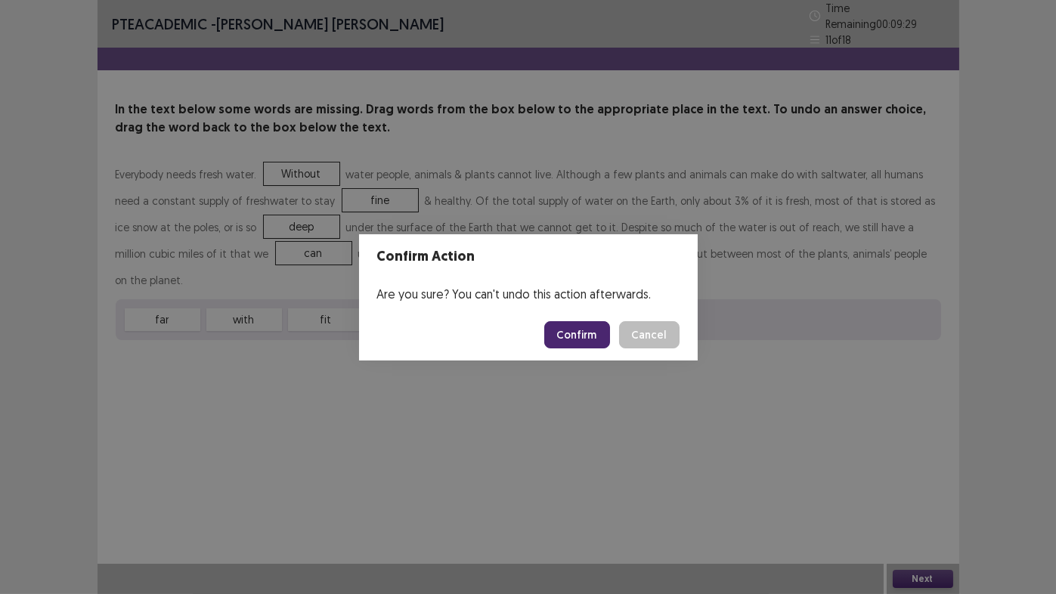
click at [564, 336] on button "Confirm" at bounding box center [577, 334] width 66 height 27
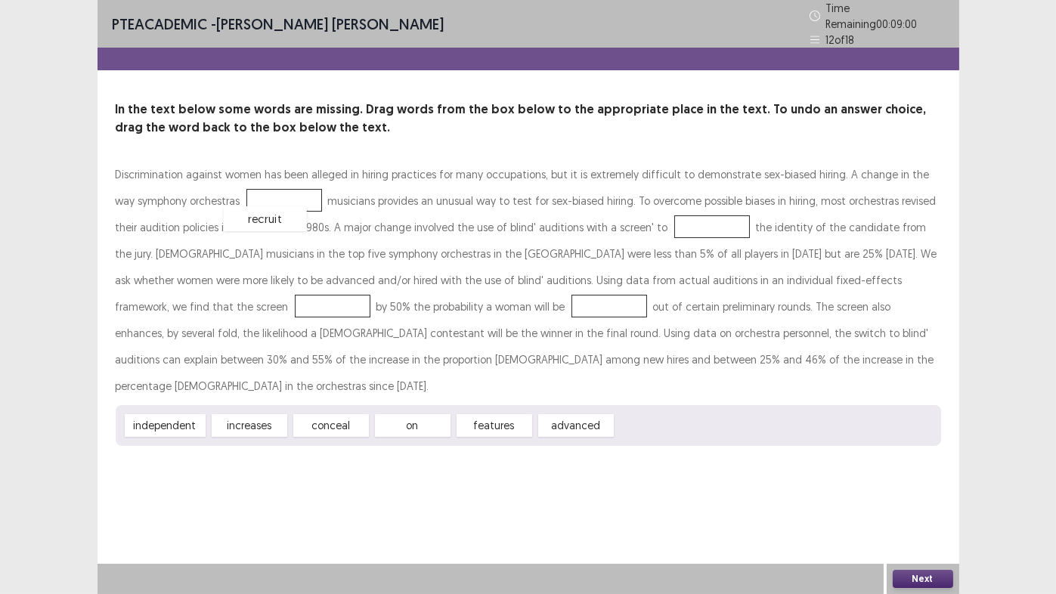
drag, startPoint x: 663, startPoint y: 395, endPoint x: 270, endPoint y: 187, distance: 444.4
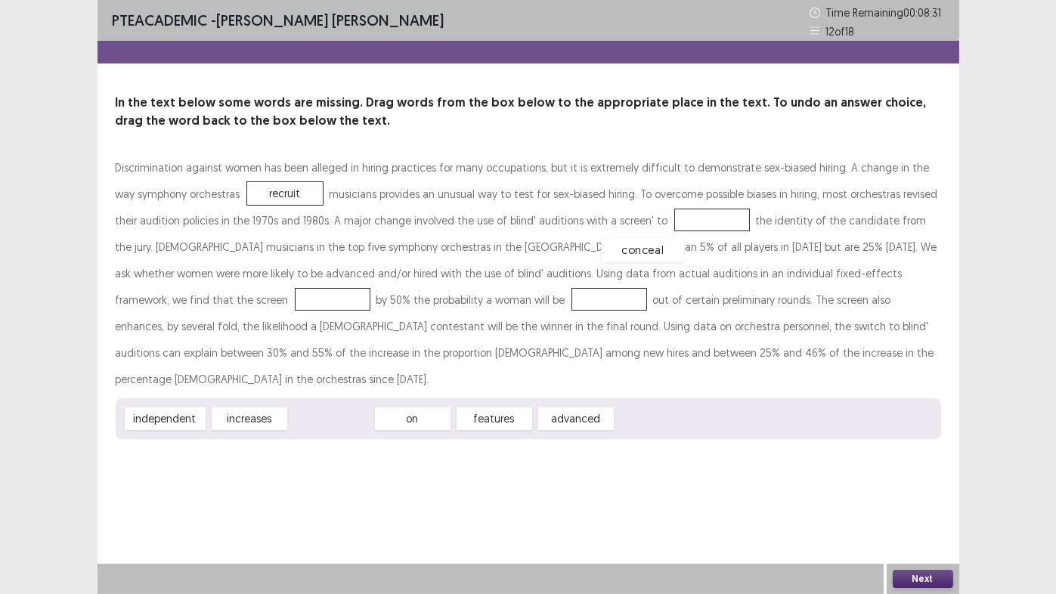
drag, startPoint x: 312, startPoint y: 397, endPoint x: 624, endPoint y: 228, distance: 354.8
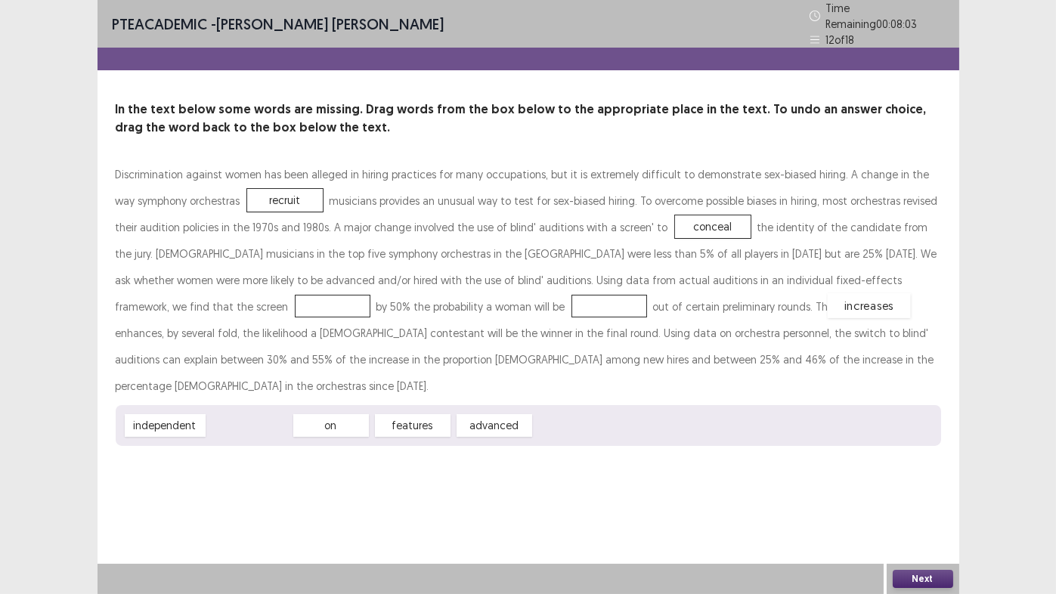
drag, startPoint x: 250, startPoint y: 393, endPoint x: 870, endPoint y: 273, distance: 631.5
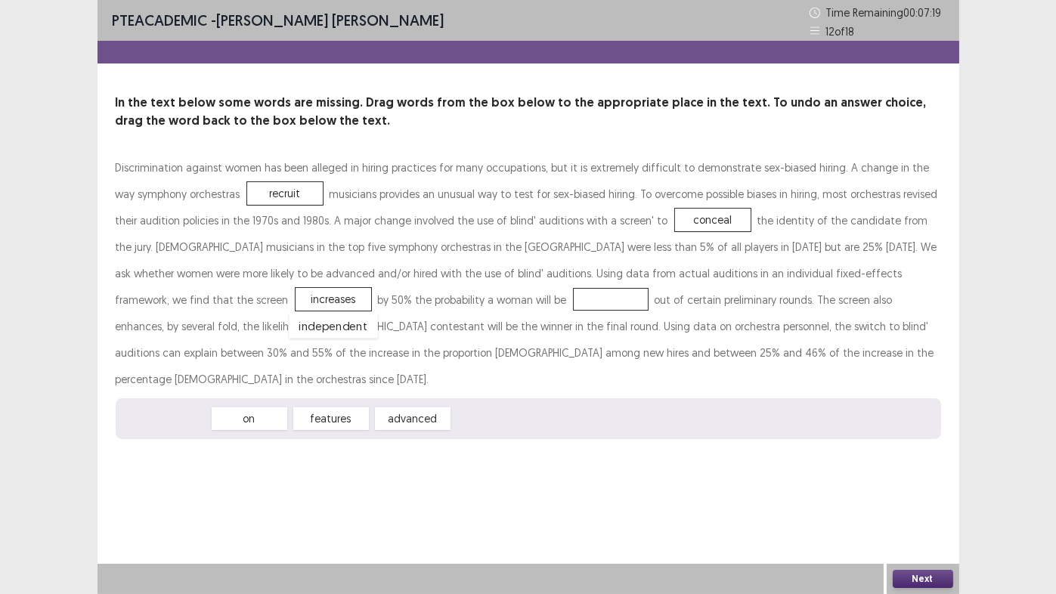
drag, startPoint x: 153, startPoint y: 398, endPoint x: 320, endPoint y: 305, distance: 191.2
click at [928, 469] on button "Next" at bounding box center [923, 579] width 60 height 18
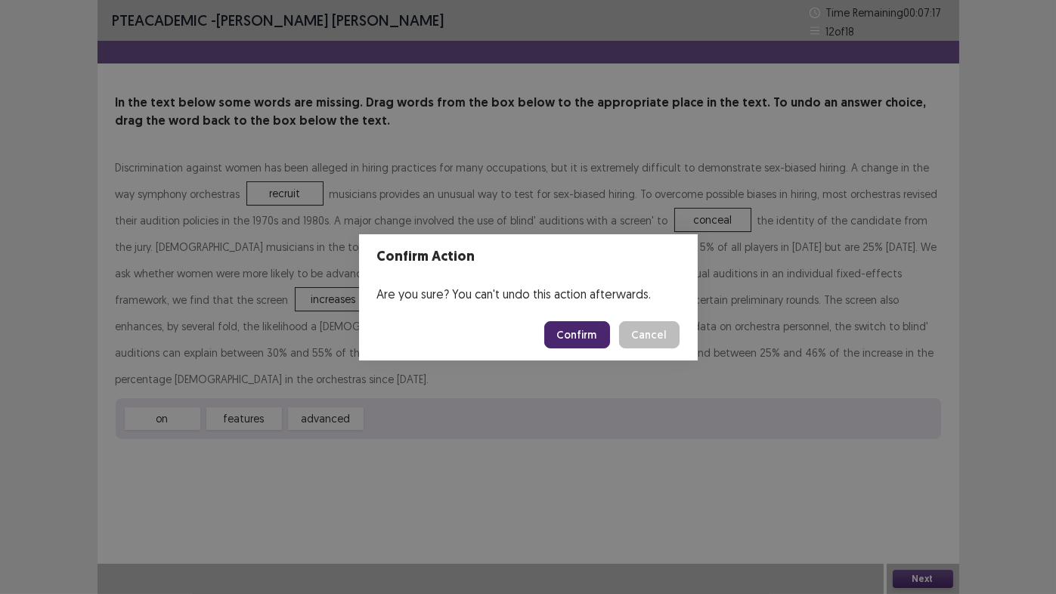
click at [564, 337] on button "Confirm" at bounding box center [577, 334] width 66 height 27
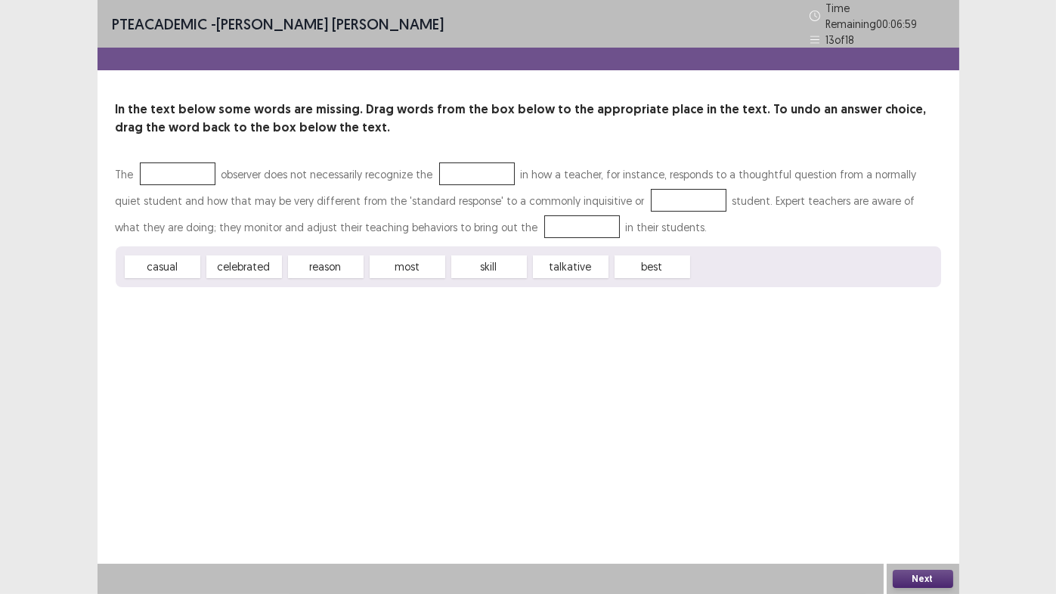
drag, startPoint x: 565, startPoint y: 264, endPoint x: 518, endPoint y: 234, distance: 56.0
click at [177, 187] on div "The observer does not necessarily recognize the in how a teacher, for instance,…" at bounding box center [529, 224] width 826 height 126
drag, startPoint x: 582, startPoint y: 259, endPoint x: 181, endPoint y: 172, distance: 410.2
drag, startPoint x: 318, startPoint y: 263, endPoint x: 469, endPoint y: 171, distance: 177.8
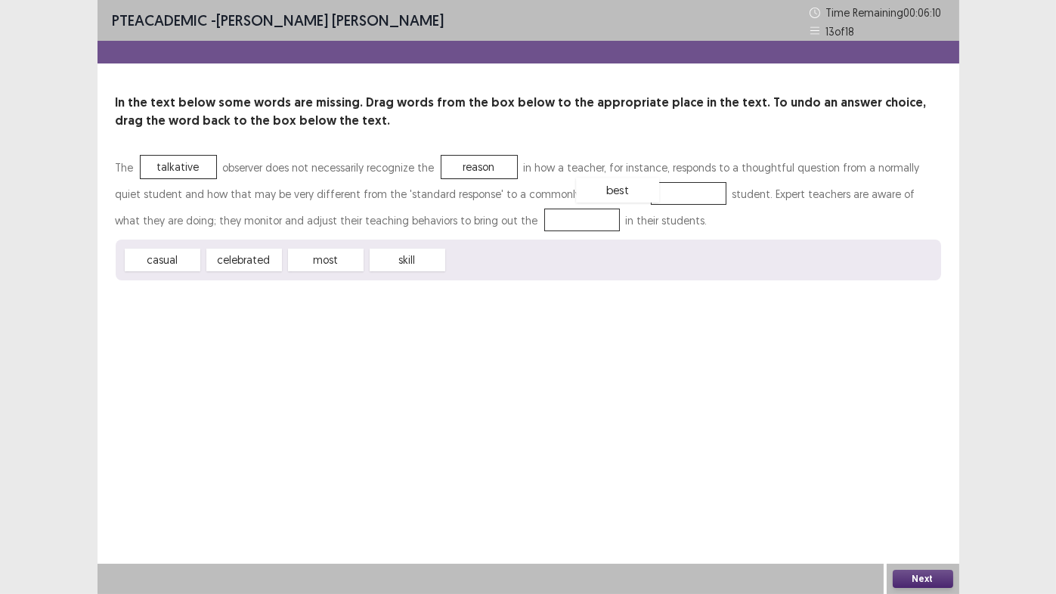
drag, startPoint x: 497, startPoint y: 267, endPoint x: 631, endPoint y: 196, distance: 151.5
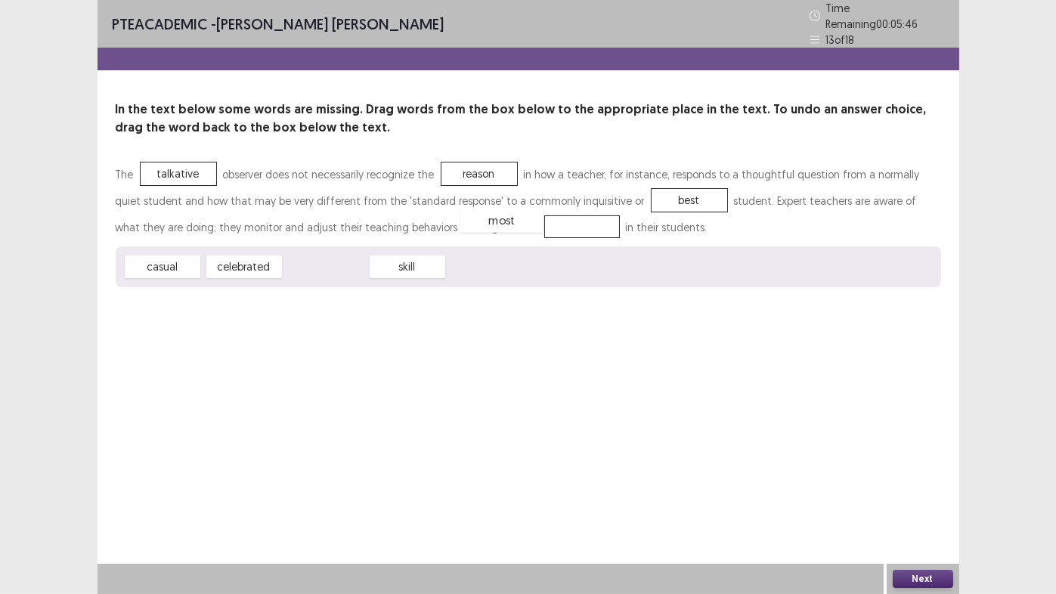
drag, startPoint x: 318, startPoint y: 261, endPoint x: 494, endPoint y: 214, distance: 182.3
click at [930, 469] on button "Next" at bounding box center [923, 579] width 60 height 18
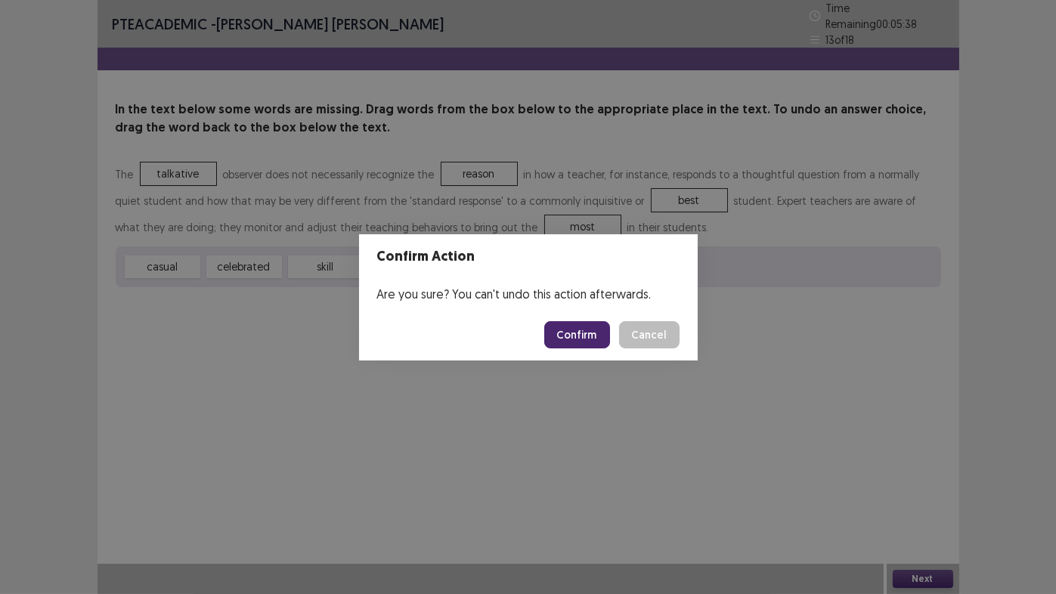
click at [571, 323] on button "Confirm" at bounding box center [577, 334] width 66 height 27
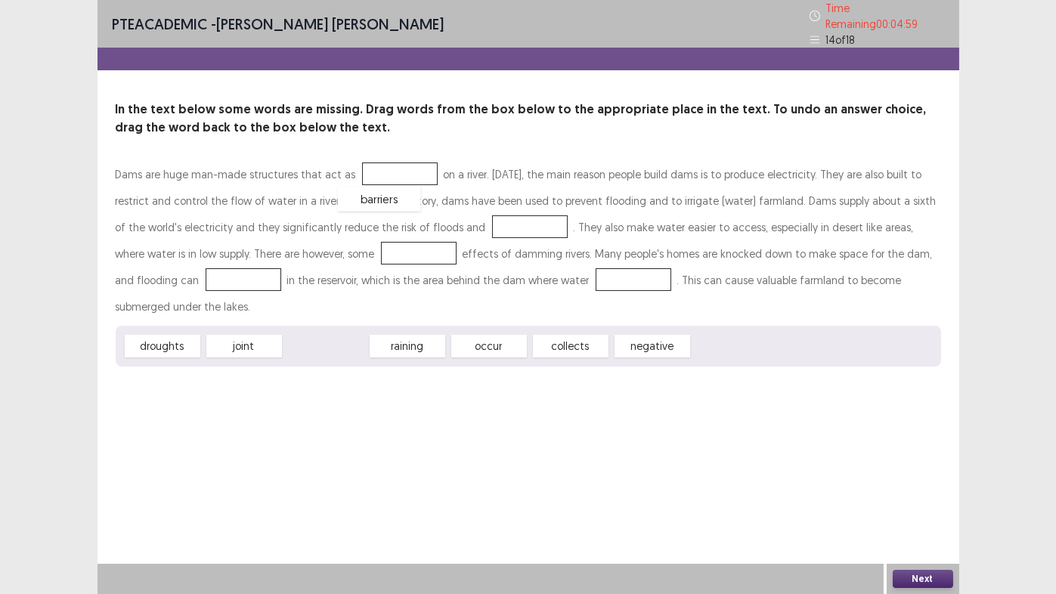
drag, startPoint x: 330, startPoint y: 316, endPoint x: 384, endPoint y: 169, distance: 156.9
drag, startPoint x: 244, startPoint y: 304, endPoint x: 211, endPoint y: 298, distance: 33.8
click at [400, 238] on div "Dams are huge man-made structures that act as barriers on a river. [DATE], the …" at bounding box center [529, 264] width 826 height 206
drag, startPoint x: 153, startPoint y: 316, endPoint x: 435, endPoint y: 223, distance: 296.2
drag, startPoint x: 490, startPoint y: 312, endPoint x: 311, endPoint y: 246, distance: 191.1
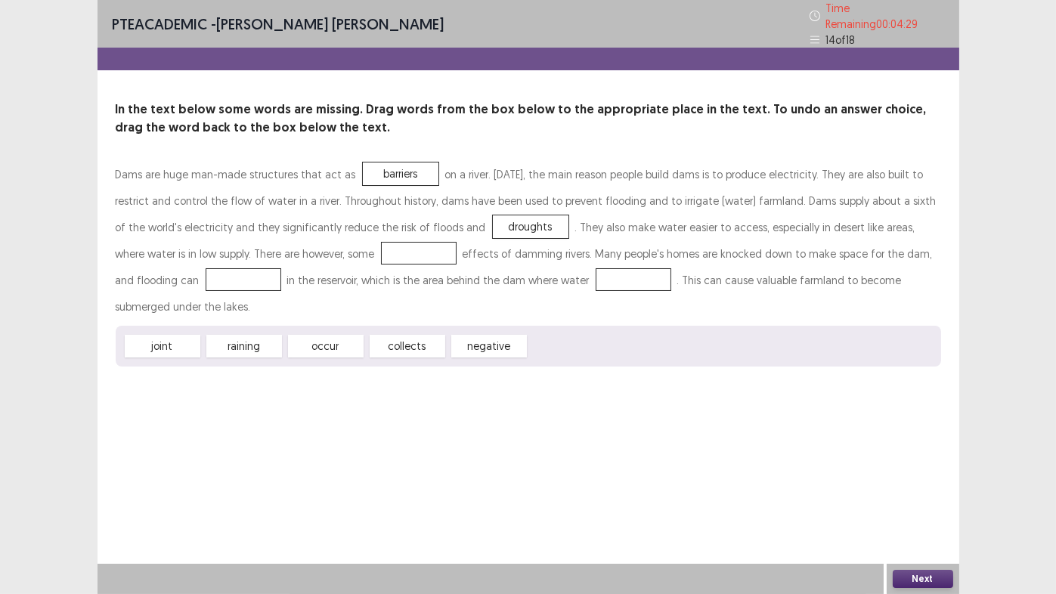
click at [311, 246] on div "Dams are huge man-made structures that act as barriers on a river. [DATE], the …" at bounding box center [529, 264] width 826 height 206
drag, startPoint x: 485, startPoint y: 310, endPoint x: 347, endPoint y: 285, distance: 139.8
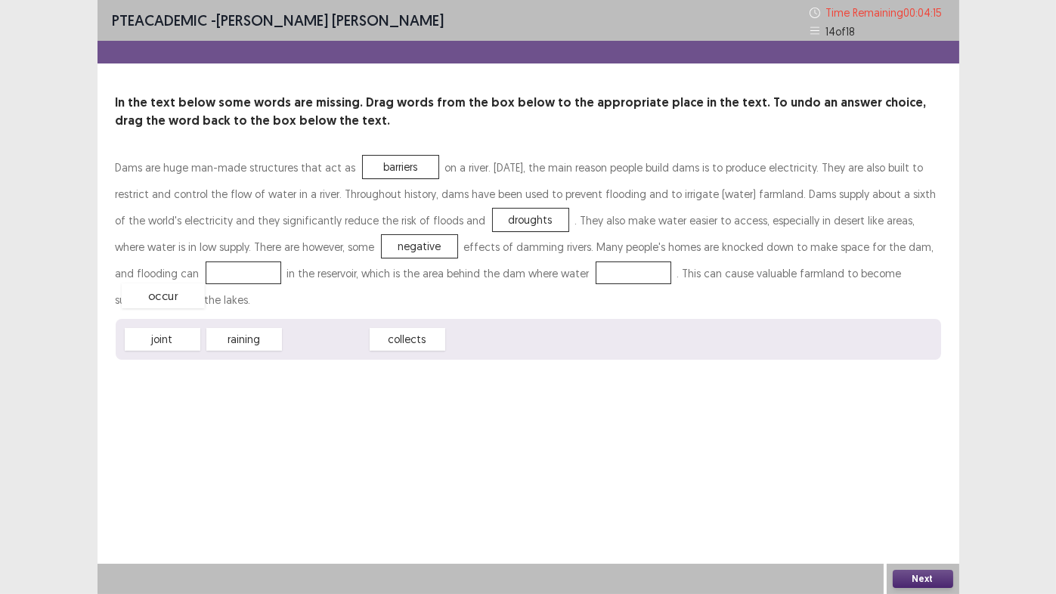
drag, startPoint x: 334, startPoint y: 311, endPoint x: 171, endPoint y: 268, distance: 169.1
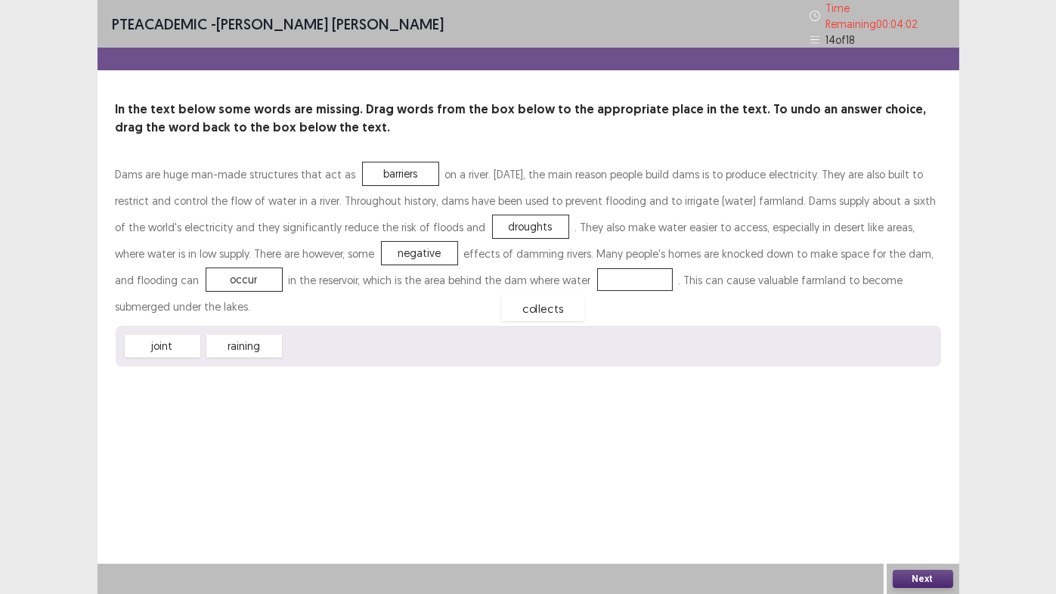
drag, startPoint x: 312, startPoint y: 316, endPoint x: 530, endPoint y: 278, distance: 221.0
click at [926, 469] on button "Next" at bounding box center [923, 579] width 60 height 18
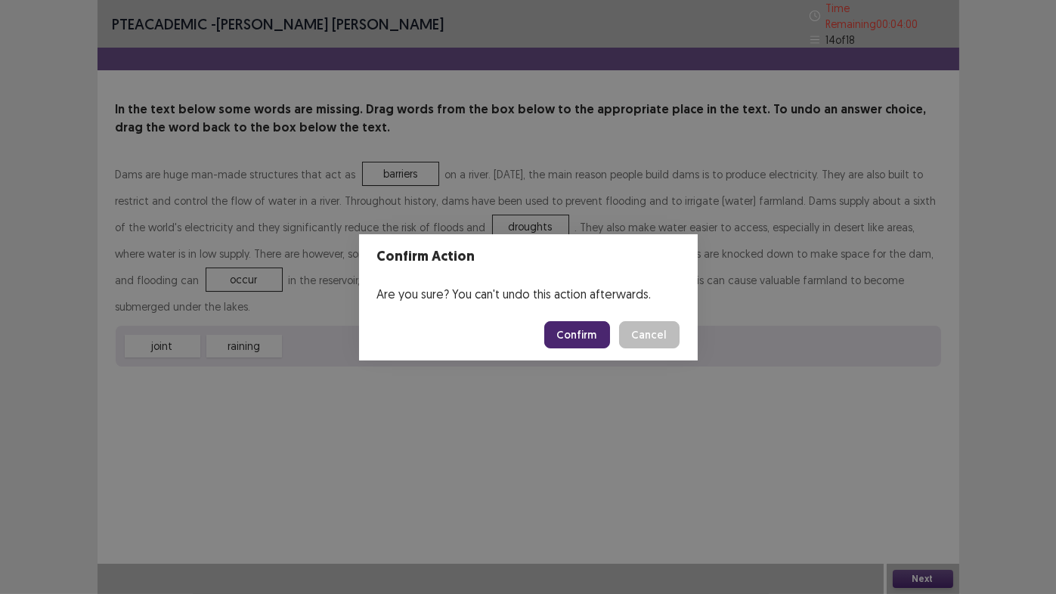
click at [569, 335] on button "Confirm" at bounding box center [577, 334] width 66 height 27
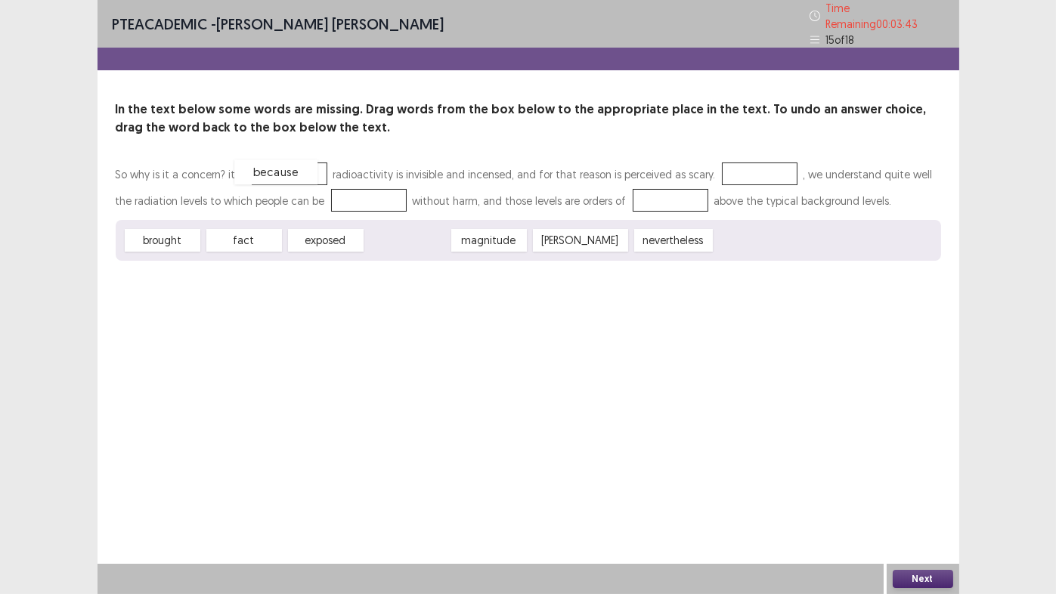
drag, startPoint x: 415, startPoint y: 237, endPoint x: 284, endPoint y: 169, distance: 147.4
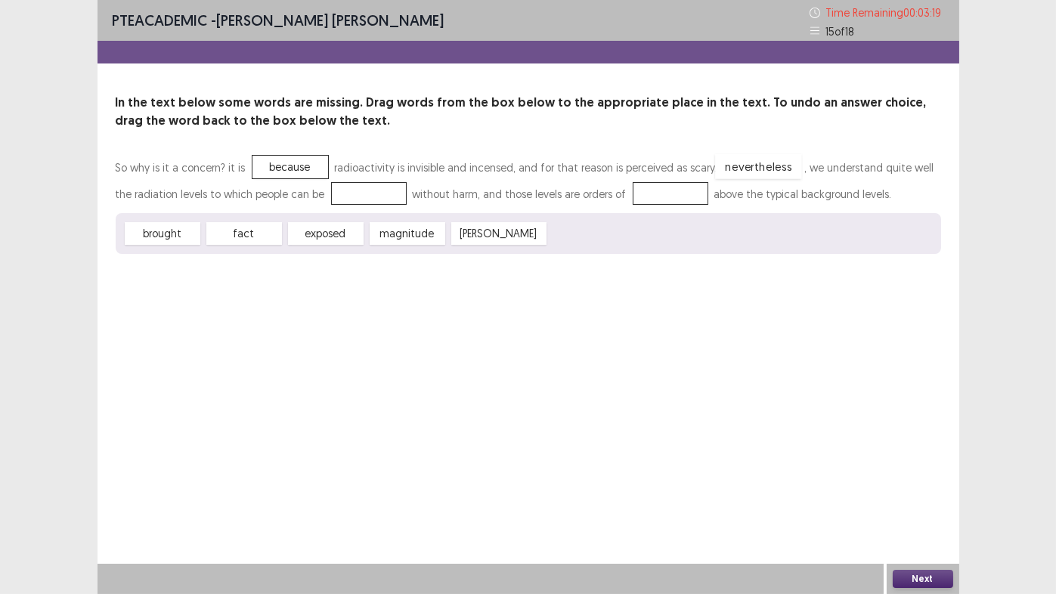
drag, startPoint x: 572, startPoint y: 236, endPoint x: 733, endPoint y: 180, distance: 170.5
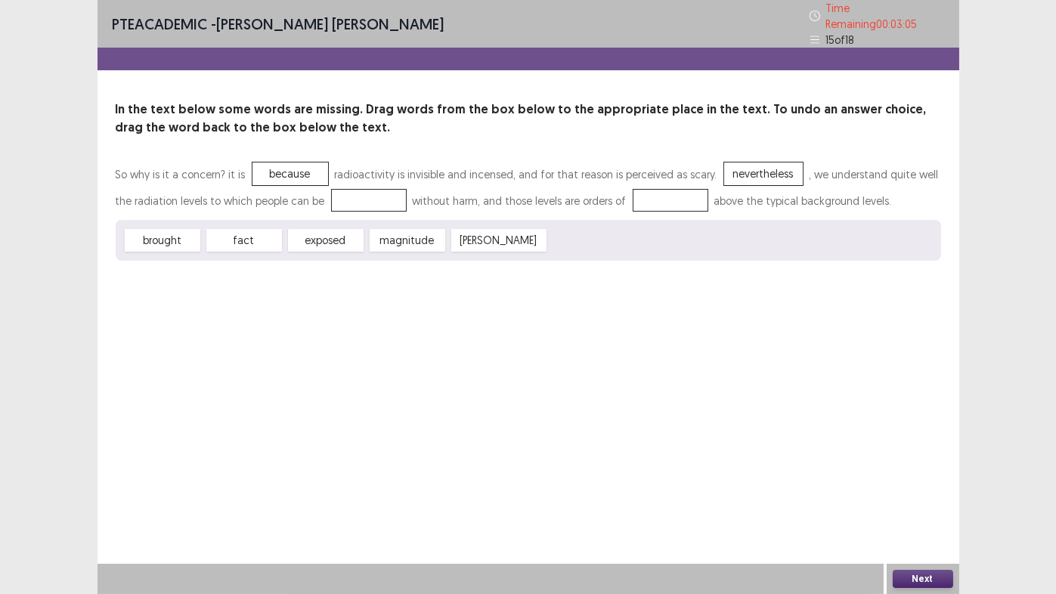
drag, startPoint x: 330, startPoint y: 236, endPoint x: 336, endPoint y: 200, distance: 36.7
click at [338, 196] on div "So why is it a concern? it is because radioactivity is invisible and incensed, …" at bounding box center [529, 211] width 826 height 100
drag, startPoint x: 330, startPoint y: 233, endPoint x: 344, endPoint y: 185, distance: 49.5
click at [344, 185] on div "So why is it a concern? it is because radioactivity is invisible and incensed, …" at bounding box center [529, 211] width 826 height 100
drag, startPoint x: 320, startPoint y: 237, endPoint x: 339, endPoint y: 196, distance: 45.3
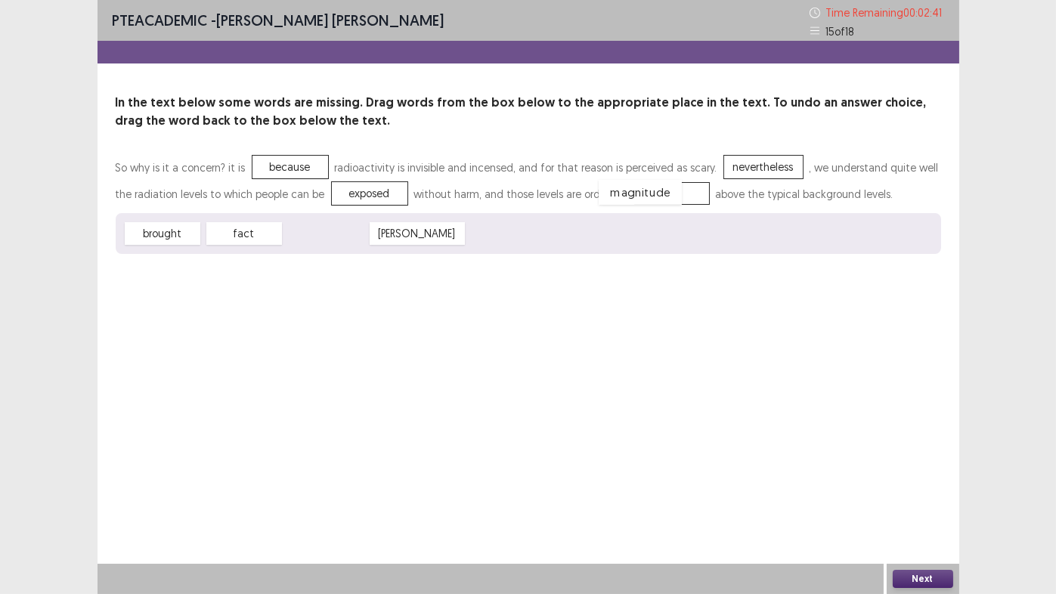
drag, startPoint x: 324, startPoint y: 237, endPoint x: 636, endPoint y: 196, distance: 314.2
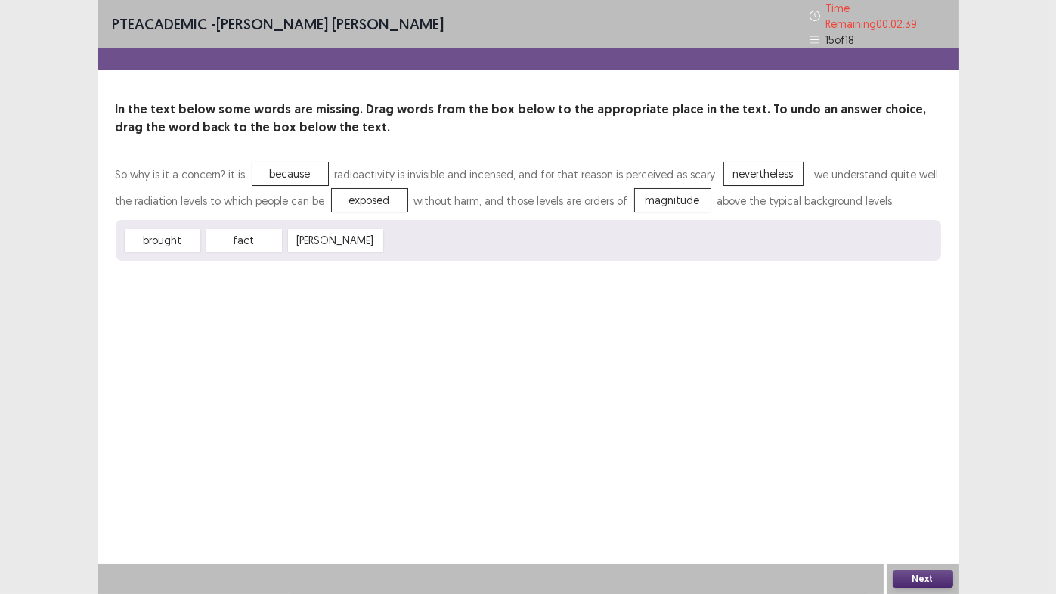
click at [921, 469] on button "Next" at bounding box center [923, 579] width 60 height 18
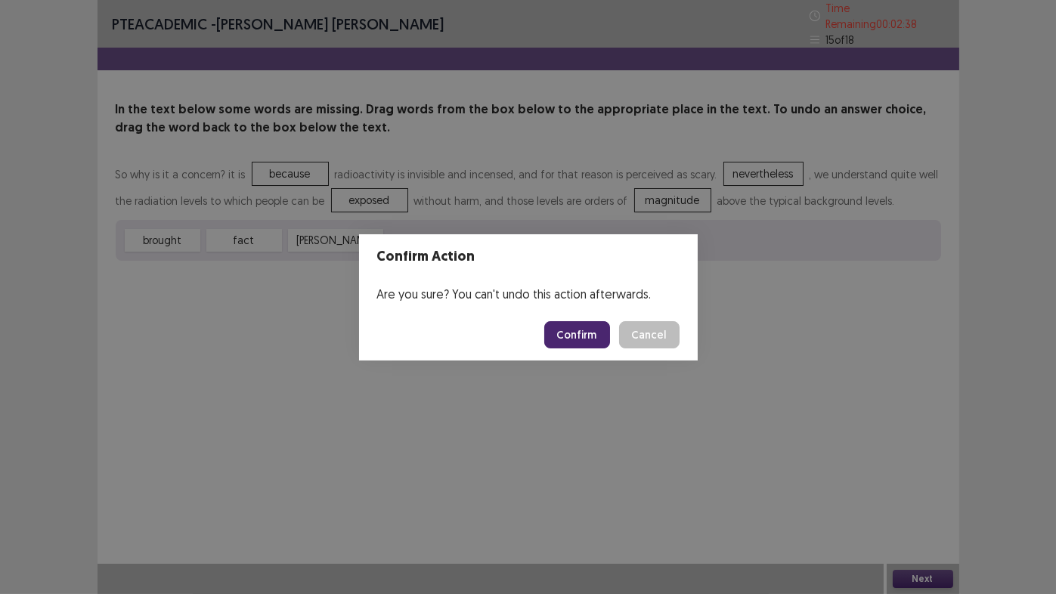
click at [572, 333] on button "Confirm" at bounding box center [577, 334] width 66 height 27
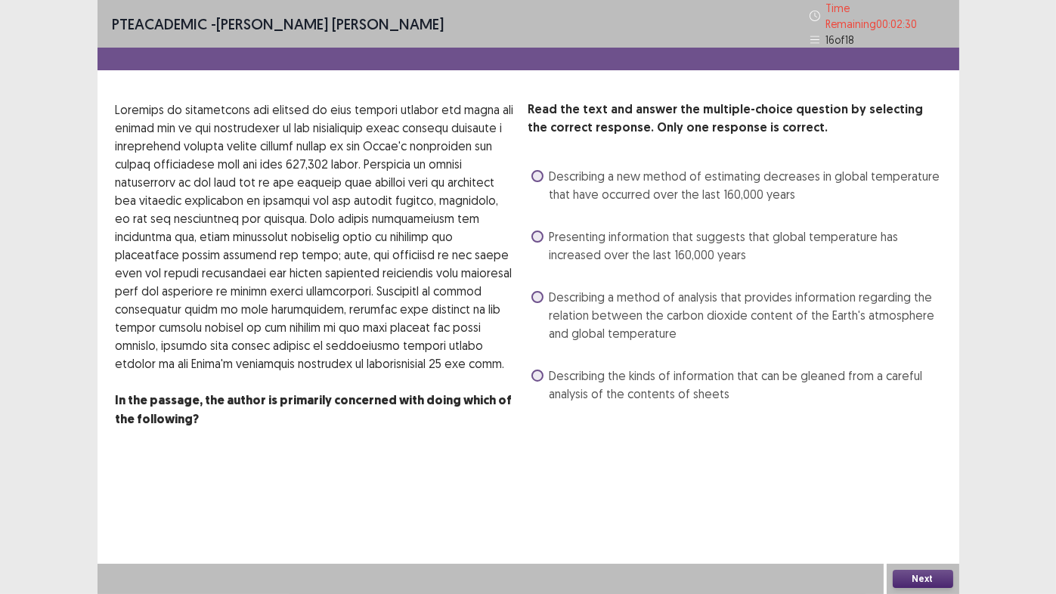
drag, startPoint x: 536, startPoint y: 290, endPoint x: 613, endPoint y: 405, distance: 138.4
click at [535, 291] on span at bounding box center [537, 297] width 12 height 12
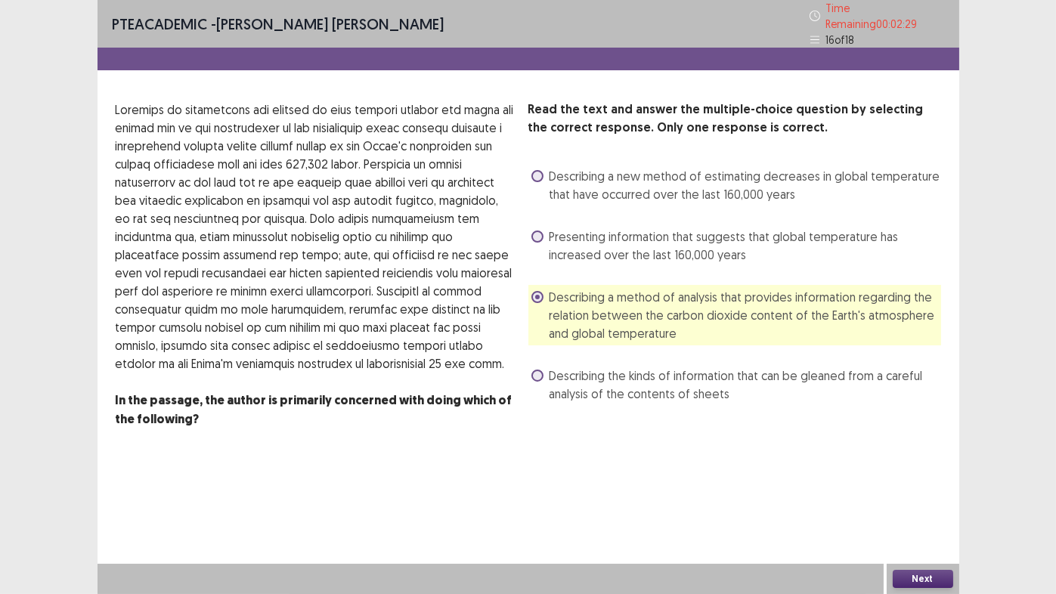
click at [909, 469] on button "Next" at bounding box center [923, 579] width 60 height 18
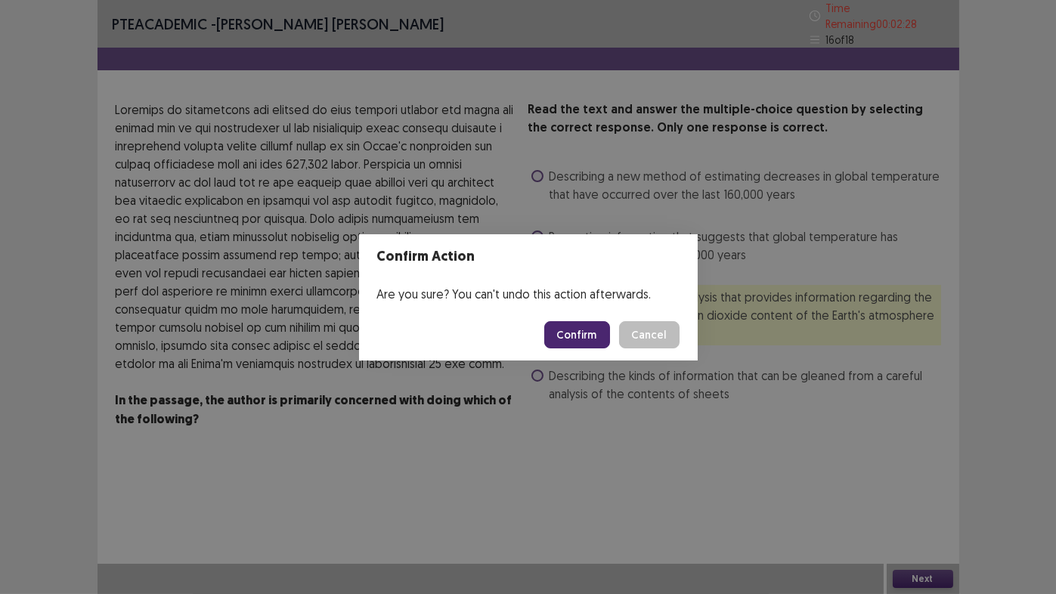
click at [570, 329] on button "Confirm" at bounding box center [577, 334] width 66 height 27
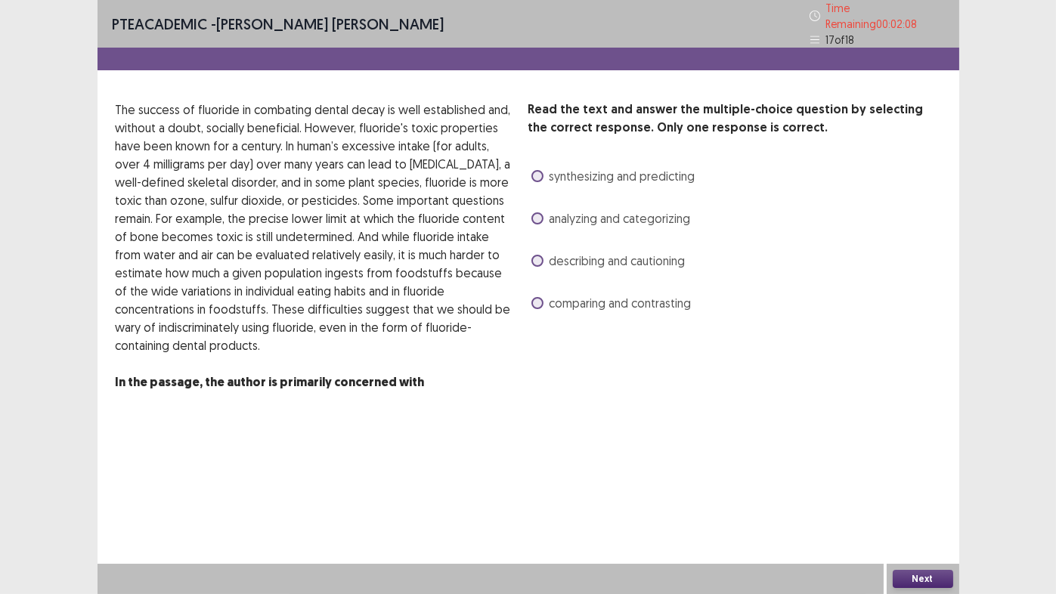
click at [600, 172] on span "synthesizing and predicting" at bounding box center [623, 176] width 146 height 18
click at [920, 469] on button "Next" at bounding box center [923, 579] width 60 height 18
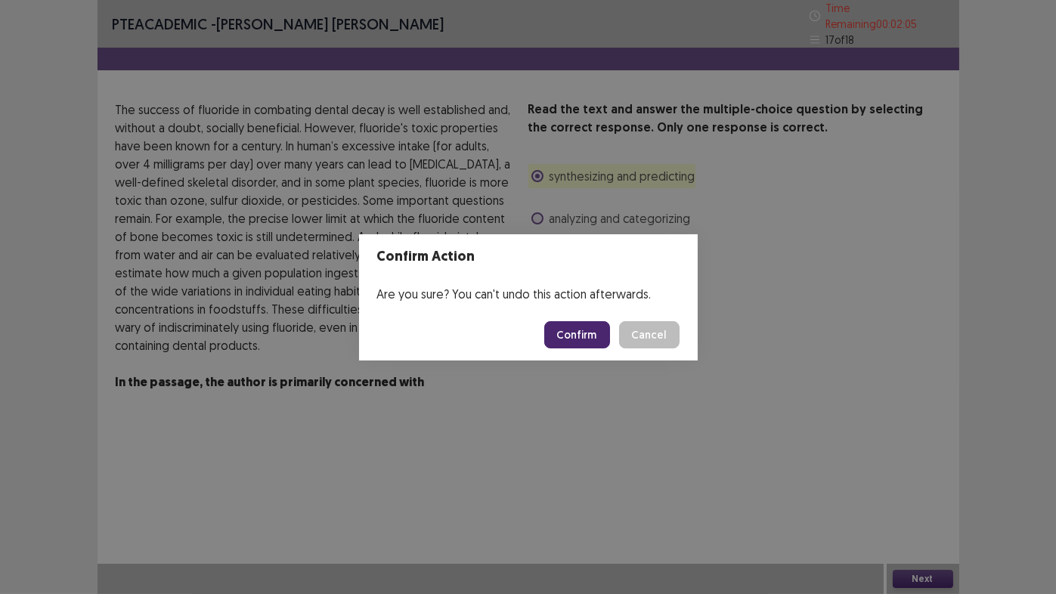
click at [576, 338] on button "Confirm" at bounding box center [577, 334] width 66 height 27
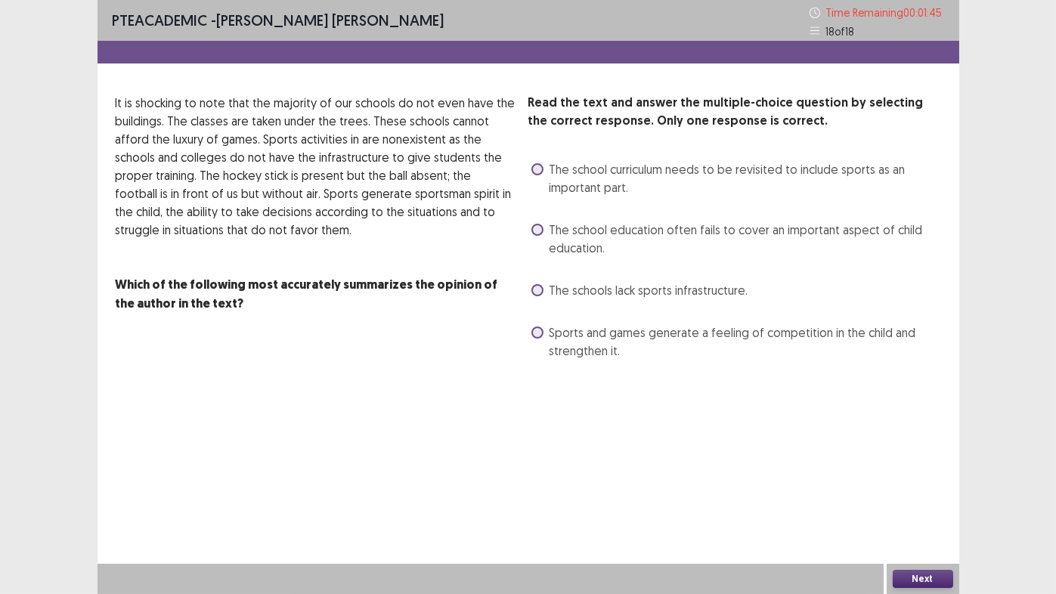
click at [578, 225] on span "The school education often fails to cover an important aspect of child educatio…" at bounding box center [746, 239] width 392 height 36
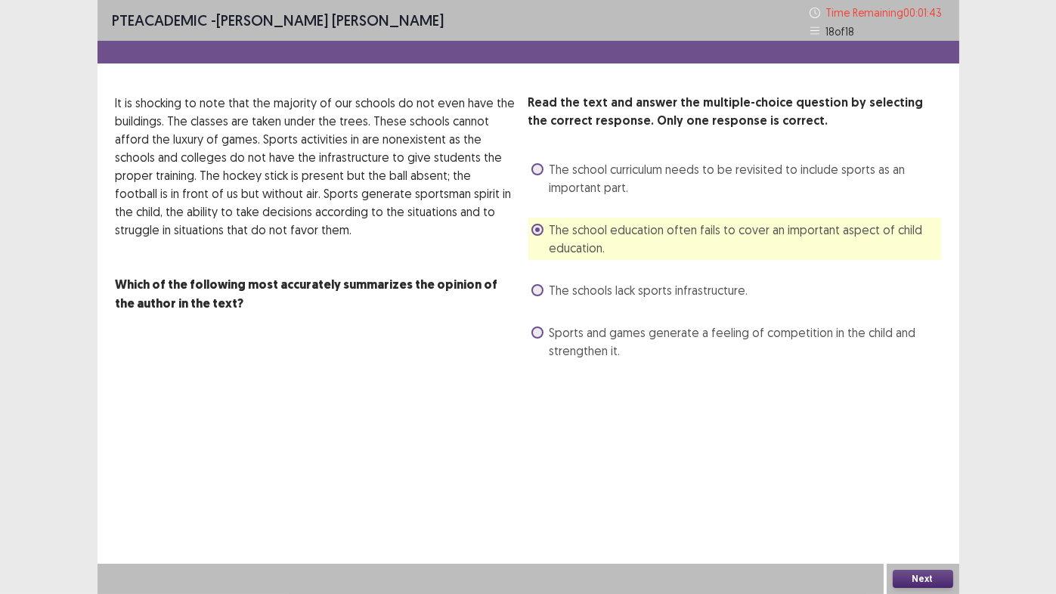
click at [925, 469] on button "Next" at bounding box center [923, 579] width 60 height 18
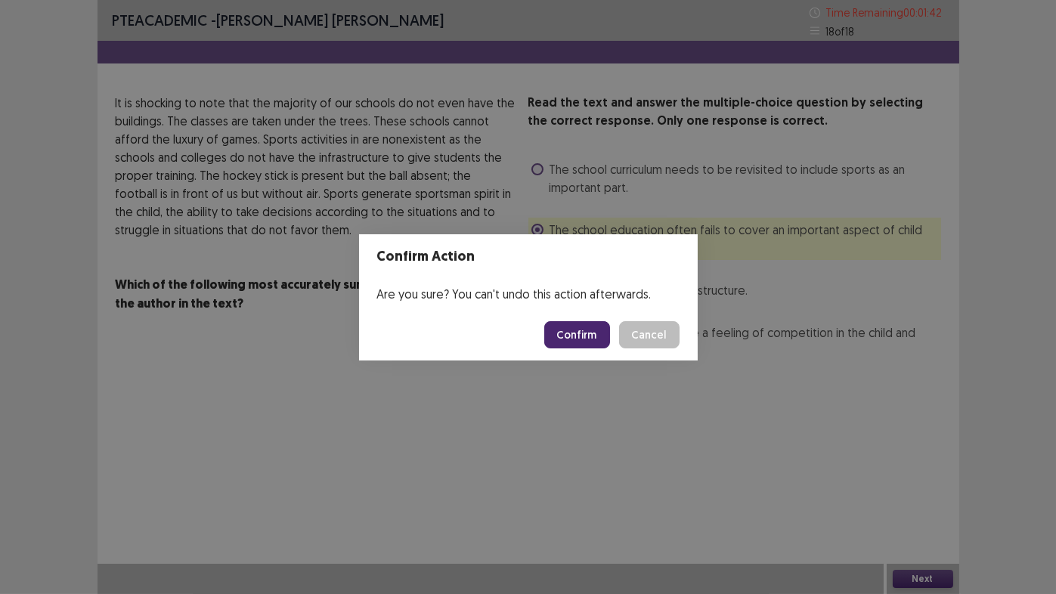
click at [564, 330] on button "Confirm" at bounding box center [577, 334] width 66 height 27
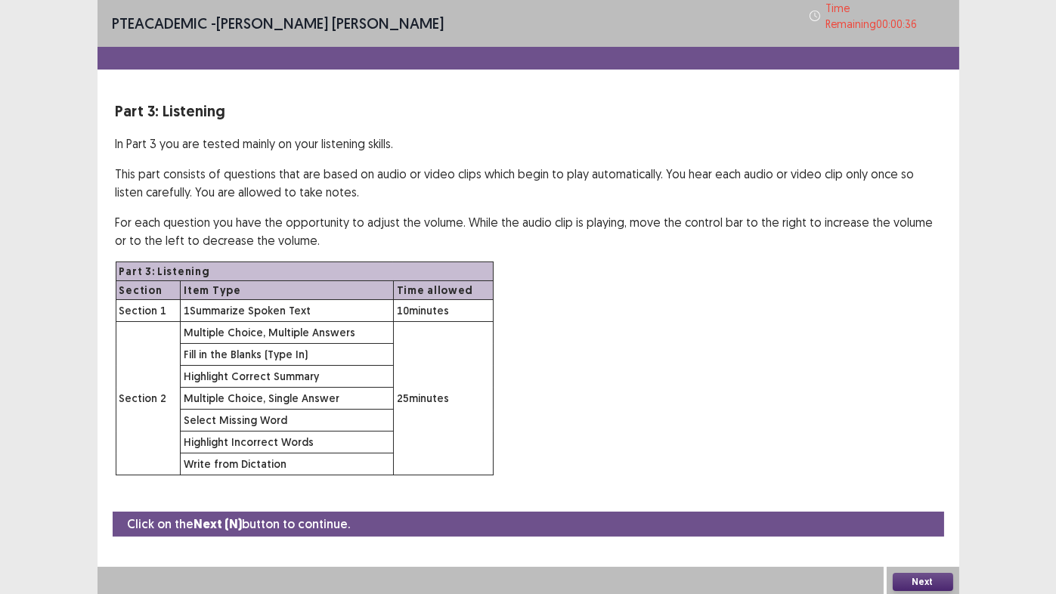
click at [926, 469] on button "Next" at bounding box center [923, 582] width 60 height 18
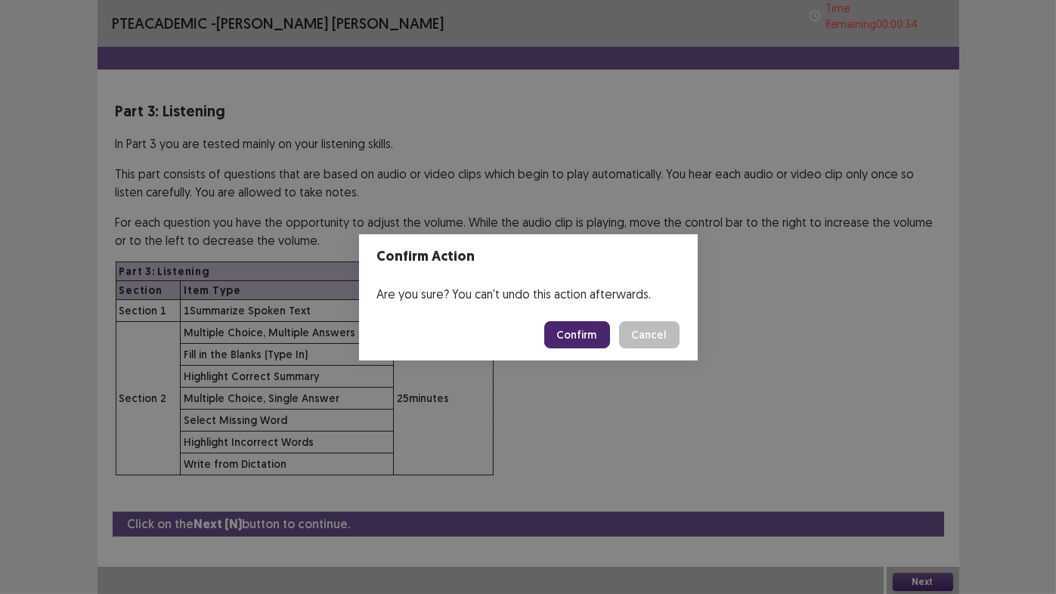
click at [581, 336] on button "Confirm" at bounding box center [577, 334] width 66 height 27
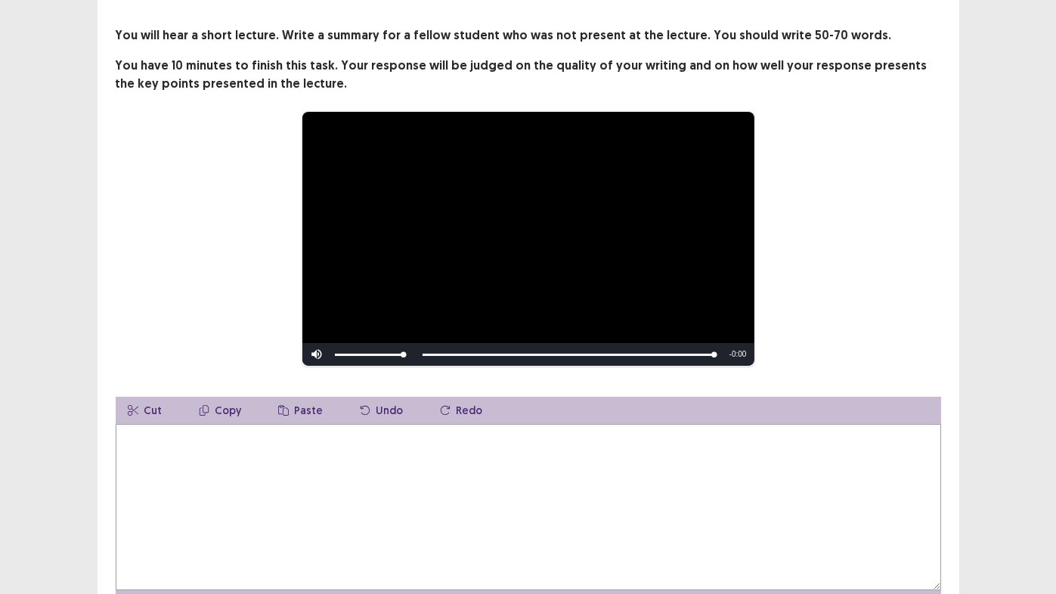
scroll to position [76, 0]
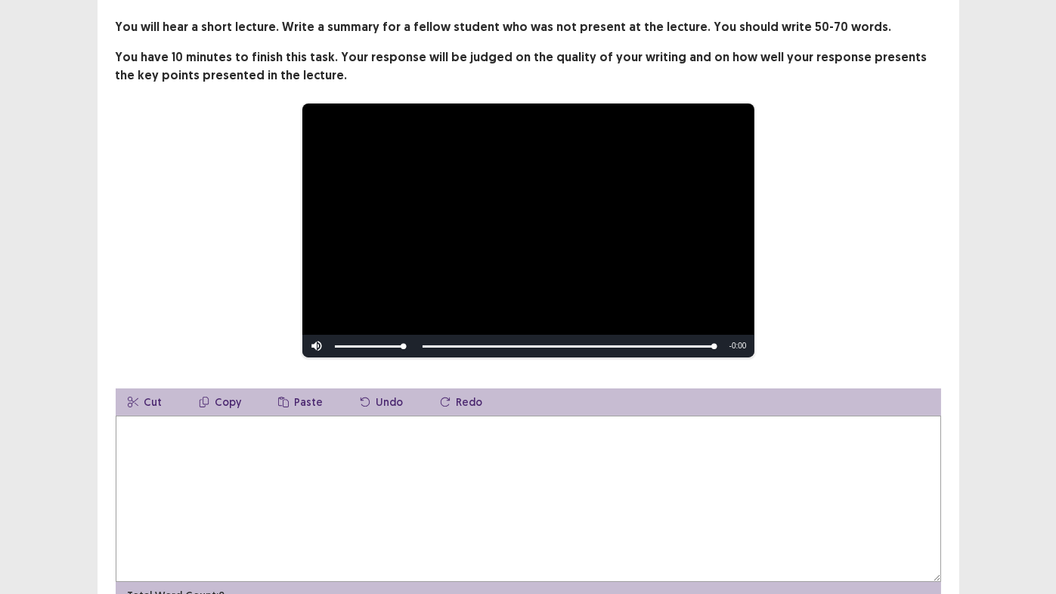
click at [349, 457] on textarea at bounding box center [529, 499] width 826 height 166
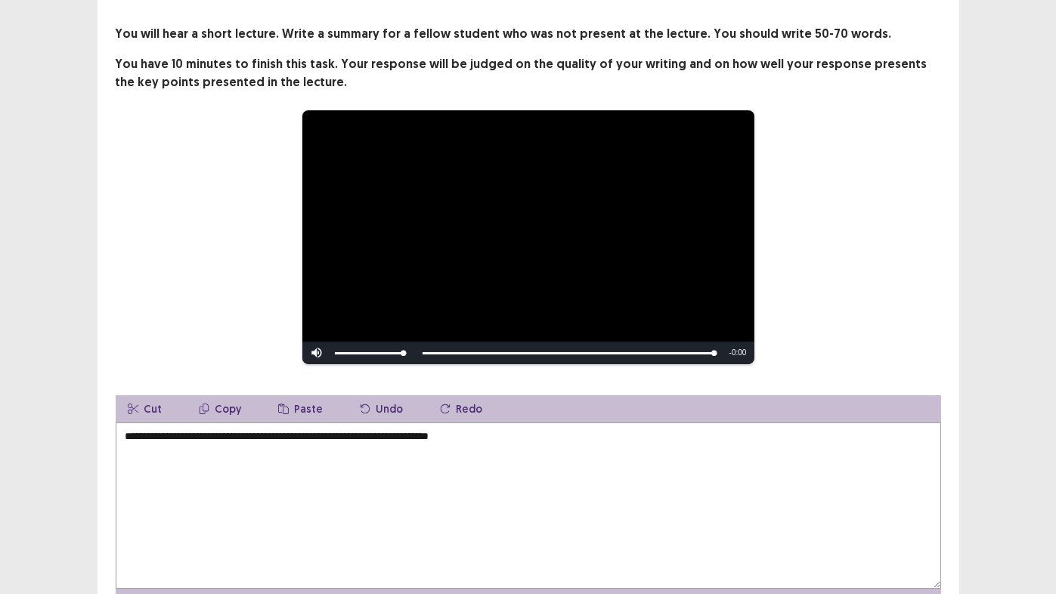
click at [493, 429] on textarea "**********" at bounding box center [529, 506] width 826 height 166
click at [524, 431] on textarea "**********" at bounding box center [529, 506] width 826 height 166
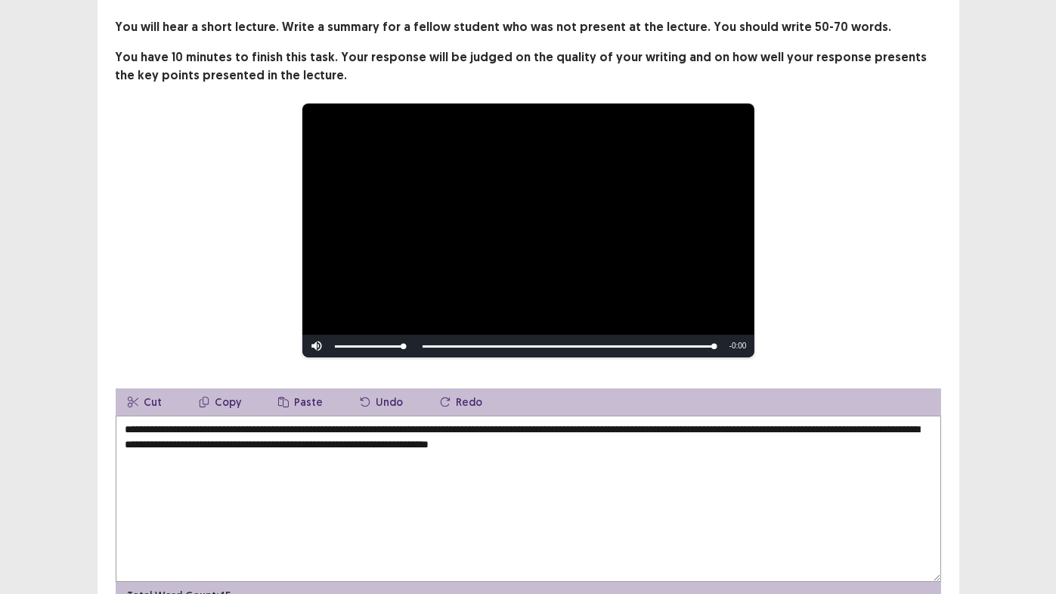
scroll to position [151, 0]
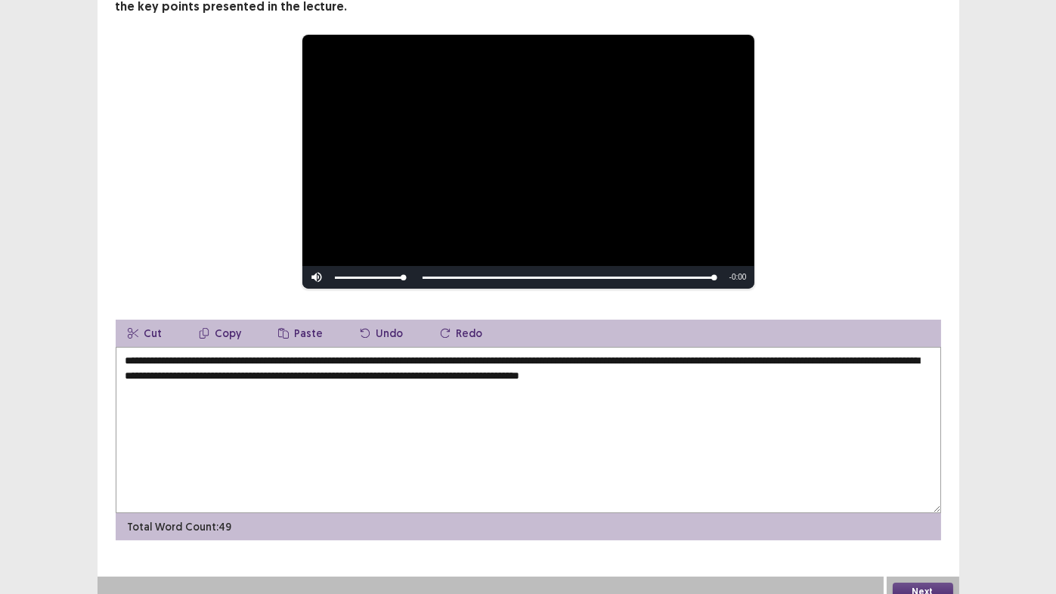
click at [588, 369] on textarea "**********" at bounding box center [529, 430] width 826 height 166
click at [691, 368] on textarea "**********" at bounding box center [529, 430] width 826 height 166
click at [836, 368] on textarea "**********" at bounding box center [529, 430] width 826 height 166
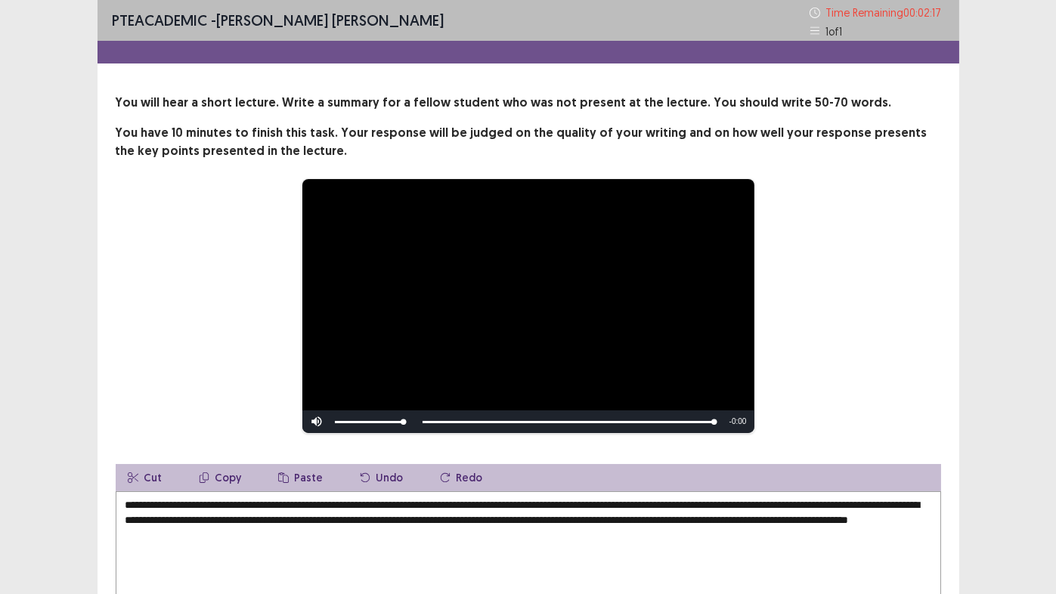
scroll to position [157, 0]
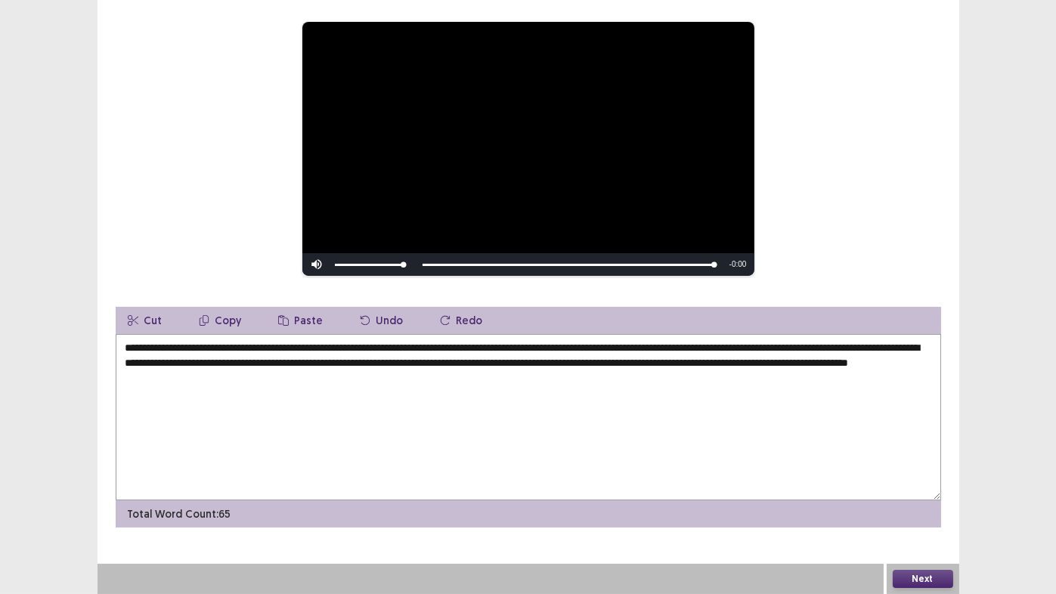
click at [552, 361] on textarea "**********" at bounding box center [529, 417] width 826 height 166
type textarea "**********"
click at [318, 376] on textarea "**********" at bounding box center [529, 417] width 826 height 166
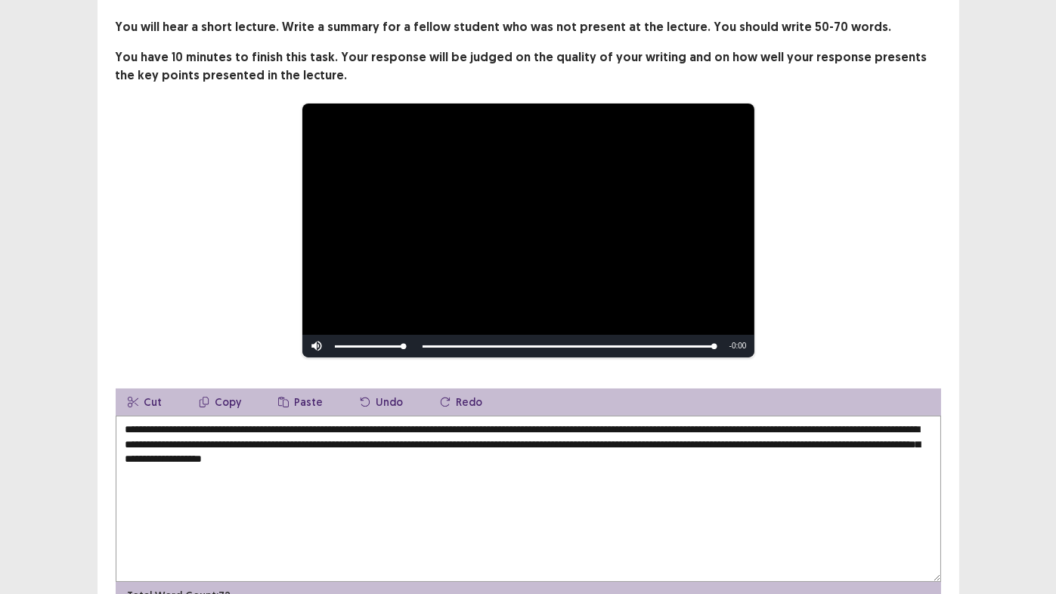
scroll to position [151, 0]
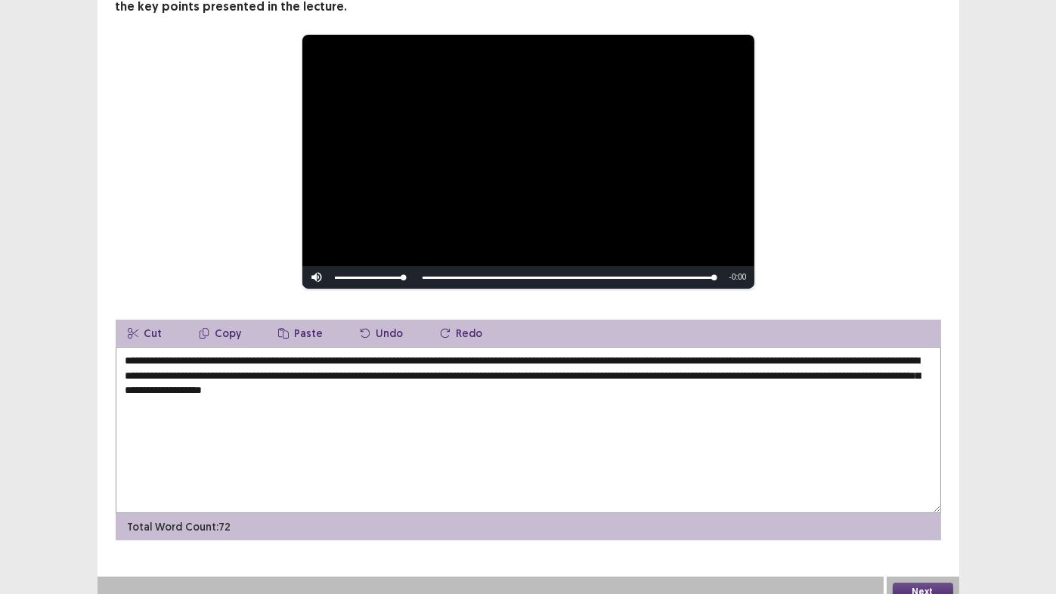
click at [609, 383] on textarea "**********" at bounding box center [529, 430] width 826 height 166
click at [403, 352] on textarea "**********" at bounding box center [529, 430] width 826 height 166
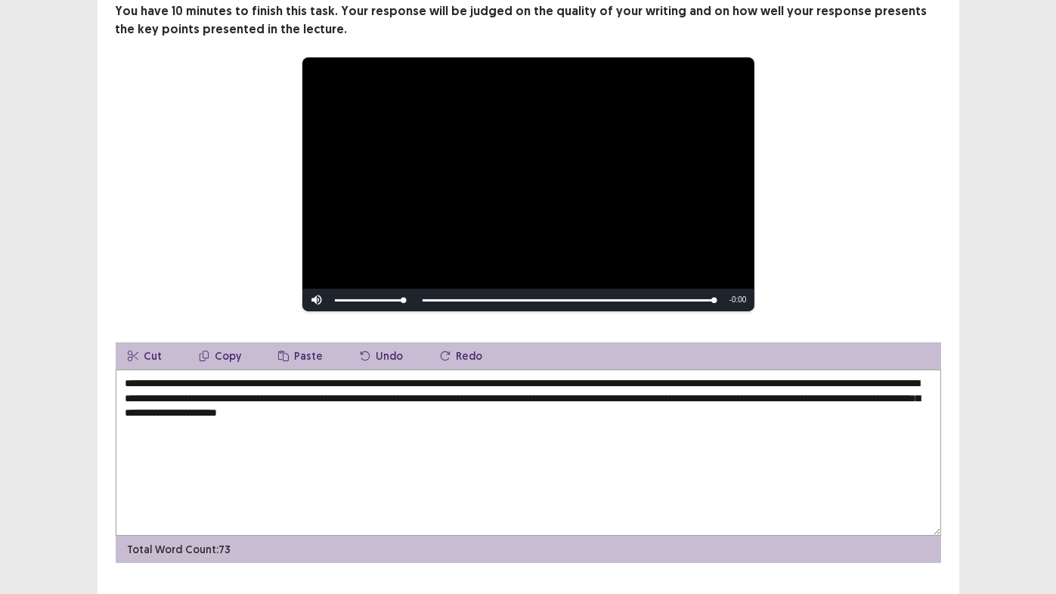
scroll to position [157, 0]
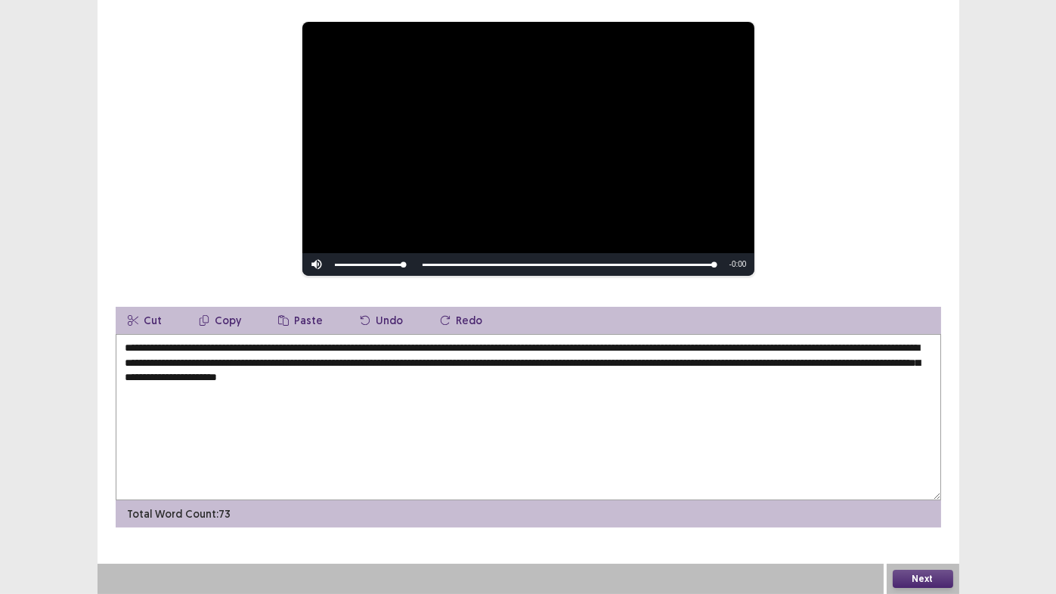
type textarea "**********"
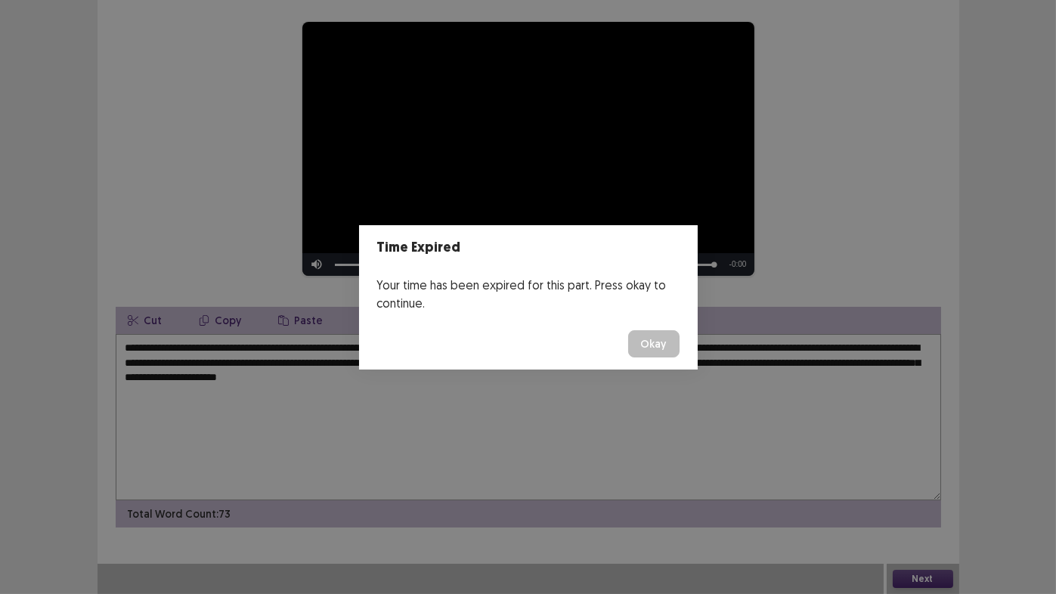
click at [653, 340] on button "Okay" at bounding box center [653, 343] width 51 height 27
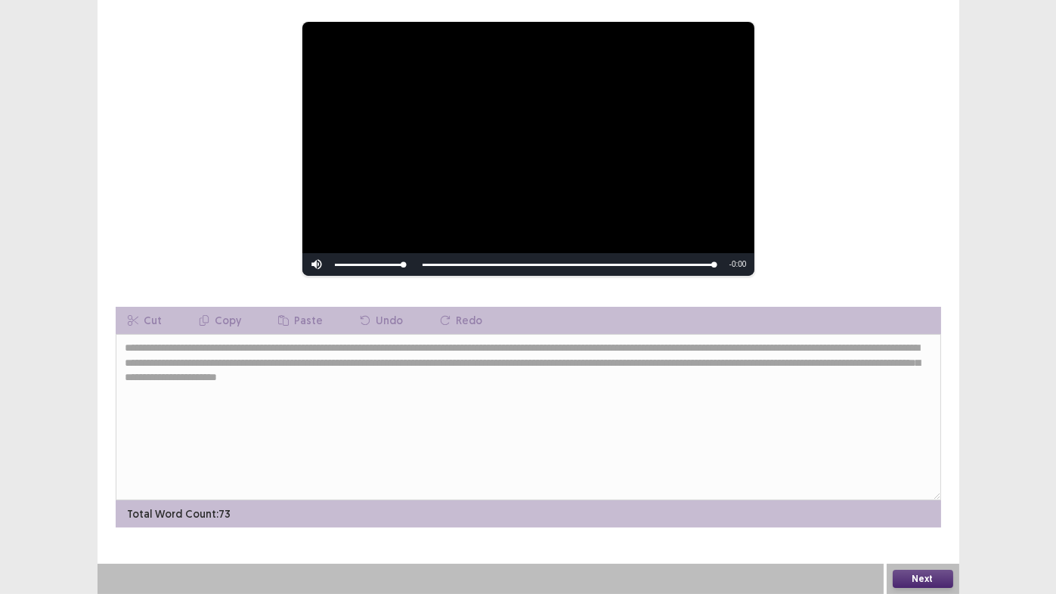
click at [926, 582] on button "Next" at bounding box center [923, 579] width 60 height 18
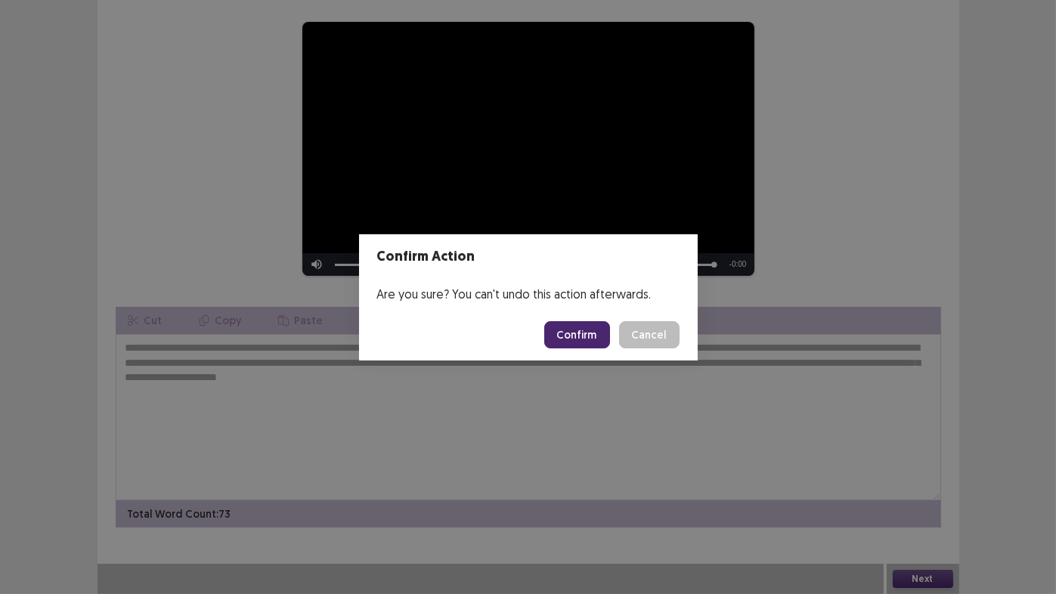
click at [579, 335] on button "Confirm" at bounding box center [577, 334] width 66 height 27
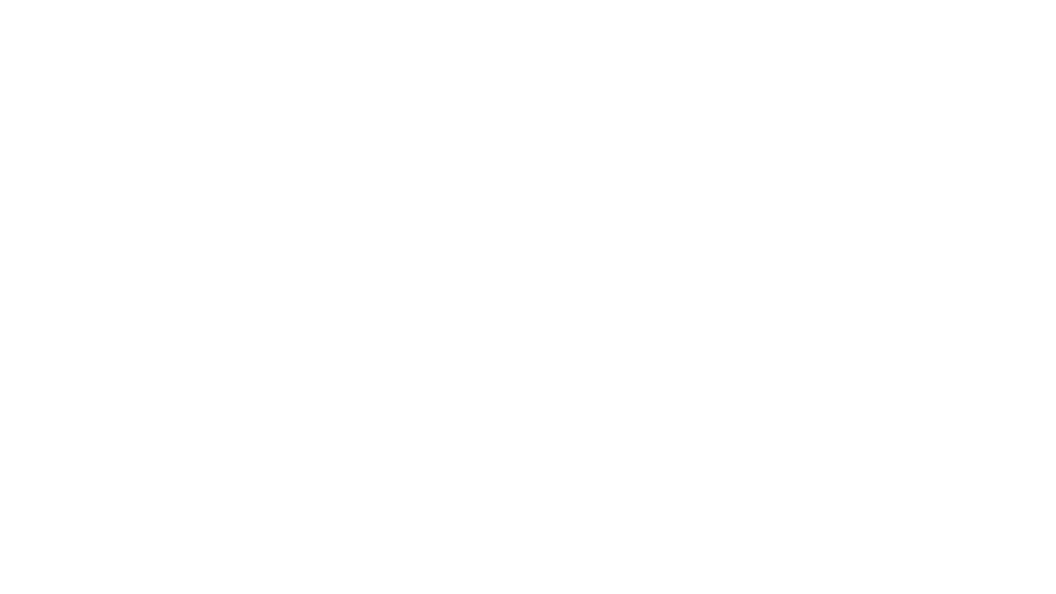
scroll to position [0, 0]
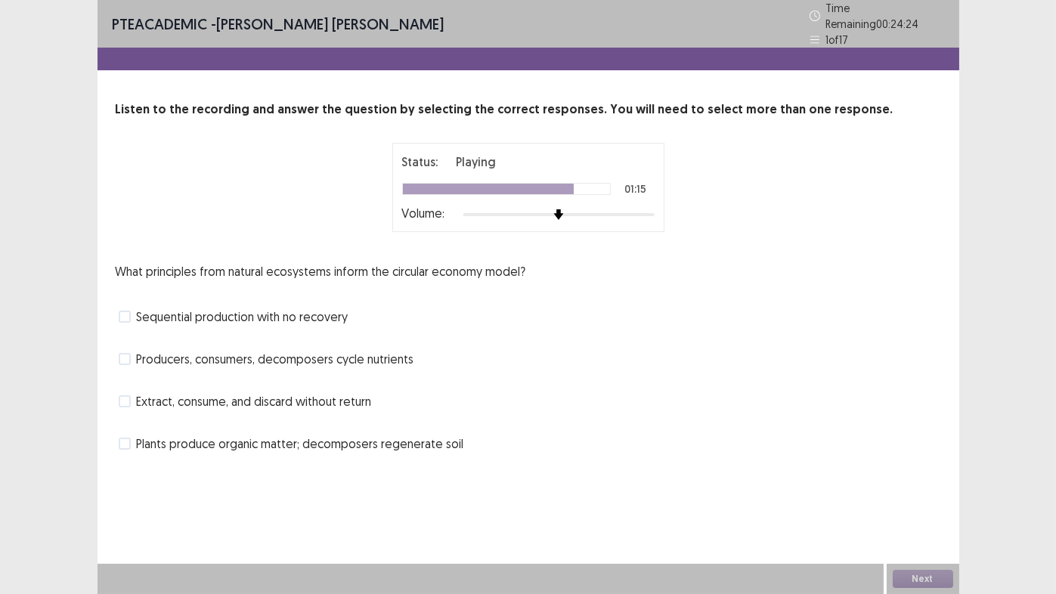
click at [125, 439] on span at bounding box center [125, 444] width 12 height 12
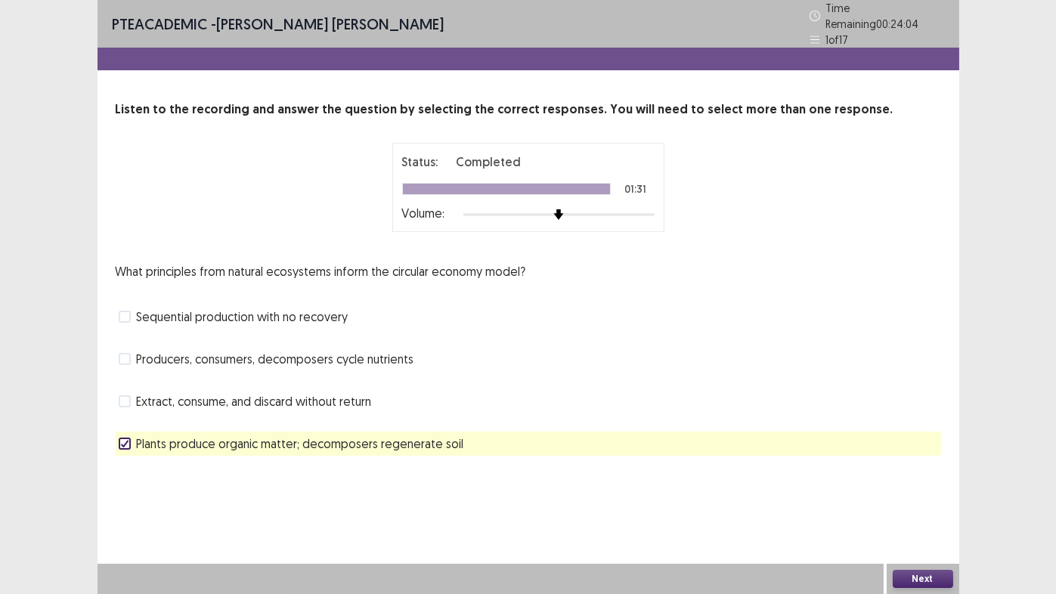
click at [915, 581] on button "Next" at bounding box center [923, 579] width 60 height 18
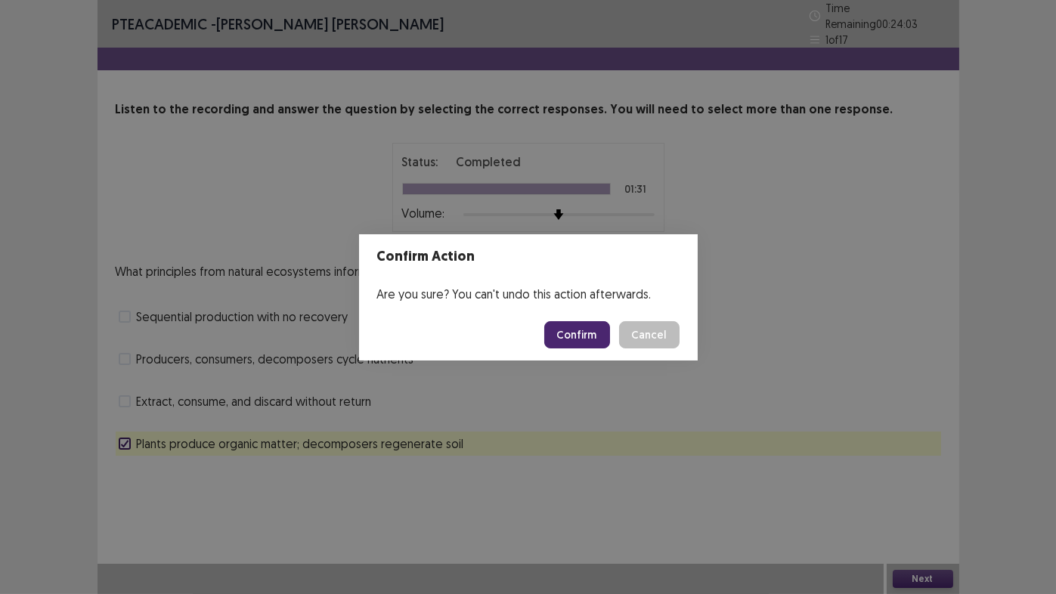
click at [583, 325] on button "Confirm" at bounding box center [577, 334] width 66 height 27
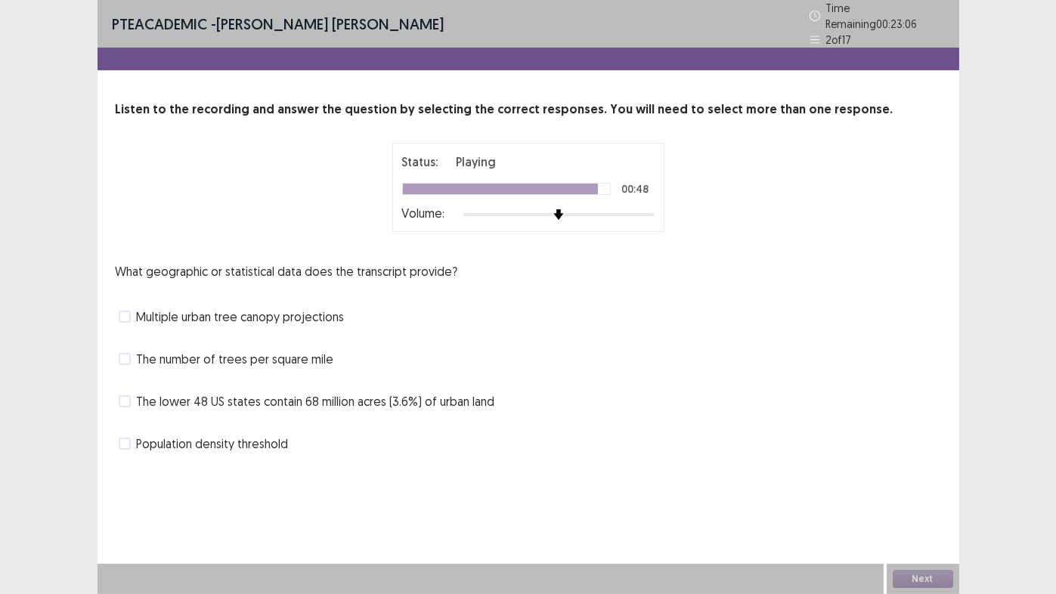
click at [139, 353] on span "The number of trees per square mile" at bounding box center [235, 359] width 197 height 18
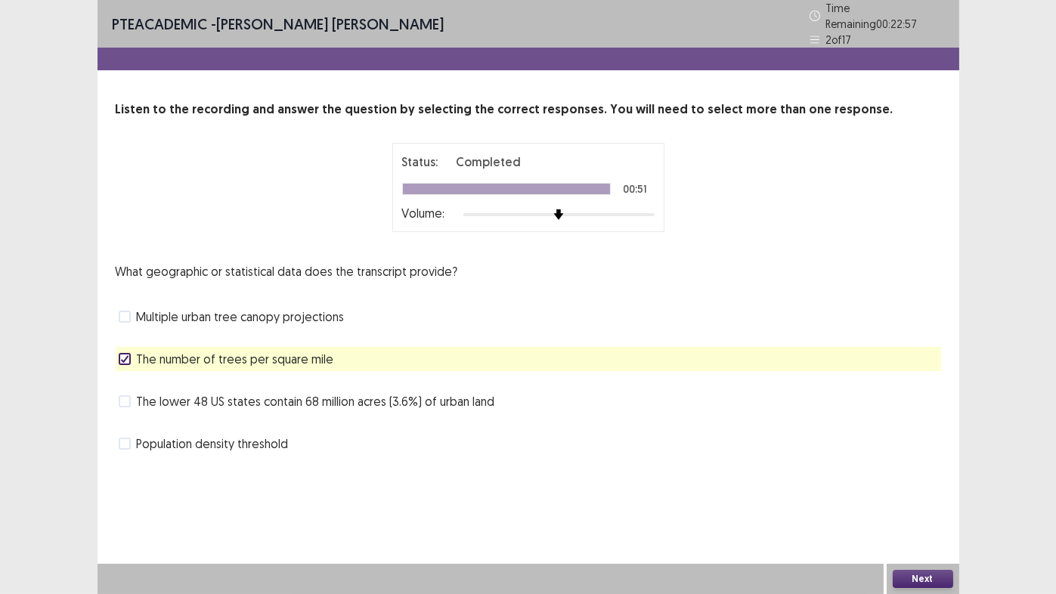
click at [933, 581] on button "Next" at bounding box center [923, 579] width 60 height 18
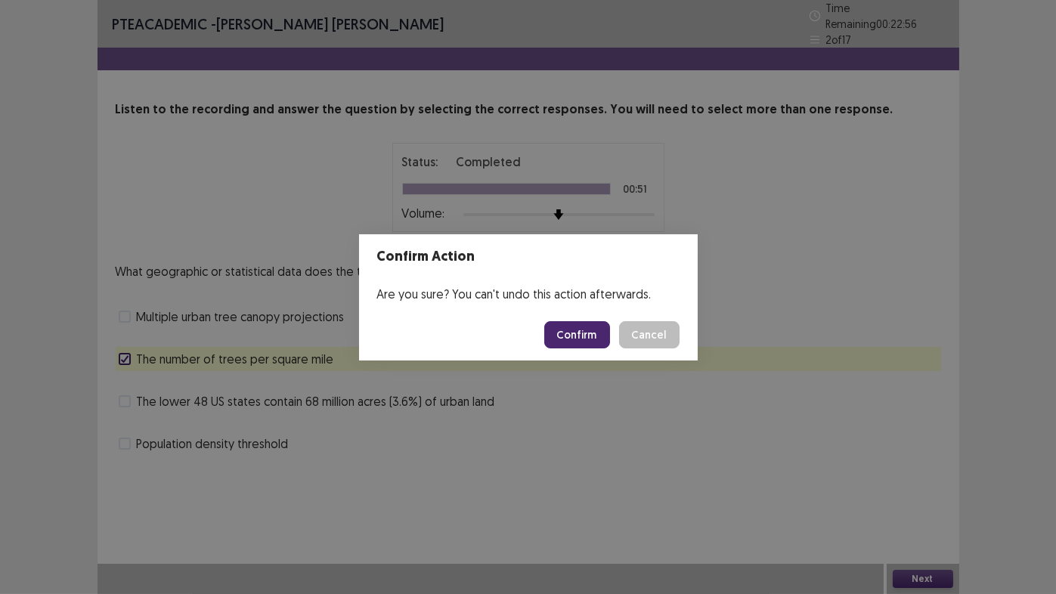
click at [574, 337] on button "Confirm" at bounding box center [577, 334] width 66 height 27
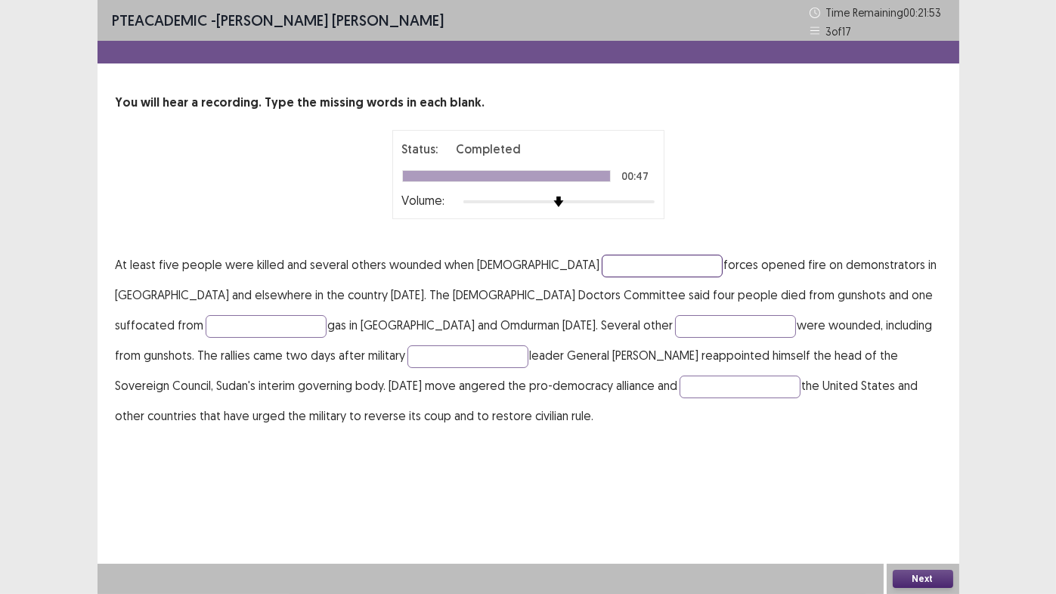
click at [602, 264] on input "text" at bounding box center [662, 266] width 121 height 23
type input "******"
type input "*******"
type input "**********"
click at [407, 354] on input "********" at bounding box center [467, 356] width 121 height 23
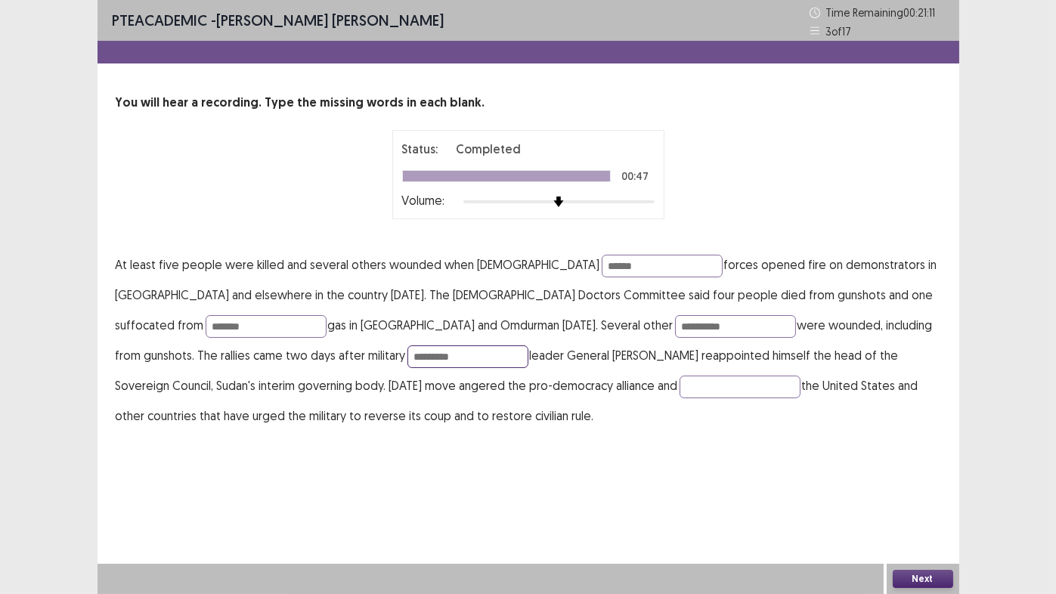
type input "*********"
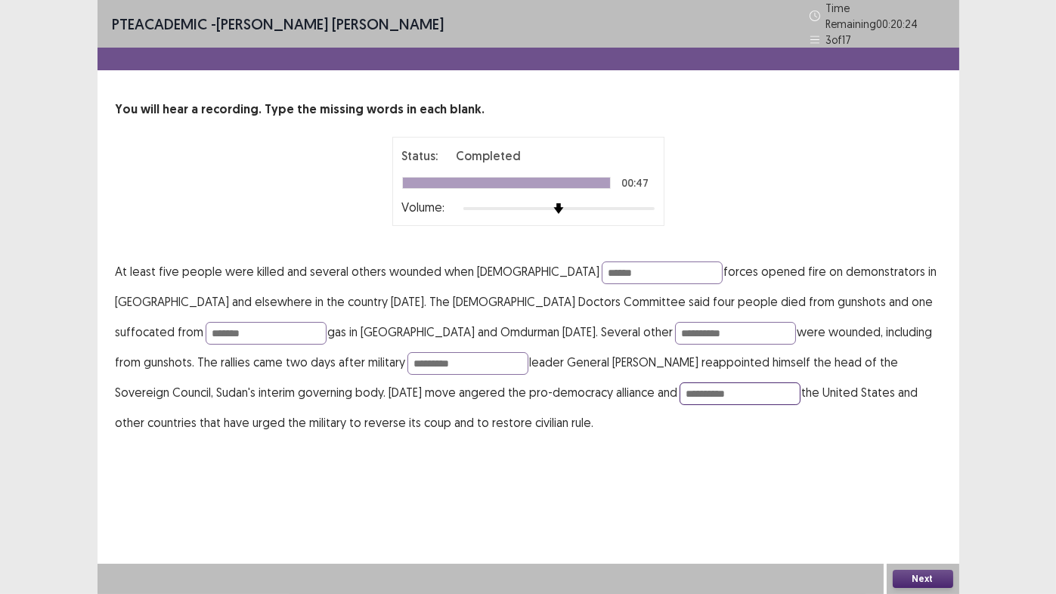
type input "**********"
click at [916, 578] on button "Next" at bounding box center [923, 579] width 60 height 18
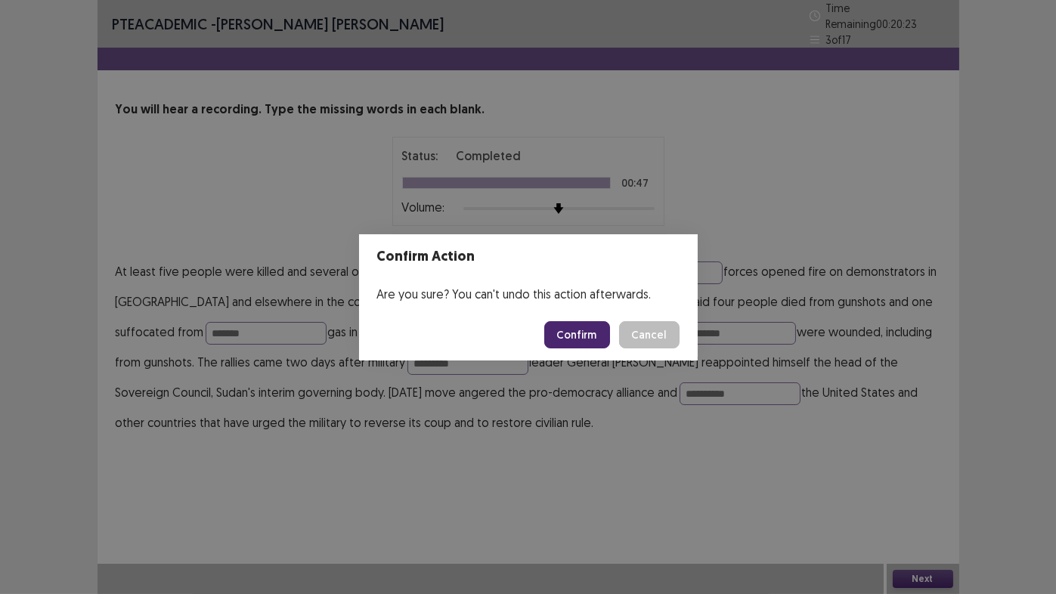
click at [574, 330] on button "Confirm" at bounding box center [577, 334] width 66 height 27
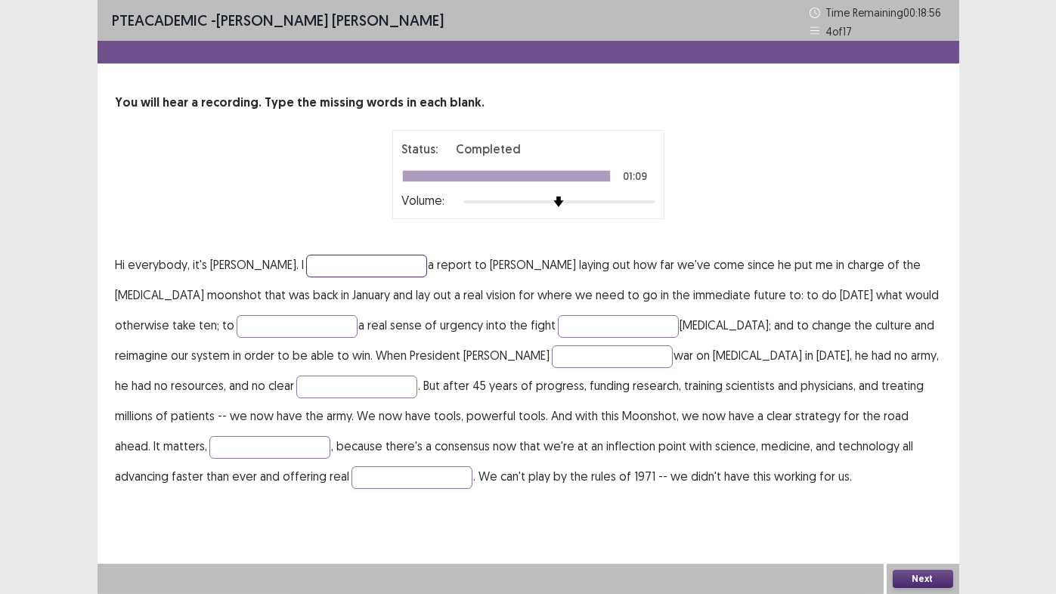
click at [321, 267] on input "text" at bounding box center [366, 266] width 121 height 23
type input "*******"
type input "******"
type input "*******"
type input "********"
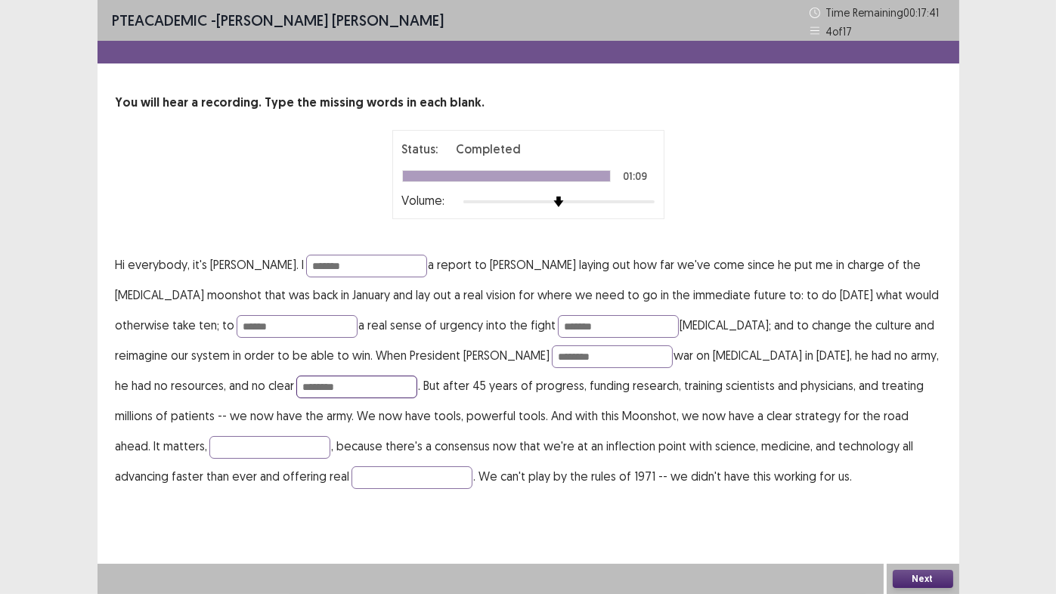
type input "********"
click at [352, 481] on input "text" at bounding box center [412, 477] width 121 height 23
type input "*******"
click at [912, 575] on button "Next" at bounding box center [923, 579] width 60 height 18
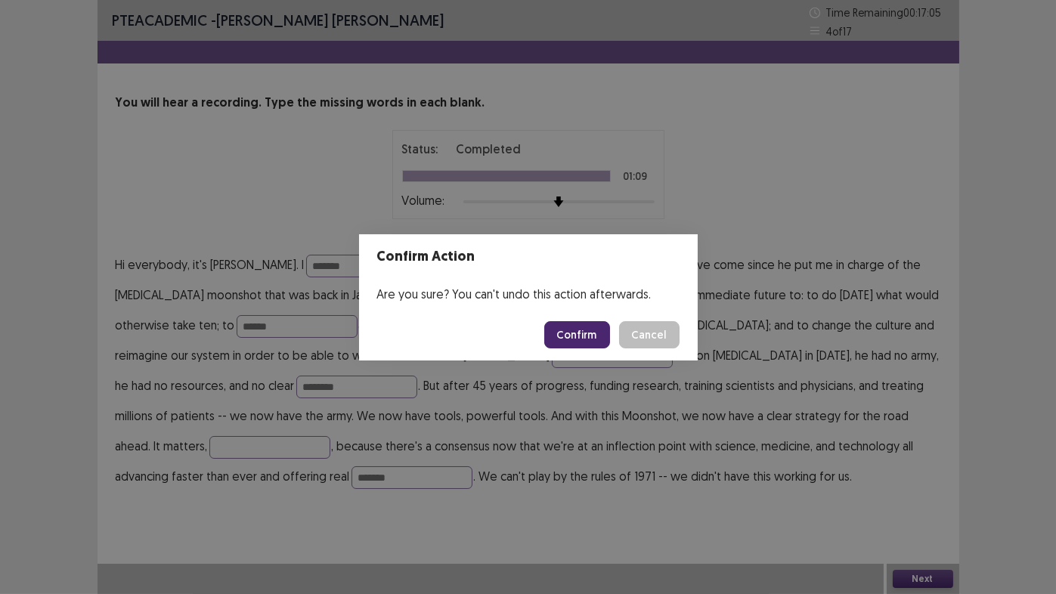
click at [560, 327] on button "Confirm" at bounding box center [577, 334] width 66 height 27
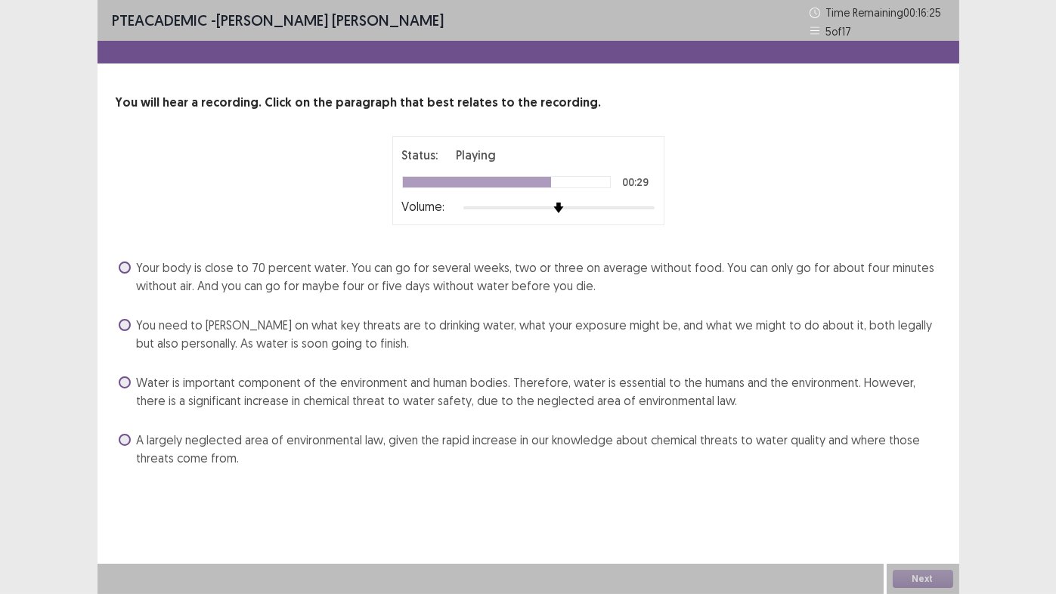
click at [232, 268] on span "Your body is close to 70 percent water. You can go for several weeks, two or th…" at bounding box center [539, 277] width 804 height 36
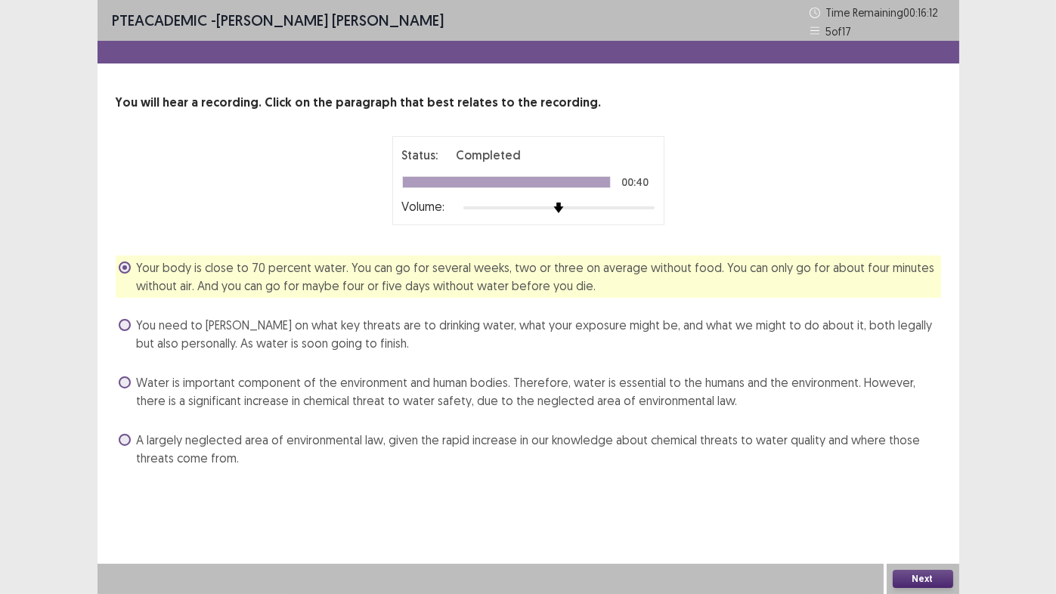
click at [930, 582] on button "Next" at bounding box center [923, 579] width 60 height 18
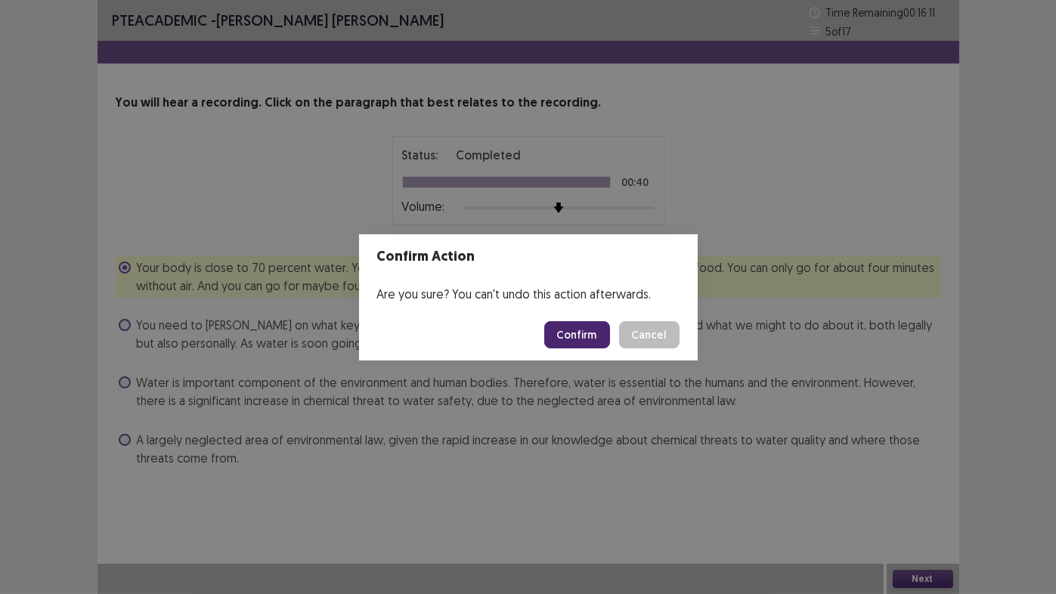
click at [582, 333] on button "Confirm" at bounding box center [577, 334] width 66 height 27
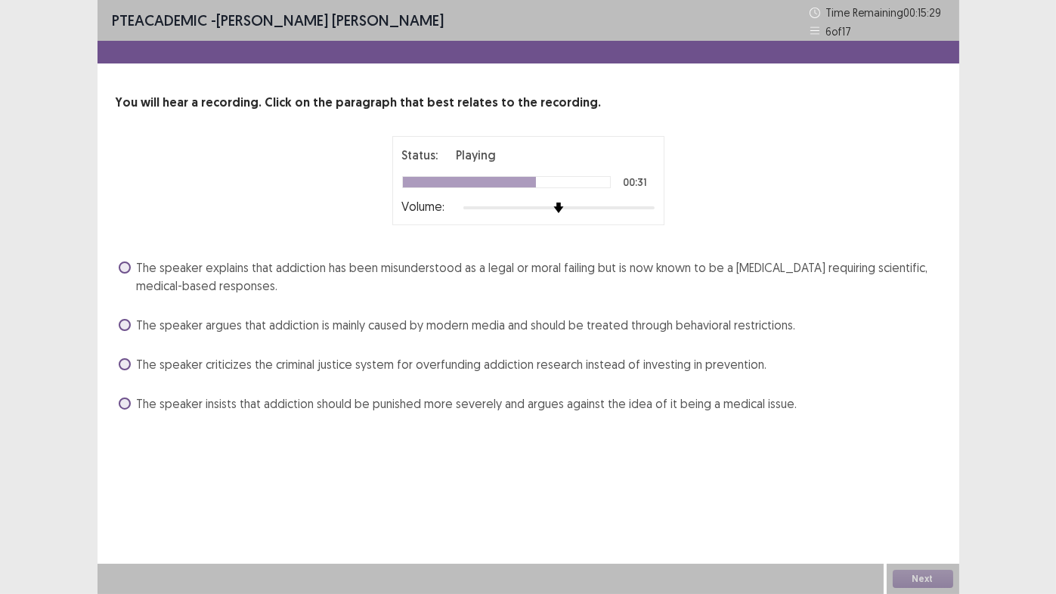
click at [625, 275] on span "The speaker explains that addiction has been misunderstood as a legal or moral …" at bounding box center [539, 277] width 804 height 36
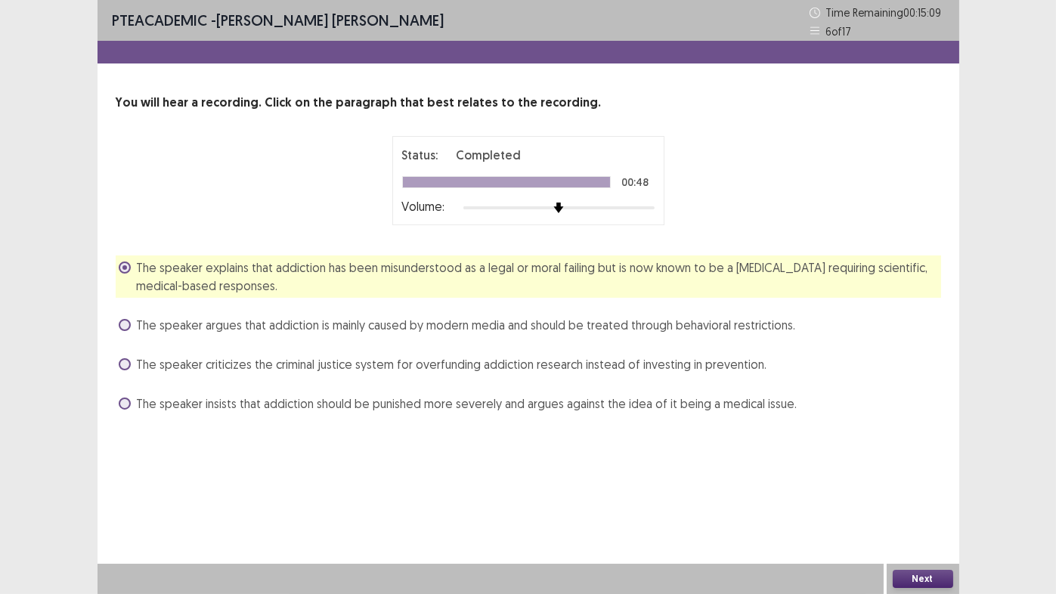
click at [911, 582] on button "Next" at bounding box center [923, 579] width 60 height 18
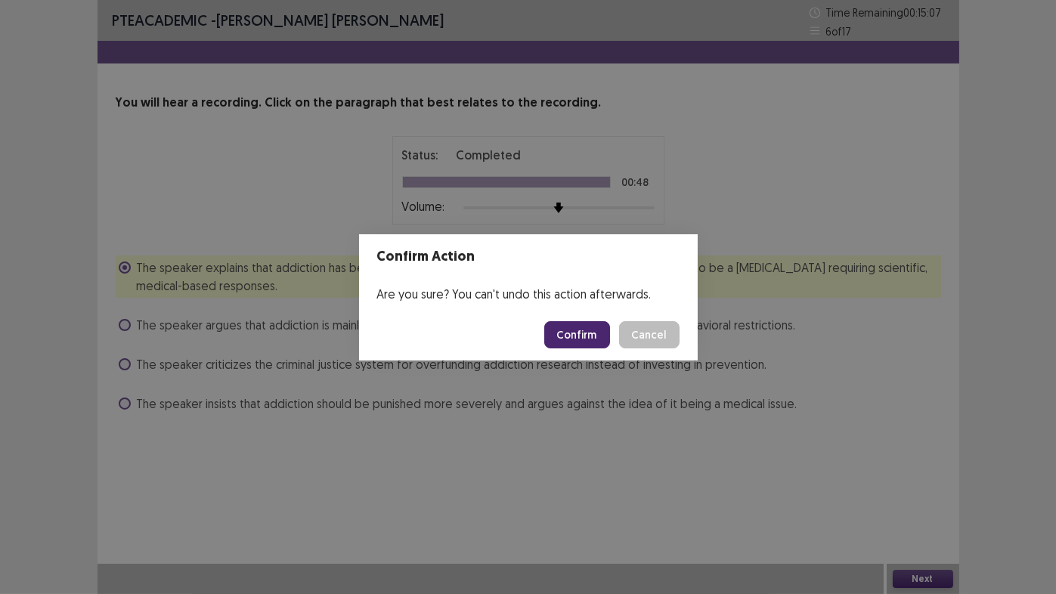
click at [566, 336] on button "Confirm" at bounding box center [577, 334] width 66 height 27
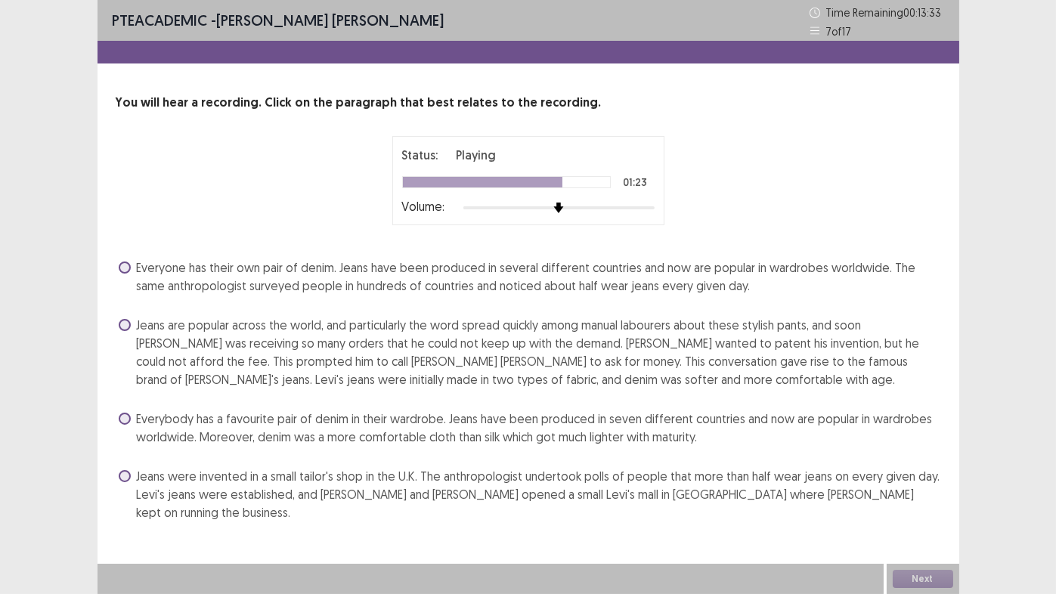
click at [262, 342] on span "Jeans are popular across the world, and particularly the word spread quickly am…" at bounding box center [539, 352] width 804 height 73
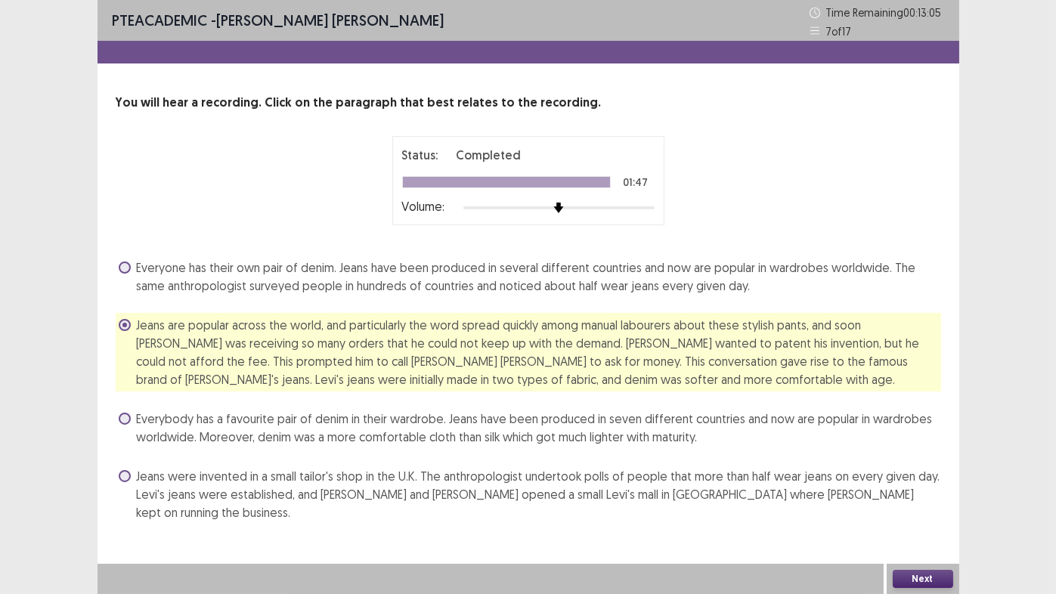
click at [936, 583] on button "Next" at bounding box center [923, 579] width 60 height 18
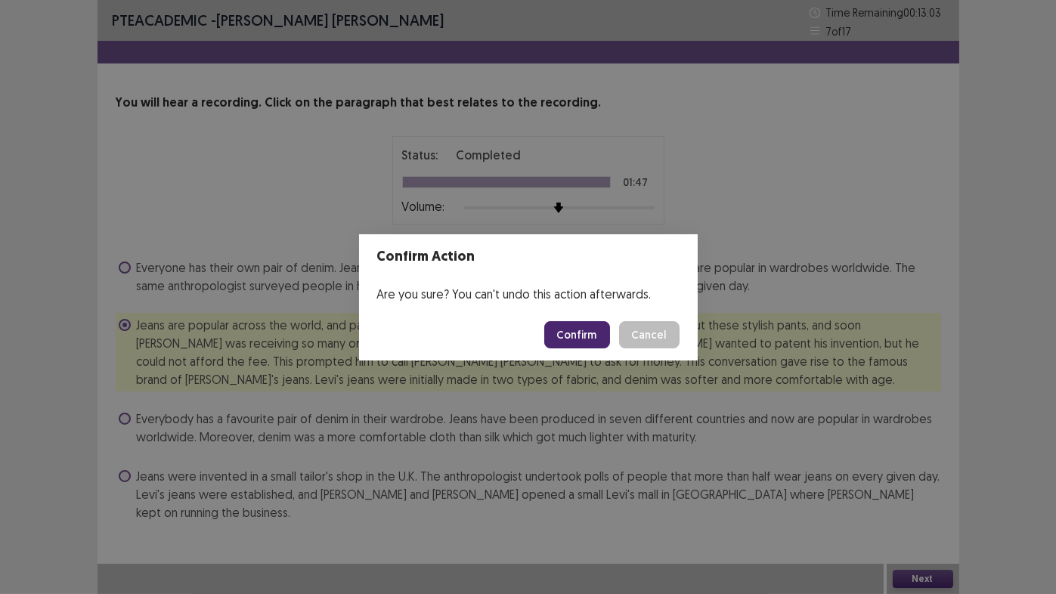
click at [584, 339] on button "Confirm" at bounding box center [577, 334] width 66 height 27
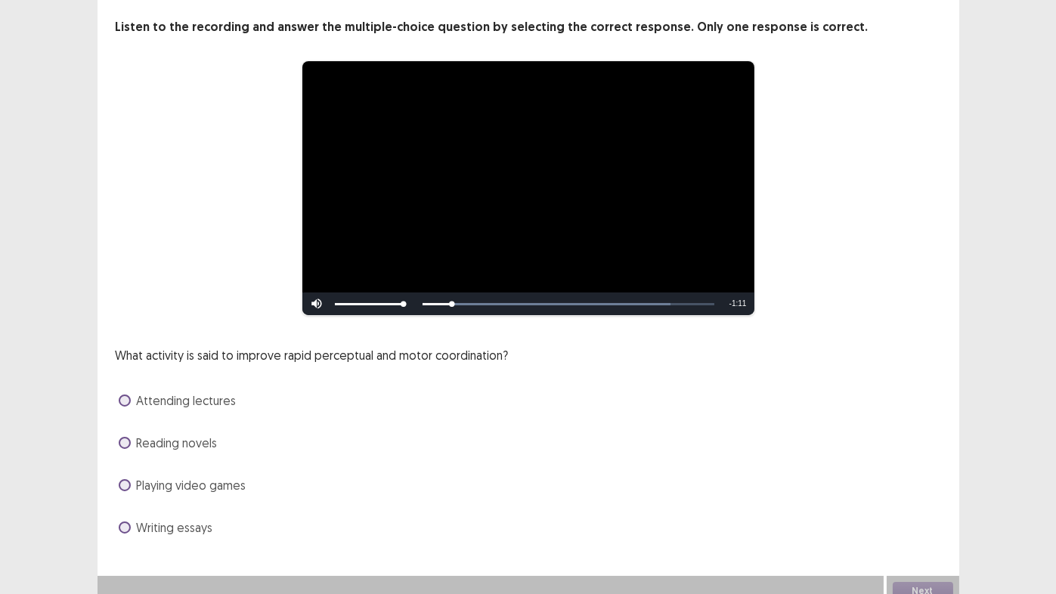
scroll to position [87, 0]
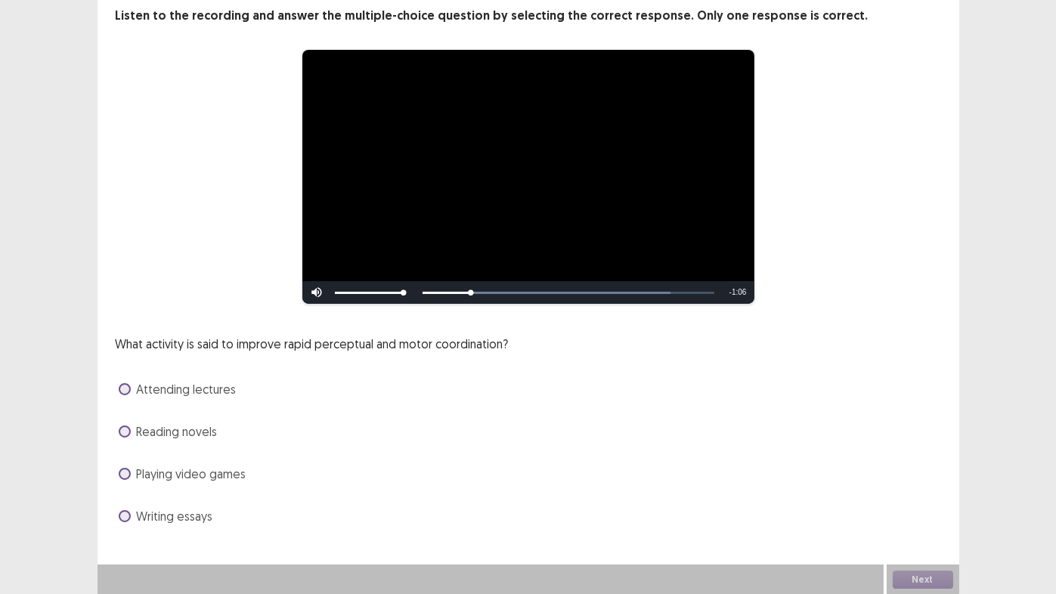
click at [236, 476] on span "Playing video games" at bounding box center [192, 474] width 110 height 18
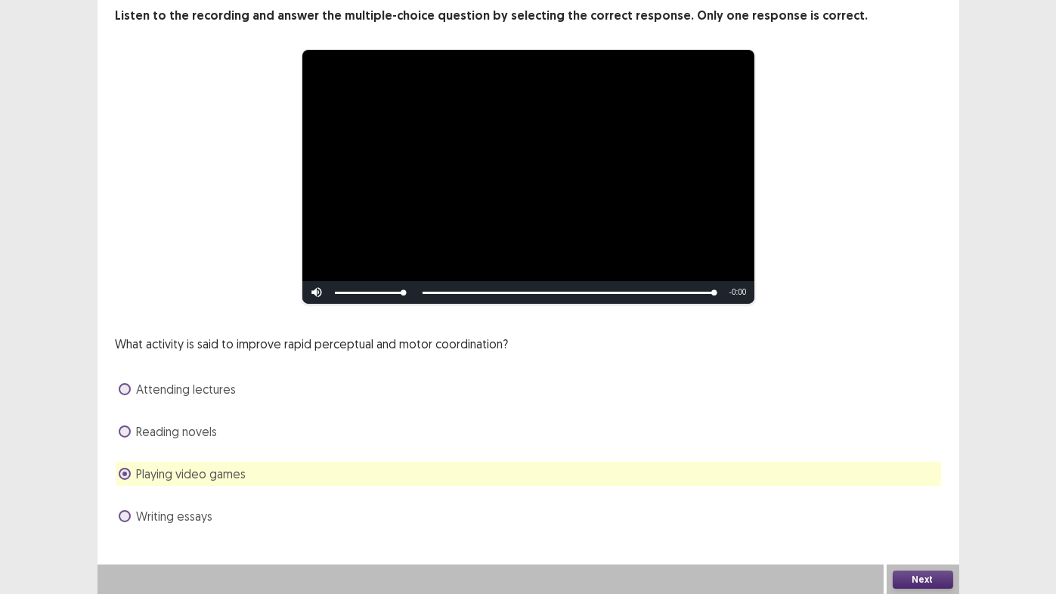
click at [925, 578] on button "Next" at bounding box center [923, 580] width 60 height 18
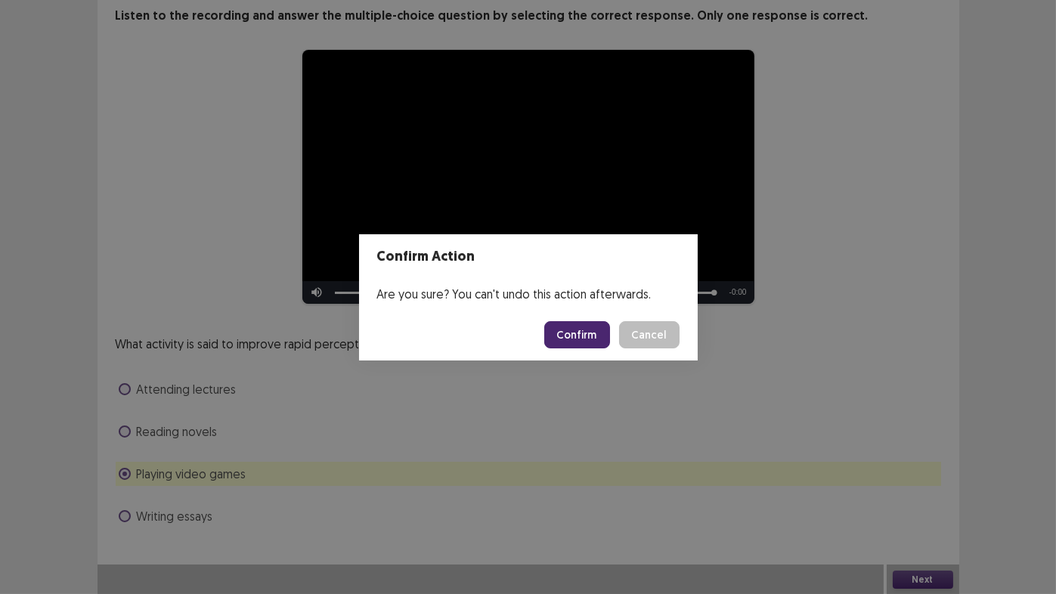
click at [566, 333] on button "Confirm" at bounding box center [577, 334] width 66 height 27
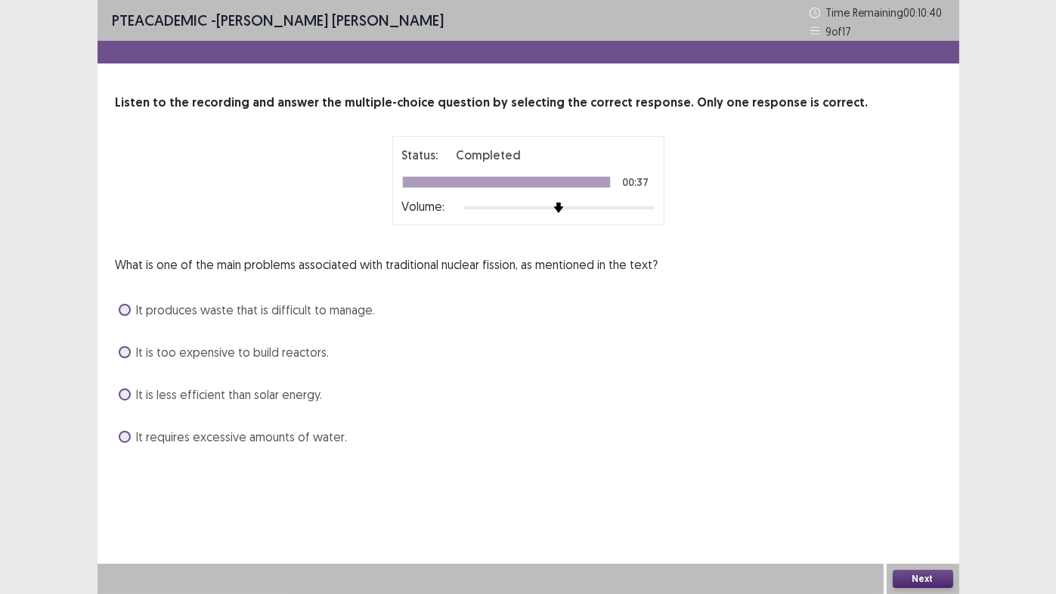
click at [300, 314] on span "It produces waste that is difficult to manage." at bounding box center [256, 310] width 239 height 18
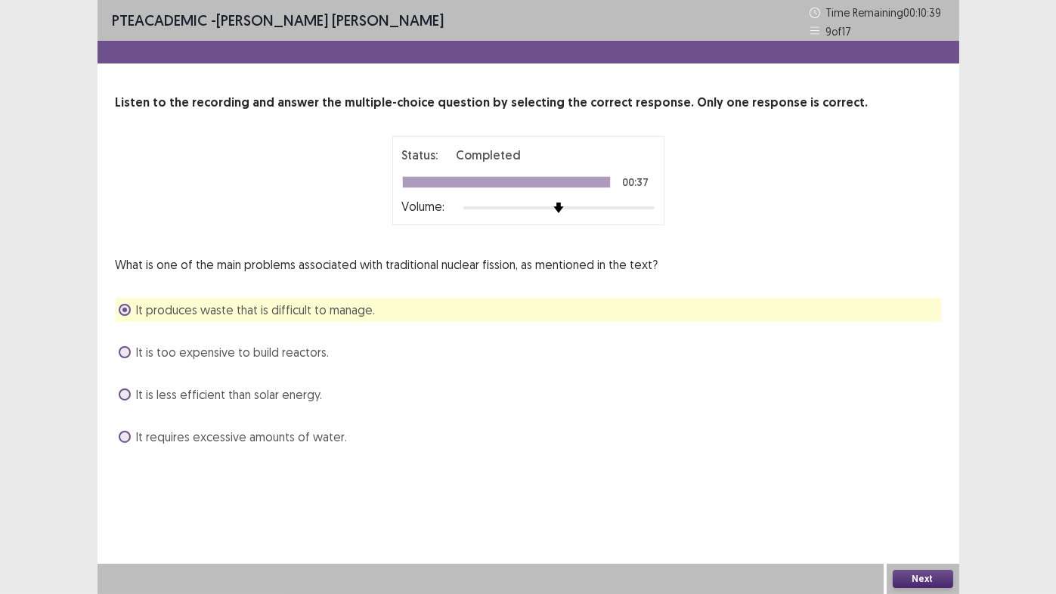
click at [928, 578] on button "Next" at bounding box center [923, 579] width 60 height 18
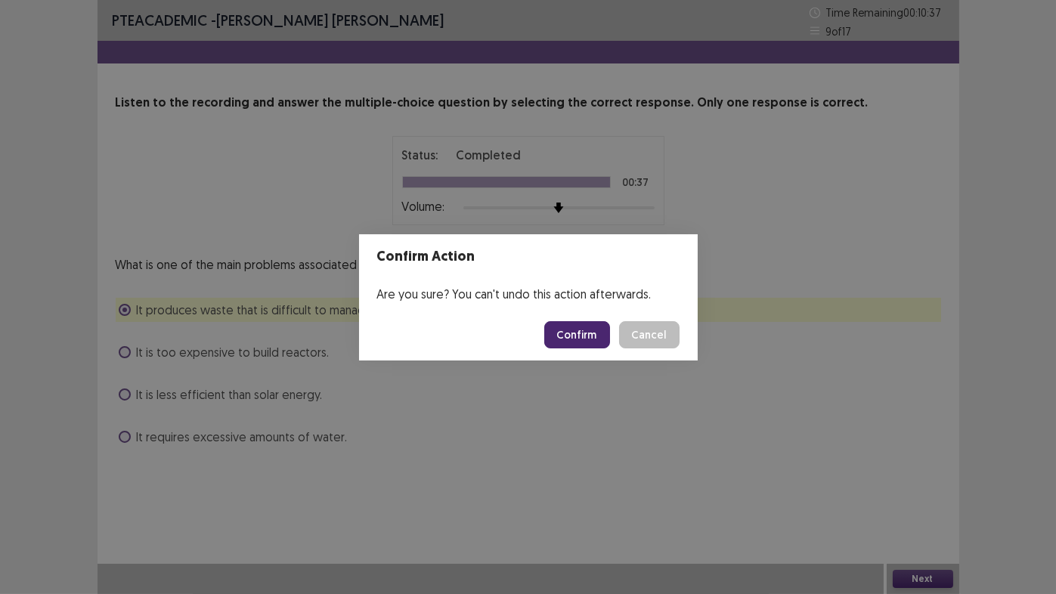
click at [575, 341] on button "Confirm" at bounding box center [577, 334] width 66 height 27
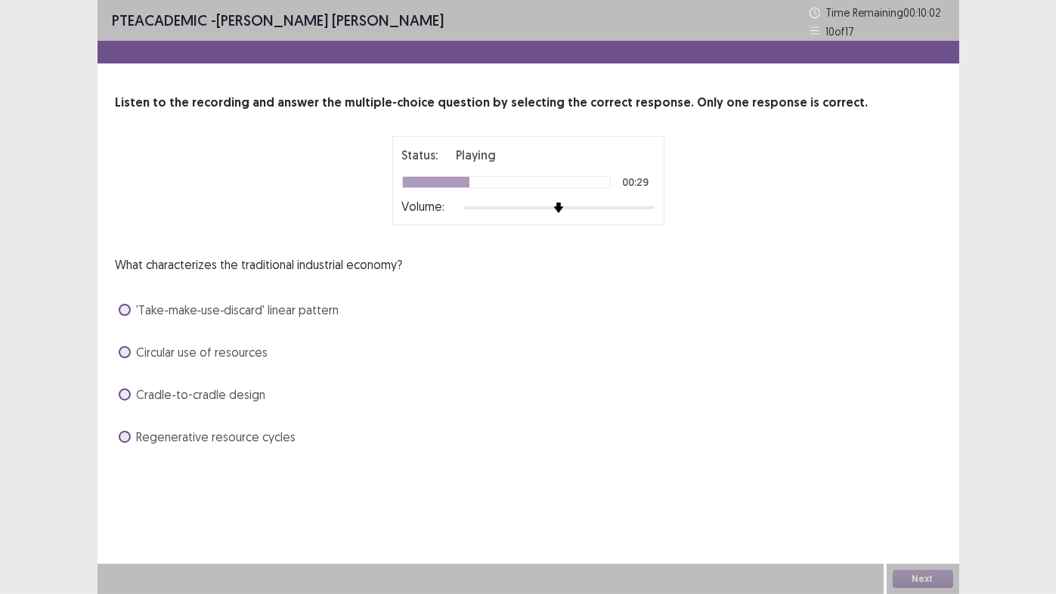
click at [299, 314] on span "'Take‑make‑use‑discard' linear pattern" at bounding box center [238, 310] width 203 height 18
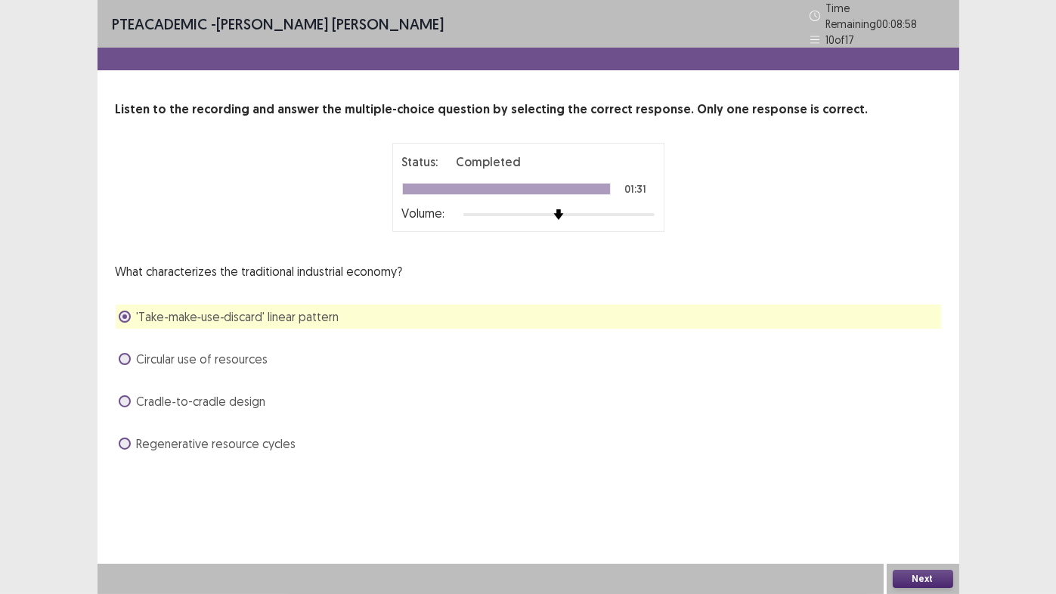
click at [923, 581] on button "Next" at bounding box center [923, 579] width 60 height 18
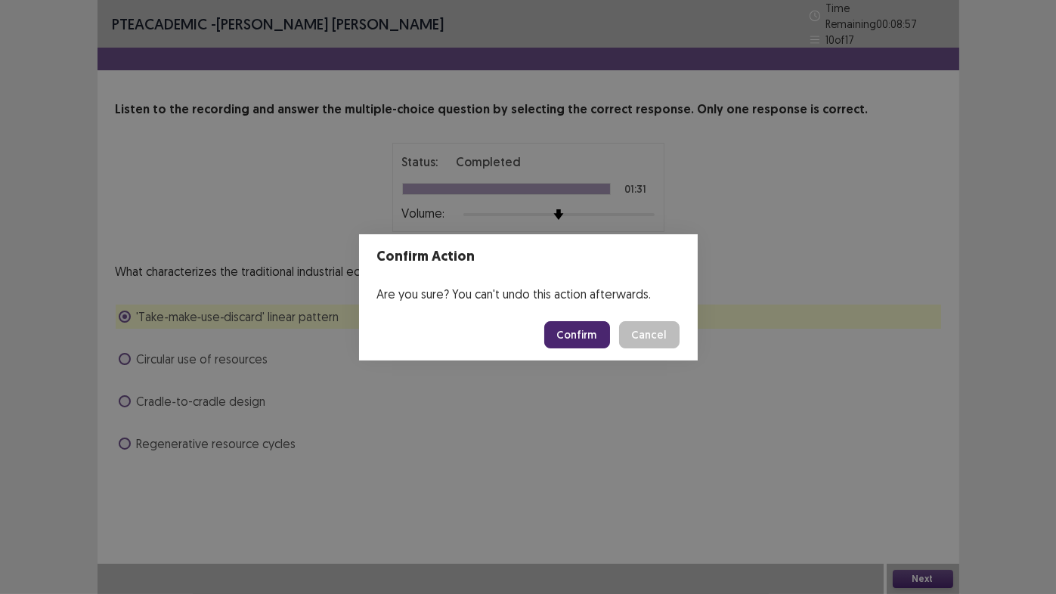
click at [582, 328] on button "Confirm" at bounding box center [577, 334] width 66 height 27
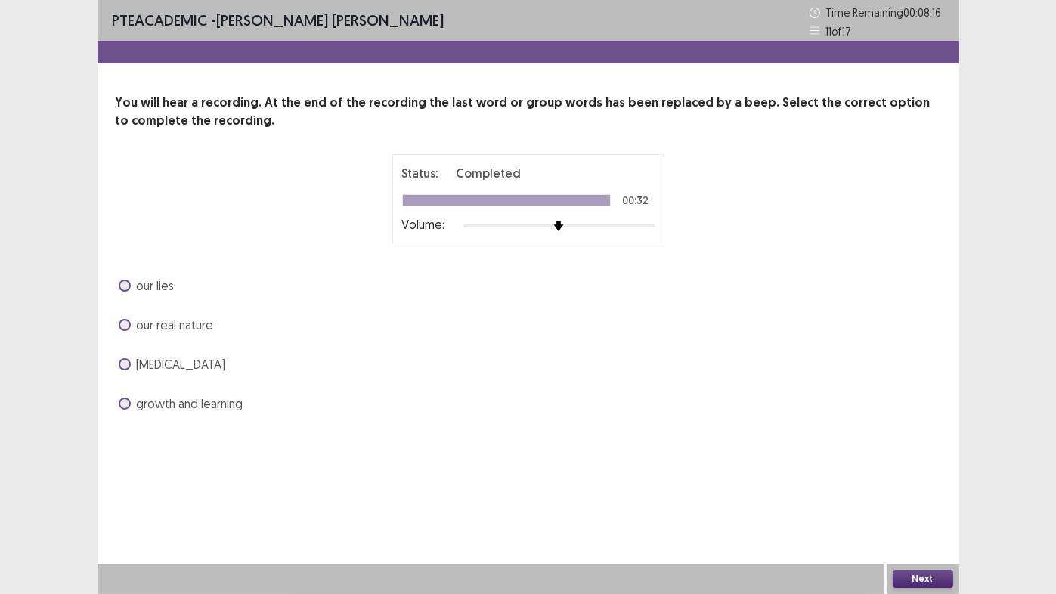
click at [120, 284] on span at bounding box center [125, 286] width 12 height 12
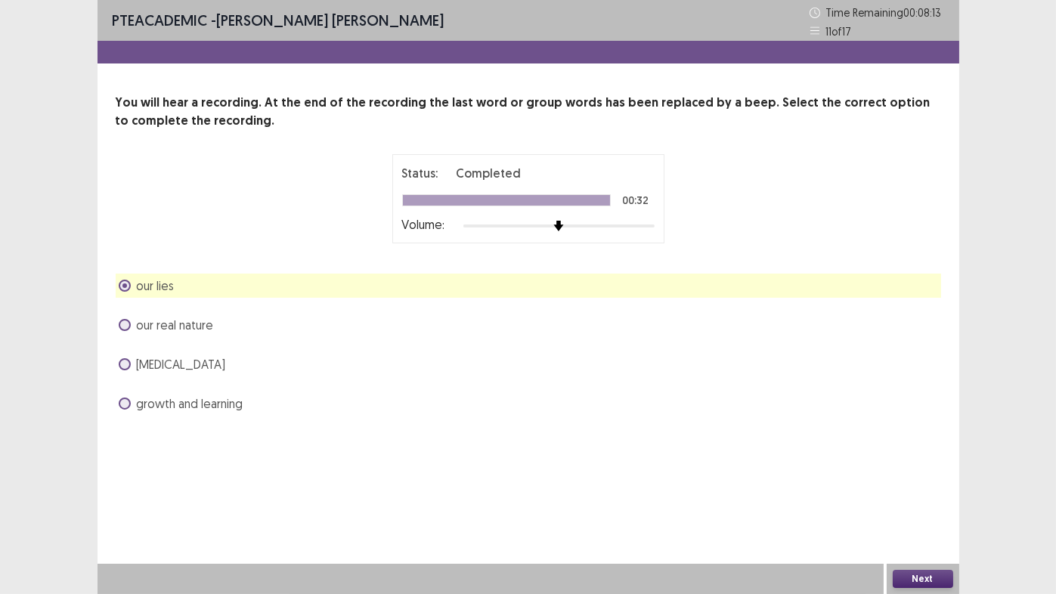
click at [922, 579] on button "Next" at bounding box center [923, 579] width 60 height 18
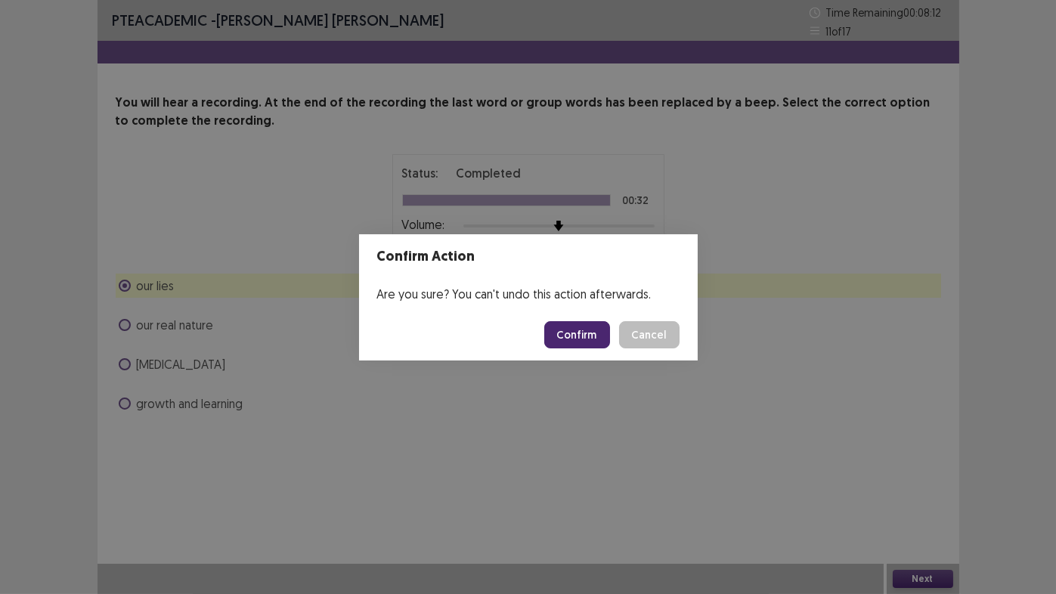
click at [578, 328] on button "Confirm" at bounding box center [577, 334] width 66 height 27
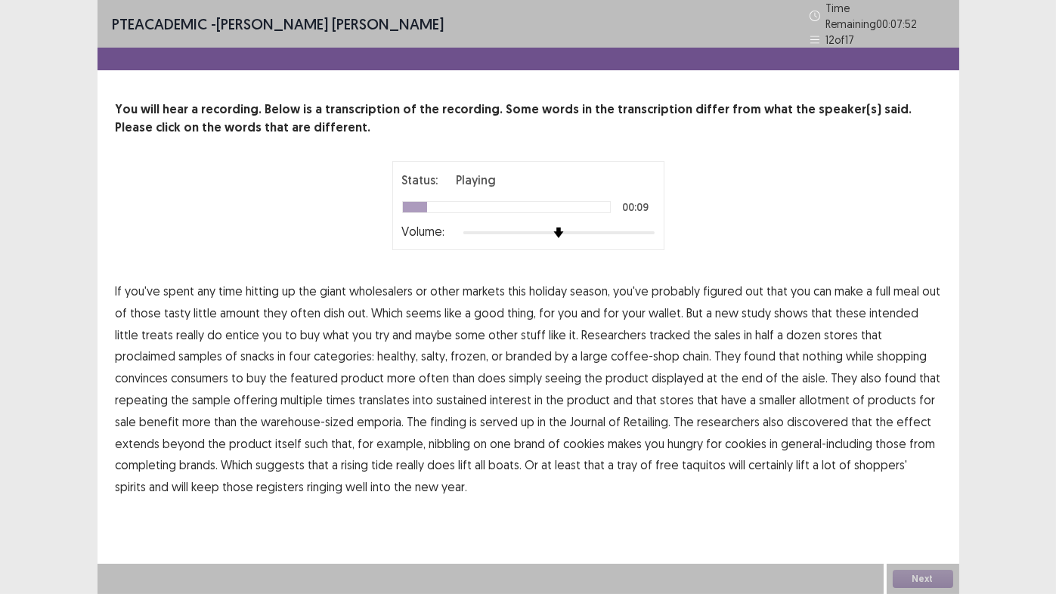
click at [223, 305] on span "amount" at bounding box center [241, 313] width 40 height 18
click at [890, 306] on span "intended" at bounding box center [894, 313] width 49 height 18
click at [176, 347] on span "proclaimed" at bounding box center [146, 356] width 60 height 18
click at [804, 349] on span "nothing" at bounding box center [824, 356] width 40 height 18
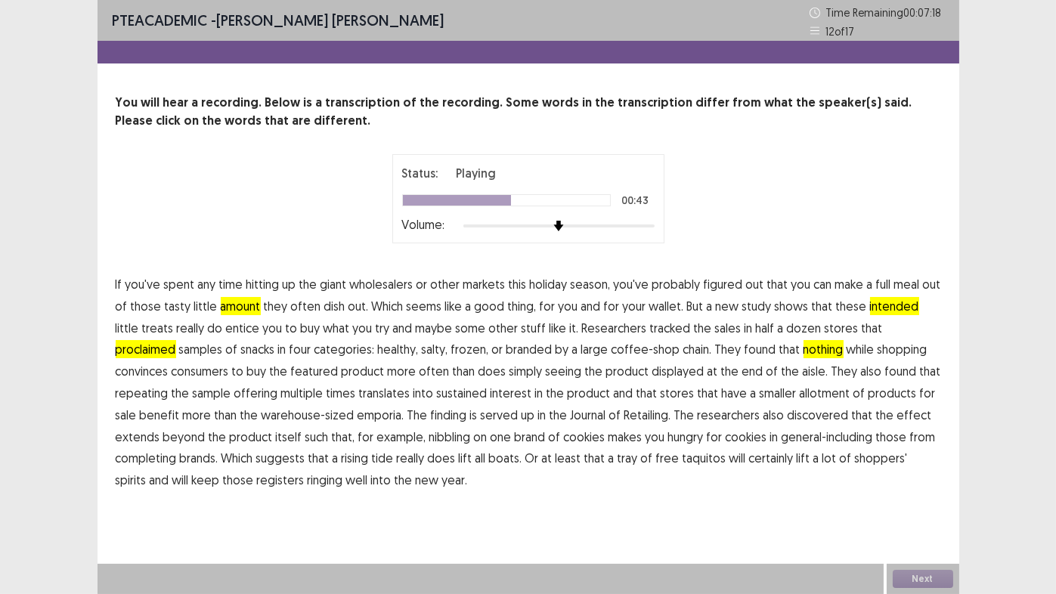
click at [169, 384] on span "repeating" at bounding box center [142, 393] width 53 height 18
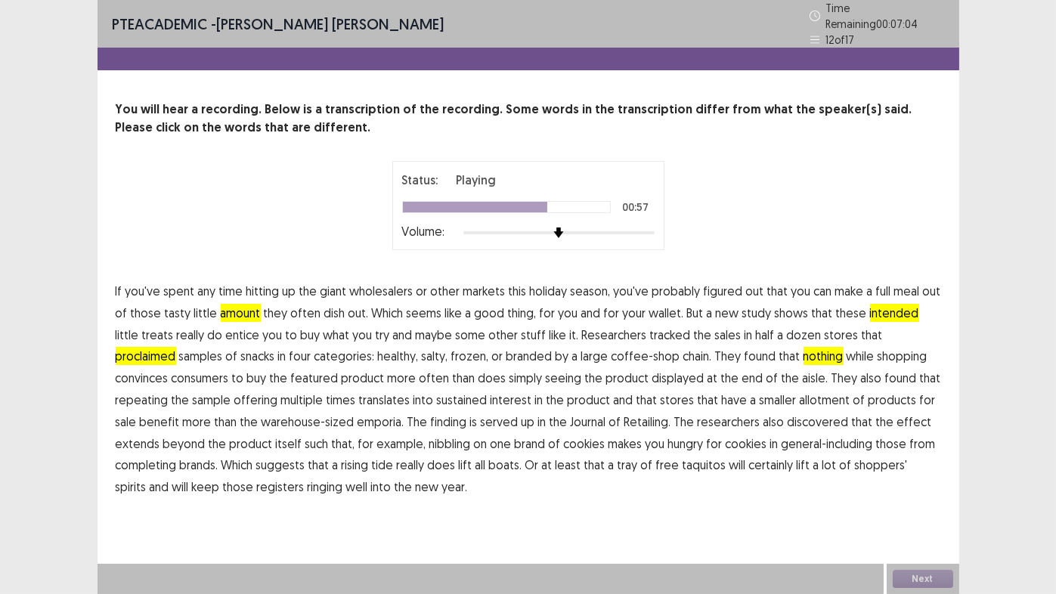
click at [624, 417] on span "Retailing." at bounding box center [647, 422] width 47 height 18
click at [177, 456] on span "completing" at bounding box center [146, 465] width 61 height 18
click at [929, 574] on button "Next" at bounding box center [923, 579] width 60 height 18
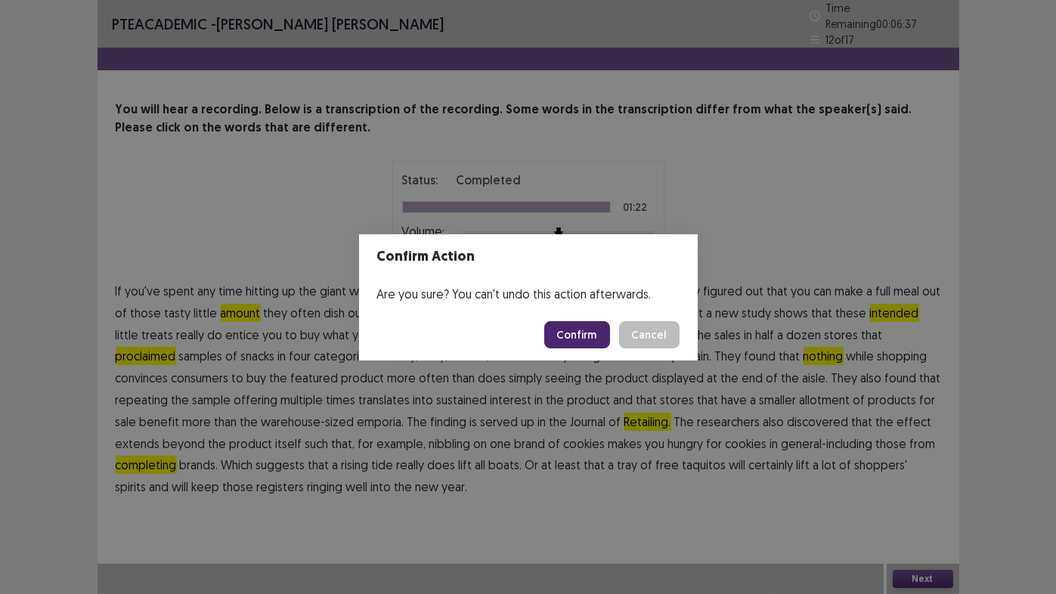
click at [572, 338] on button "Confirm" at bounding box center [577, 334] width 66 height 27
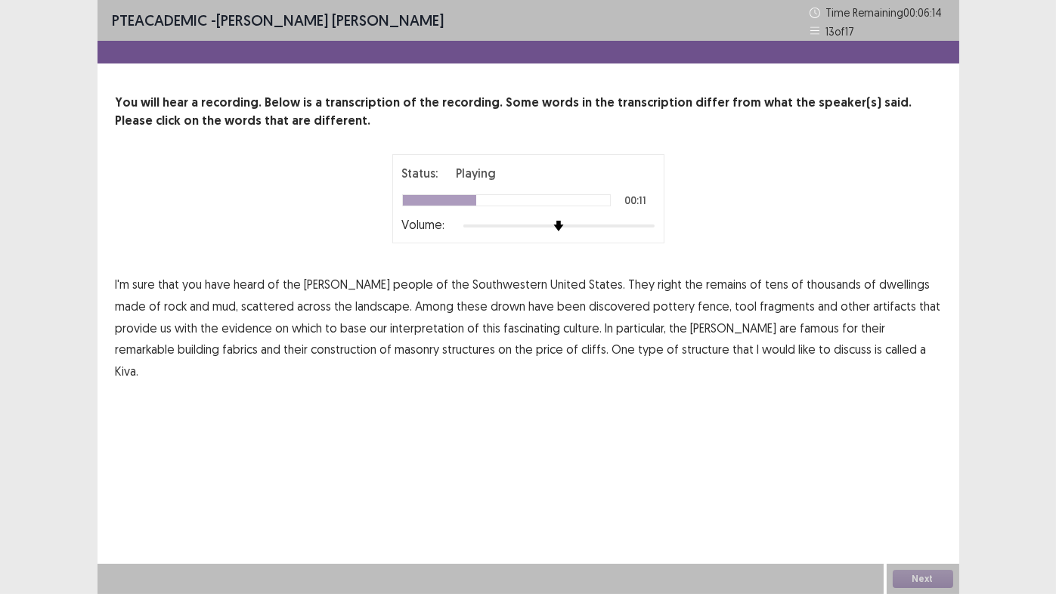
click at [491, 306] on span "drown" at bounding box center [508, 306] width 35 height 18
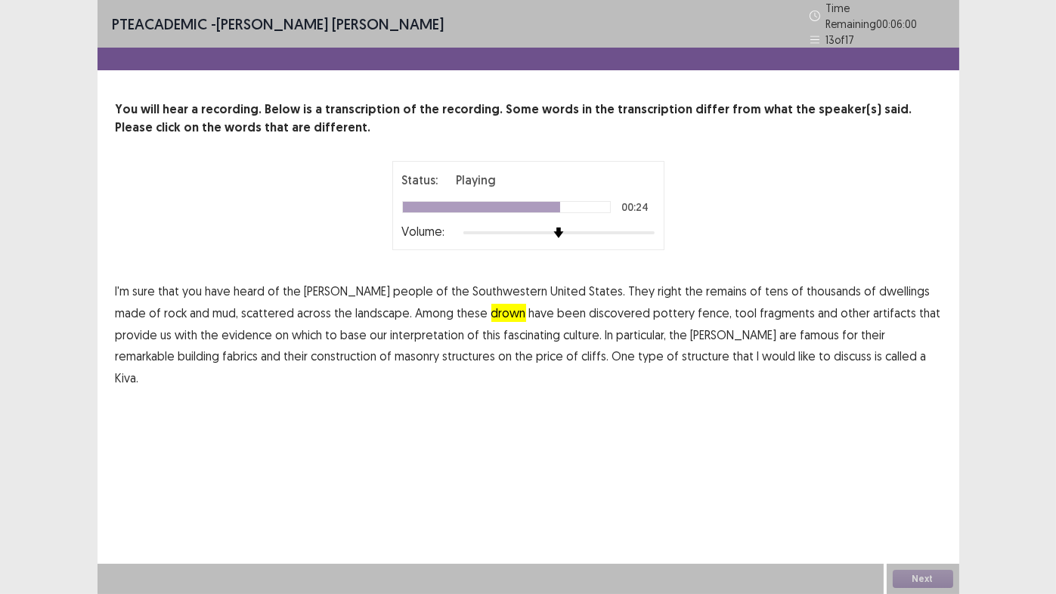
click at [259, 347] on span "fabrics" at bounding box center [241, 356] width 36 height 18
click at [537, 349] on span "price" at bounding box center [550, 356] width 27 height 18
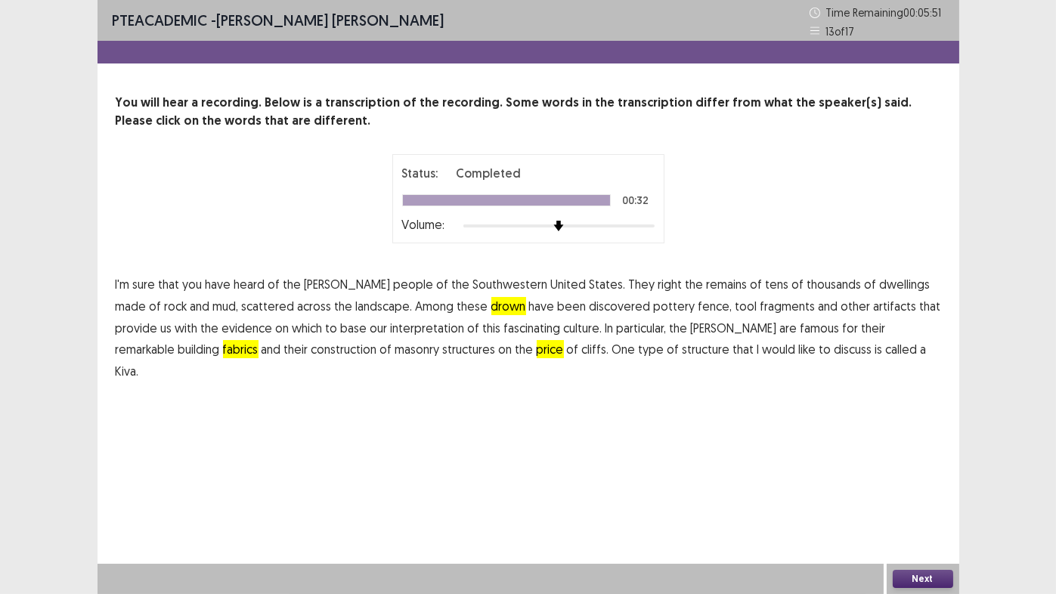
click at [931, 575] on button "Next" at bounding box center [923, 579] width 60 height 18
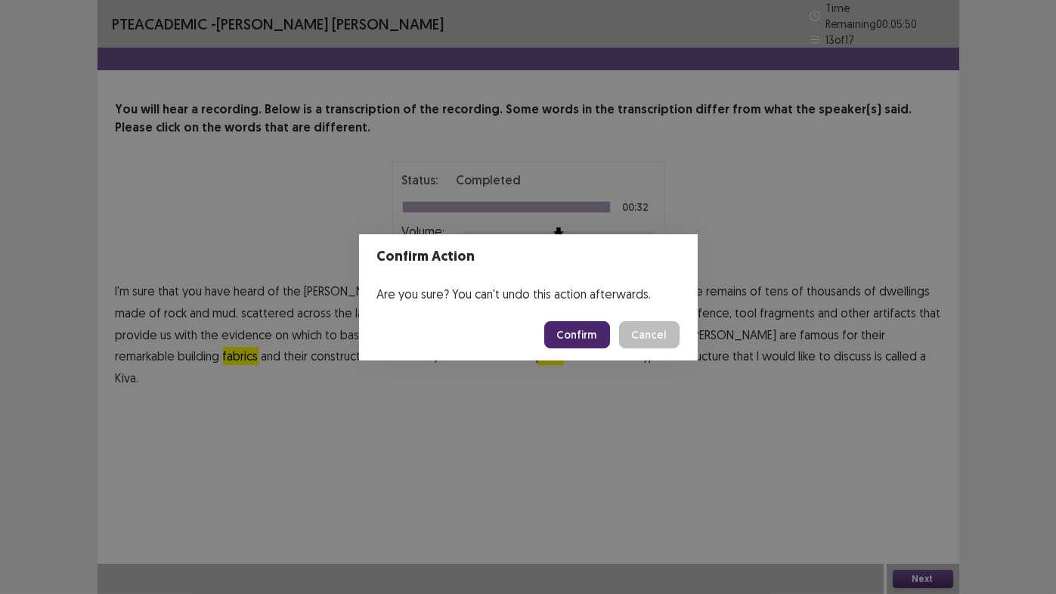
click at [569, 331] on button "Confirm" at bounding box center [577, 334] width 66 height 27
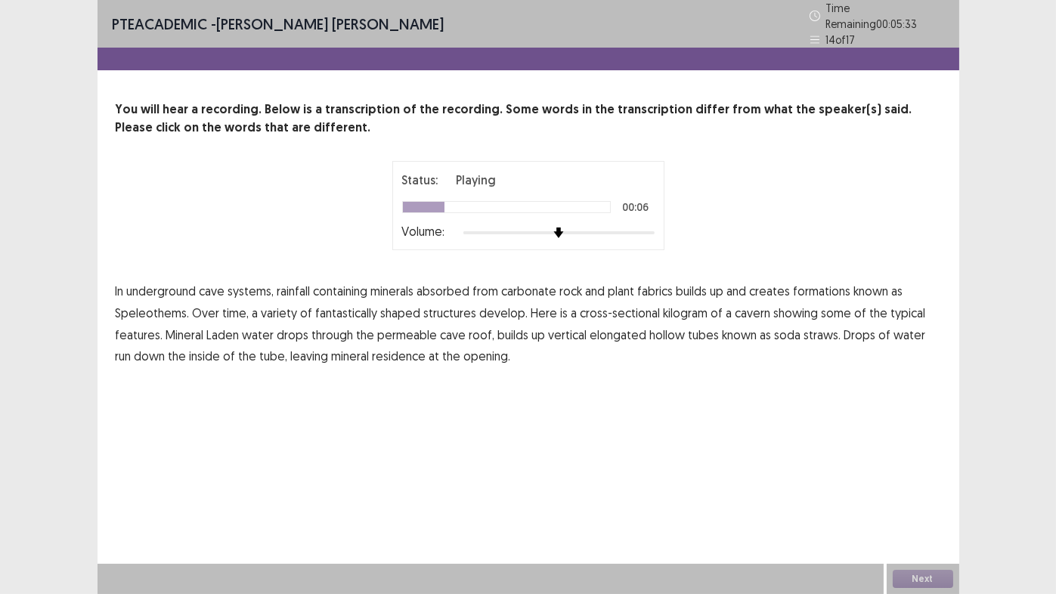
click at [649, 282] on span "fabrics" at bounding box center [656, 291] width 36 height 18
click at [677, 308] on span "kilogram" at bounding box center [686, 313] width 45 height 18
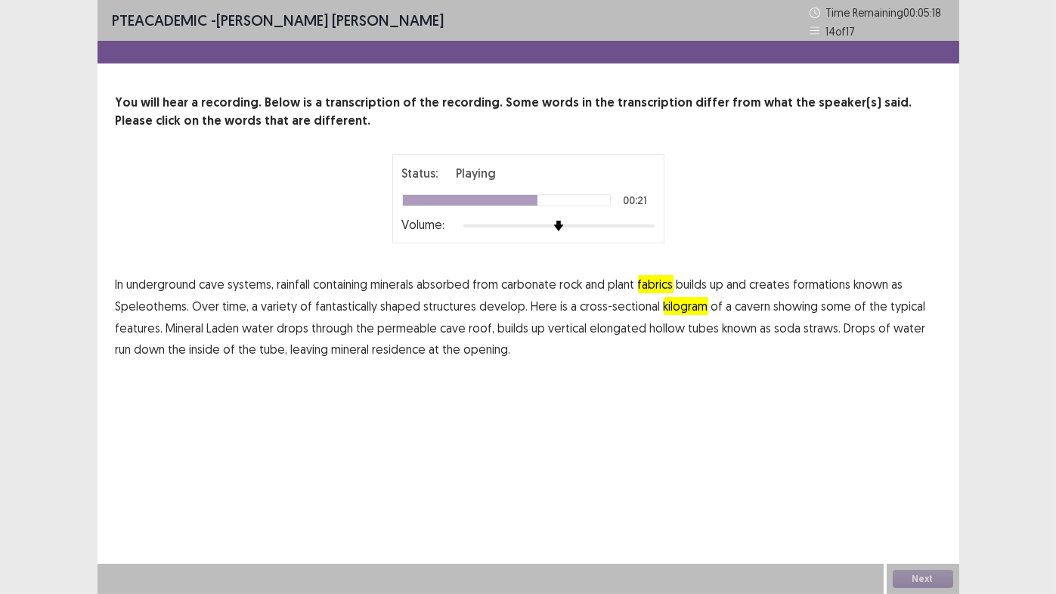
click at [285, 330] on span "drops" at bounding box center [293, 328] width 32 height 18
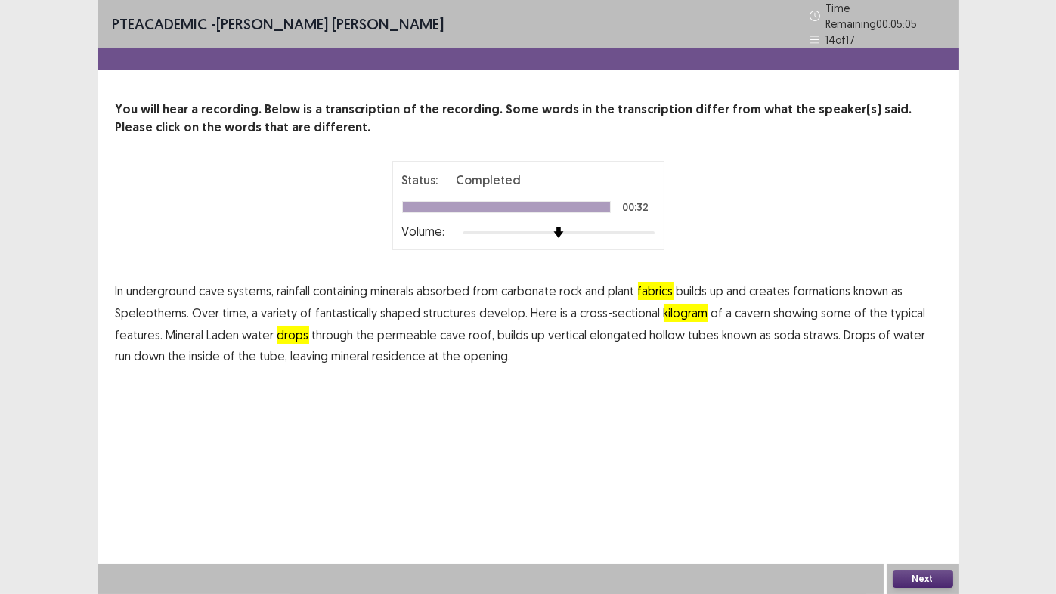
click at [925, 581] on button "Next" at bounding box center [923, 579] width 60 height 18
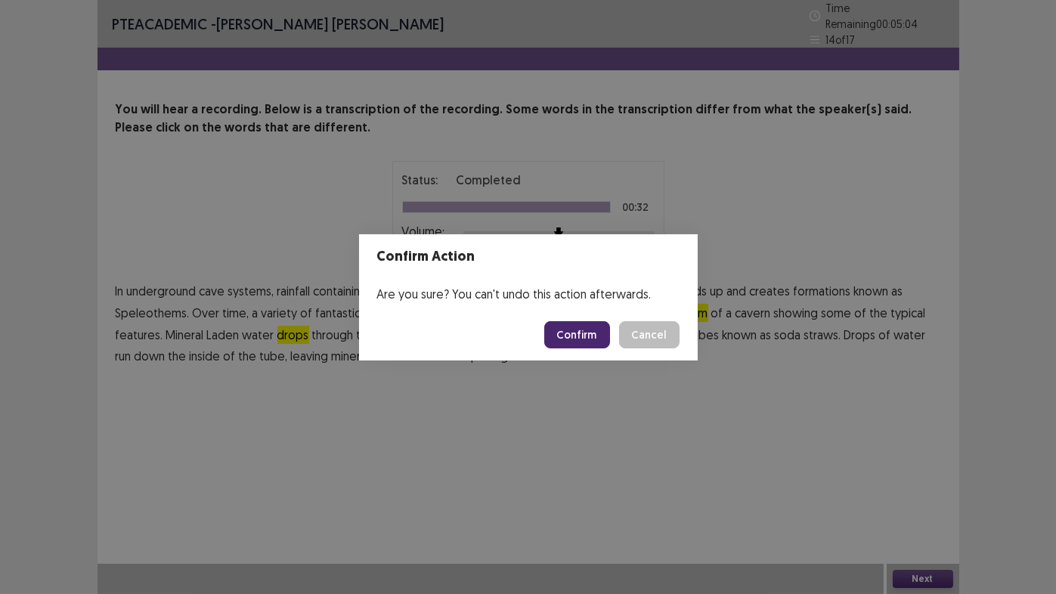
click at [578, 339] on button "Confirm" at bounding box center [577, 334] width 66 height 27
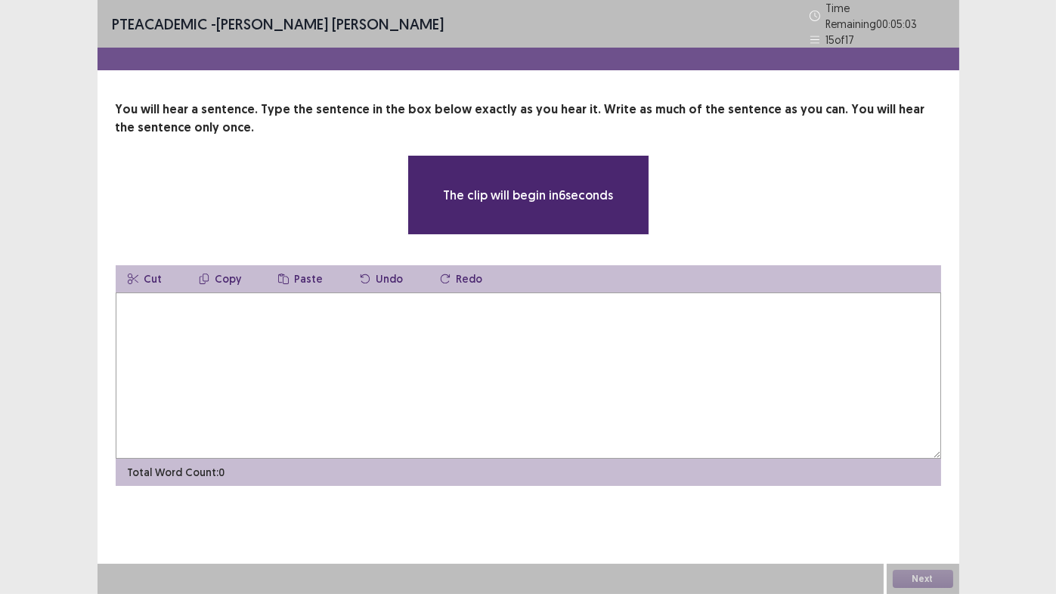
click at [342, 327] on textarea at bounding box center [529, 376] width 826 height 166
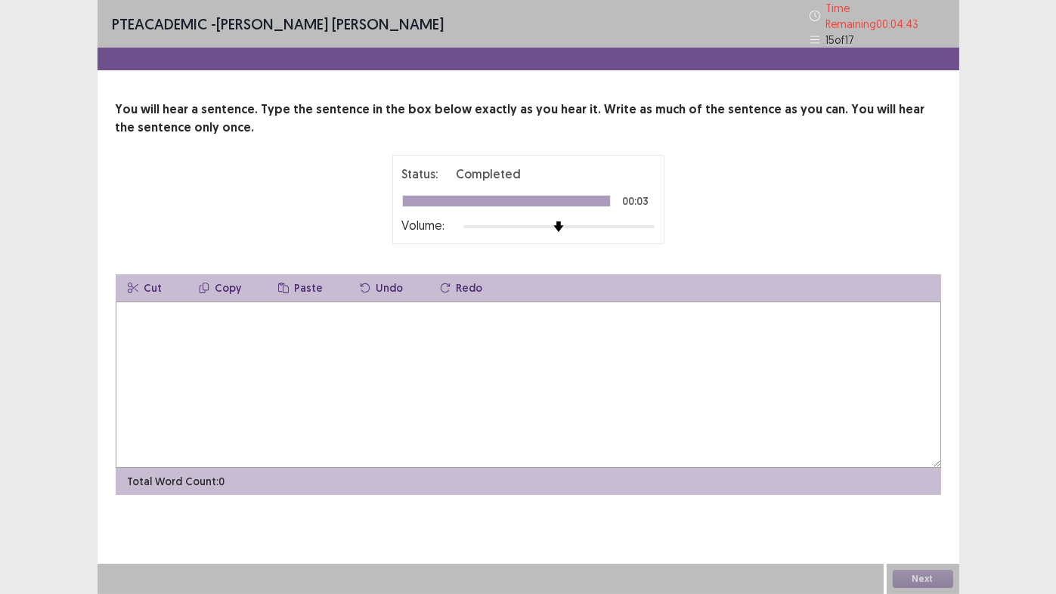
click at [342, 327] on textarea at bounding box center [529, 385] width 826 height 166
type textarea "**********"
click at [927, 579] on button "Next" at bounding box center [923, 579] width 60 height 18
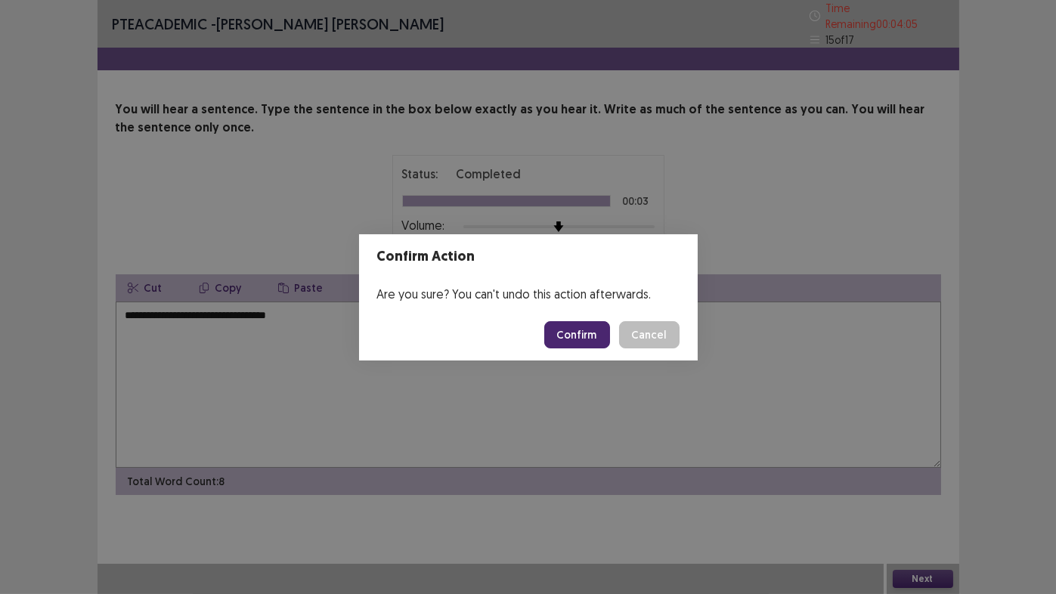
click at [574, 338] on button "Confirm" at bounding box center [577, 334] width 66 height 27
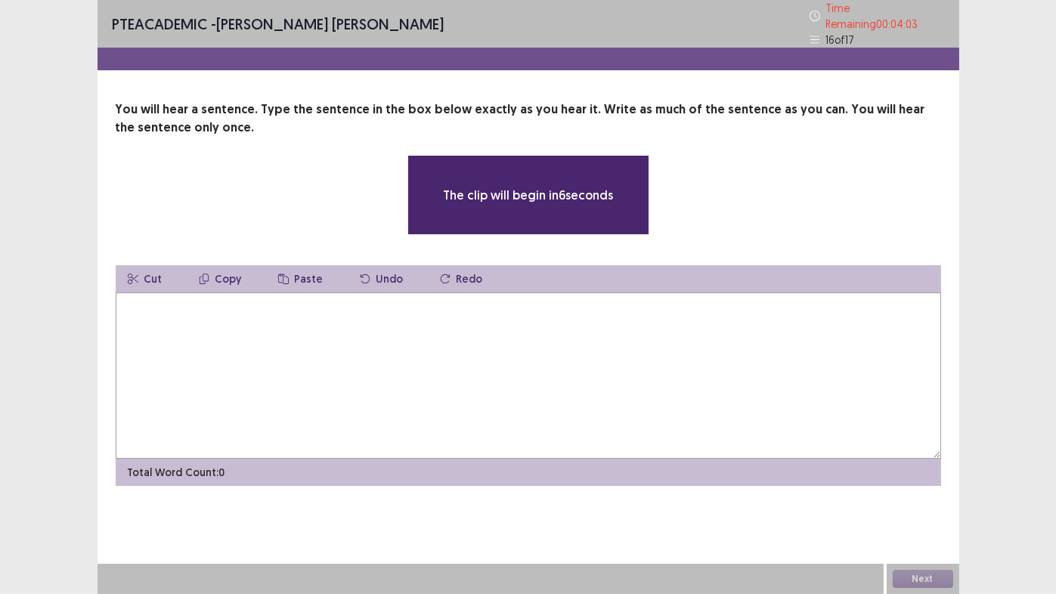
click at [575, 336] on textarea at bounding box center [529, 376] width 826 height 166
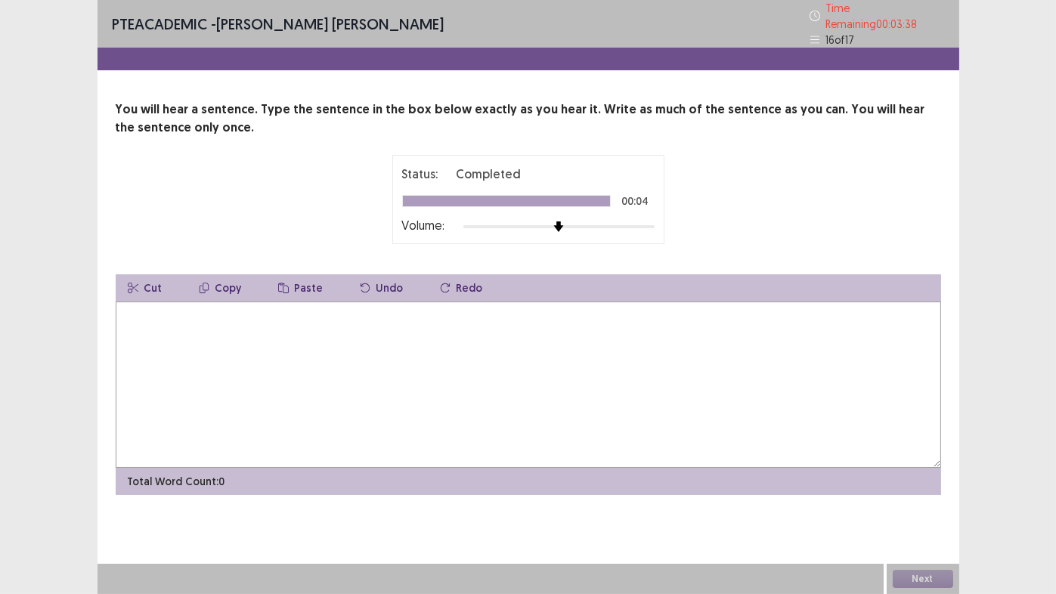
click at [534, 346] on textarea at bounding box center [529, 385] width 826 height 166
type textarea "**********"
click at [925, 580] on button "Next" at bounding box center [923, 579] width 60 height 18
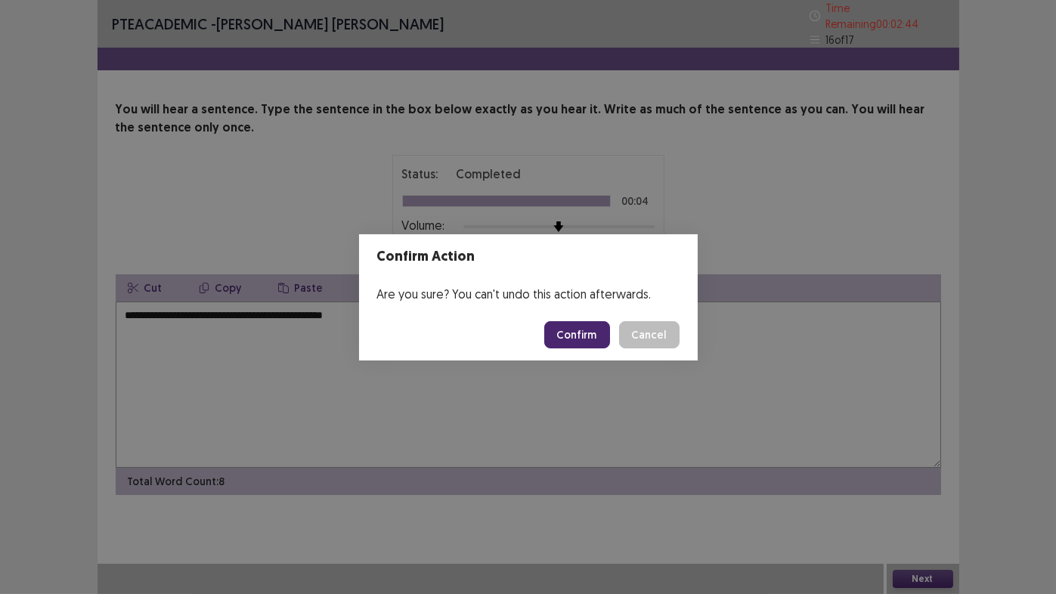
click at [586, 339] on button "Confirm" at bounding box center [577, 334] width 66 height 27
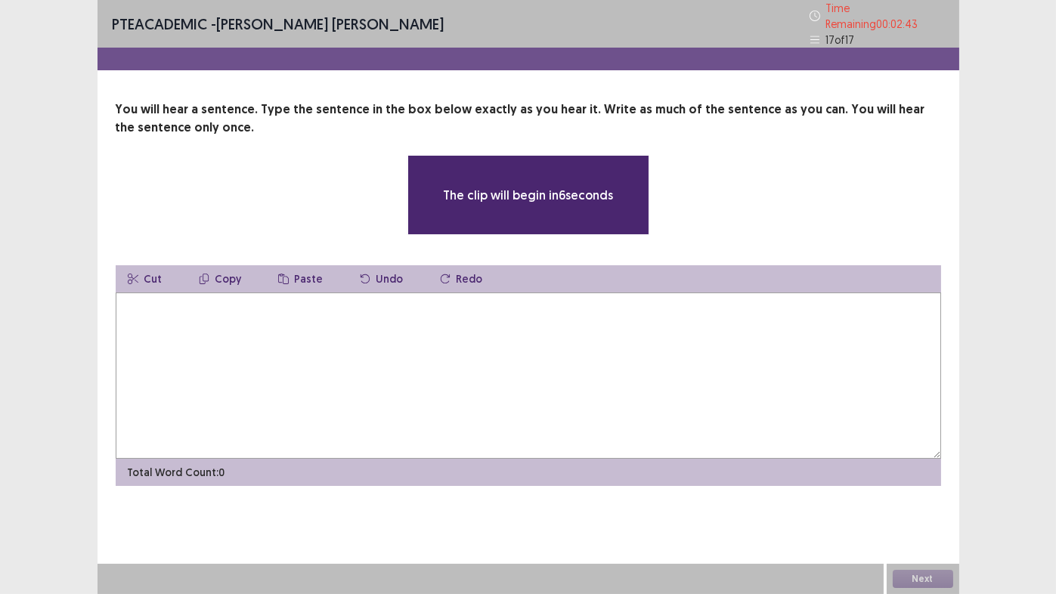
click at [586, 339] on textarea at bounding box center [529, 376] width 826 height 166
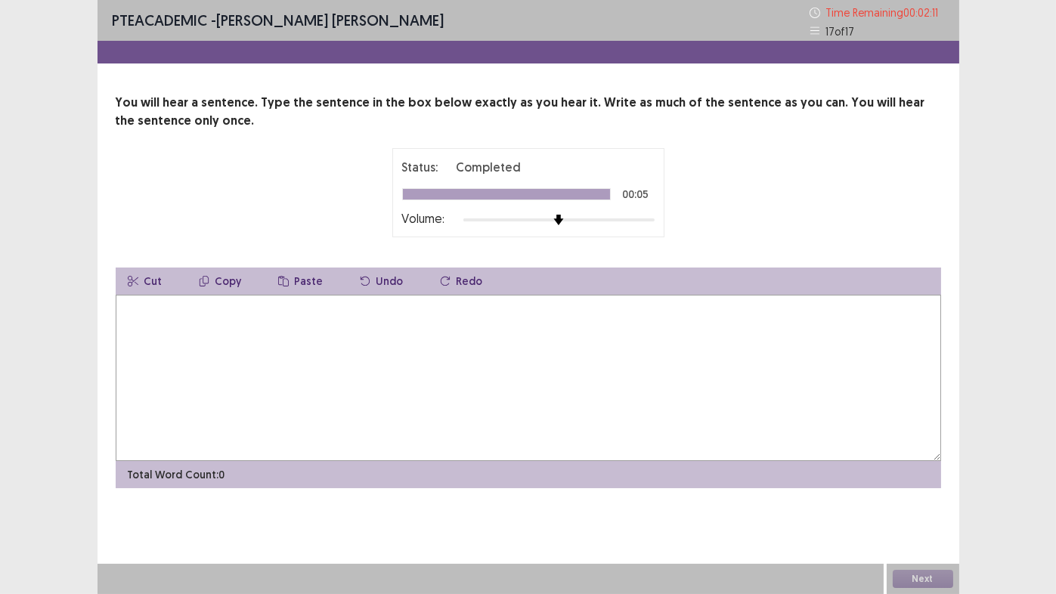
click at [451, 339] on textarea at bounding box center [529, 378] width 826 height 166
type textarea "**********"
click at [930, 579] on button "Next" at bounding box center [923, 579] width 60 height 18
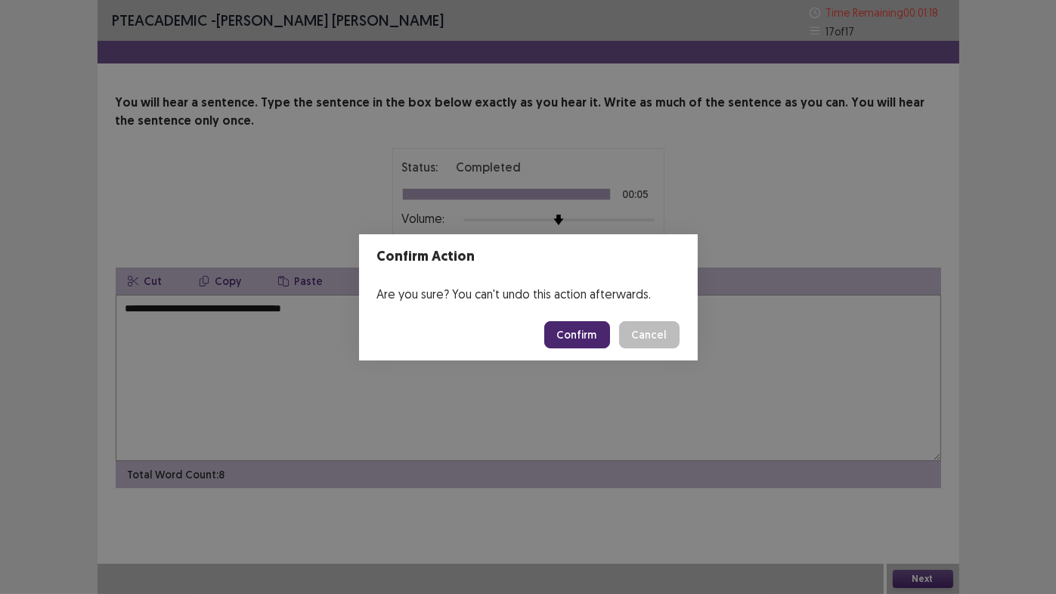
click at [571, 331] on button "Confirm" at bounding box center [577, 334] width 66 height 27
